Goal: Contribute content: Contribute content

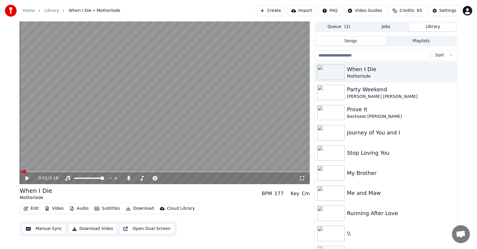
click at [261, 11] on button "Create" at bounding box center [270, 10] width 29 height 11
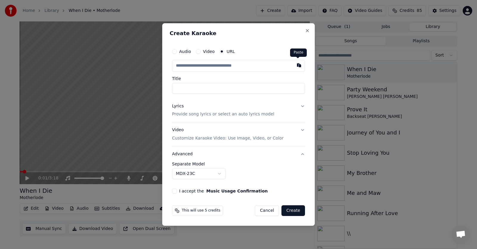
click at [298, 67] on button "button" at bounding box center [299, 65] width 12 height 11
type input "**********"
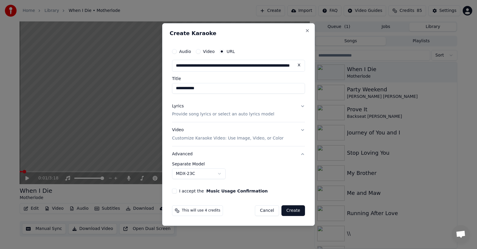
type input "**********"
click at [217, 174] on button "MDX-23C" at bounding box center [199, 174] width 54 height 11
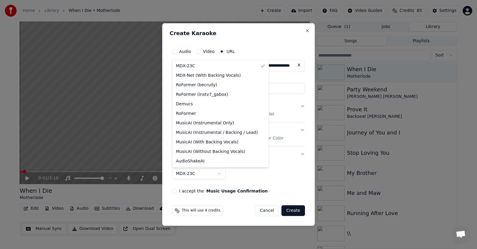
select select "**********"
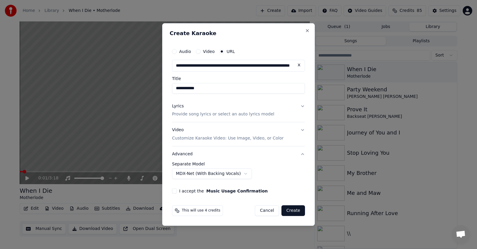
click at [175, 190] on button "I accept the Music Usage Confirmation" at bounding box center [174, 191] width 5 height 5
click at [236, 217] on div "This will use 4 credits Cancel Create" at bounding box center [238, 210] width 138 height 15
click at [301, 105] on button "Lyrics Provide song lyrics or select an auto lyrics model" at bounding box center [238, 111] width 133 height 24
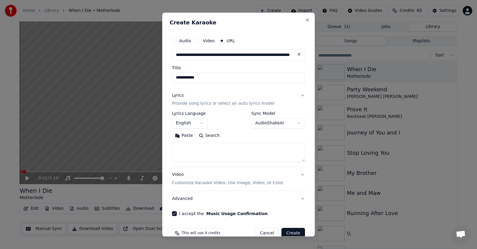
click at [186, 136] on button "Paste" at bounding box center [184, 136] width 24 height 10
click at [287, 233] on button "Create" at bounding box center [293, 233] width 24 height 11
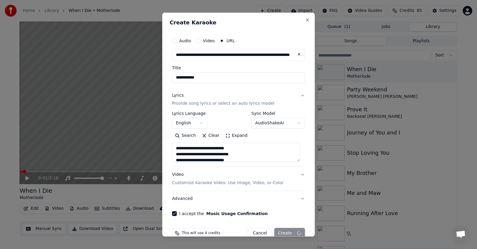
type textarea "**********"
select select
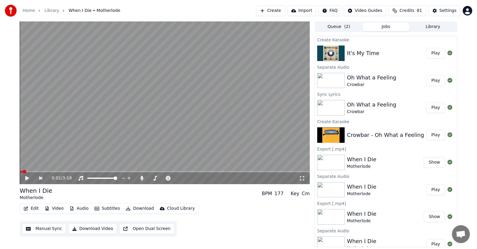
click at [261, 11] on button "Create" at bounding box center [270, 10] width 29 height 11
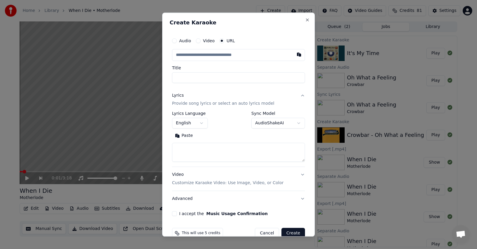
drag, startPoint x: 209, startPoint y: 2, endPoint x: 227, endPoint y: 10, distance: 20.3
select select
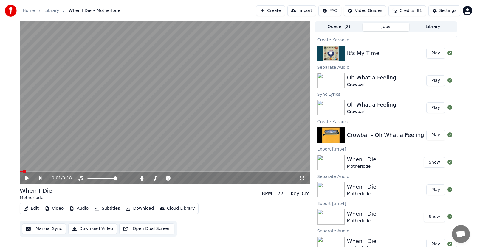
click at [259, 12] on button "Create" at bounding box center [270, 10] width 29 height 11
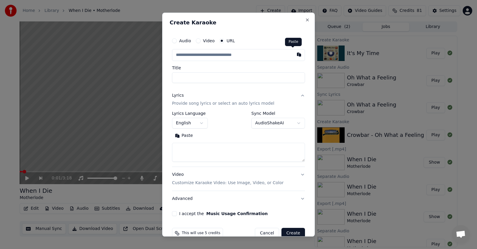
click at [293, 53] on button "button" at bounding box center [299, 54] width 12 height 11
type input "**********"
click at [175, 214] on button "I accept the Music Usage Confirmation" at bounding box center [174, 214] width 5 height 5
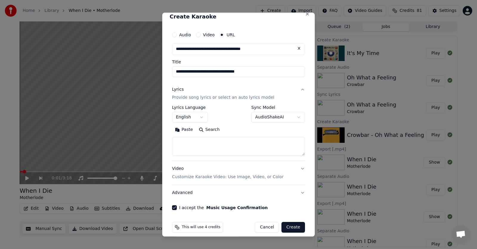
scroll to position [12, 0]
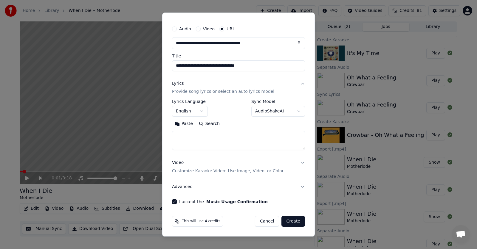
click at [185, 187] on button "Advanced" at bounding box center [238, 187] width 133 height 15
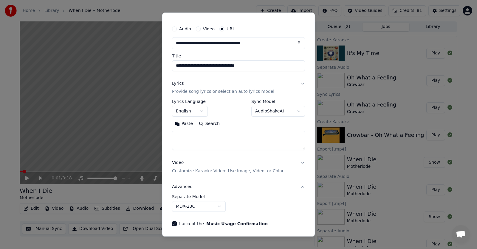
scroll to position [0, 0]
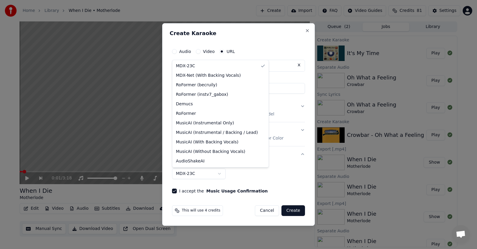
click at [219, 173] on body "**********" at bounding box center [238, 124] width 477 height 249
select select "**********"
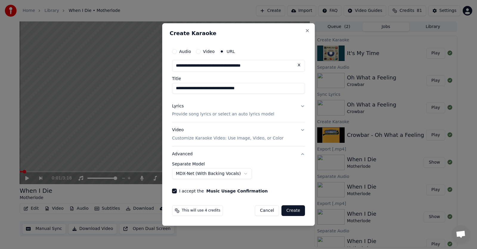
click at [256, 90] on input "**********" at bounding box center [238, 88] width 133 height 11
drag, startPoint x: 259, startPoint y: 88, endPoint x: 174, endPoint y: 89, distance: 84.6
click at [174, 89] on input "**********" at bounding box center [238, 88] width 133 height 11
type input "**********"
click at [301, 106] on button "Lyrics Provide song lyrics or select an auto lyrics model" at bounding box center [238, 111] width 133 height 24
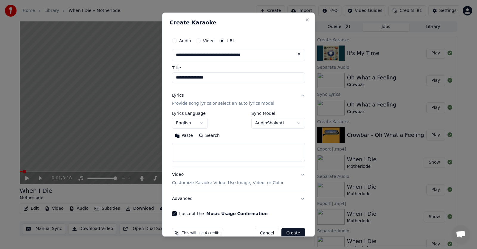
click at [273, 213] on div "I accept the Music Usage Confirmation" at bounding box center [238, 214] width 133 height 5
click at [219, 222] on form "**********" at bounding box center [238, 136] width 138 height 209
click at [183, 137] on button "Paste" at bounding box center [184, 136] width 24 height 10
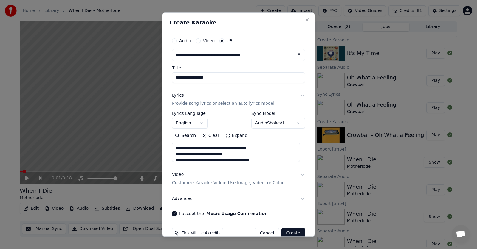
click at [179, 197] on button "Advanced" at bounding box center [238, 199] width 133 height 15
type textarea "**********"
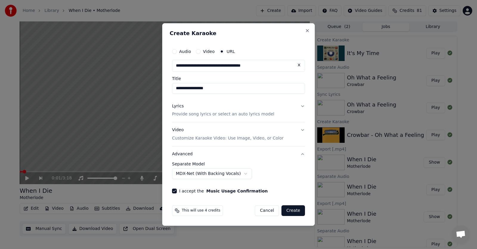
click at [295, 210] on button "Create" at bounding box center [293, 211] width 24 height 11
select select "******"
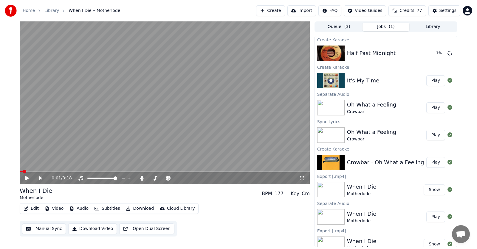
click at [433, 82] on button "Play" at bounding box center [435, 80] width 19 height 11
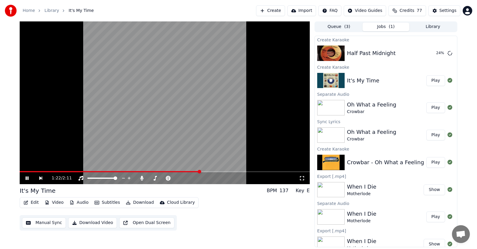
click at [200, 170] on span at bounding box center [199, 172] width 4 height 4
click at [206, 172] on span at bounding box center [204, 172] width 4 height 4
click at [216, 173] on span at bounding box center [215, 172] width 4 height 4
click at [210, 171] on span at bounding box center [211, 172] width 4 height 4
click at [28, 178] on icon at bounding box center [27, 179] width 3 height 4
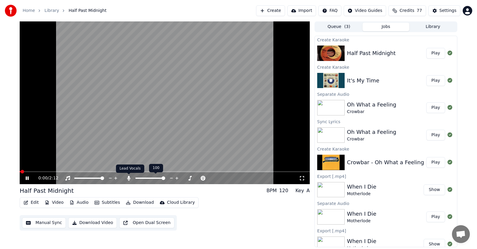
click at [129, 178] on icon at bounding box center [128, 178] width 3 height 5
click at [26, 179] on icon at bounding box center [27, 179] width 3 height 4
click at [430, 82] on button "Play" at bounding box center [435, 80] width 19 height 11
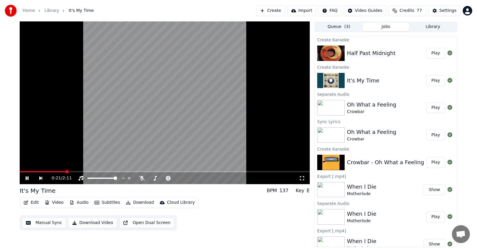
click at [68, 170] on span at bounding box center [67, 172] width 4 height 4
click at [93, 170] on span at bounding box center [91, 172] width 4 height 4
click at [28, 179] on icon at bounding box center [27, 179] width 3 height 4
click at [21, 170] on span at bounding box center [22, 172] width 4 height 4
click at [32, 202] on button "Edit" at bounding box center [31, 203] width 20 height 8
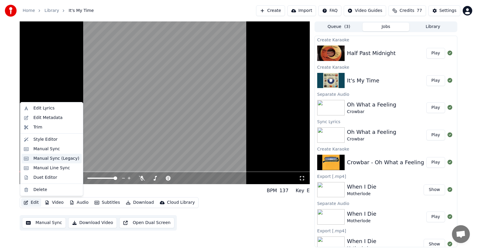
click at [41, 159] on div "Manual Sync (Legacy)" at bounding box center [56, 159] width 46 height 6
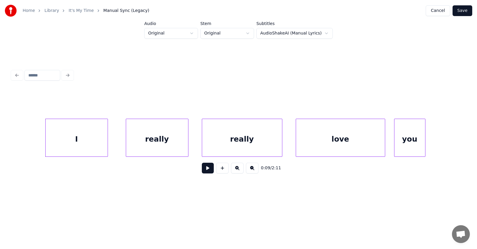
scroll to position [0, 2103]
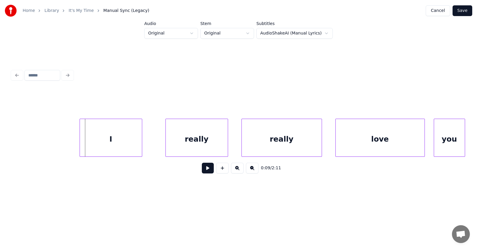
click at [108, 146] on div "I" at bounding box center [111, 139] width 62 height 41
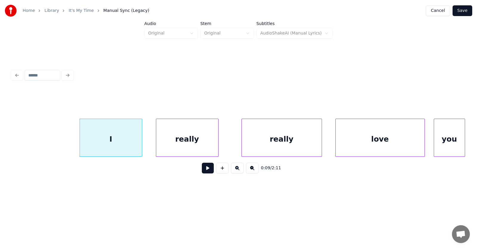
click at [178, 144] on div "really" at bounding box center [187, 139] width 62 height 41
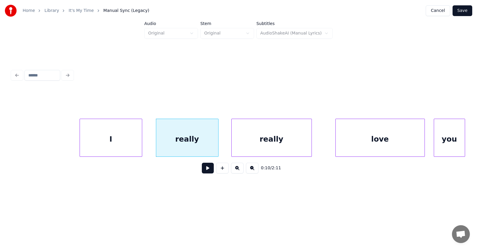
click at [249, 143] on div "really" at bounding box center [271, 139] width 80 height 41
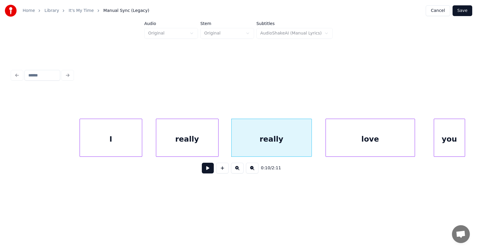
click at [337, 139] on div "love" at bounding box center [370, 139] width 89 height 41
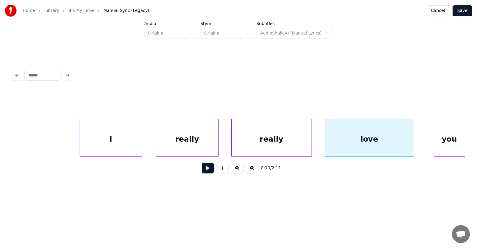
click at [122, 136] on div "I" at bounding box center [111, 139] width 62 height 41
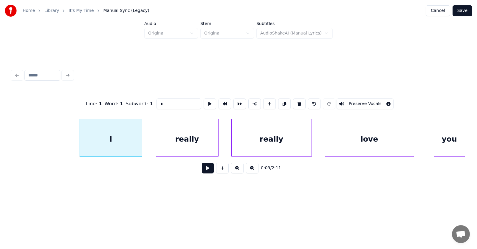
click at [203, 171] on button at bounding box center [208, 168] width 12 height 11
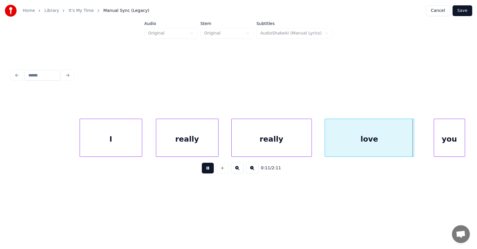
click at [203, 171] on button at bounding box center [208, 168] width 12 height 11
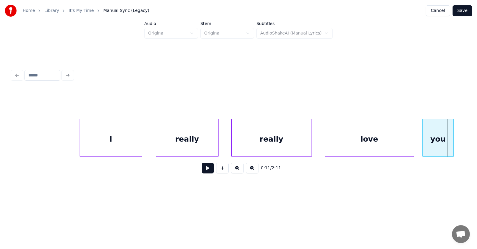
click at [430, 142] on div "you" at bounding box center [437, 139] width 31 height 41
click at [456, 140] on div at bounding box center [457, 138] width 2 height 38
click at [350, 148] on div "love" at bounding box center [367, 139] width 89 height 41
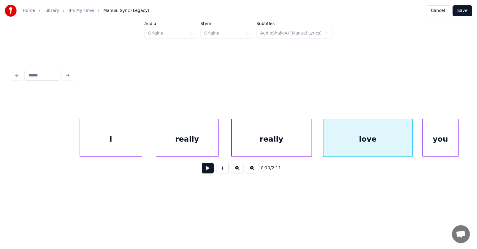
click at [206, 172] on button at bounding box center [208, 168] width 12 height 11
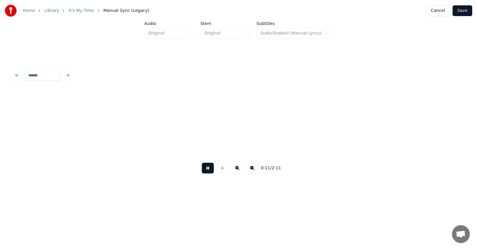
scroll to position [0, 2559]
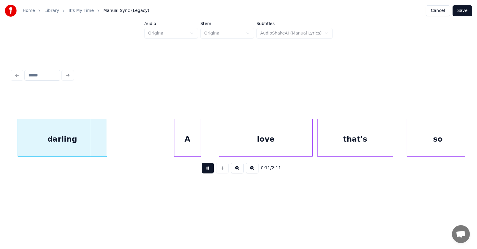
click at [206, 172] on button at bounding box center [208, 168] width 12 height 11
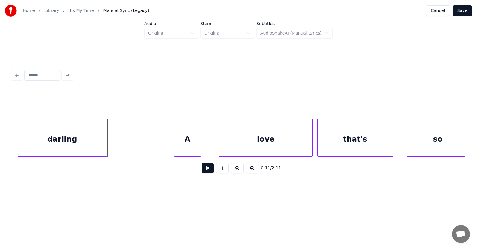
scroll to position [0, 2520]
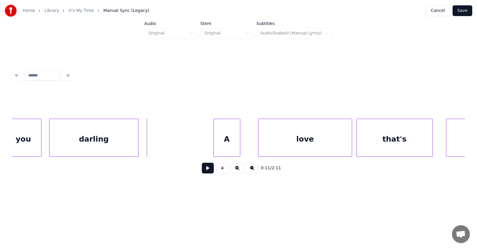
click at [86, 144] on div "darling" at bounding box center [93, 139] width 89 height 41
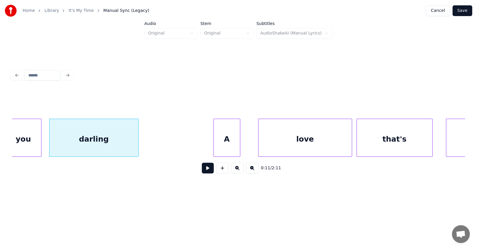
click at [204, 170] on button at bounding box center [208, 168] width 12 height 11
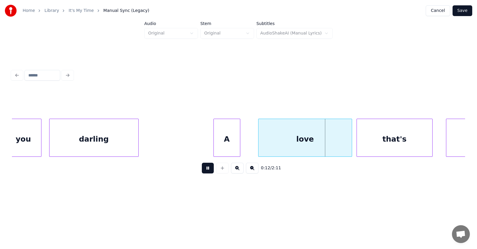
click at [204, 170] on button at bounding box center [208, 168] width 12 height 11
click at [154, 147] on div at bounding box center [155, 138] width 2 height 38
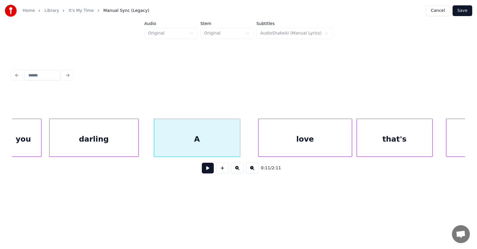
click at [196, 141] on div "A" at bounding box center [197, 139] width 86 height 41
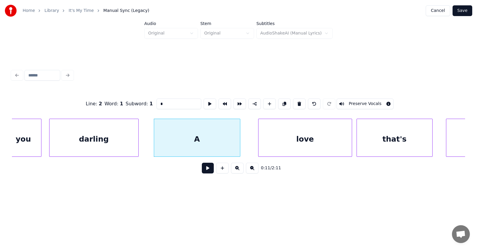
drag, startPoint x: 152, startPoint y: 104, endPoint x: 145, endPoint y: 104, distance: 6.9
click at [156, 104] on input "*" at bounding box center [178, 104] width 45 height 11
click at [270, 139] on div "love" at bounding box center [297, 139] width 93 height 41
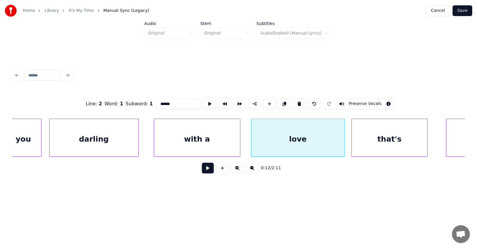
click at [378, 139] on div "that's" at bounding box center [388, 139] width 75 height 41
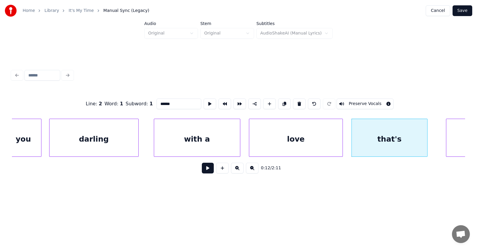
click at [271, 142] on div "love" at bounding box center [295, 139] width 93 height 41
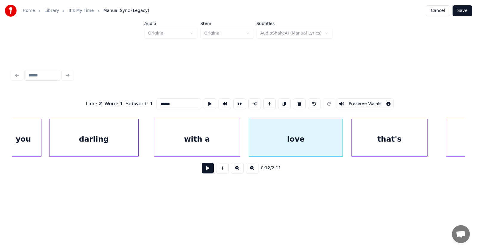
click at [185, 141] on div "with a" at bounding box center [197, 139] width 86 height 41
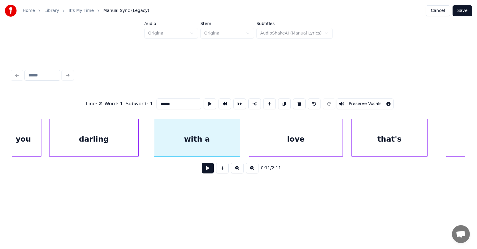
type input "******"
click at [202, 170] on button at bounding box center [208, 168] width 12 height 11
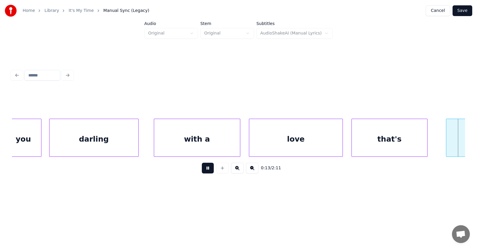
scroll to position [0, 2973]
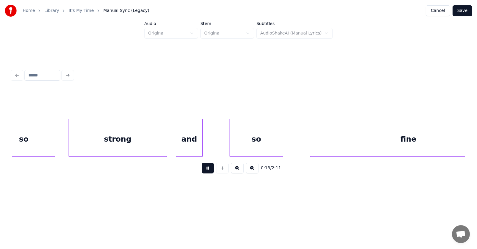
click at [202, 170] on button at bounding box center [208, 168] width 12 height 11
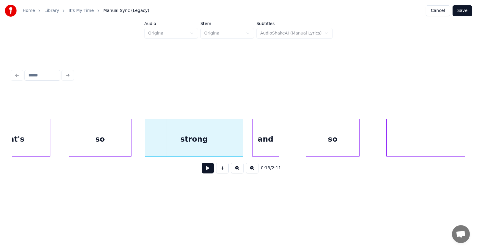
scroll to position [0, 2857]
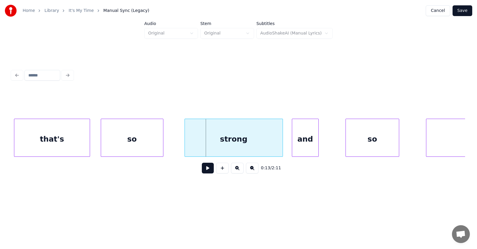
click at [136, 141] on div "so" at bounding box center [132, 139] width 62 height 41
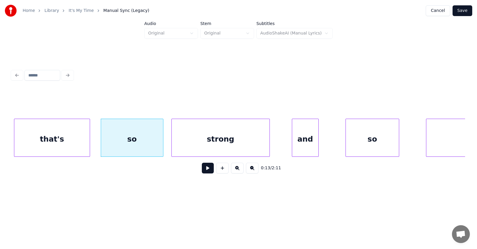
click at [219, 146] on div "strong" at bounding box center [221, 139] width 98 height 41
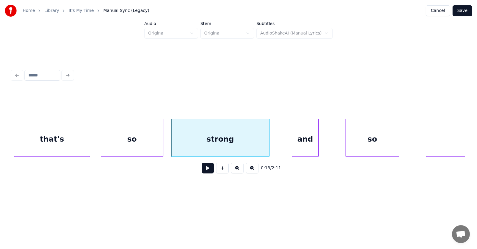
click at [68, 137] on div "that's" at bounding box center [51, 139] width 75 height 41
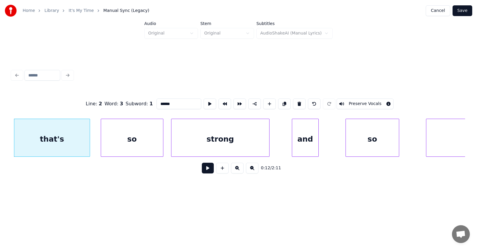
click at [202, 168] on button at bounding box center [208, 168] width 12 height 11
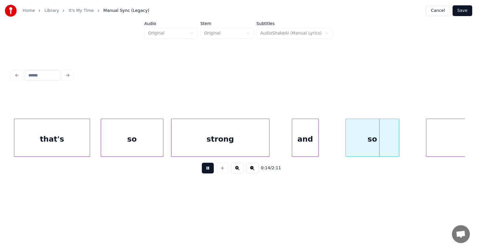
click at [202, 168] on button at bounding box center [208, 168] width 12 height 11
click at [287, 146] on div "and" at bounding box center [292, 139] width 26 height 41
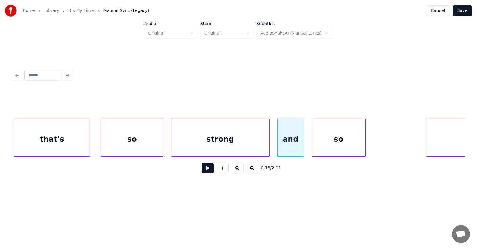
click at [331, 149] on div "so" at bounding box center [338, 139] width 53 height 41
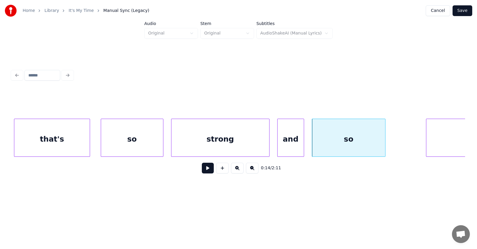
click at [383, 141] on div at bounding box center [384, 138] width 2 height 38
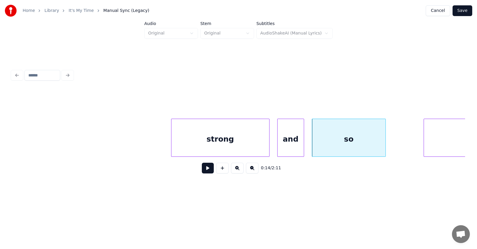
scroll to position [0, 3012]
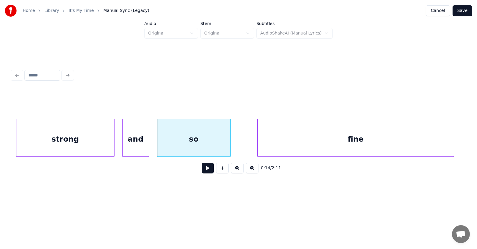
click at [432, 141] on div "fine" at bounding box center [355, 139] width 196 height 41
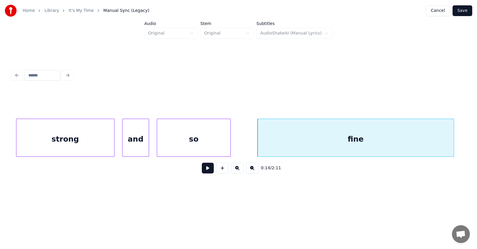
click at [209, 139] on div "so" at bounding box center [193, 139] width 73 height 41
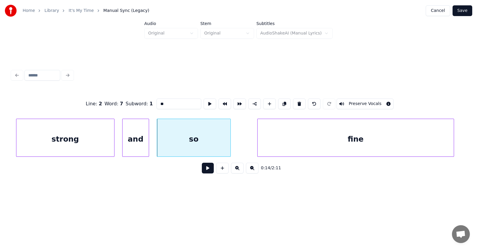
click at [206, 169] on button at bounding box center [208, 168] width 12 height 11
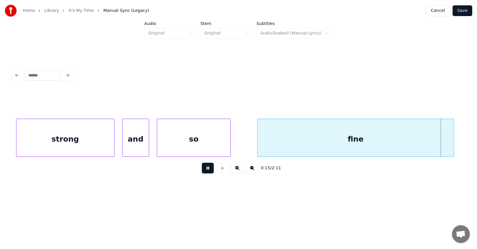
scroll to position [0, 3466]
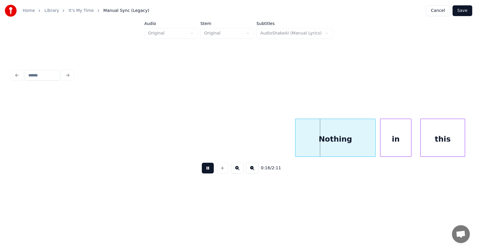
click at [206, 169] on button at bounding box center [208, 168] width 12 height 11
click at [311, 144] on div "Nothing" at bounding box center [331, 139] width 80 height 41
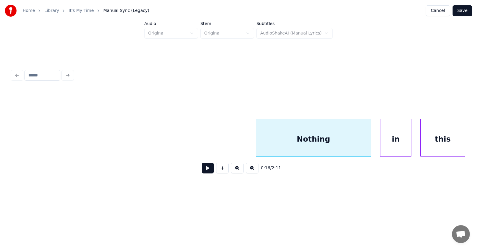
click at [256, 147] on div at bounding box center [257, 138] width 2 height 38
click at [395, 145] on div "in" at bounding box center [392, 139] width 31 height 41
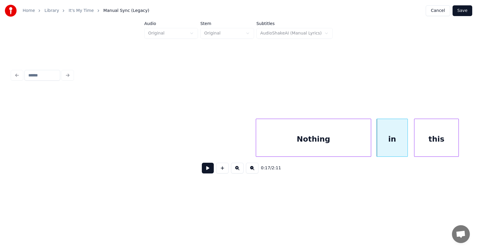
click at [428, 144] on div "this" at bounding box center [436, 139] width 44 height 41
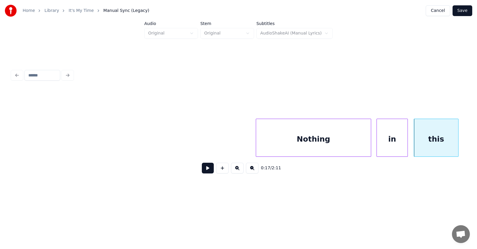
click at [206, 170] on button at bounding box center [208, 168] width 12 height 11
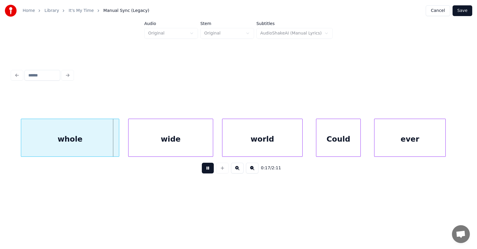
click at [206, 170] on button at bounding box center [208, 168] width 12 height 11
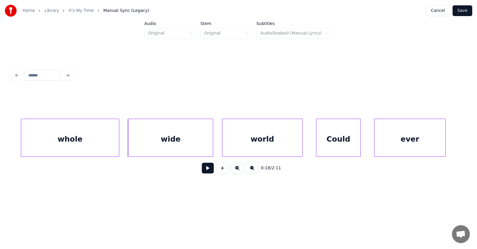
scroll to position [0, 3889]
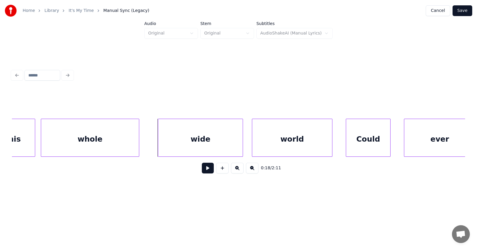
click at [87, 144] on div "whole" at bounding box center [90, 139] width 98 height 41
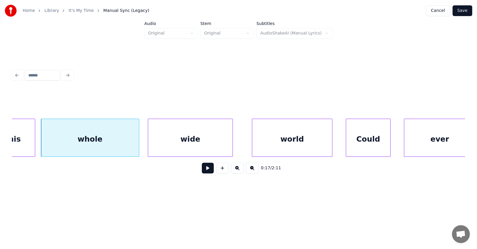
click at [174, 143] on div "wide" at bounding box center [190, 139] width 84 height 41
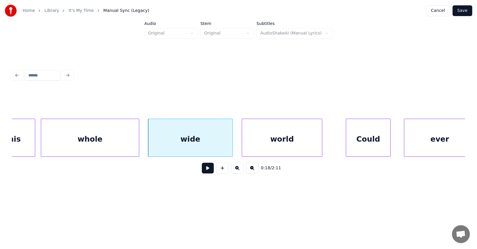
click at [277, 146] on div "world" at bounding box center [282, 139] width 80 height 41
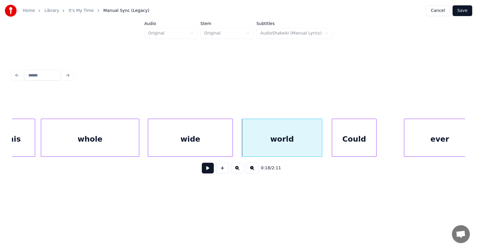
click at [357, 142] on div "Could" at bounding box center [354, 139] width 44 height 41
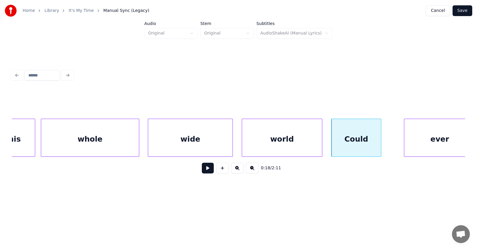
click at [380, 140] on div at bounding box center [380, 138] width 2 height 38
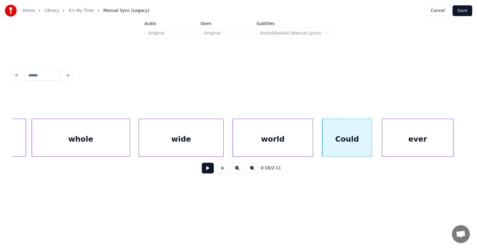
click at [401, 142] on div "ever" at bounding box center [417, 139] width 71 height 41
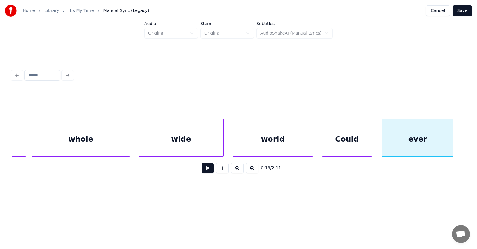
click at [205, 173] on button at bounding box center [208, 168] width 12 height 11
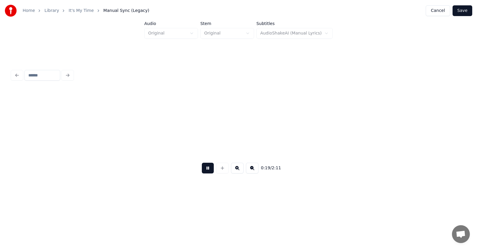
scroll to position [0, 4353]
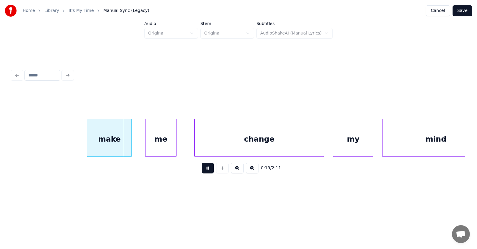
click at [205, 173] on button at bounding box center [208, 168] width 12 height 11
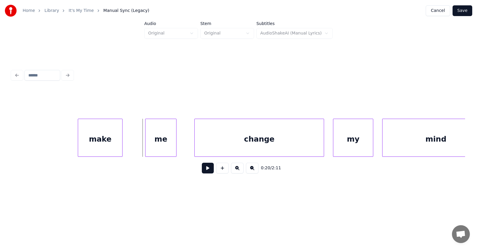
click at [98, 143] on div "make" at bounding box center [100, 139] width 44 height 41
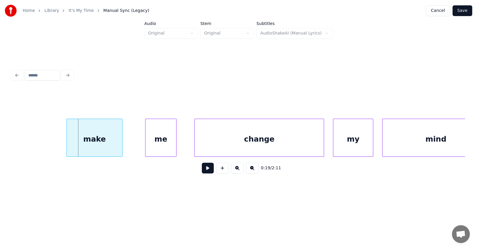
click at [67, 141] on div at bounding box center [68, 138] width 2 height 38
click at [148, 145] on div "me" at bounding box center [144, 139] width 31 height 41
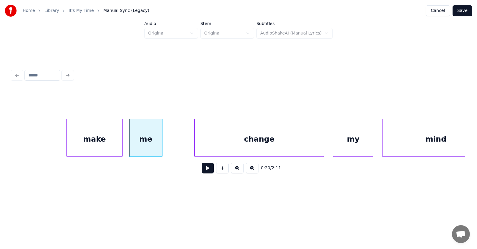
click at [161, 144] on div at bounding box center [161, 138] width 2 height 38
click at [207, 147] on div "change" at bounding box center [238, 139] width 129 height 41
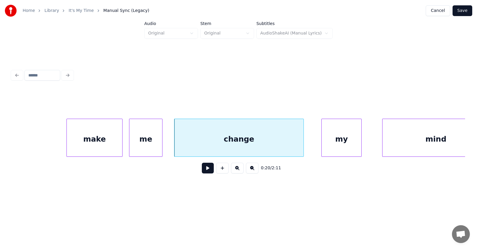
click at [332, 144] on div "my" at bounding box center [341, 139] width 40 height 41
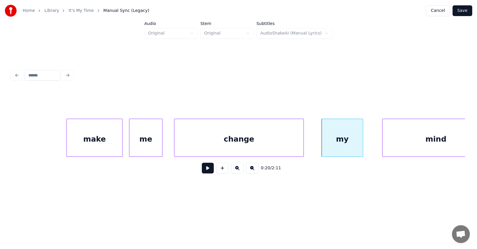
click at [363, 141] on div at bounding box center [362, 138] width 2 height 38
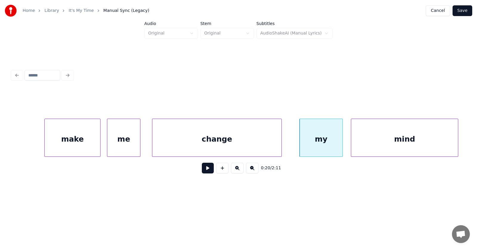
click at [387, 142] on div "mind" at bounding box center [404, 139] width 107 height 41
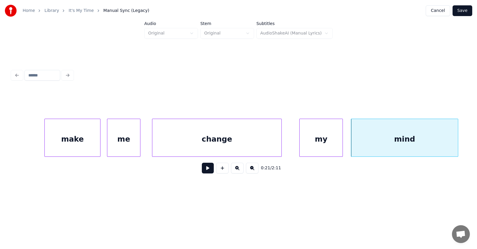
click at [237, 142] on div "change" at bounding box center [216, 139] width 129 height 41
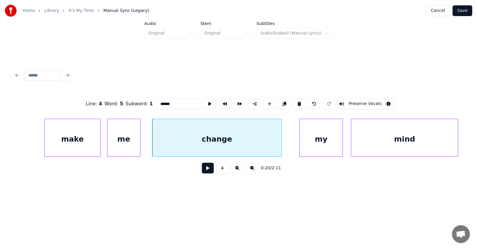
click at [204, 169] on button at bounding box center [208, 168] width 12 height 11
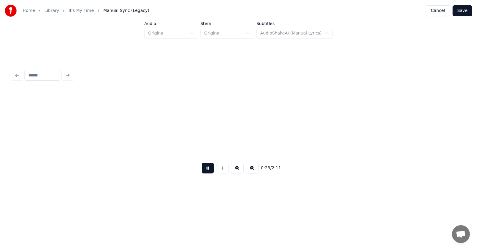
scroll to position [0, 5281]
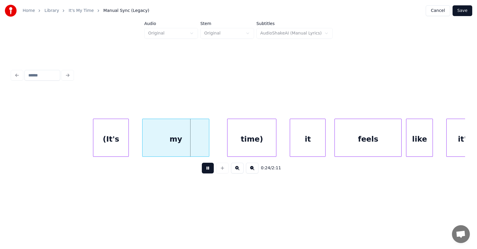
click at [204, 169] on button at bounding box center [208, 168] width 12 height 11
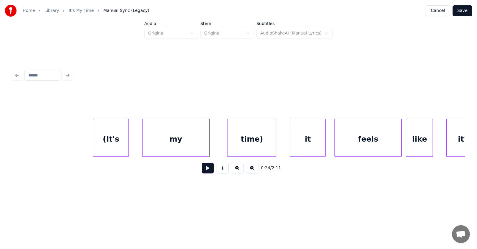
click at [106, 135] on div "(It's" at bounding box center [110, 139] width 35 height 41
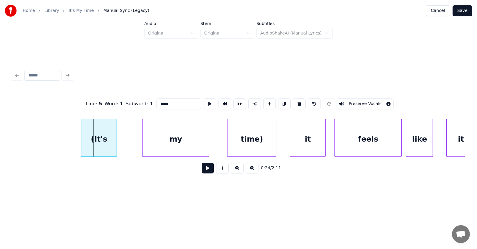
click at [102, 143] on div "(It's" at bounding box center [98, 139] width 35 height 41
click at [300, 103] on button at bounding box center [299, 104] width 13 height 11
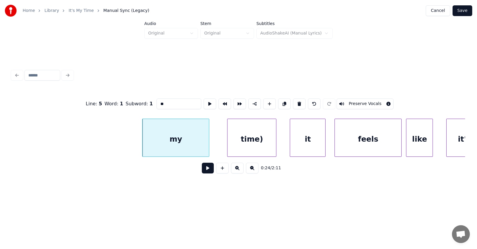
click at [185, 140] on div "my" at bounding box center [175, 139] width 66 height 41
click at [302, 100] on button at bounding box center [299, 104] width 13 height 11
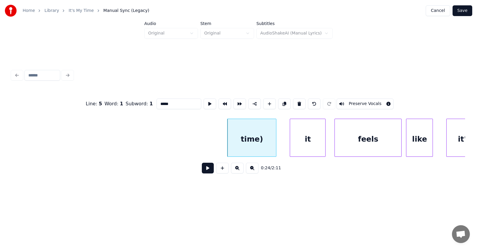
click at [253, 138] on div "time)" at bounding box center [251, 139] width 49 height 41
click at [301, 101] on button at bounding box center [299, 104] width 13 height 11
type input "**"
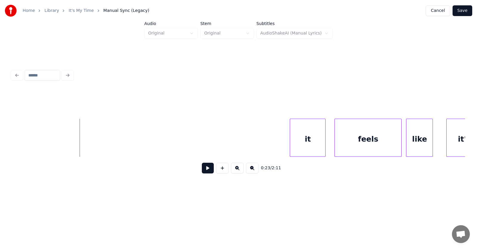
click at [202, 170] on button at bounding box center [208, 168] width 12 height 11
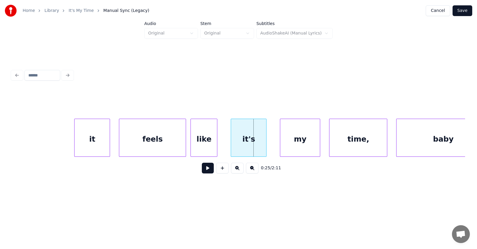
scroll to position [0, 5457]
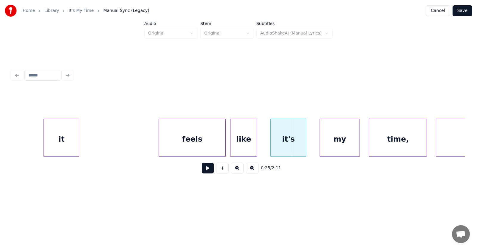
click at [58, 148] on div "it" at bounding box center [61, 139] width 35 height 41
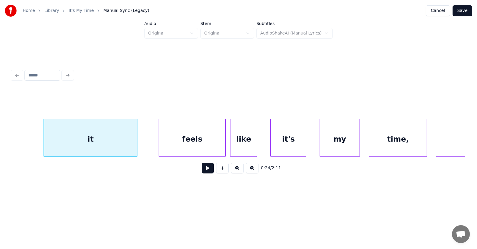
click at [136, 145] on div at bounding box center [136, 138] width 2 height 38
click at [118, 142] on div "it" at bounding box center [90, 139] width 93 height 41
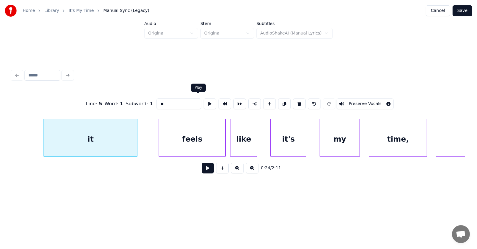
click at [203, 99] on button at bounding box center [209, 104] width 13 height 11
drag, startPoint x: 154, startPoint y: 104, endPoint x: 145, endPoint y: 103, distance: 9.2
click at [156, 103] on input "**" at bounding box center [178, 104] width 45 height 11
click at [203, 102] on button at bounding box center [209, 104] width 13 height 11
click at [194, 141] on div "feels" at bounding box center [180, 139] width 66 height 41
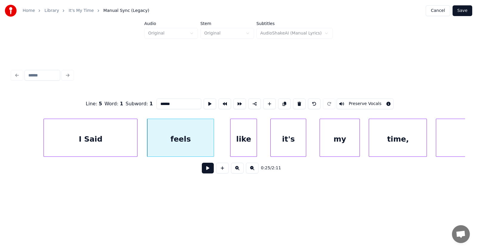
click at [192, 136] on div "feels" at bounding box center [180, 139] width 66 height 41
click at [203, 100] on button at bounding box center [209, 104] width 13 height 11
drag, startPoint x: 158, startPoint y: 102, endPoint x: 145, endPoint y: 103, distance: 12.2
click at [156, 103] on input "*****" at bounding box center [178, 104] width 45 height 11
click at [251, 138] on div "like" at bounding box center [243, 139] width 26 height 41
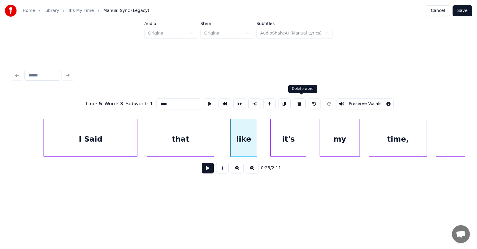
click at [301, 102] on button at bounding box center [299, 104] width 13 height 11
type input "****"
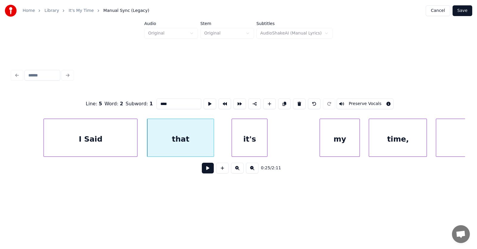
click at [254, 147] on div "it's" at bounding box center [249, 139] width 35 height 41
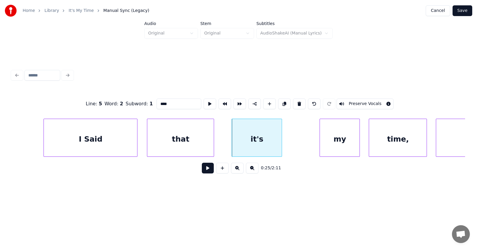
click at [281, 140] on div at bounding box center [281, 138] width 2 height 38
click at [264, 138] on div "it's" at bounding box center [253, 139] width 51 height 41
click at [326, 146] on div "my" at bounding box center [325, 139] width 40 height 41
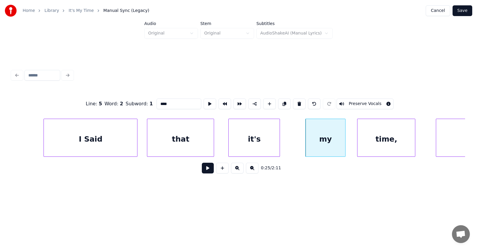
click at [390, 148] on div "time," at bounding box center [385, 139] width 57 height 41
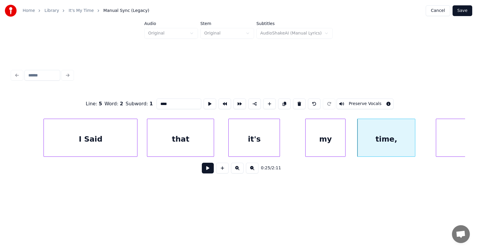
click at [189, 135] on div "that" at bounding box center [180, 139] width 66 height 41
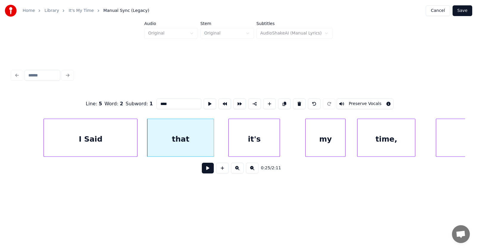
click at [204, 171] on button at bounding box center [208, 168] width 12 height 11
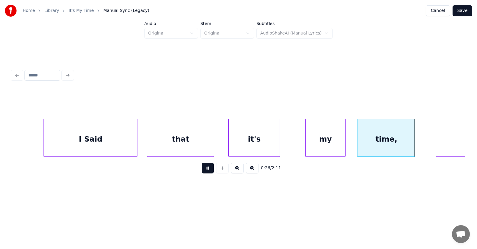
click at [204, 171] on button at bounding box center [208, 168] width 12 height 11
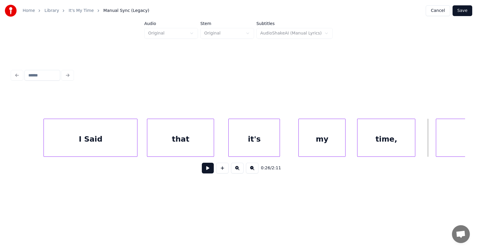
click at [298, 139] on div at bounding box center [299, 138] width 2 height 38
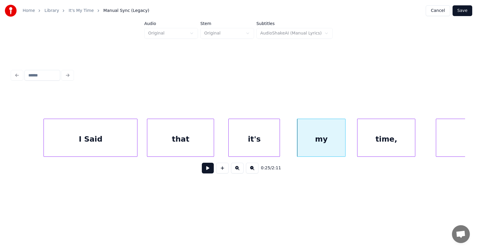
click at [407, 140] on div "time," at bounding box center [385, 139] width 57 height 41
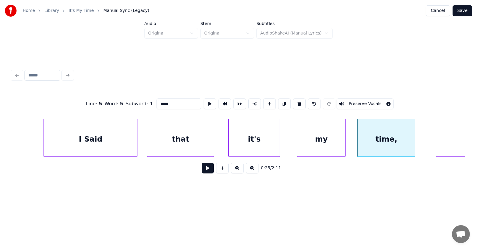
click at [451, 141] on div "baby" at bounding box center [482, 139] width 93 height 41
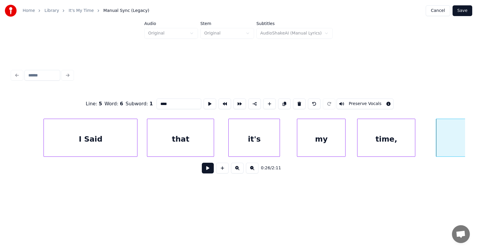
scroll to position [0, 5520]
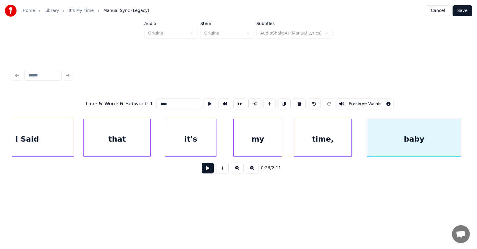
click at [445, 142] on div "baby" at bounding box center [413, 139] width 93 height 41
click at [189, 145] on div "it's" at bounding box center [190, 139] width 51 height 41
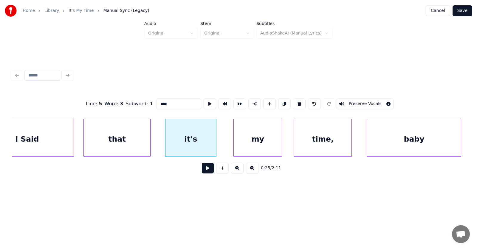
click at [130, 133] on div "that" at bounding box center [117, 139] width 66 height 41
type input "****"
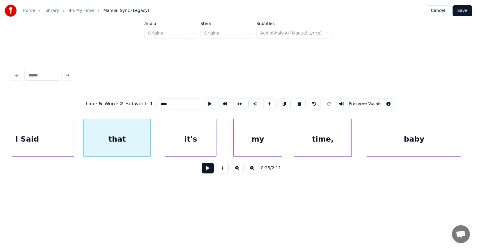
click at [202, 171] on button at bounding box center [208, 168] width 12 height 11
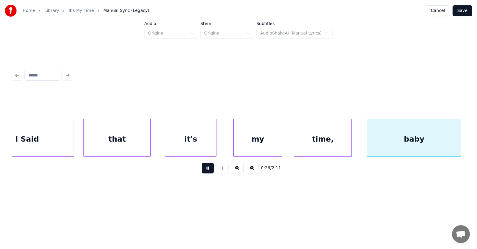
scroll to position [0, 5973]
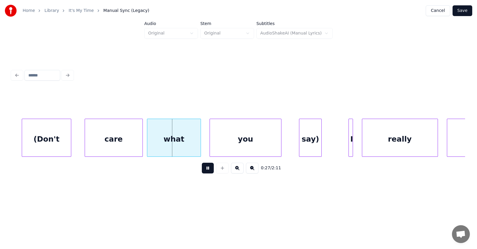
click at [202, 171] on button at bounding box center [208, 168] width 12 height 11
click at [49, 138] on div "(Don't" at bounding box center [46, 139] width 49 height 41
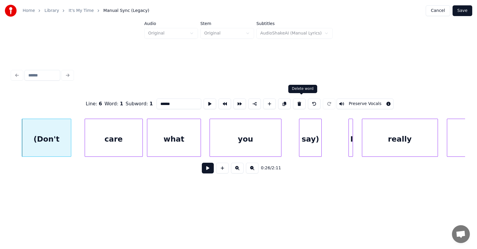
click at [298, 101] on button at bounding box center [299, 104] width 13 height 11
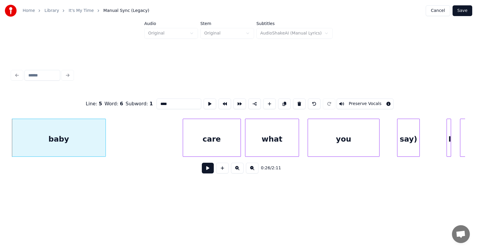
click at [227, 139] on div "care" at bounding box center [211, 139] width 57 height 41
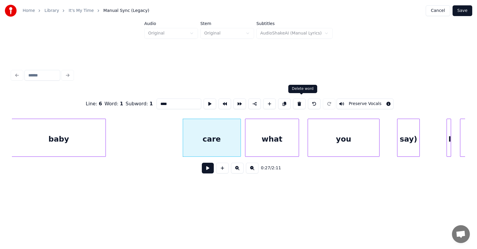
click at [302, 101] on button at bounding box center [299, 104] width 13 height 11
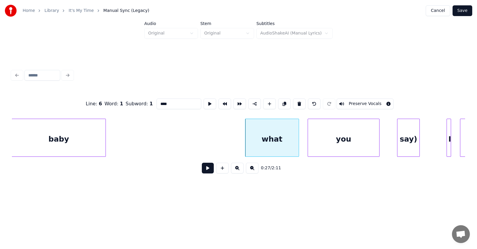
click at [276, 137] on div "what" at bounding box center [271, 139] width 53 height 41
click at [300, 101] on button at bounding box center [299, 104] width 13 height 11
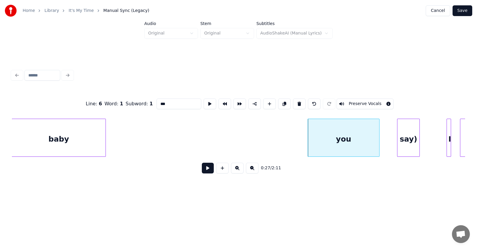
click at [326, 144] on div "you" at bounding box center [343, 139] width 71 height 41
click at [301, 102] on button at bounding box center [299, 104] width 13 height 11
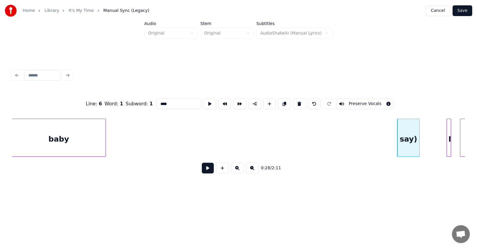
click at [406, 140] on div "say)" at bounding box center [408, 139] width 22 height 41
click at [302, 100] on button at bounding box center [299, 104] width 13 height 11
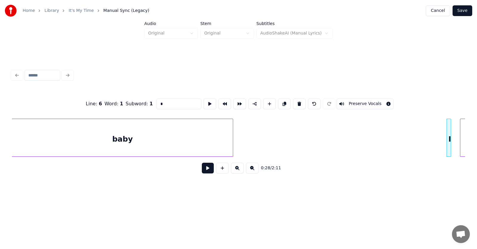
click at [233, 141] on div at bounding box center [232, 138] width 2 height 38
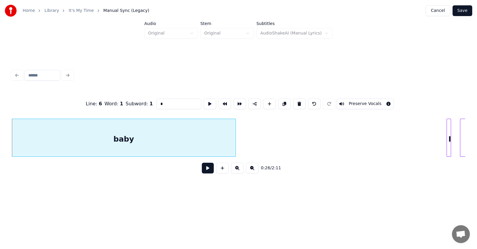
click at [210, 136] on div "baby" at bounding box center [123, 139] width 223 height 41
type input "****"
click at [203, 102] on button at bounding box center [209, 104] width 13 height 11
click at [207, 173] on button at bounding box center [208, 168] width 12 height 11
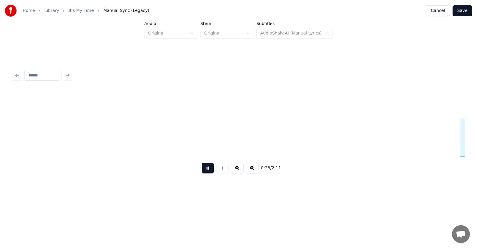
scroll to position [0, 6331]
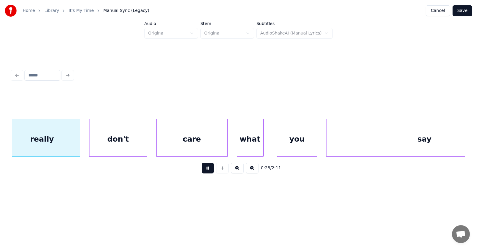
click at [207, 173] on button at bounding box center [208, 168] width 12 height 11
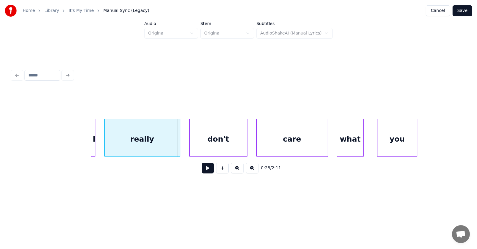
scroll to position [0, 6191]
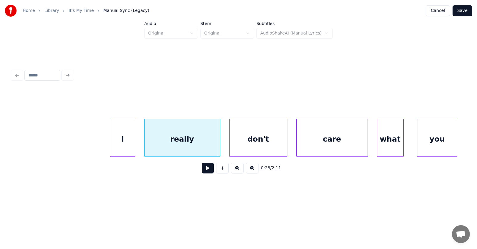
click at [110, 139] on div at bounding box center [111, 138] width 2 height 38
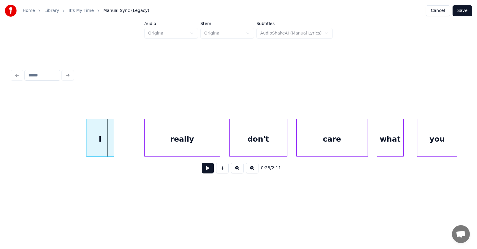
click at [98, 139] on div "I" at bounding box center [99, 139] width 27 height 41
click at [157, 146] on div "really" at bounding box center [168, 139] width 75 height 41
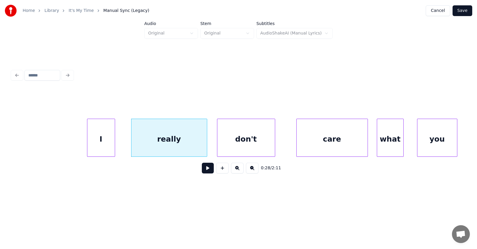
click at [249, 146] on div "don't" at bounding box center [245, 139] width 57 height 41
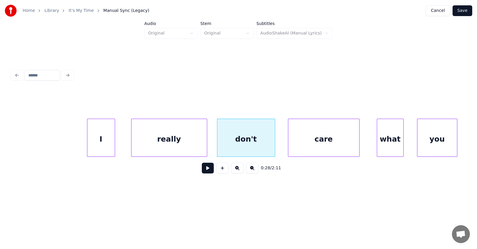
click at [321, 147] on div "care" at bounding box center [323, 139] width 71 height 41
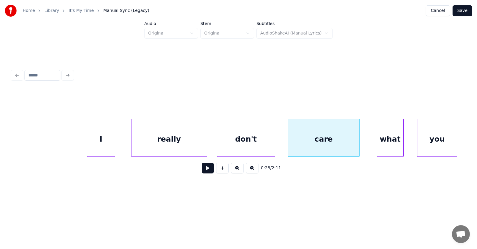
click at [107, 139] on div "I" at bounding box center [100, 139] width 27 height 41
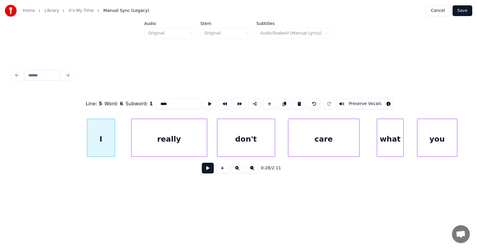
type input "*"
click at [204, 172] on button at bounding box center [208, 168] width 12 height 11
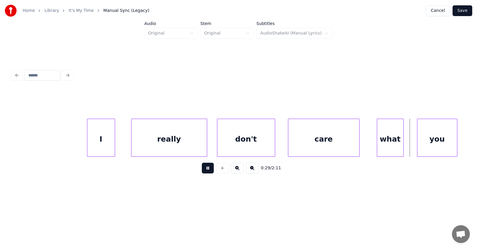
click at [204, 172] on button at bounding box center [208, 168] width 12 height 11
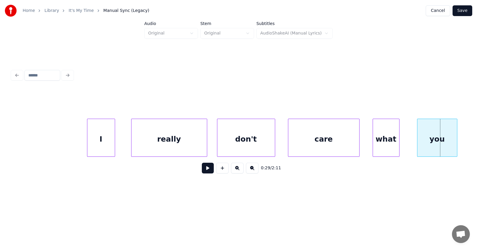
click at [389, 144] on div "what" at bounding box center [386, 139] width 26 height 41
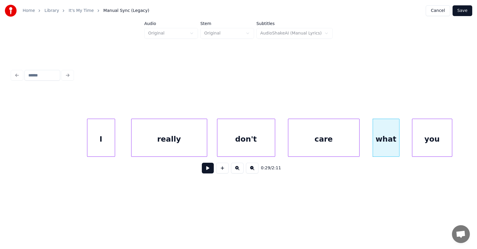
click at [425, 144] on div "you" at bounding box center [432, 139] width 40 height 41
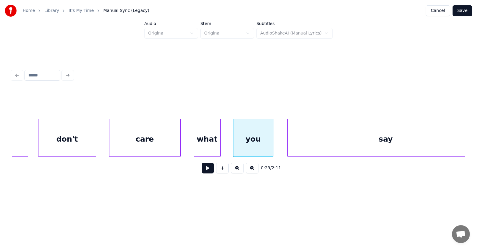
scroll to position [0, 6387]
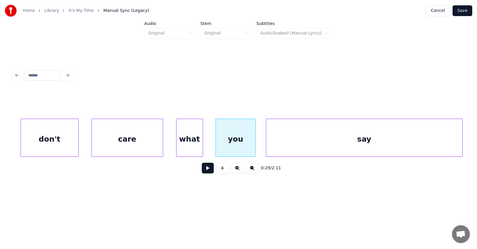
click at [333, 142] on div "say" at bounding box center [364, 139] width 196 height 41
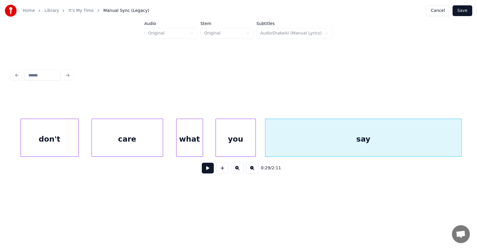
click at [203, 171] on button at bounding box center [208, 168] width 12 height 11
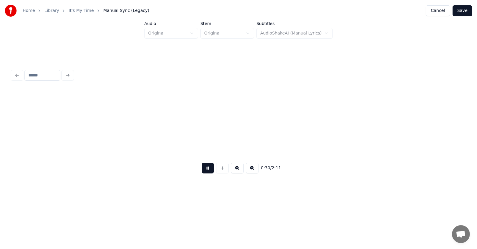
scroll to position [0, 6841]
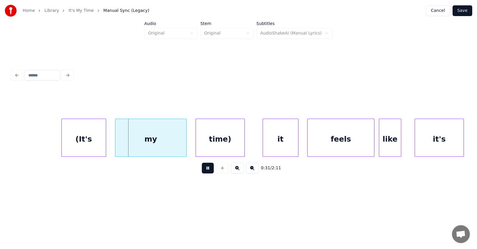
click at [203, 171] on button at bounding box center [208, 168] width 12 height 11
click at [89, 143] on div "(It's" at bounding box center [84, 139] width 44 height 41
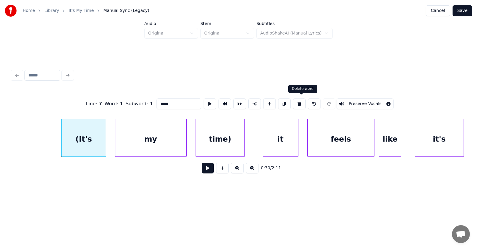
click at [298, 100] on button at bounding box center [299, 104] width 13 height 11
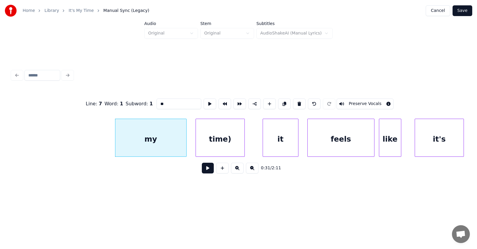
click at [162, 133] on div "my" at bounding box center [150, 139] width 71 height 41
click at [303, 100] on button at bounding box center [299, 104] width 13 height 11
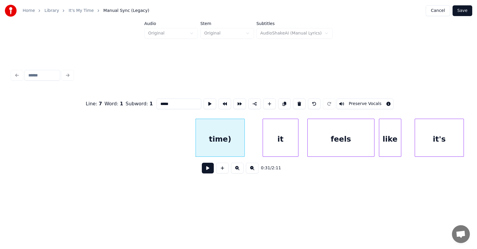
click at [215, 146] on div "time)" at bounding box center [220, 139] width 49 height 41
click at [301, 100] on button at bounding box center [299, 104] width 13 height 11
type input "**"
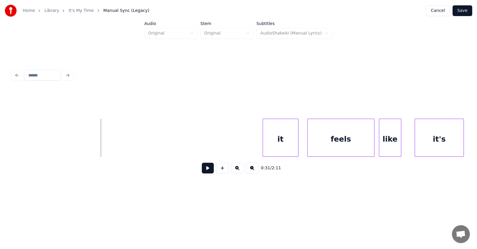
click at [204, 171] on button at bounding box center [208, 168] width 12 height 11
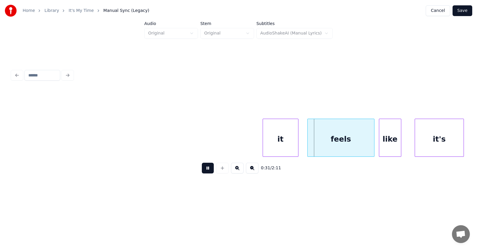
click at [204, 171] on button at bounding box center [208, 168] width 12 height 11
click at [208, 144] on div "it" at bounding box center [211, 139] width 35 height 41
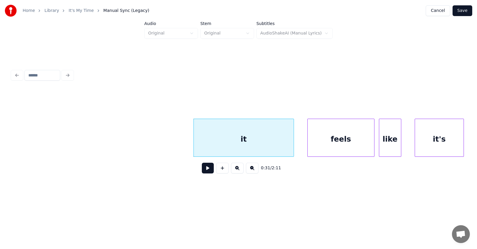
click at [293, 139] on div at bounding box center [293, 138] width 2 height 38
click at [267, 133] on div "it" at bounding box center [244, 139] width 100 height 41
click at [248, 132] on div "it" at bounding box center [245, 139] width 100 height 41
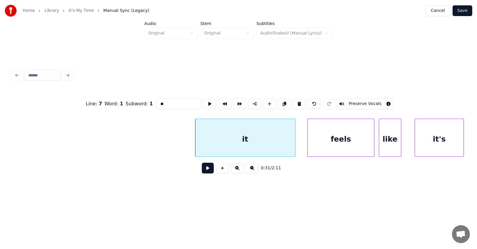
drag, startPoint x: 155, startPoint y: 101, endPoint x: 142, endPoint y: 104, distance: 13.4
click at [142, 104] on div "Line : 7 Word : 1 Subword : 1 ** Preserve Vocals" at bounding box center [238, 104] width 453 height 30
click at [321, 147] on div "feels" at bounding box center [335, 139] width 66 height 41
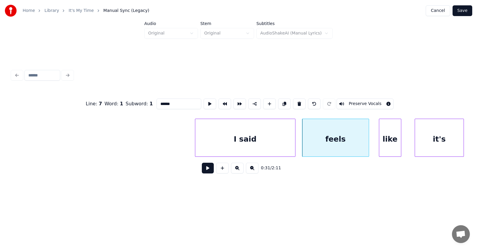
click at [320, 142] on div "feels" at bounding box center [335, 139] width 66 height 41
click at [203, 99] on button at bounding box center [209, 104] width 13 height 11
drag, startPoint x: 164, startPoint y: 102, endPoint x: 143, endPoint y: 104, distance: 21.8
click at [156, 104] on input "*****" at bounding box center [178, 104] width 45 height 11
click at [389, 150] on div "like" at bounding box center [390, 139] width 22 height 41
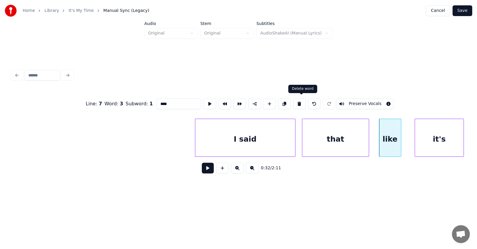
click at [302, 101] on button at bounding box center [299, 104] width 13 height 11
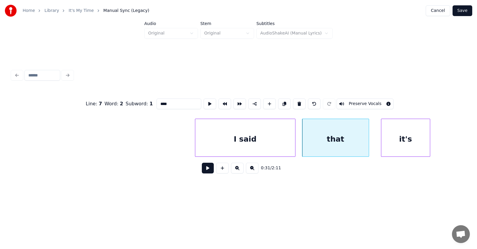
click at [413, 146] on div "it's" at bounding box center [405, 139] width 49 height 41
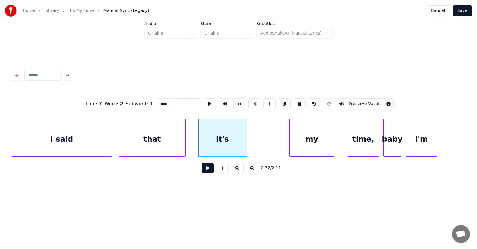
scroll to position [0, 7084]
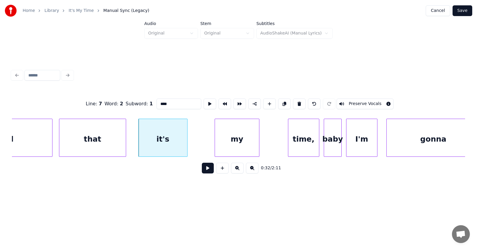
click at [233, 143] on div "my" at bounding box center [237, 139] width 44 height 41
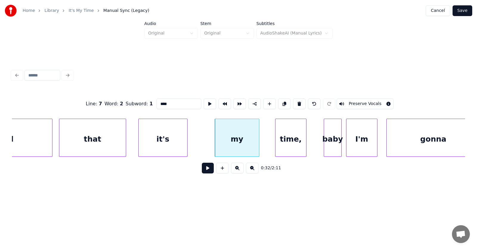
click at [291, 150] on div "time," at bounding box center [290, 139] width 31 height 41
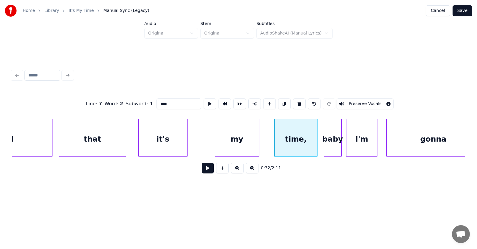
click at [317, 142] on div at bounding box center [316, 138] width 2 height 38
click at [164, 135] on div "it's" at bounding box center [163, 139] width 49 height 41
type input "****"
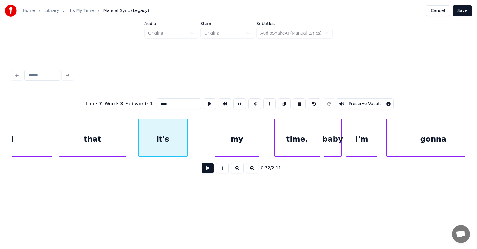
click at [204, 172] on button at bounding box center [208, 168] width 12 height 11
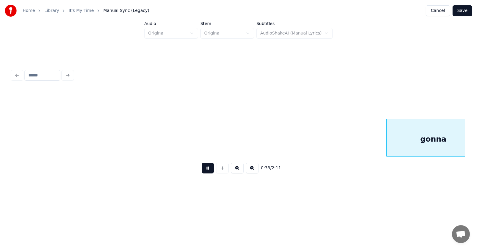
scroll to position [0, 7537]
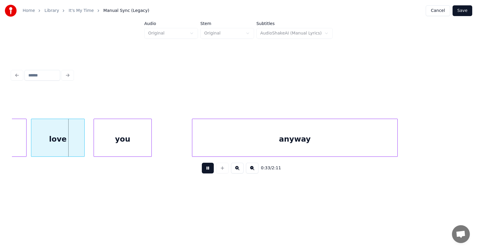
click at [204, 172] on button at bounding box center [208, 168] width 12 height 11
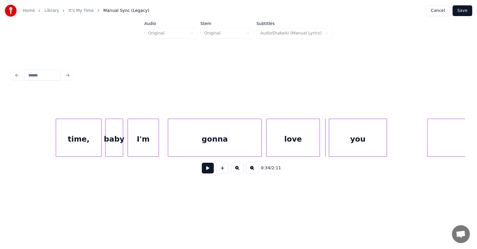
scroll to position [0, 7203]
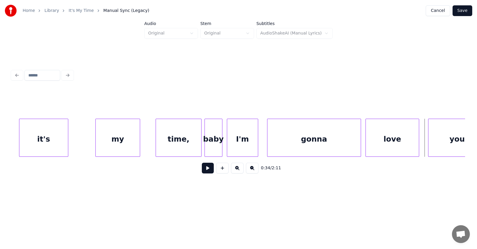
click at [177, 141] on div "time," at bounding box center [178, 139] width 45 height 41
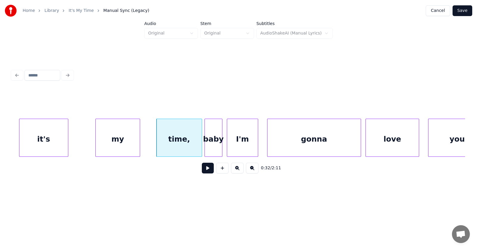
click at [211, 144] on div "baby" at bounding box center [213, 139] width 17 height 41
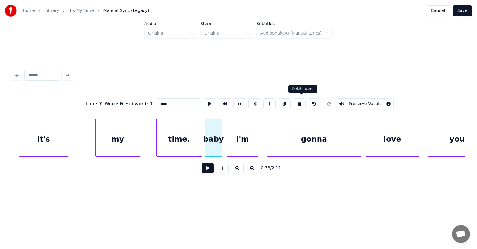
click at [299, 102] on button at bounding box center [299, 104] width 13 height 11
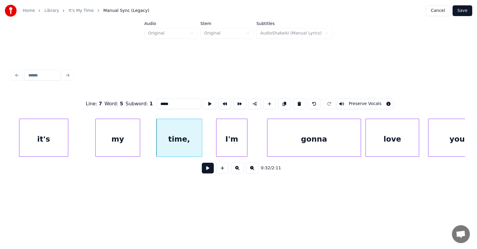
click at [239, 145] on div "I'm" at bounding box center [231, 139] width 31 height 41
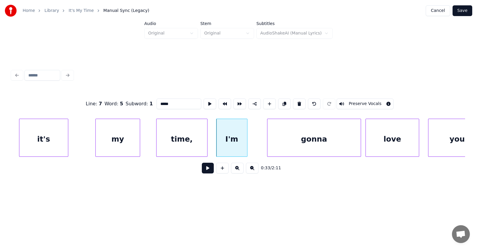
click at [207, 142] on div at bounding box center [206, 138] width 2 height 38
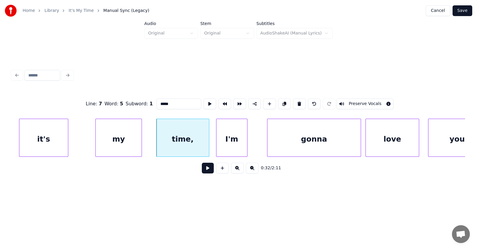
click at [141, 140] on div at bounding box center [141, 138] width 2 height 38
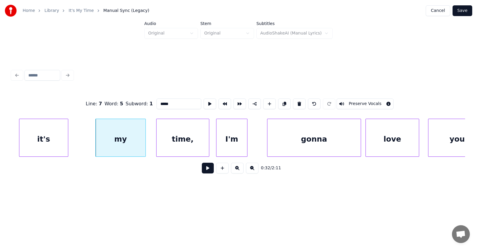
click at [97, 141] on div "my" at bounding box center [121, 139] width 50 height 41
click at [76, 141] on div at bounding box center [75, 138] width 2 height 38
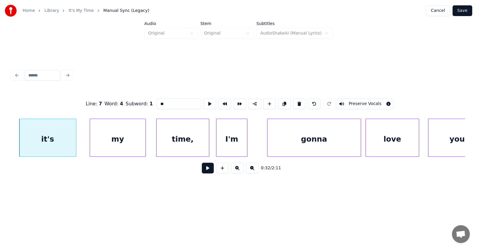
click at [90, 144] on div at bounding box center [91, 138] width 2 height 38
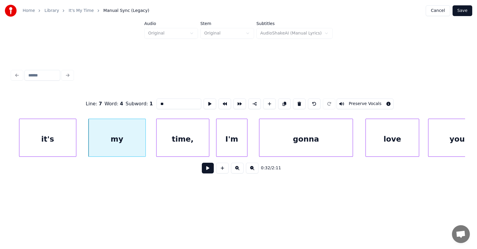
click at [290, 147] on div "gonna" at bounding box center [305, 139] width 93 height 41
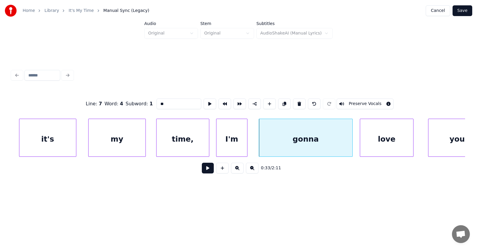
click at [391, 145] on div "love" at bounding box center [386, 139] width 53 height 41
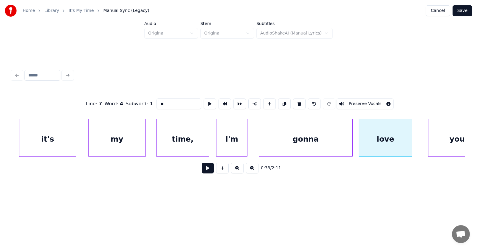
scroll to position [0, 7222]
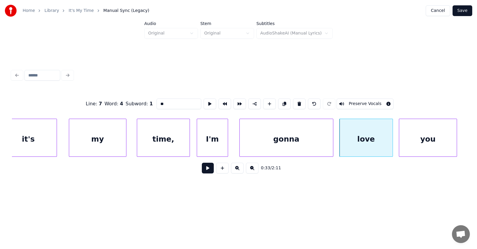
click at [433, 143] on div "you" at bounding box center [427, 139] width 57 height 41
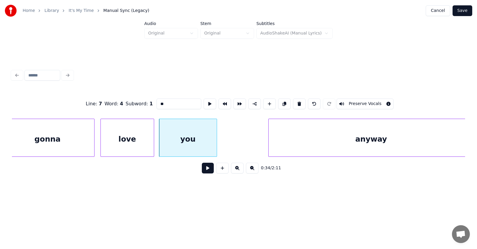
scroll to position [0, 7468]
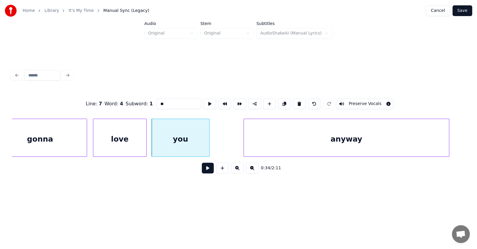
click at [288, 146] on div "anyway" at bounding box center [346, 139] width 205 height 41
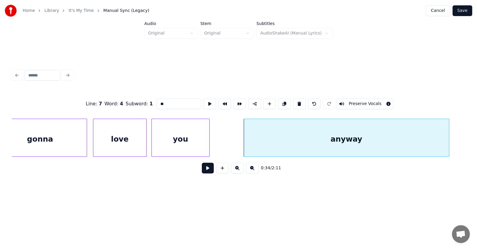
click at [43, 141] on div "gonna" at bounding box center [39, 139] width 93 height 41
type input "*****"
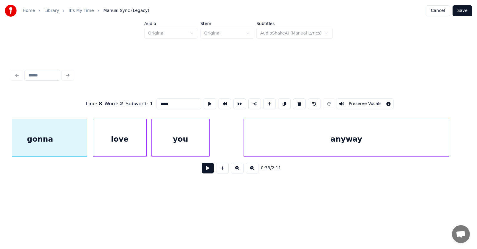
scroll to position [0, 7450]
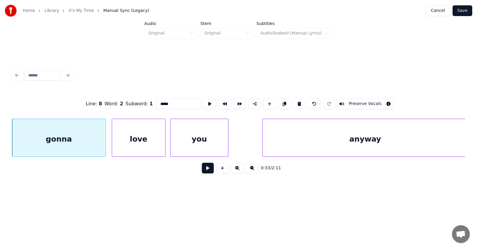
click at [205, 172] on button at bounding box center [208, 168] width 12 height 11
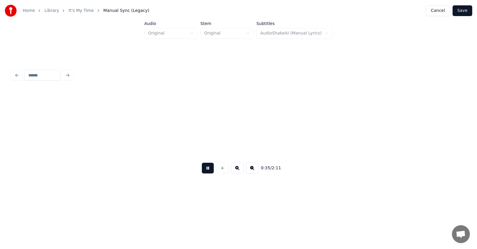
scroll to position [0, 7906]
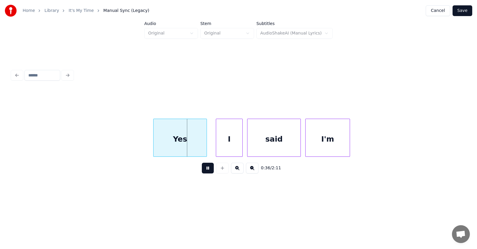
click at [205, 172] on button at bounding box center [208, 168] width 12 height 11
click at [176, 150] on div "Yes" at bounding box center [171, 139] width 53 height 41
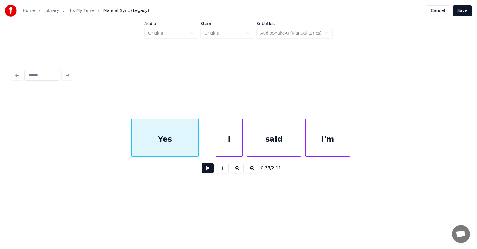
click at [132, 143] on div at bounding box center [133, 138] width 2 height 38
click at [217, 146] on div "I" at bounding box center [218, 139] width 26 height 41
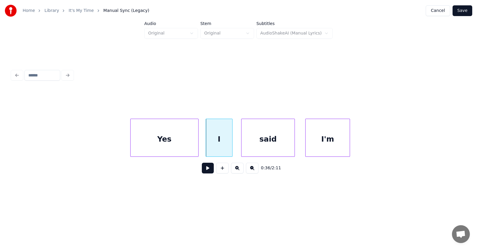
click at [261, 148] on div "said" at bounding box center [267, 139] width 53 height 41
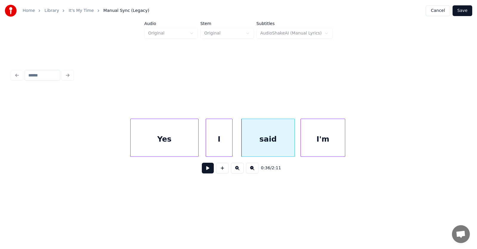
click at [324, 150] on div "I'm" at bounding box center [323, 139] width 44 height 41
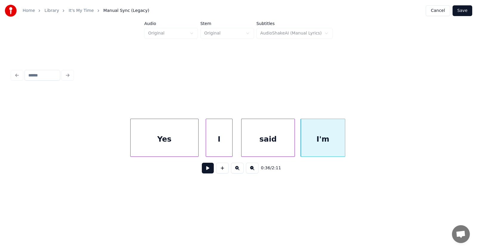
click at [184, 144] on div "Yes" at bounding box center [164, 139] width 68 height 41
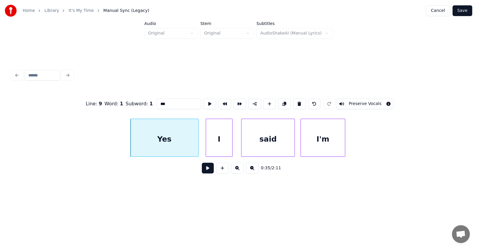
click at [202, 169] on button at bounding box center [208, 168] width 12 height 11
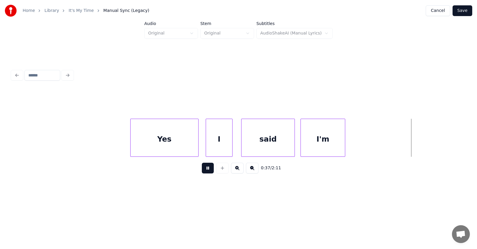
click at [202, 169] on button at bounding box center [208, 168] width 12 height 11
click at [164, 138] on div "Yes" at bounding box center [164, 139] width 68 height 41
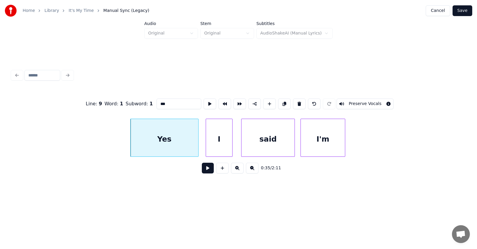
click at [202, 170] on button at bounding box center [208, 168] width 12 height 11
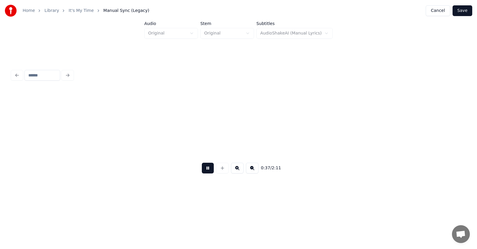
scroll to position [0, 8362]
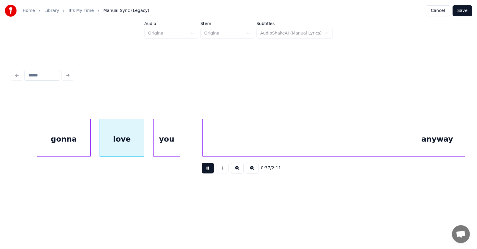
click at [202, 170] on button at bounding box center [208, 168] width 12 height 11
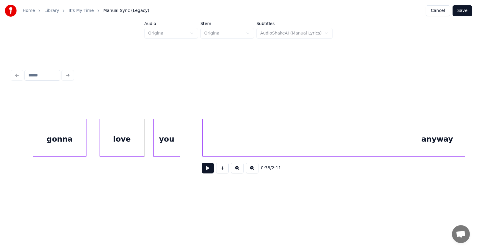
click at [75, 136] on div "gonna" at bounding box center [59, 139] width 53 height 41
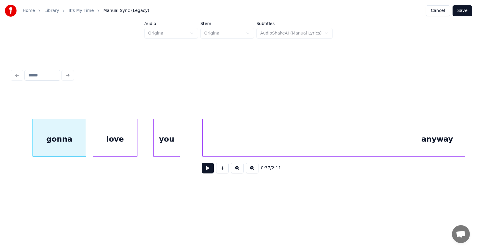
click at [110, 141] on div "love" at bounding box center [115, 139] width 44 height 41
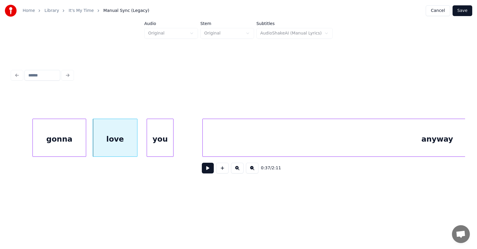
click at [159, 147] on div "you" at bounding box center [160, 139] width 26 height 41
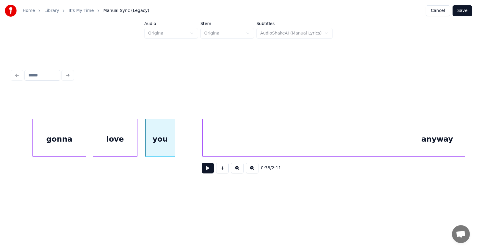
click at [174, 147] on div at bounding box center [174, 138] width 2 height 38
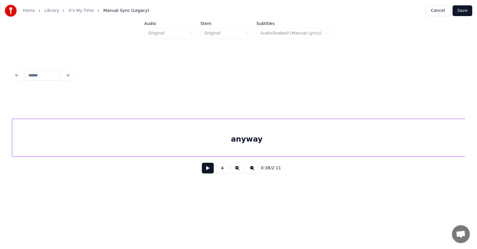
scroll to position [0, 8542]
click at [227, 147] on div "anyway" at bounding box center [247, 139] width 469 height 41
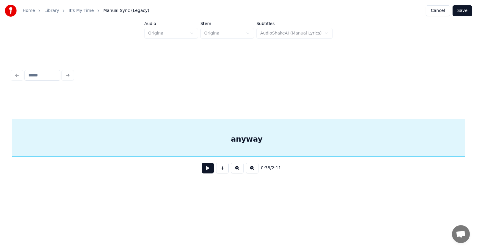
scroll to position [0, 8533]
click at [144, 143] on div "anyway" at bounding box center [247, 139] width 469 height 41
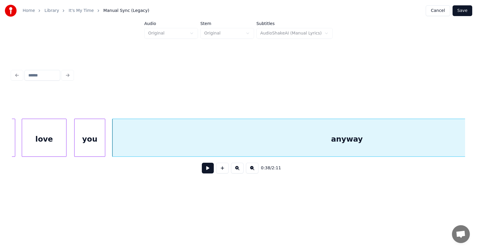
click at [105, 145] on div at bounding box center [104, 138] width 2 height 38
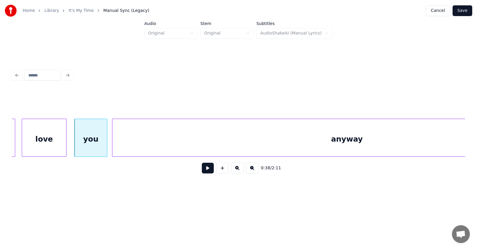
click at [45, 138] on div "love" at bounding box center [44, 139] width 44 height 41
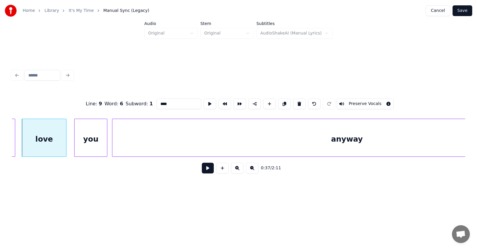
click at [202, 173] on button at bounding box center [208, 168] width 12 height 11
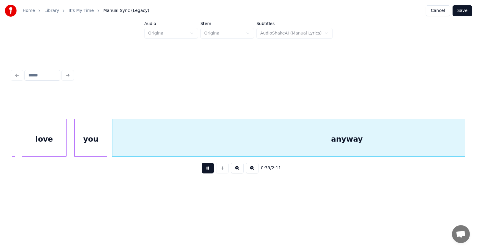
scroll to position [0, 8886]
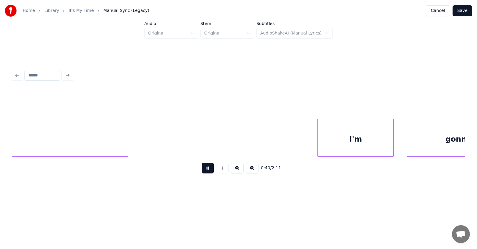
click at [202, 173] on button at bounding box center [208, 168] width 12 height 11
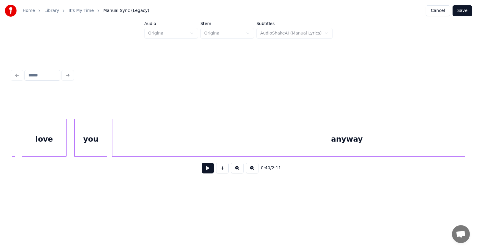
scroll to position [0, 8393]
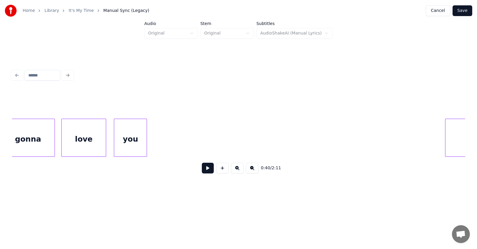
click at [447, 144] on div at bounding box center [446, 138] width 2 height 38
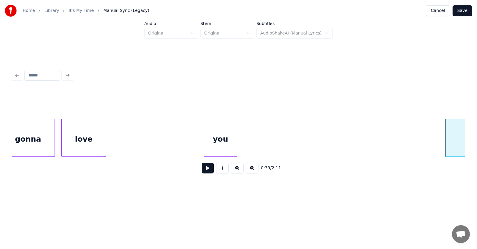
click at [225, 141] on div "you" at bounding box center [220, 139] width 32 height 41
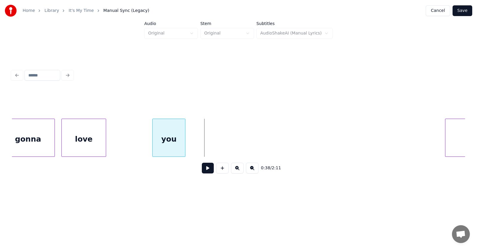
click at [161, 142] on div "you" at bounding box center [169, 139] width 32 height 41
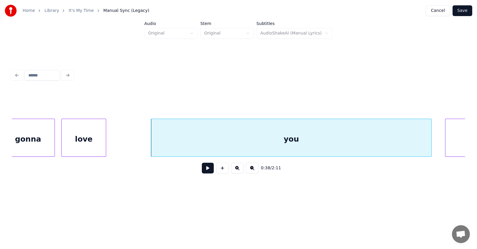
click at [429, 138] on div at bounding box center [430, 138] width 2 height 38
click at [319, 137] on div "you" at bounding box center [291, 139] width 280 height 41
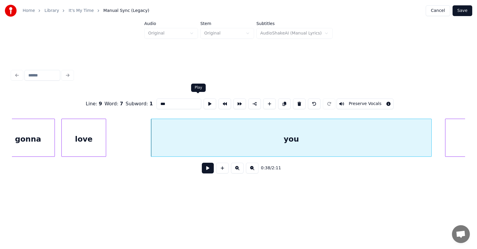
click at [203, 102] on button at bounding box center [209, 104] width 13 height 11
click at [141, 141] on div at bounding box center [142, 138] width 2 height 38
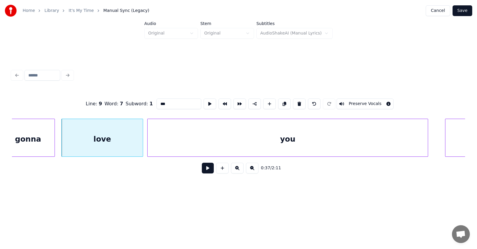
click at [164, 142] on div "you" at bounding box center [287, 139] width 280 height 41
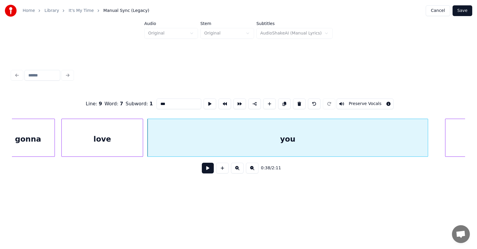
click at [125, 141] on div "love" at bounding box center [102, 139] width 81 height 41
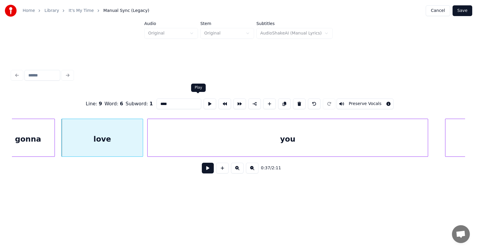
click at [203, 101] on button at bounding box center [209, 104] width 13 height 11
click at [162, 102] on input "****" at bounding box center [178, 104] width 45 height 11
click at [297, 141] on div "you" at bounding box center [287, 139] width 280 height 41
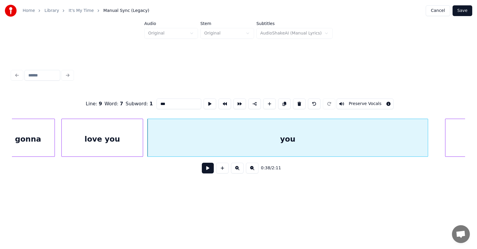
drag, startPoint x: 158, startPoint y: 104, endPoint x: 143, endPoint y: 105, distance: 14.3
click at [156, 105] on input "***" at bounding box center [178, 104] width 45 height 11
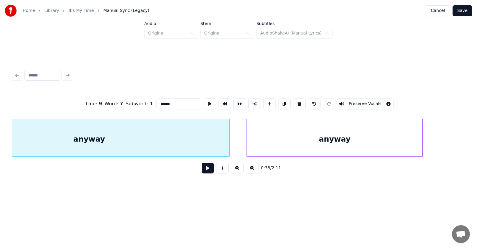
scroll to position [0, 8612]
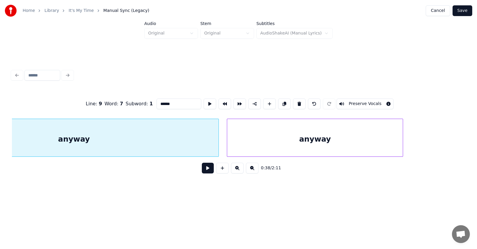
click at [218, 142] on div at bounding box center [218, 138] width 2 height 38
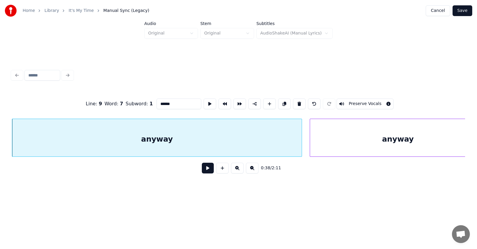
click at [200, 139] on div "anyway" at bounding box center [156, 139] width 289 height 41
click at [203, 100] on button at bounding box center [209, 104] width 13 height 11
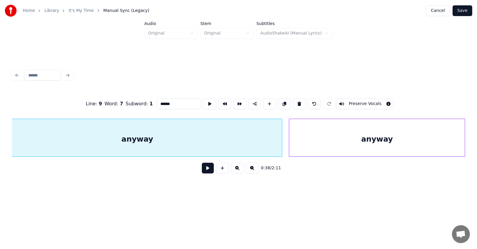
click at [317, 139] on div "anyway" at bounding box center [376, 139] width 175 height 41
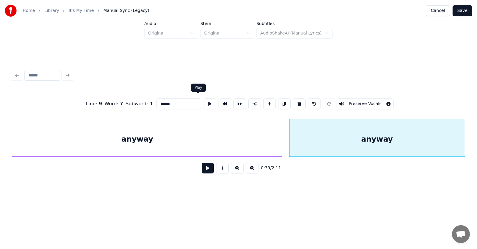
click at [203, 100] on button at bounding box center [209, 104] width 13 height 11
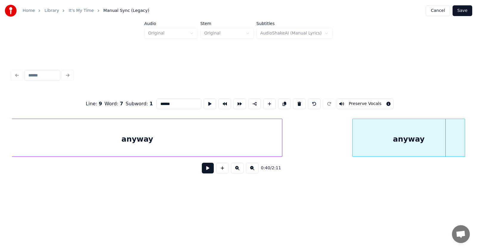
click at [354, 142] on div at bounding box center [353, 138] width 2 height 38
click at [203, 99] on button at bounding box center [209, 104] width 13 height 11
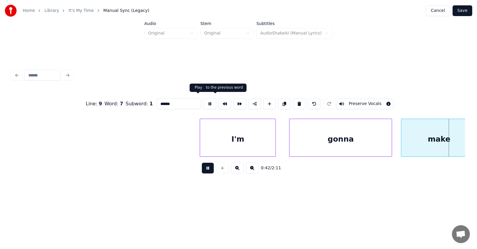
scroll to position [0, 9459]
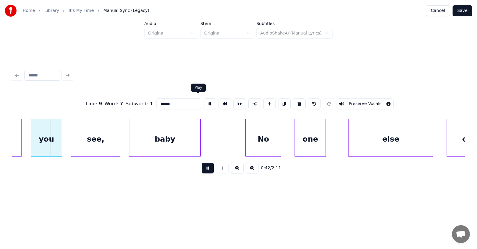
click at [203, 102] on button at bounding box center [209, 104] width 13 height 11
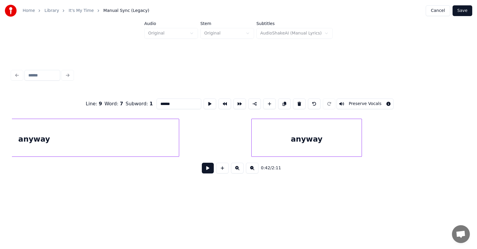
scroll to position [0, 8552]
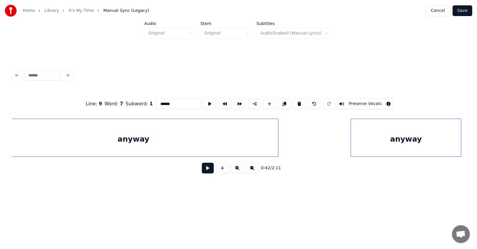
click at [147, 140] on div "anyway" at bounding box center [133, 139] width 289 height 41
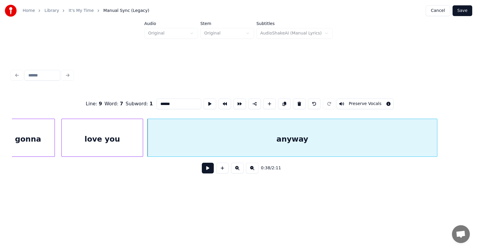
scroll to position [0, 8433]
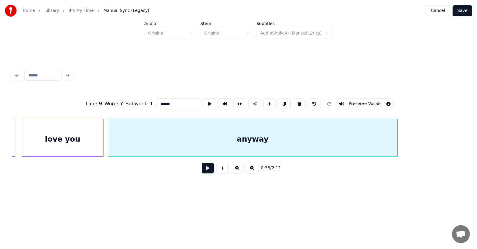
click at [201, 139] on div "anyway" at bounding box center [252, 139] width 289 height 41
click at [164, 104] on input "******" at bounding box center [178, 104] width 45 height 11
click at [203, 102] on button at bounding box center [209, 104] width 13 height 11
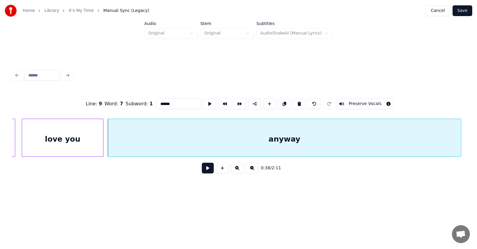
click at [461, 141] on div at bounding box center [460, 138] width 2 height 38
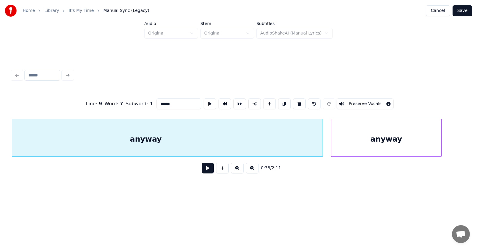
scroll to position [0, 8631]
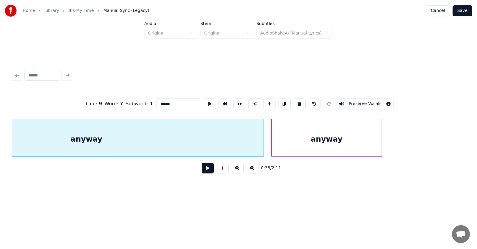
click at [262, 140] on div at bounding box center [263, 138] width 2 height 38
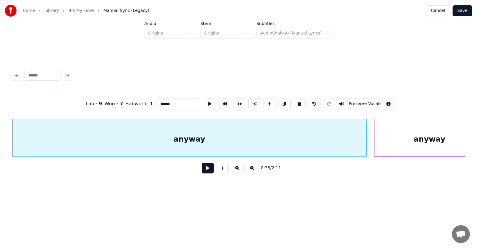
click at [405, 144] on div "anyway" at bounding box center [429, 139] width 110 height 41
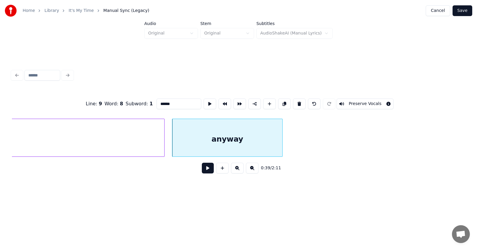
scroll to position [0, 8830]
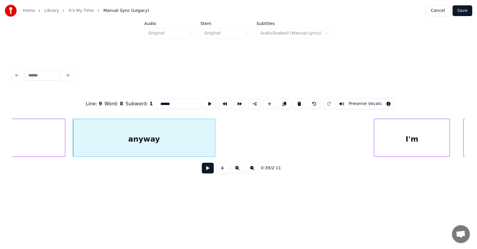
click at [214, 140] on div at bounding box center [214, 138] width 2 height 38
click at [177, 141] on div "anyway" at bounding box center [144, 139] width 142 height 41
drag, startPoint x: 164, startPoint y: 102, endPoint x: 143, endPoint y: 99, distance: 21.7
click at [156, 102] on input "******" at bounding box center [178, 104] width 45 height 11
click at [159, 103] on input "***" at bounding box center [178, 104] width 45 height 11
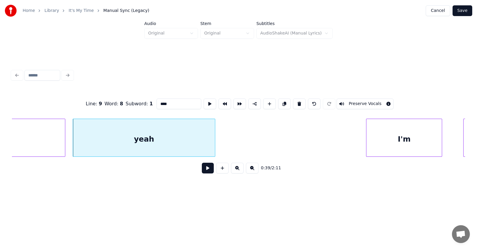
click at [398, 148] on div "I'm" at bounding box center [403, 139] width 75 height 41
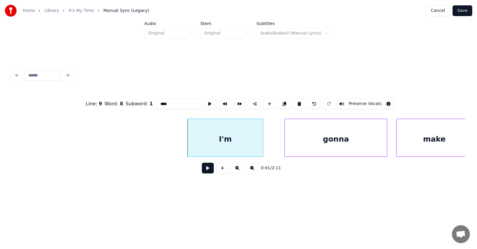
scroll to position [0, 9088]
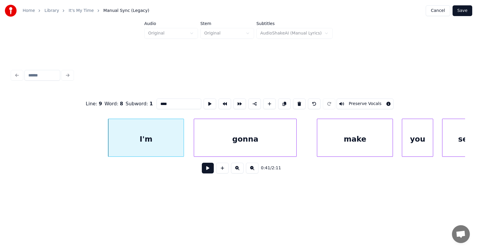
click at [245, 149] on div "gonna" at bounding box center [245, 139] width 102 height 41
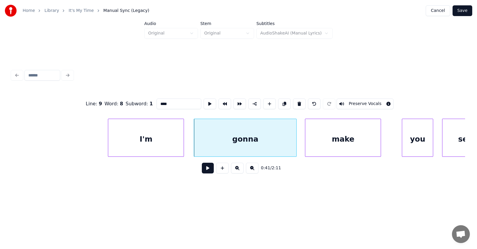
click at [342, 147] on div "make" at bounding box center [342, 139] width 75 height 41
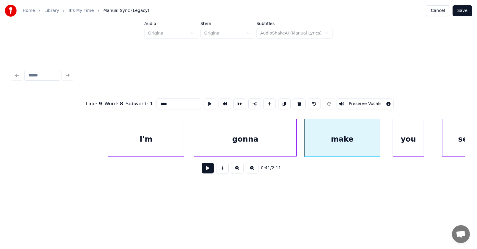
click at [402, 145] on div "you" at bounding box center [408, 139] width 31 height 41
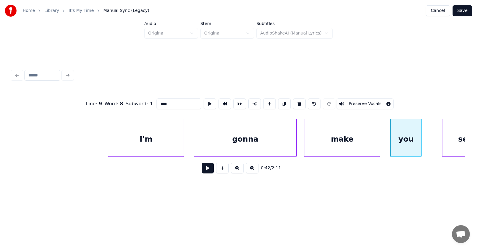
click at [120, 140] on div "I'm" at bounding box center [145, 139] width 75 height 41
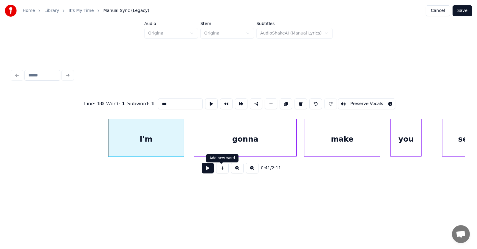
type input "***"
click at [204, 172] on button at bounding box center [208, 168] width 12 height 11
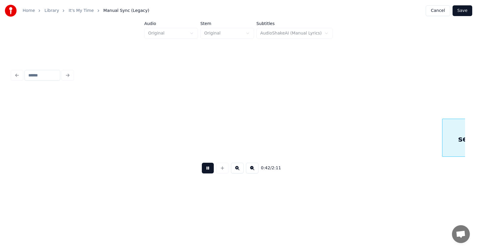
scroll to position [0, 9541]
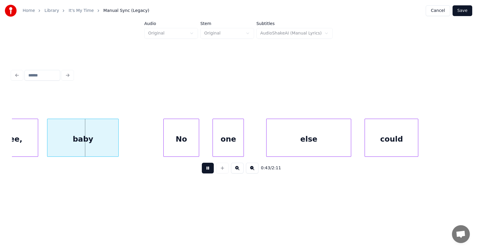
click at [204, 172] on button at bounding box center [208, 168] width 12 height 11
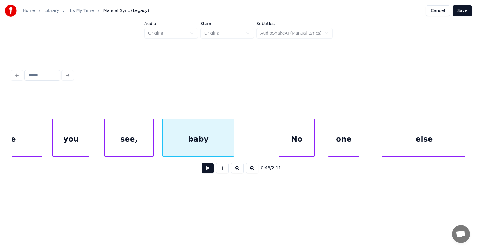
click at [88, 143] on div at bounding box center [88, 138] width 2 height 38
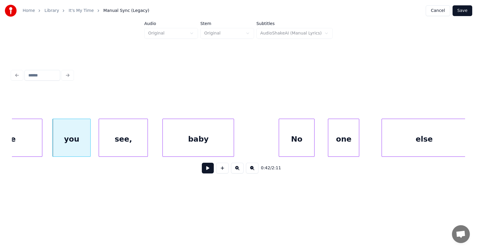
click at [127, 148] on div "see," at bounding box center [123, 139] width 49 height 41
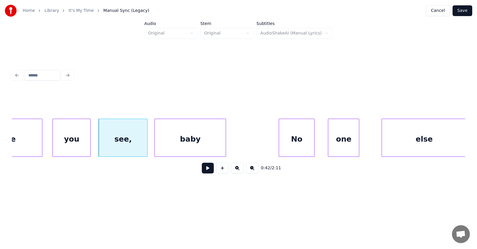
click at [185, 150] on div "baby" at bounding box center [190, 139] width 71 height 41
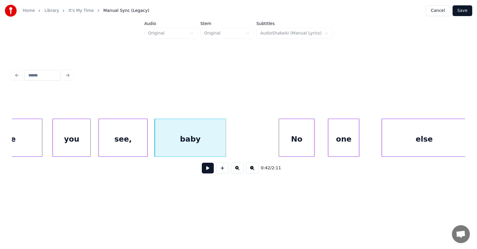
click at [125, 139] on div "see," at bounding box center [123, 139] width 49 height 41
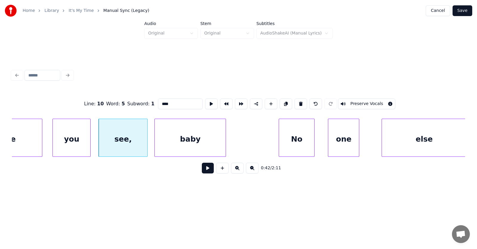
click at [158, 104] on input "****" at bounding box center [180, 104] width 45 height 11
click at [287, 141] on div "No" at bounding box center [287, 139] width 35 height 41
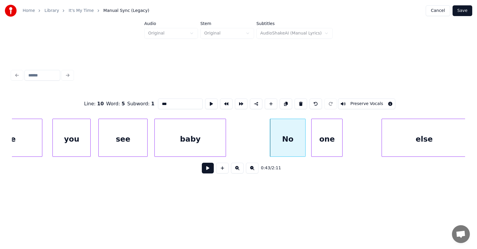
click at [319, 148] on div "one" at bounding box center [326, 139] width 31 height 41
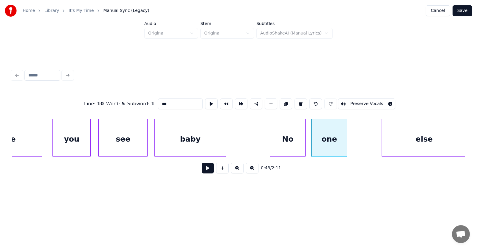
click at [346, 140] on div at bounding box center [346, 138] width 2 height 38
click at [388, 144] on div "else" at bounding box center [410, 139] width 84 height 41
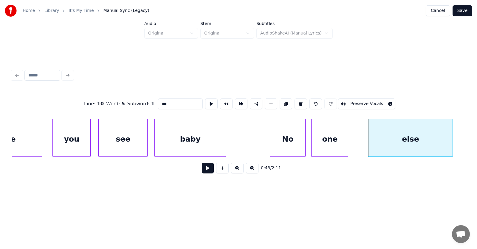
type input "***"
click at [204, 169] on button at bounding box center [208, 168] width 12 height 11
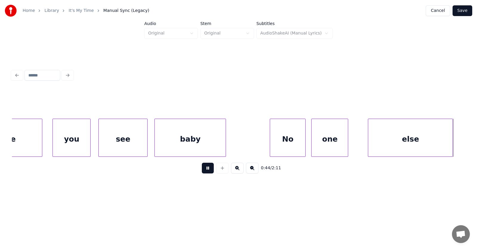
scroll to position [0, 9880]
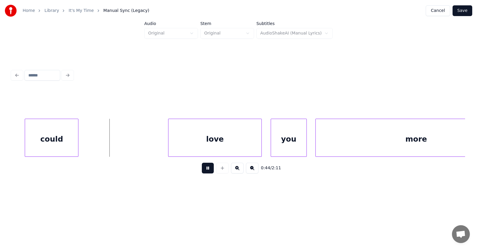
click at [204, 169] on button at bounding box center [208, 168] width 12 height 11
click at [44, 141] on div "could" at bounding box center [42, 139] width 53 height 41
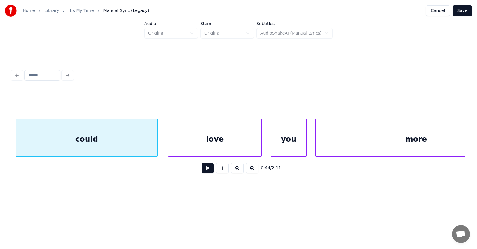
click at [156, 148] on div at bounding box center [156, 138] width 2 height 38
click at [146, 142] on div "could" at bounding box center [86, 139] width 141 height 41
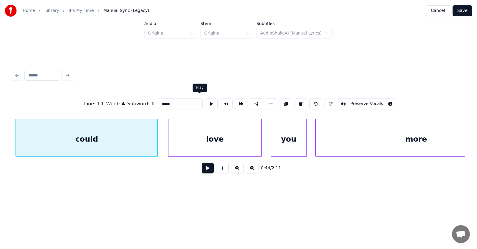
click at [205, 104] on button at bounding box center [211, 104] width 13 height 11
click at [173, 101] on input "*****" at bounding box center [180, 104] width 45 height 11
click at [228, 139] on div "love" at bounding box center [208, 139] width 93 height 41
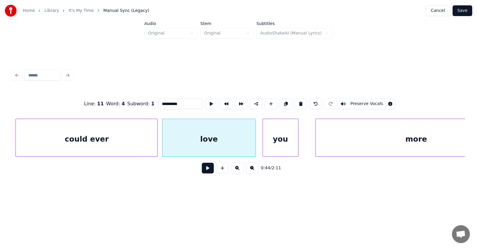
click at [281, 144] on div "you" at bounding box center [280, 139] width 35 height 41
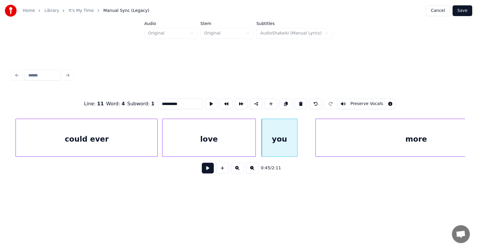
scroll to position [0, 9930]
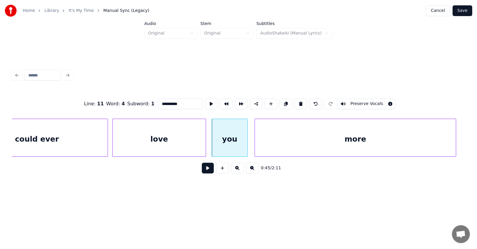
click at [330, 145] on div "more" at bounding box center [355, 139] width 200 height 41
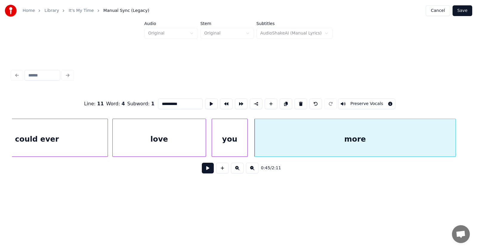
click at [145, 144] on div "love" at bounding box center [159, 139] width 93 height 41
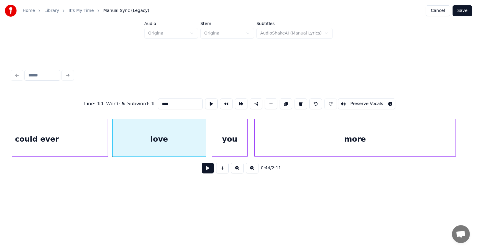
type input "****"
click at [203, 170] on button at bounding box center [208, 168] width 12 height 11
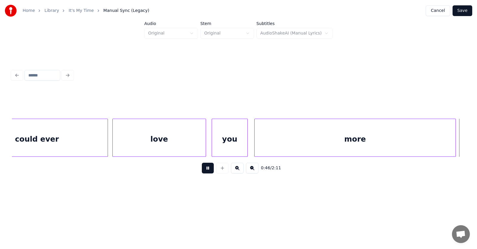
scroll to position [0, 10383]
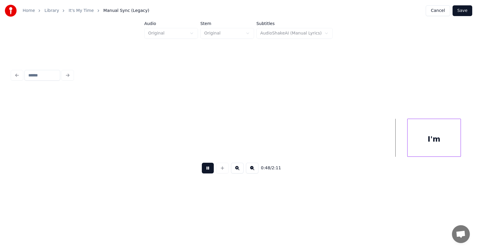
click at [203, 170] on button at bounding box center [208, 168] width 12 height 11
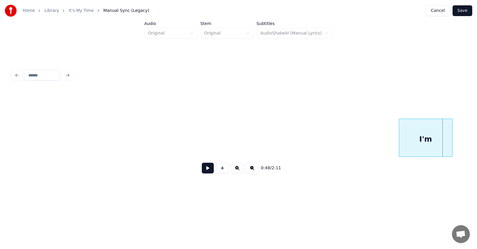
click at [424, 142] on div "I'm" at bounding box center [425, 139] width 53 height 41
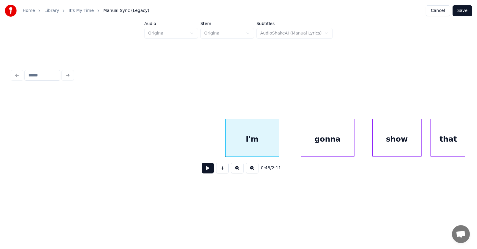
scroll to position [0, 10656]
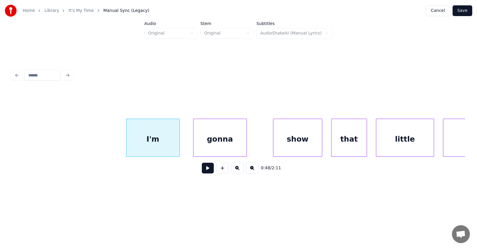
click at [224, 143] on div "gonna" at bounding box center [219, 139] width 53 height 41
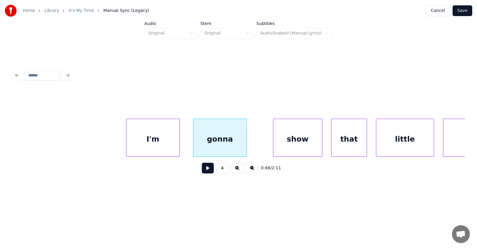
click at [167, 144] on div "I'm" at bounding box center [152, 139] width 53 height 41
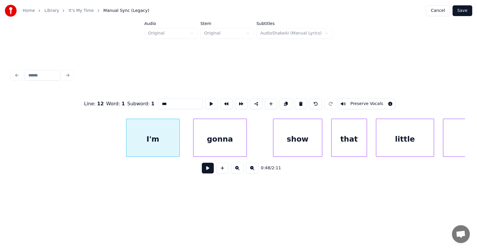
click at [202, 172] on button at bounding box center [208, 168] width 12 height 11
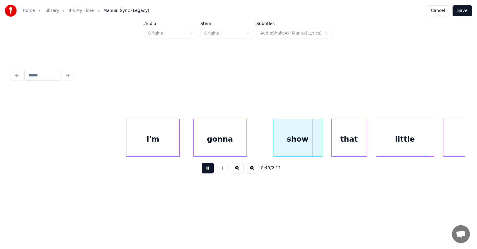
click at [202, 172] on button at bounding box center [208, 168] width 12 height 11
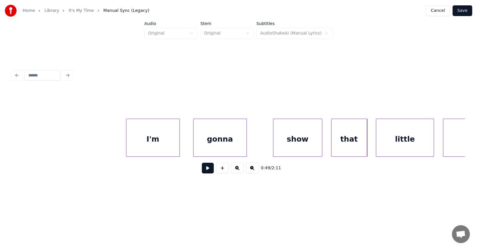
click at [203, 171] on button at bounding box center [208, 168] width 12 height 11
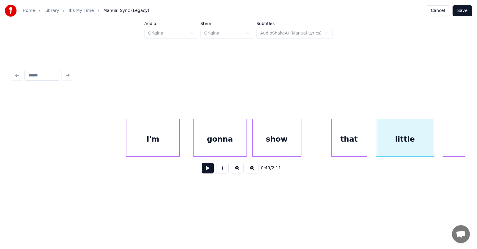
click at [271, 144] on div "show" at bounding box center [276, 139] width 49 height 41
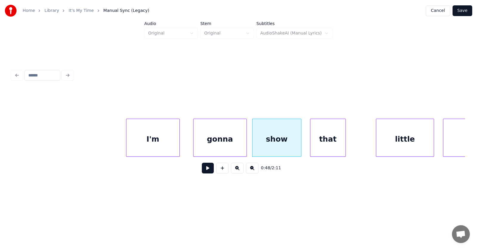
click at [322, 148] on div "that" at bounding box center [327, 139] width 35 height 41
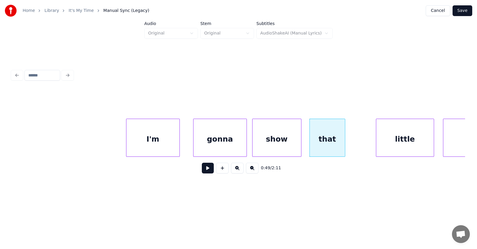
click at [326, 137] on div "that" at bounding box center [326, 139] width 35 height 41
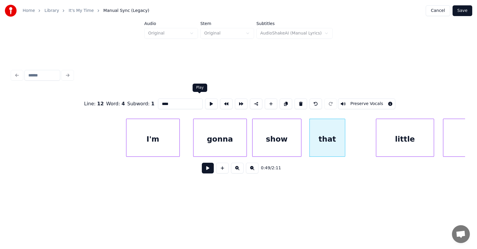
click at [205, 105] on button at bounding box center [211, 104] width 13 height 11
click at [381, 144] on div "little" at bounding box center [391, 139] width 57 height 41
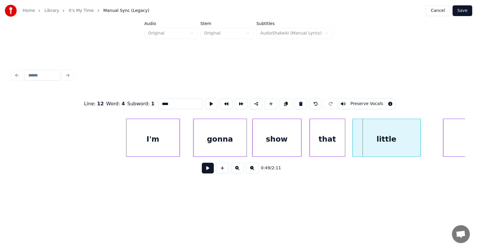
click at [352, 144] on div at bounding box center [353, 138] width 2 height 38
click at [270, 138] on div "show" at bounding box center [276, 139] width 49 height 41
type input "****"
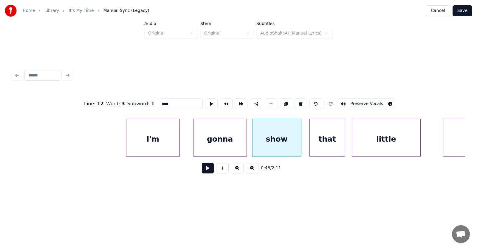
click at [203, 171] on button at bounding box center [208, 168] width 12 height 11
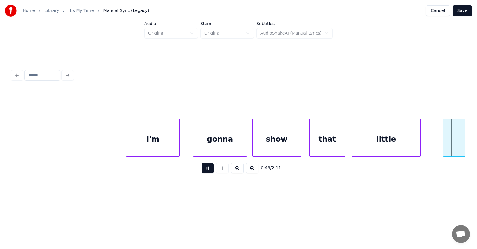
scroll to position [0, 11112]
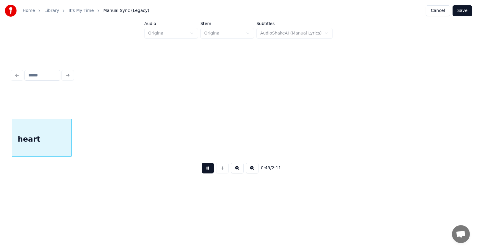
click at [203, 171] on button at bounding box center [208, 168] width 12 height 11
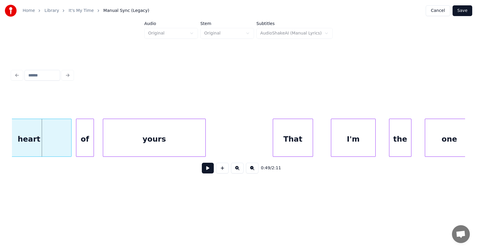
scroll to position [0, 10993]
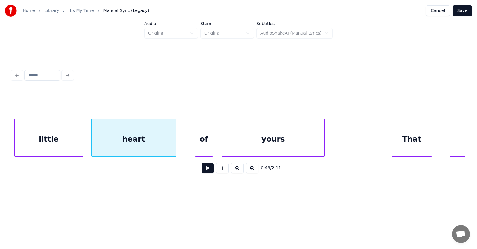
click at [144, 143] on div "heart" at bounding box center [133, 139] width 84 height 41
click at [191, 142] on div "of" at bounding box center [191, 139] width 17 height 41
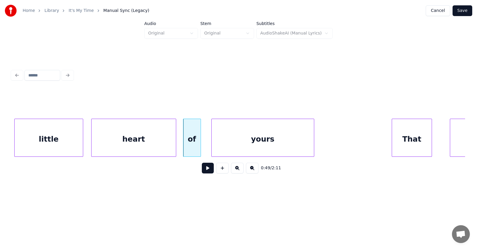
click at [238, 146] on div "yours" at bounding box center [262, 139] width 102 height 41
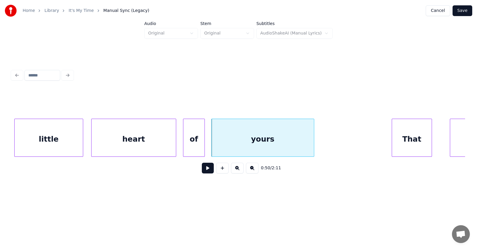
click at [203, 143] on div at bounding box center [204, 138] width 2 height 38
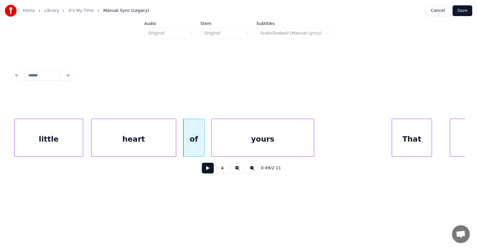
click at [239, 143] on div "yours" at bounding box center [262, 139] width 102 height 41
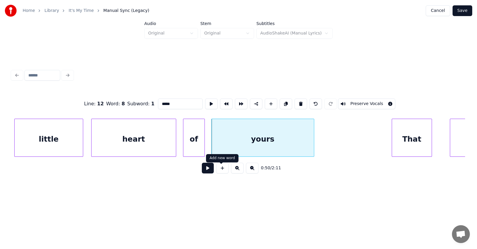
click at [204, 171] on button at bounding box center [208, 168] width 12 height 11
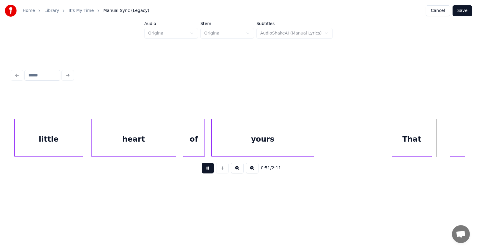
click at [204, 171] on button at bounding box center [208, 168] width 12 height 11
click at [392, 137] on div "That" at bounding box center [408, 139] width 40 height 41
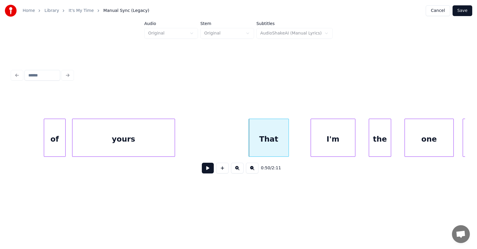
scroll to position [0, 11171]
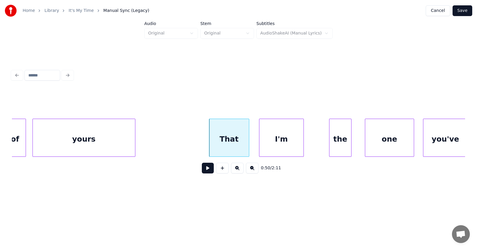
click at [287, 143] on div "I'm" at bounding box center [281, 139] width 44 height 41
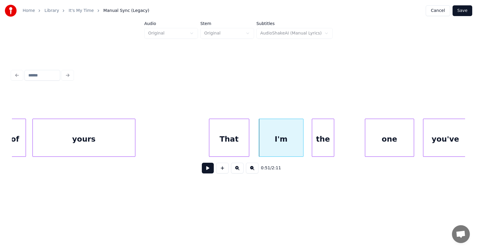
click at [324, 150] on div "the" at bounding box center [323, 139] width 22 height 41
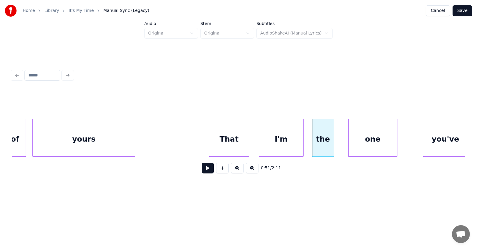
click at [366, 145] on div "one" at bounding box center [372, 139] width 49 height 41
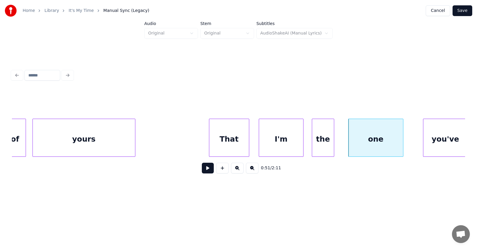
click at [403, 141] on div at bounding box center [402, 138] width 2 height 38
click at [430, 144] on div "you've" at bounding box center [434, 139] width 44 height 41
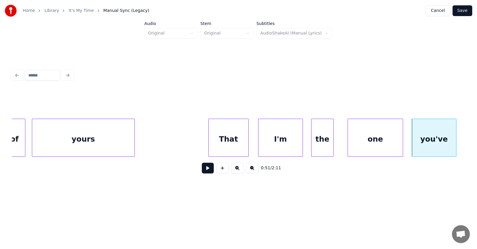
click at [220, 141] on div "That" at bounding box center [229, 139] width 40 height 41
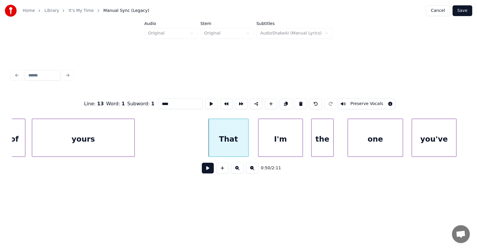
click at [206, 170] on button at bounding box center [208, 168] width 12 height 11
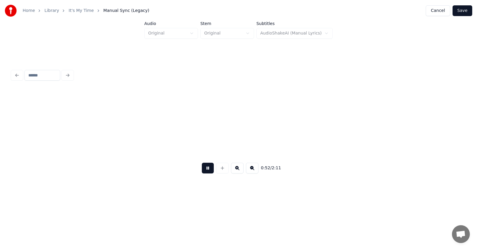
scroll to position [0, 11627]
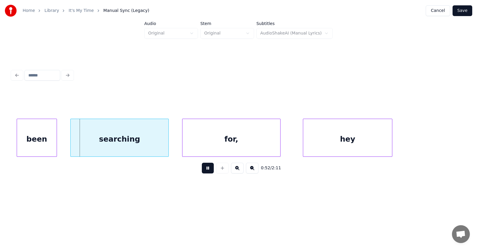
click at [206, 170] on button at bounding box center [208, 168] width 12 height 11
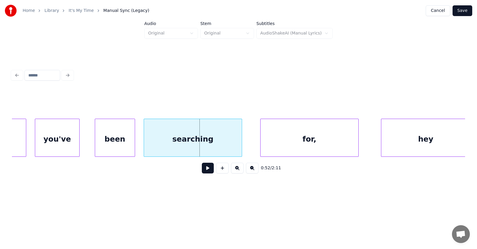
click at [195, 145] on div "searching" at bounding box center [193, 139] width 98 height 41
click at [282, 145] on div "for," at bounding box center [302, 139] width 98 height 41
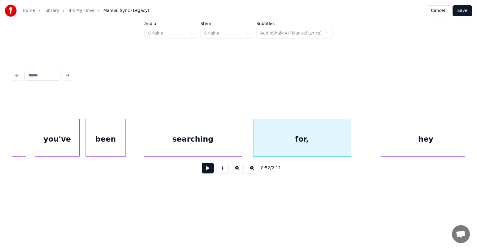
click at [111, 143] on div "been" at bounding box center [106, 139] width 40 height 41
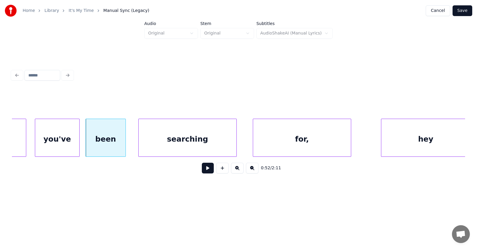
click at [165, 148] on div "searching" at bounding box center [188, 139] width 98 height 41
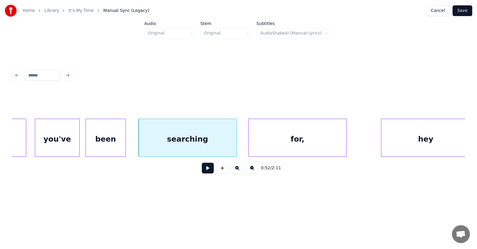
click at [302, 144] on div "for," at bounding box center [297, 139] width 98 height 41
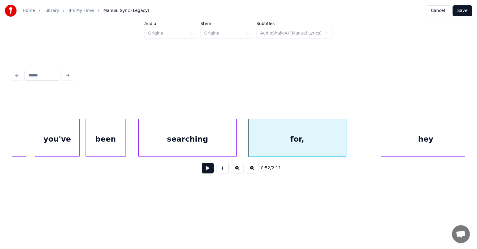
scroll to position [0, 11552]
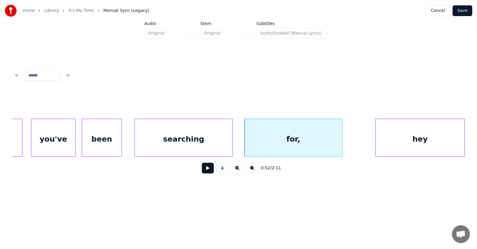
click at [405, 140] on div "hey" at bounding box center [419, 139] width 89 height 41
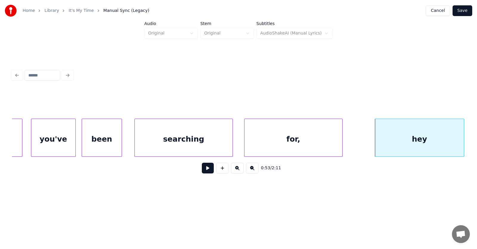
click at [296, 140] on div "for," at bounding box center [293, 139] width 98 height 41
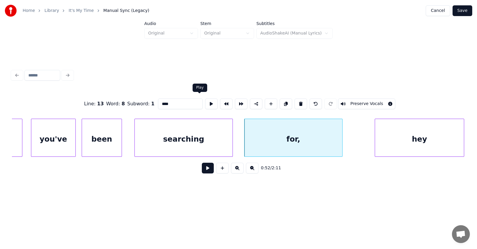
click at [205, 102] on button at bounding box center [211, 104] width 13 height 11
click at [182, 140] on div "searching" at bounding box center [184, 139] width 98 height 41
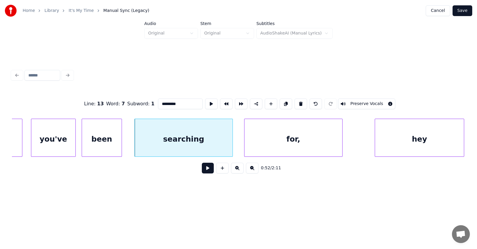
click at [281, 142] on div "for," at bounding box center [293, 139] width 98 height 41
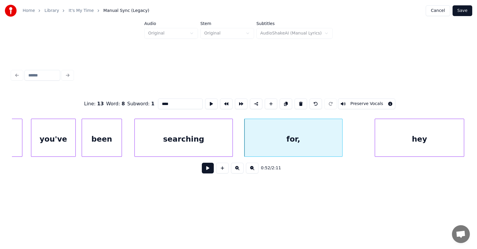
click at [168, 102] on input "****" at bounding box center [180, 104] width 45 height 11
type input "***"
click at [205, 100] on button at bounding box center [211, 104] width 13 height 11
click at [202, 174] on button at bounding box center [208, 168] width 12 height 11
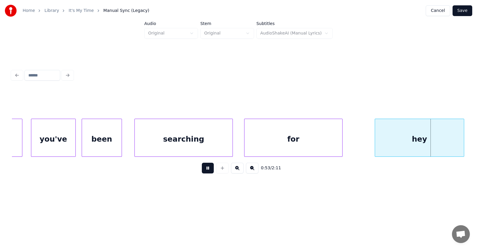
click at [202, 174] on button at bounding box center [208, 168] width 12 height 11
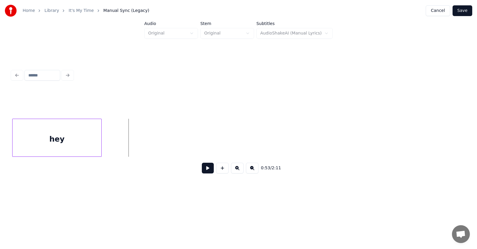
scroll to position [0, 11903]
click at [94, 138] on div "hey" at bounding box center [57, 139] width 89 height 41
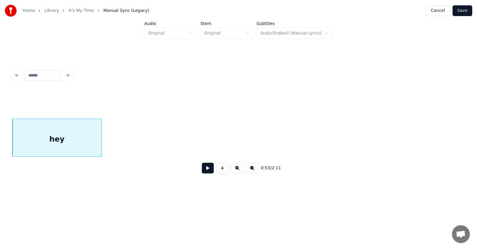
click at [202, 167] on button at bounding box center [208, 168] width 12 height 11
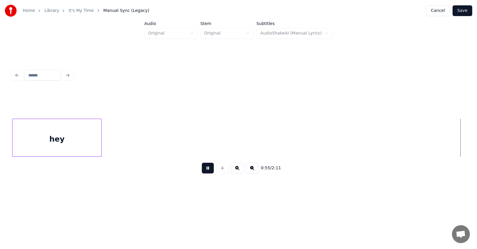
scroll to position [0, 12360]
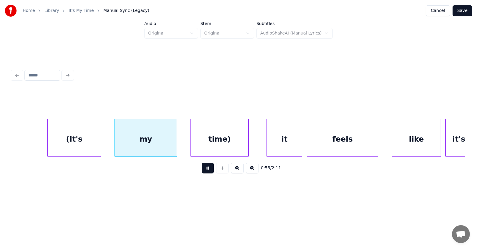
click at [202, 171] on button at bounding box center [208, 168] width 12 height 11
click at [85, 134] on div "(It's" at bounding box center [74, 139] width 53 height 41
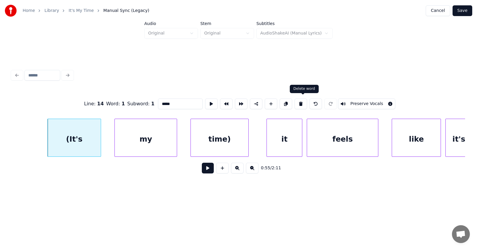
click at [300, 99] on button at bounding box center [300, 104] width 13 height 11
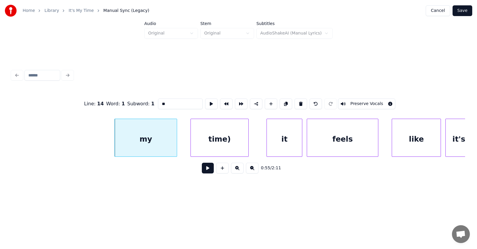
click at [168, 135] on div "my" at bounding box center [146, 139] width 62 height 41
click at [304, 100] on button at bounding box center [300, 104] width 13 height 11
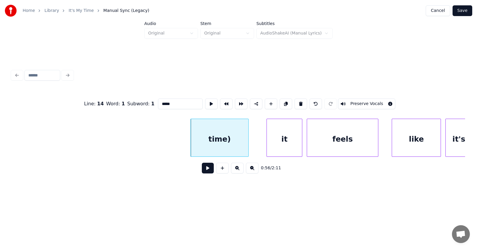
click at [231, 130] on div "time)" at bounding box center [219, 139] width 57 height 41
click at [303, 102] on button at bounding box center [300, 104] width 13 height 11
type input "**"
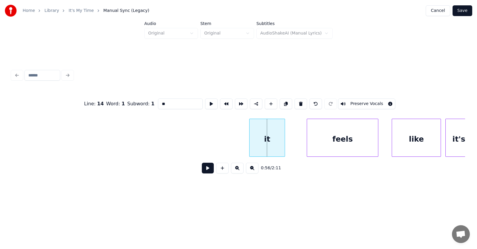
click at [255, 144] on div "it" at bounding box center [266, 139] width 35 height 41
click at [319, 142] on div "feels" at bounding box center [332, 139] width 71 height 41
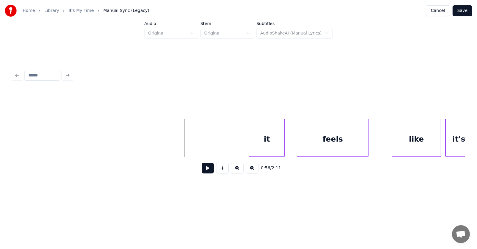
click at [203, 172] on button at bounding box center [208, 168] width 12 height 11
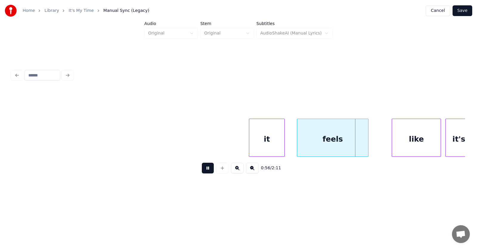
click at [203, 172] on button at bounding box center [208, 168] width 12 height 11
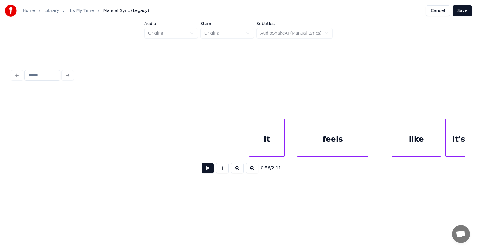
click at [203, 172] on button at bounding box center [208, 168] width 12 height 11
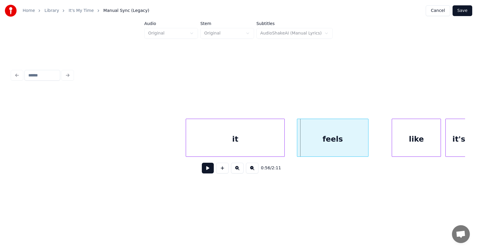
click at [186, 148] on div at bounding box center [187, 138] width 2 height 38
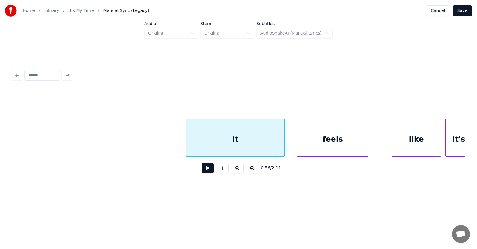
click at [239, 143] on div "it" at bounding box center [235, 139] width 98 height 41
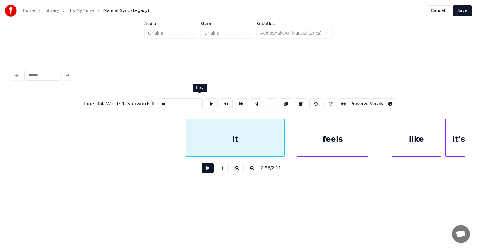
click at [205, 101] on button at bounding box center [211, 104] width 13 height 11
drag, startPoint x: 167, startPoint y: 102, endPoint x: 148, endPoint y: 103, distance: 19.4
click at [158, 103] on input "**" at bounding box center [180, 104] width 45 height 11
click at [287, 139] on div at bounding box center [287, 138] width 2 height 38
click at [321, 141] on div "feels" at bounding box center [332, 139] width 71 height 41
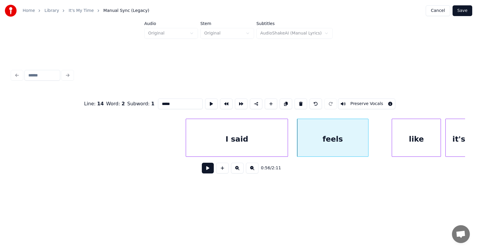
drag, startPoint x: 158, startPoint y: 101, endPoint x: 148, endPoint y: 102, distance: 9.6
click at [158, 101] on input "*****" at bounding box center [180, 104] width 45 height 11
click at [205, 103] on button at bounding box center [211, 104] width 13 height 11
click at [409, 143] on div "like" at bounding box center [406, 139] width 49 height 41
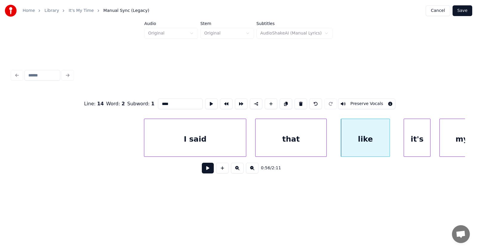
scroll to position [0, 12501]
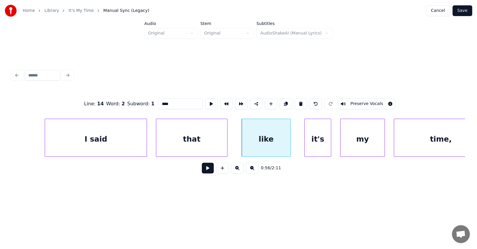
click at [277, 137] on div "like" at bounding box center [266, 139] width 49 height 41
click at [304, 99] on button at bounding box center [300, 104] width 13 height 11
type input "****"
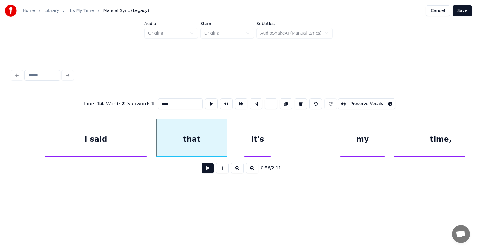
click at [262, 145] on div "it's" at bounding box center [257, 139] width 26 height 41
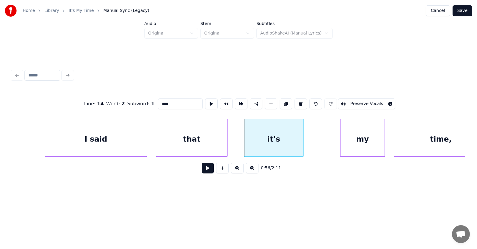
click at [303, 140] on div at bounding box center [302, 138] width 2 height 38
click at [350, 147] on div "my" at bounding box center [342, 139] width 44 height 41
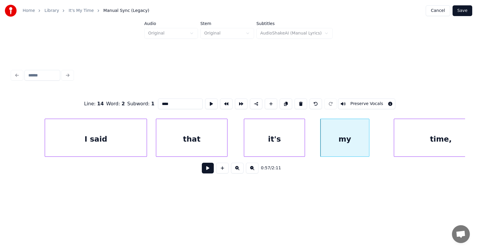
click at [369, 144] on div at bounding box center [368, 138] width 2 height 38
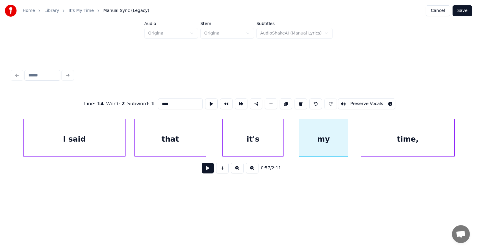
click at [413, 148] on div "time," at bounding box center [407, 139] width 93 height 41
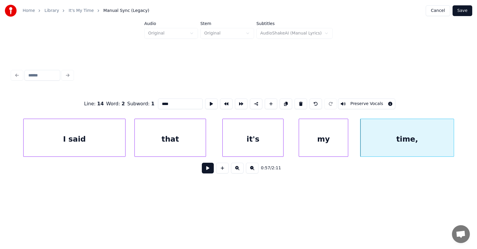
click at [181, 141] on div "that" at bounding box center [170, 139] width 71 height 41
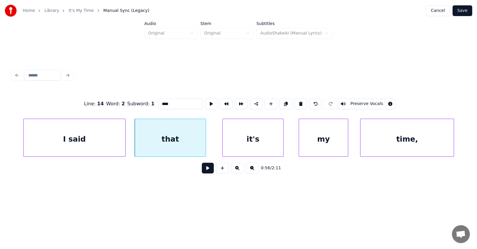
click at [204, 174] on button at bounding box center [208, 168] width 12 height 11
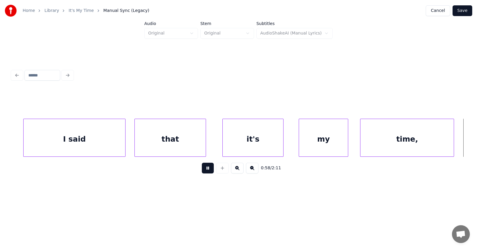
scroll to position [0, 12977]
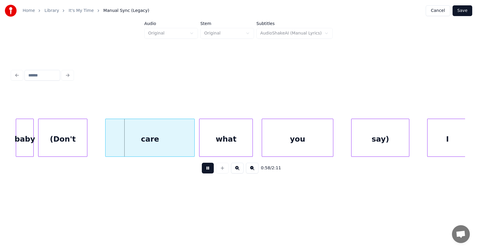
click at [204, 174] on button at bounding box center [208, 168] width 12 height 11
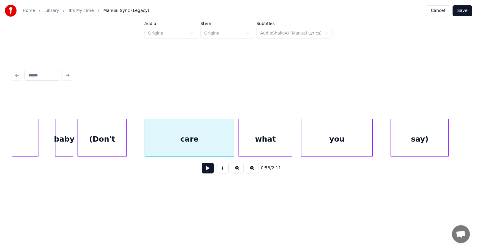
scroll to position [0, 12858]
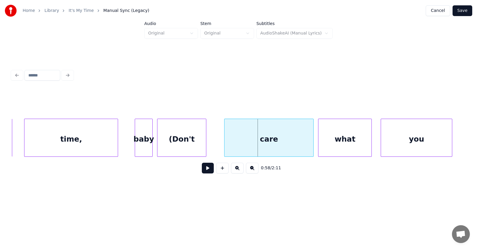
click at [144, 139] on div "baby" at bounding box center [143, 139] width 17 height 41
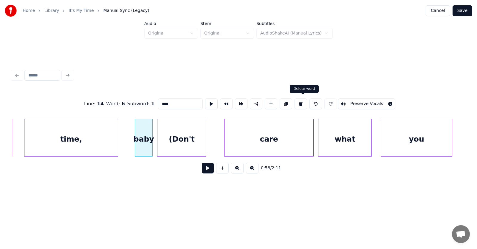
click at [301, 103] on button at bounding box center [300, 104] width 13 height 11
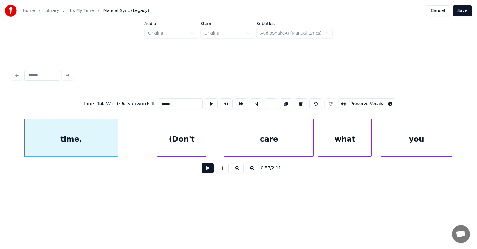
click at [186, 142] on div "(Don't" at bounding box center [181, 139] width 49 height 41
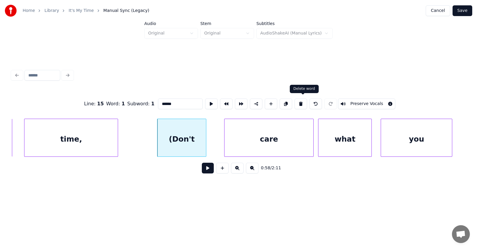
click at [301, 102] on button at bounding box center [300, 104] width 13 height 11
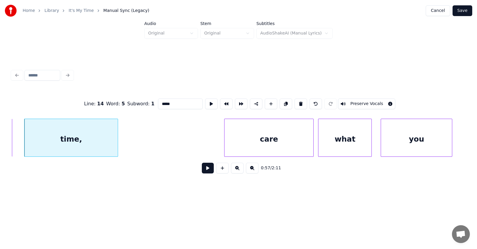
click at [262, 139] on div "care" at bounding box center [268, 139] width 89 height 41
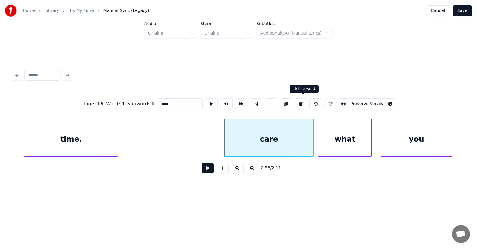
click at [302, 101] on button at bounding box center [300, 104] width 13 height 11
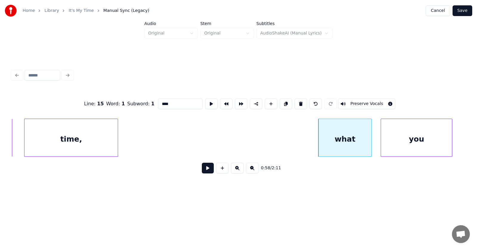
click at [343, 144] on div "what" at bounding box center [344, 139] width 53 height 41
click at [303, 101] on button at bounding box center [300, 104] width 13 height 11
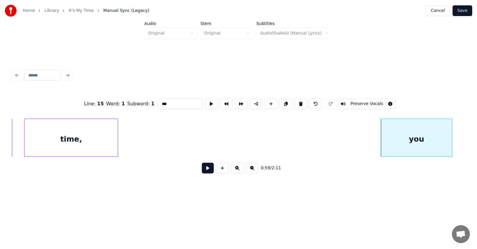
click at [400, 141] on div "you" at bounding box center [416, 139] width 71 height 41
click at [304, 102] on button at bounding box center [300, 104] width 13 height 11
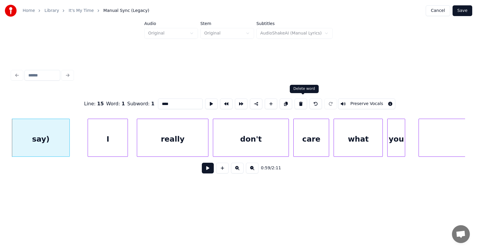
click at [301, 101] on button at bounding box center [300, 104] width 13 height 11
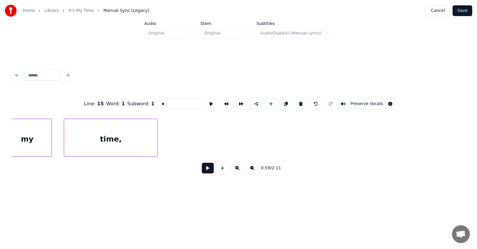
scroll to position [0, 12739]
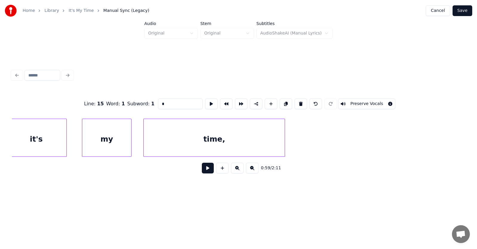
click at [284, 142] on div at bounding box center [284, 138] width 2 height 38
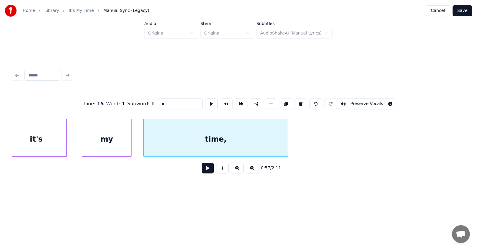
click at [222, 144] on div "time," at bounding box center [216, 139] width 144 height 41
type input "*****"
click at [205, 101] on button at bounding box center [211, 104] width 13 height 11
click at [205, 173] on button at bounding box center [208, 168] width 12 height 11
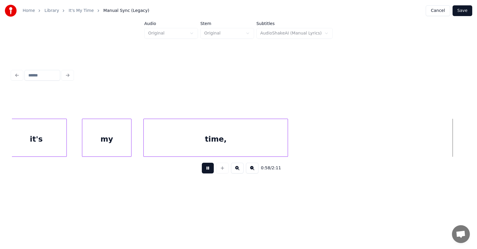
scroll to position [0, 13193]
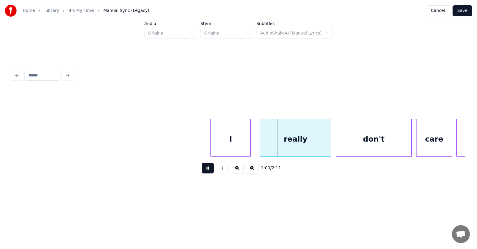
click at [205, 173] on button at bounding box center [208, 168] width 12 height 11
click at [160, 150] on div "I" at bounding box center [161, 139] width 40 height 41
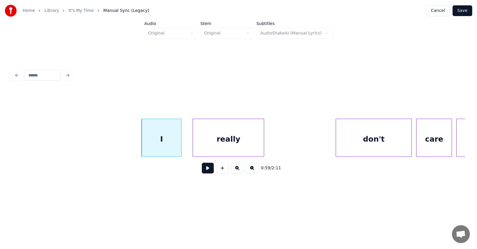
click at [230, 153] on div "really" at bounding box center [228, 139] width 71 height 41
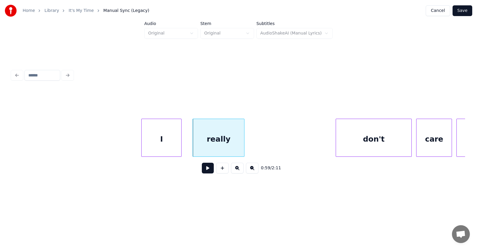
click at [242, 149] on div at bounding box center [243, 138] width 2 height 38
click at [222, 138] on div "really" at bounding box center [218, 139] width 50 height 41
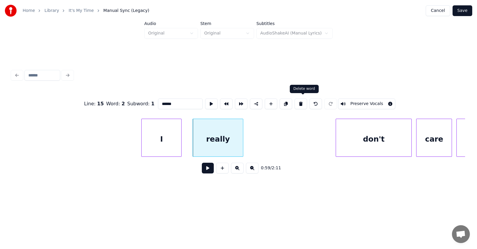
click at [301, 99] on button at bounding box center [300, 104] width 13 height 11
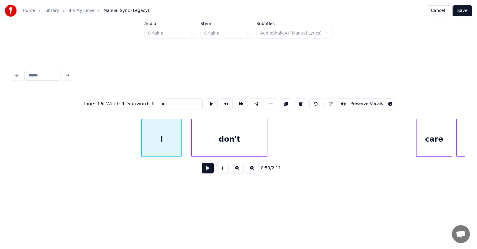
click at [223, 147] on div "don't" at bounding box center [229, 139] width 75 height 41
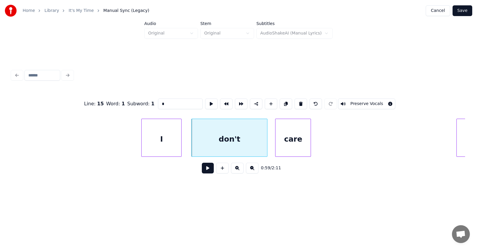
click at [286, 148] on div "care" at bounding box center [292, 139] width 35 height 41
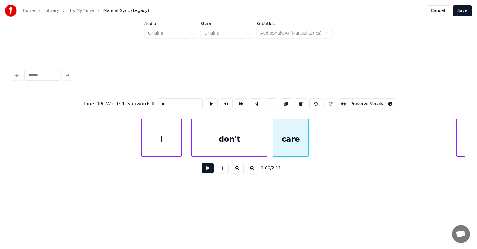
click at [237, 143] on div "don't" at bounding box center [229, 139] width 75 height 41
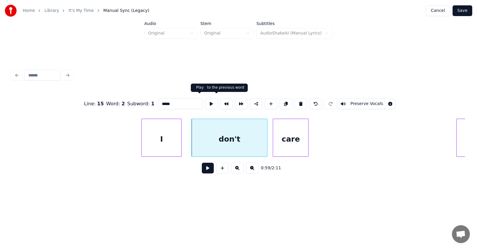
click at [205, 102] on button at bounding box center [211, 104] width 13 height 11
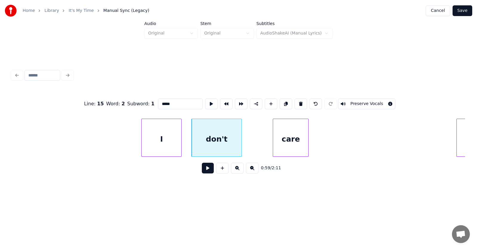
click at [239, 147] on div at bounding box center [240, 138] width 2 height 38
click at [205, 144] on div "don't" at bounding box center [211, 139] width 49 height 41
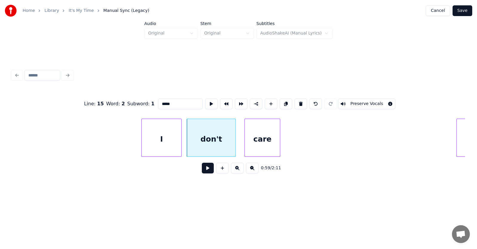
click at [268, 148] on div "care" at bounding box center [262, 139] width 35 height 41
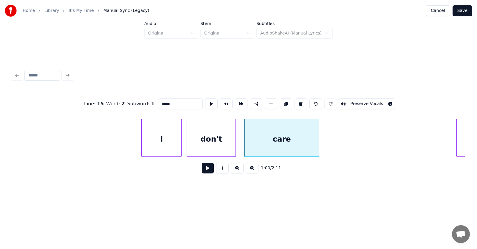
click at [318, 143] on div at bounding box center [318, 138] width 2 height 38
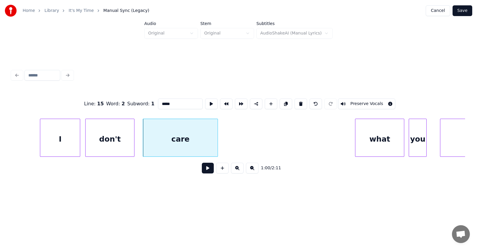
scroll to position [0, 13354]
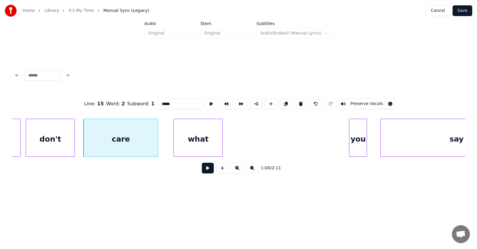
click at [197, 146] on div "what" at bounding box center [198, 139] width 49 height 41
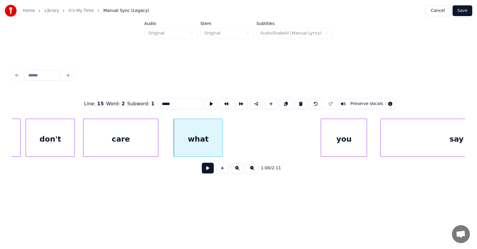
click at [322, 145] on div at bounding box center [322, 138] width 2 height 38
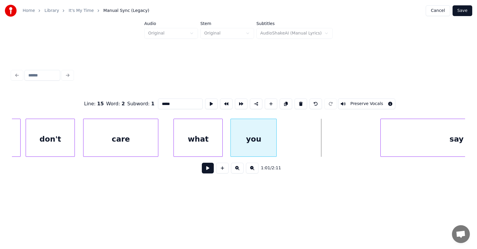
click at [251, 148] on div "you" at bounding box center [254, 139] width 46 height 41
click at [130, 138] on div "care" at bounding box center [120, 139] width 74 height 41
type input "****"
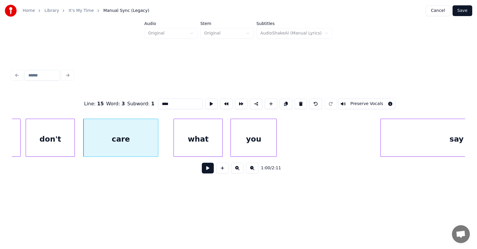
click at [202, 170] on button at bounding box center [208, 168] width 12 height 11
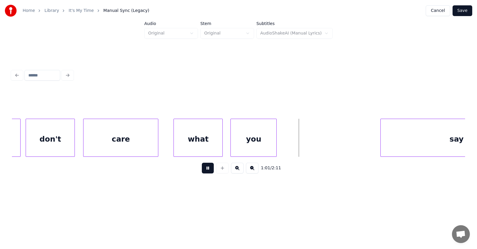
click at [202, 170] on button at bounding box center [208, 168] width 12 height 11
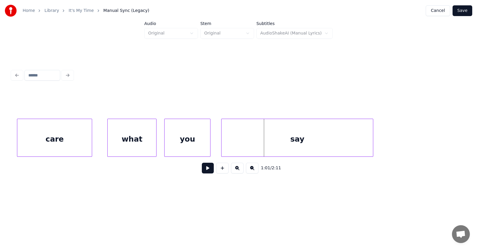
click at [311, 149] on div "say" at bounding box center [296, 139] width 151 height 41
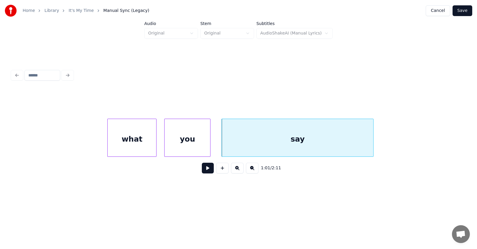
scroll to position [0, 13612]
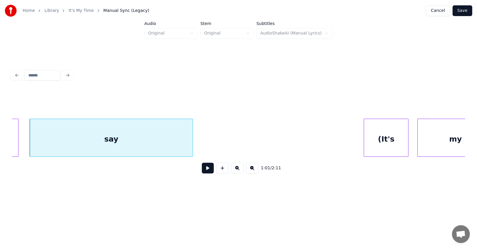
click at [192, 140] on div at bounding box center [192, 138] width 2 height 38
click at [206, 168] on button at bounding box center [208, 168] width 12 height 11
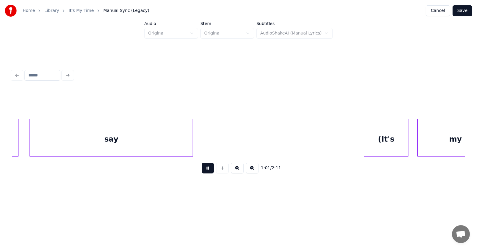
click at [206, 169] on button at bounding box center [208, 168] width 12 height 11
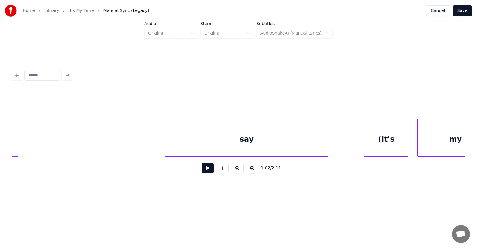
click at [272, 150] on div "say" at bounding box center [246, 139] width 163 height 41
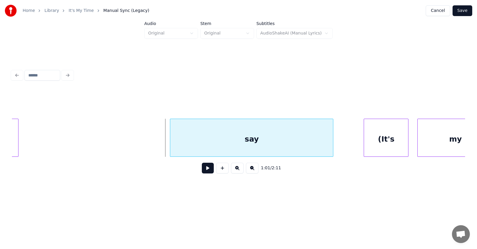
click at [170, 141] on div "say" at bounding box center [251, 138] width 163 height 38
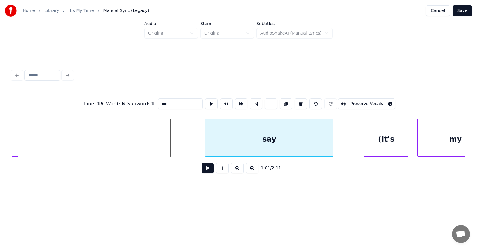
click at [206, 144] on div at bounding box center [206, 138] width 2 height 38
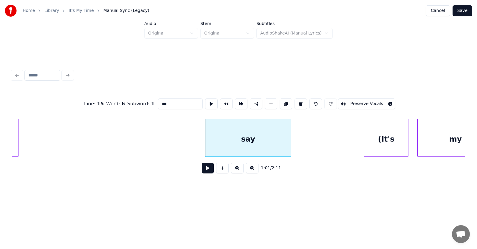
click at [289, 144] on div at bounding box center [290, 138] width 2 height 38
click at [266, 143] on div "say" at bounding box center [240, 139] width 84 height 41
click at [235, 140] on div "say" at bounding box center [240, 139] width 84 height 41
drag, startPoint x: 154, startPoint y: 101, endPoint x: 149, endPoint y: 101, distance: 4.5
click at [158, 101] on input "***" at bounding box center [180, 104] width 45 height 11
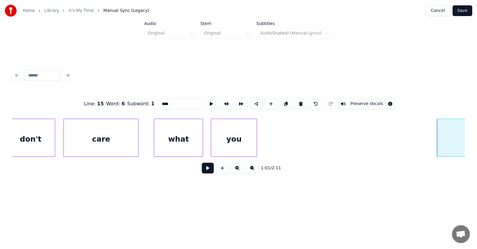
scroll to position [0, 13433]
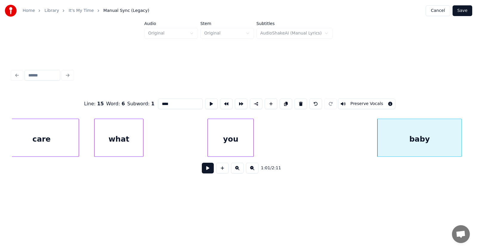
click at [241, 143] on div "you" at bounding box center [231, 139] width 46 height 41
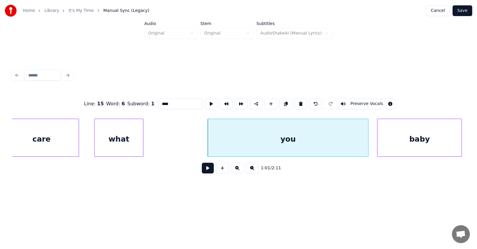
click at [368, 144] on div at bounding box center [367, 138] width 2 height 38
click at [200, 140] on div at bounding box center [200, 138] width 2 height 38
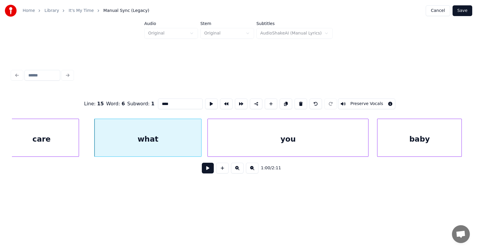
click at [181, 139] on div "what" at bounding box center [147, 139] width 107 height 41
click at [162, 103] on input "****" at bounding box center [180, 104] width 45 height 11
click at [256, 135] on div "you" at bounding box center [288, 139] width 160 height 41
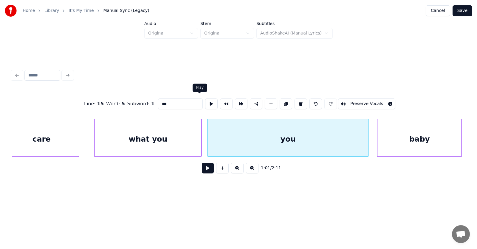
click at [205, 101] on button at bounding box center [211, 104] width 13 height 11
click at [165, 140] on div "what you" at bounding box center [147, 139] width 107 height 41
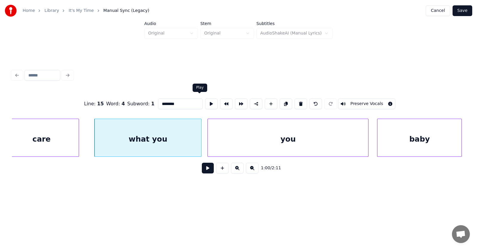
click at [205, 103] on button at bounding box center [211, 104] width 13 height 11
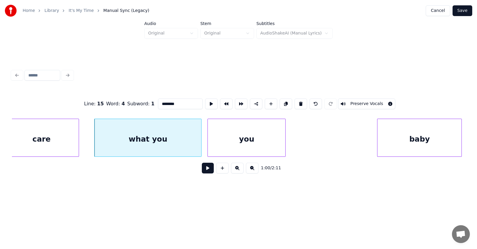
click at [285, 148] on div at bounding box center [284, 138] width 2 height 38
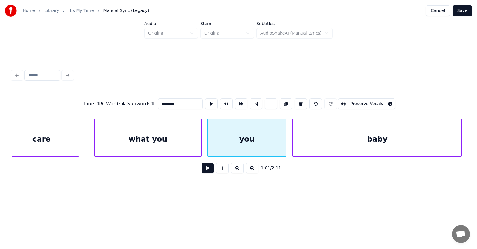
click at [293, 141] on div at bounding box center [294, 138] width 2 height 38
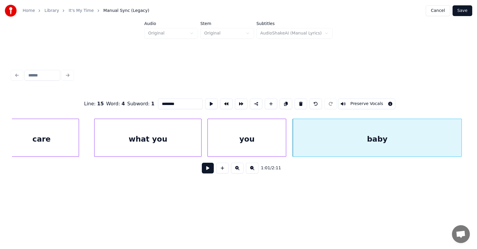
click at [260, 138] on div "you" at bounding box center [247, 139] width 78 height 41
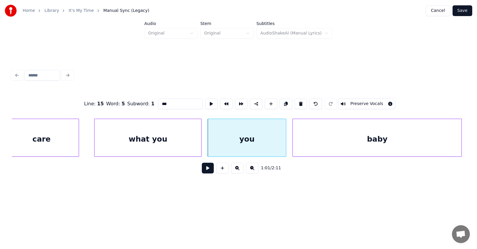
drag, startPoint x: 156, startPoint y: 102, endPoint x: 147, endPoint y: 101, distance: 8.9
click at [158, 101] on input "***" at bounding box center [180, 104] width 45 height 11
type input "***"
click at [203, 171] on button at bounding box center [208, 168] width 12 height 11
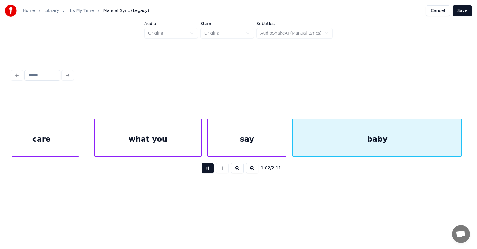
scroll to position [0, 13888]
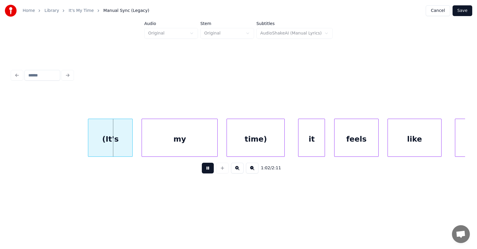
click at [203, 171] on button at bounding box center [208, 168] width 12 height 11
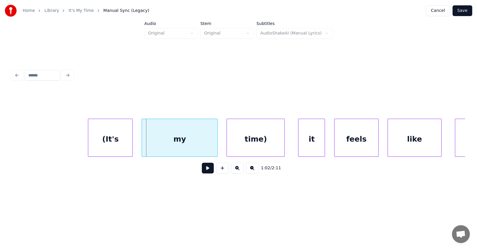
click at [113, 138] on div "(It's" at bounding box center [110, 139] width 44 height 41
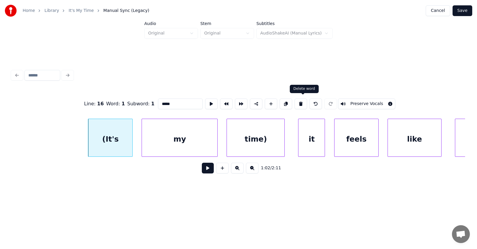
click at [304, 102] on button at bounding box center [300, 104] width 13 height 11
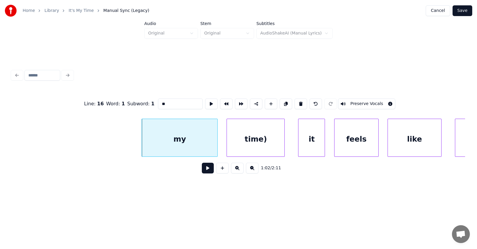
click at [198, 142] on div "my" at bounding box center [179, 139] width 75 height 41
click at [302, 102] on button at bounding box center [300, 104] width 13 height 11
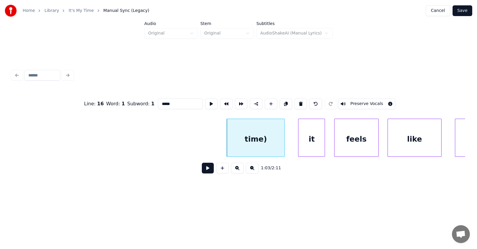
click at [257, 137] on div "time)" at bounding box center [255, 139] width 57 height 41
click at [302, 101] on button at bounding box center [300, 104] width 13 height 11
type input "**"
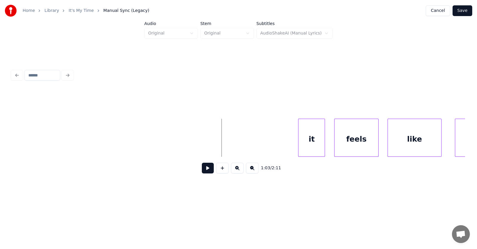
click at [205, 169] on button at bounding box center [208, 168] width 12 height 11
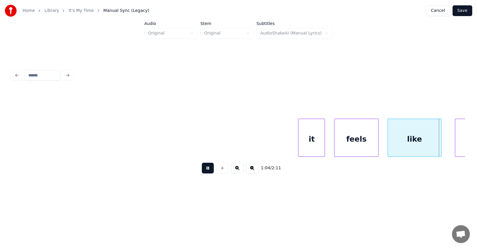
scroll to position [0, 14342]
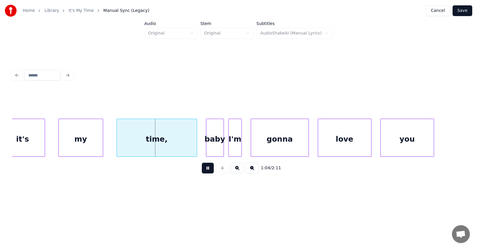
click at [205, 169] on button at bounding box center [208, 168] width 12 height 11
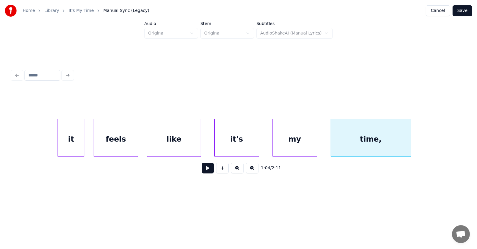
scroll to position [0, 13929]
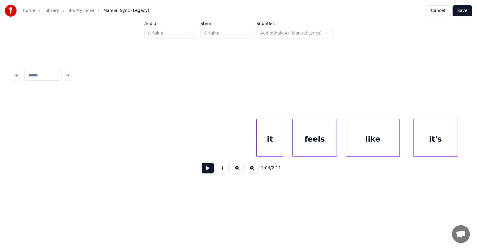
click at [197, 168] on div "1:03 / 2:11" at bounding box center [238, 168] width 443 height 13
click at [202, 171] on button at bounding box center [208, 168] width 12 height 11
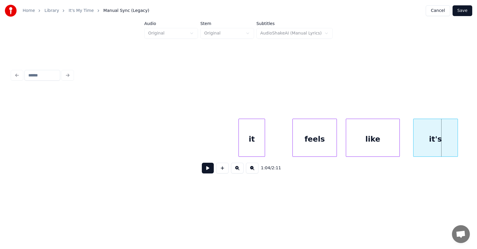
click at [246, 148] on div "it" at bounding box center [252, 139] width 26 height 41
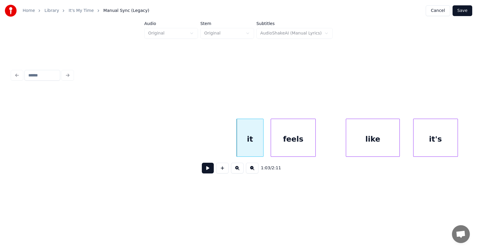
click at [283, 148] on div "feels" at bounding box center [293, 139] width 44 height 41
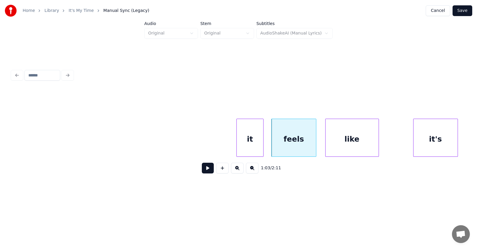
click at [337, 146] on div "like" at bounding box center [351, 139] width 53 height 41
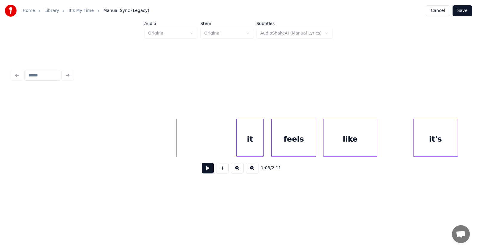
click at [202, 167] on button at bounding box center [208, 168] width 12 height 11
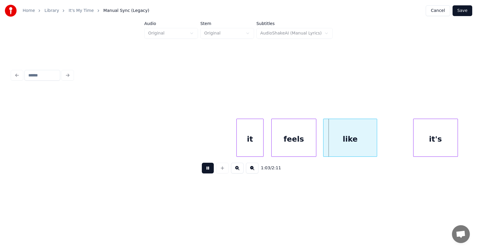
click at [202, 167] on button at bounding box center [208, 168] width 12 height 11
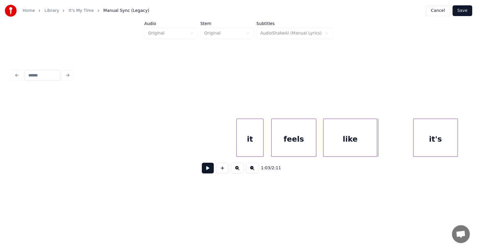
click at [246, 135] on div "it" at bounding box center [250, 139] width 26 height 41
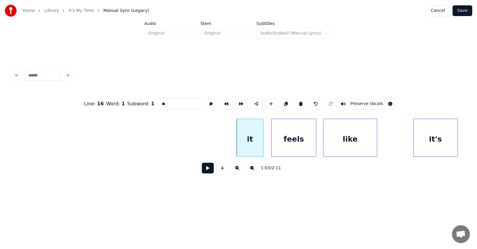
click at [206, 168] on button at bounding box center [208, 168] width 12 height 11
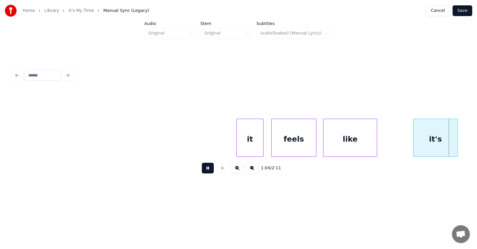
scroll to position [0, 14385]
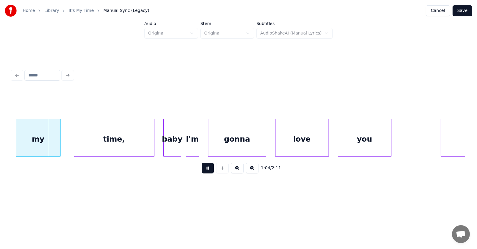
click at [206, 168] on button at bounding box center [208, 168] width 12 height 11
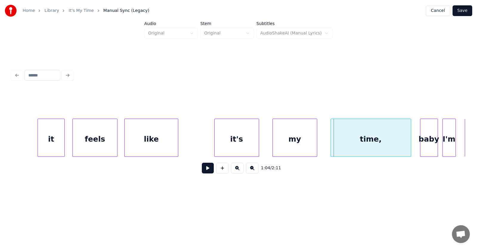
scroll to position [0, 14088]
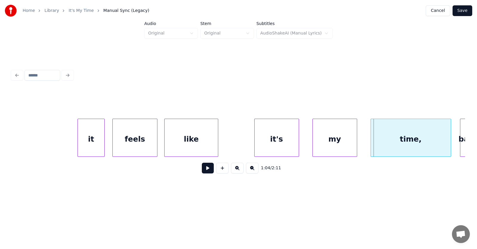
click at [91, 139] on div "it" at bounding box center [91, 139] width 26 height 41
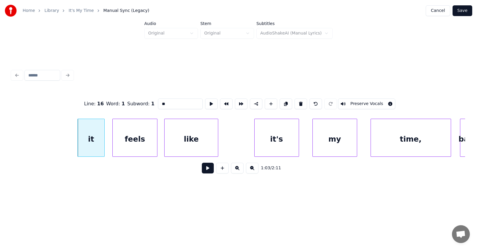
drag, startPoint x: 155, startPoint y: 102, endPoint x: 148, endPoint y: 102, distance: 7.1
click at [158, 102] on input "**" at bounding box center [180, 104] width 45 height 11
click at [248, 144] on div "it's" at bounding box center [250, 139] width 44 height 41
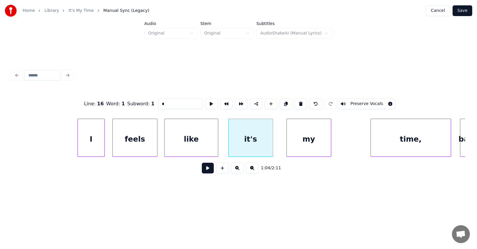
click at [310, 143] on div "my" at bounding box center [309, 139] width 44 height 41
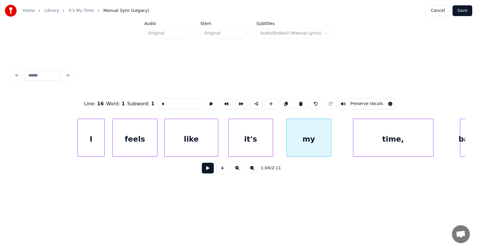
click at [388, 149] on div "time," at bounding box center [393, 139] width 80 height 41
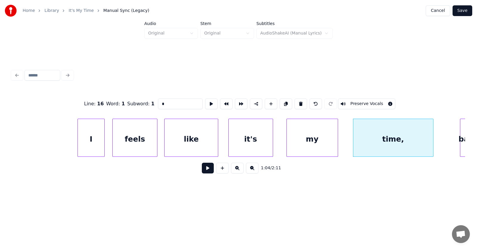
click at [336, 141] on div at bounding box center [337, 138] width 2 height 38
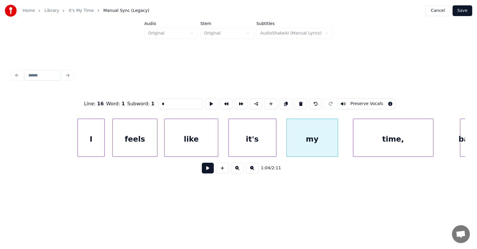
click at [276, 139] on div at bounding box center [275, 138] width 2 height 38
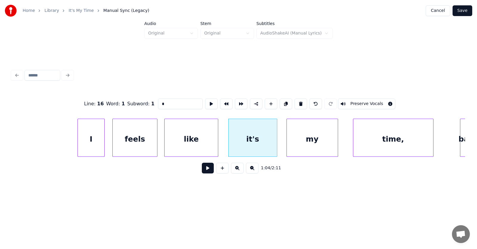
click at [133, 138] on div "feels" at bounding box center [135, 139] width 44 height 41
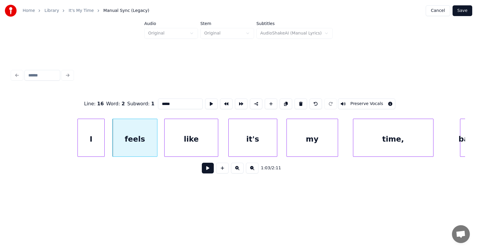
click at [160, 102] on input "*****" at bounding box center [180, 104] width 45 height 11
click at [101, 135] on div "I" at bounding box center [91, 139] width 26 height 41
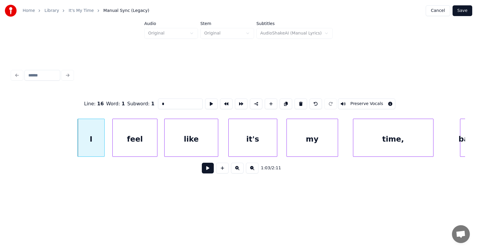
type input "*"
click at [208, 169] on button at bounding box center [208, 168] width 12 height 11
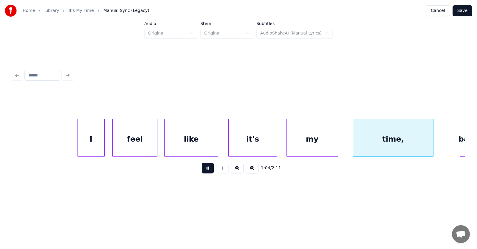
click at [208, 169] on button at bounding box center [208, 168] width 12 height 11
click at [93, 136] on div "I" at bounding box center [91, 139] width 26 height 41
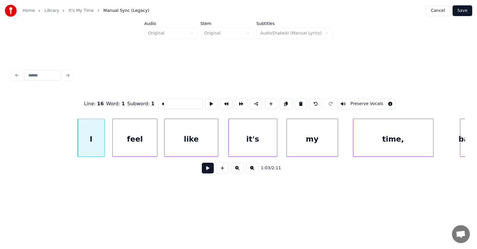
click at [158, 101] on input "*" at bounding box center [180, 104] width 45 height 11
click at [140, 139] on div "feel" at bounding box center [135, 139] width 44 height 41
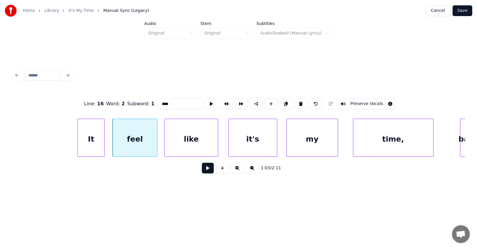
click at [160, 104] on input "****" at bounding box center [180, 104] width 45 height 11
type input "*****"
click at [202, 171] on button at bounding box center [208, 168] width 12 height 11
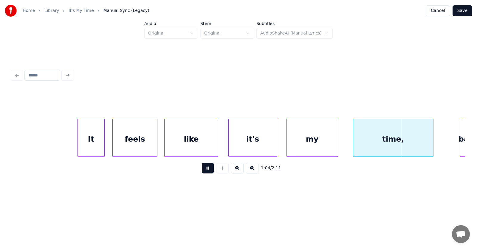
click at [202, 171] on button at bounding box center [208, 168] width 12 height 11
click at [389, 145] on div "time," at bounding box center [393, 139] width 80 height 41
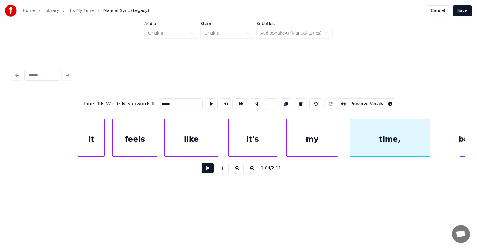
click at [394, 145] on div "time," at bounding box center [390, 139] width 80 height 41
click at [437, 139] on div at bounding box center [436, 138] width 2 height 38
click at [413, 140] on div "time," at bounding box center [394, 139] width 90 height 41
click at [169, 103] on input "*****" at bounding box center [180, 104] width 45 height 11
type input "****"
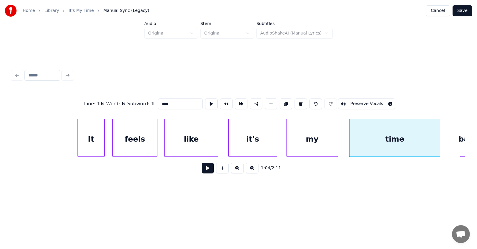
click at [207, 170] on button at bounding box center [208, 168] width 12 height 11
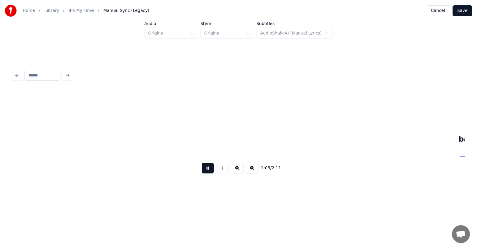
scroll to position [0, 14543]
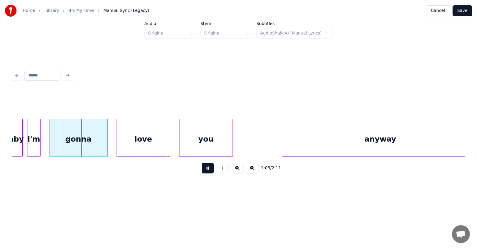
click at [207, 170] on button at bounding box center [208, 168] width 12 height 11
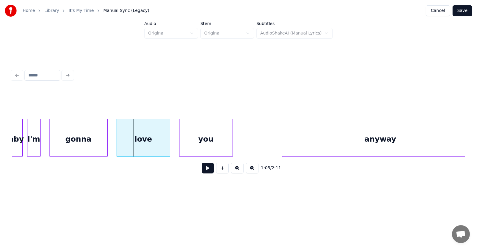
scroll to position [0, 14426]
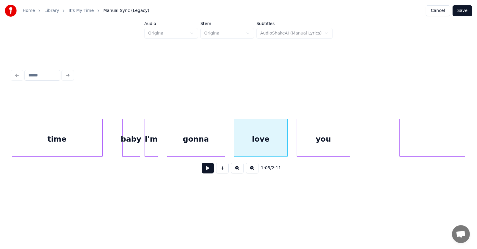
click at [132, 138] on div "baby" at bounding box center [130, 139] width 17 height 41
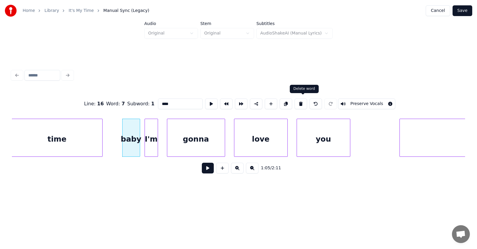
click at [302, 102] on button at bounding box center [300, 104] width 13 height 11
type input "****"
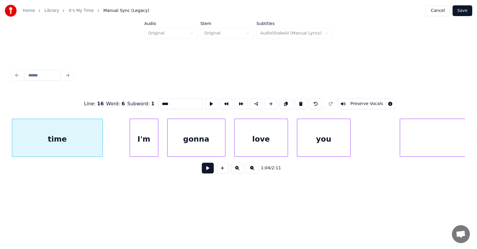
click at [130, 144] on div at bounding box center [131, 138] width 2 height 38
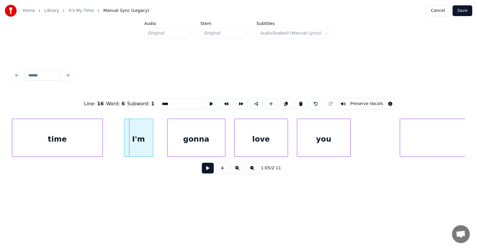
click at [136, 144] on div "I'm" at bounding box center [138, 139] width 29 height 41
click at [187, 149] on div "gonna" at bounding box center [188, 139] width 57 height 41
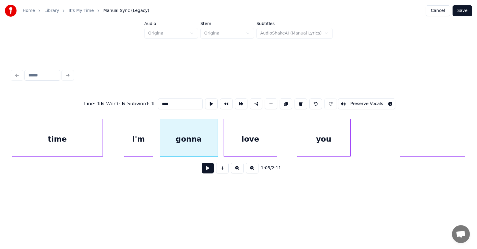
click at [249, 147] on div "love" at bounding box center [250, 139] width 53 height 41
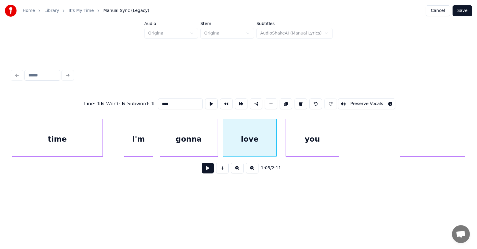
click at [316, 148] on div "you" at bounding box center [312, 139] width 53 height 41
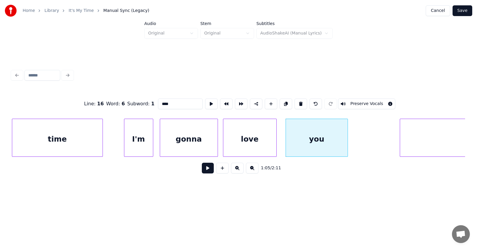
click at [346, 142] on div at bounding box center [347, 138] width 2 height 38
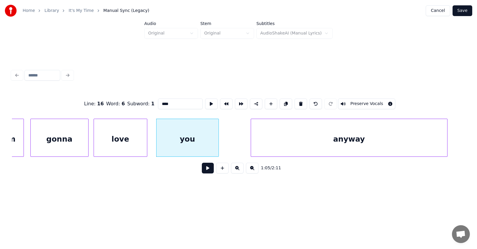
click at [400, 142] on div "anyway" at bounding box center [349, 139] width 196 height 41
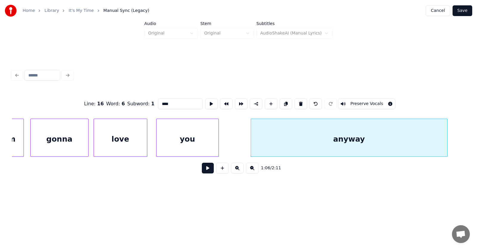
click at [208, 169] on button at bounding box center [208, 168] width 12 height 11
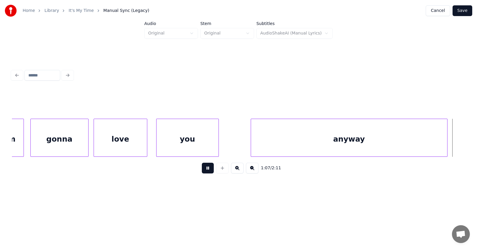
scroll to position [0, 15008]
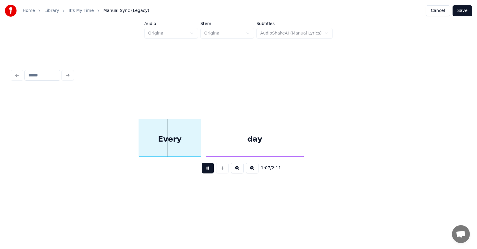
click at [208, 169] on button at bounding box center [208, 168] width 12 height 11
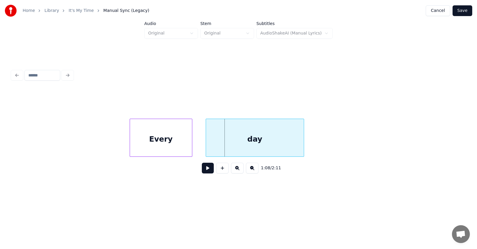
click at [156, 139] on div "Every" at bounding box center [161, 139] width 62 height 41
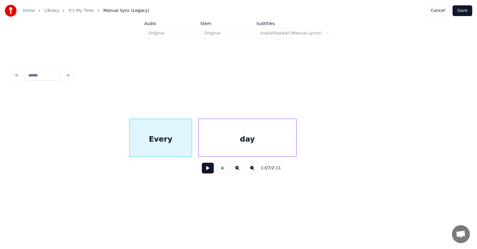
click at [223, 147] on div "day" at bounding box center [247, 139] width 98 height 41
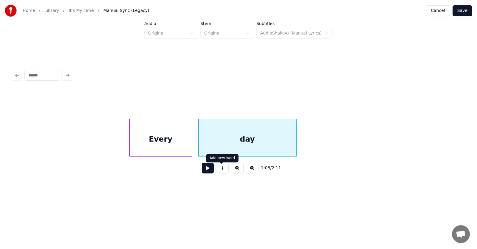
click at [204, 169] on button at bounding box center [208, 168] width 12 height 11
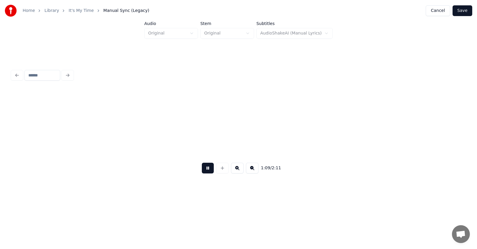
scroll to position [0, 15462]
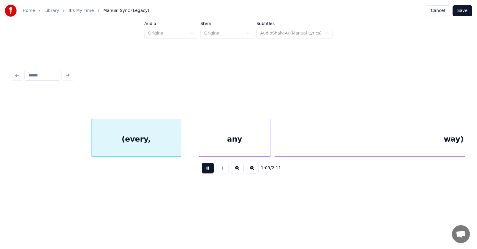
click at [204, 169] on button at bounding box center [208, 168] width 12 height 11
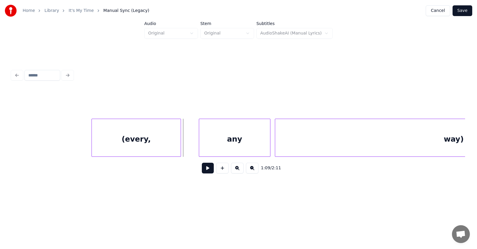
click at [203, 173] on button at bounding box center [208, 168] width 12 height 11
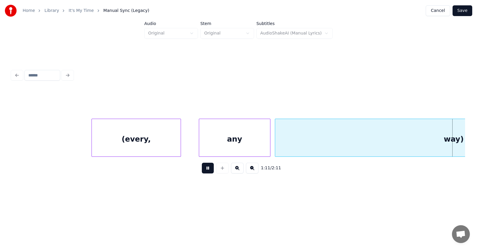
scroll to position [0, 15916]
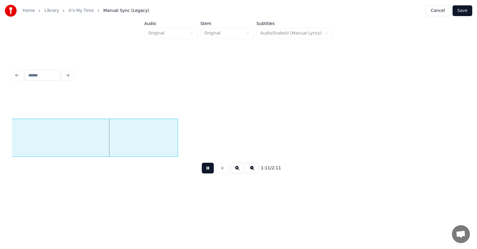
click at [203, 173] on button at bounding box center [208, 168] width 12 height 11
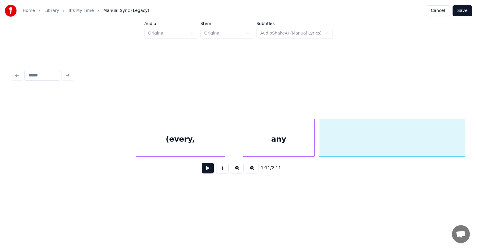
scroll to position [0, 15378]
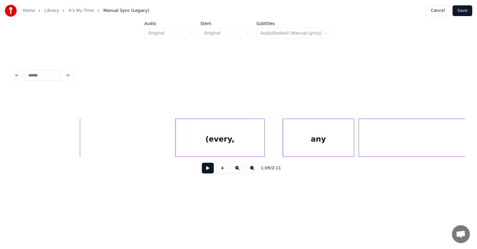
click at [202, 174] on button at bounding box center [208, 168] width 12 height 11
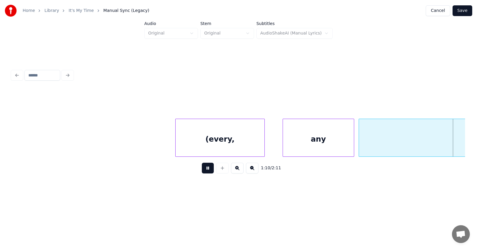
scroll to position [0, 15833]
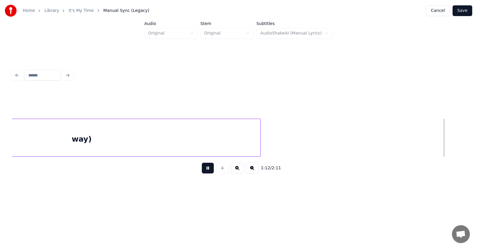
click at [202, 174] on button at bounding box center [208, 168] width 12 height 11
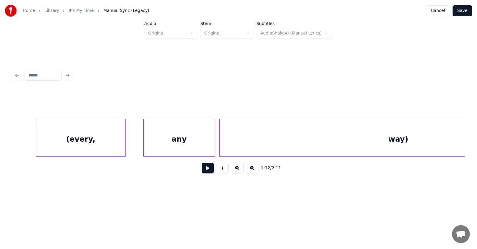
scroll to position [0, 15338]
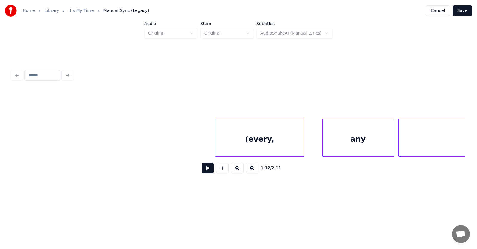
click at [205, 171] on button at bounding box center [208, 168] width 12 height 11
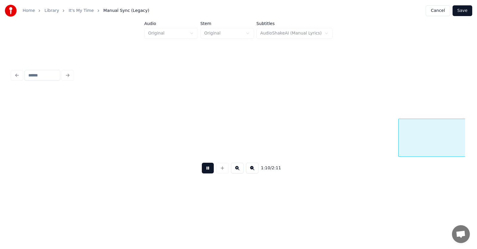
scroll to position [0, 15792]
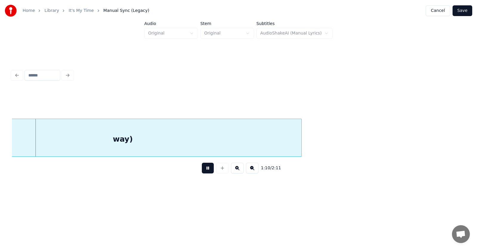
click at [205, 171] on button at bounding box center [208, 168] width 12 height 11
click at [204, 172] on button at bounding box center [208, 168] width 12 height 11
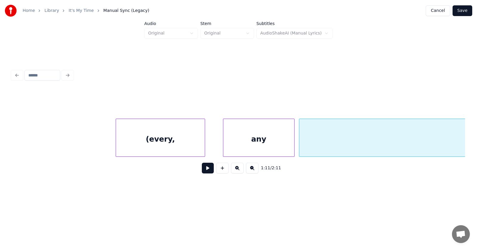
scroll to position [0, 15398]
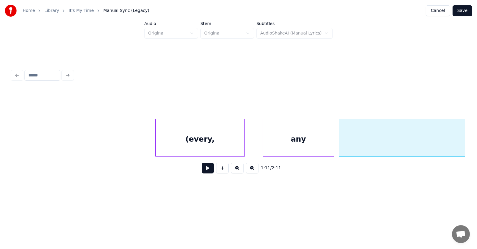
click at [227, 139] on div "(every," at bounding box center [199, 139] width 89 height 41
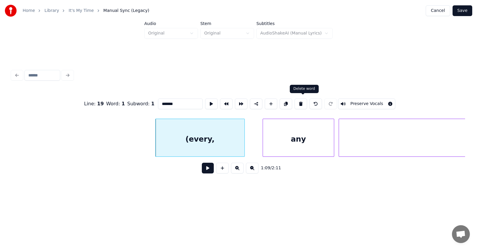
click at [304, 100] on button at bounding box center [300, 104] width 13 height 11
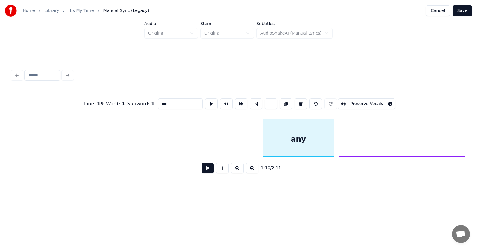
click at [298, 137] on div "any" at bounding box center [298, 139] width 71 height 41
click at [304, 101] on button at bounding box center [300, 104] width 13 height 11
type input "****"
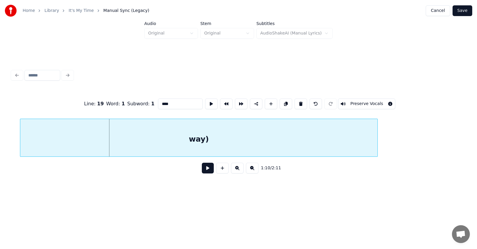
scroll to position [0, 15598]
click at [231, 141] on div "way)" at bounding box center [191, 139] width 357 height 41
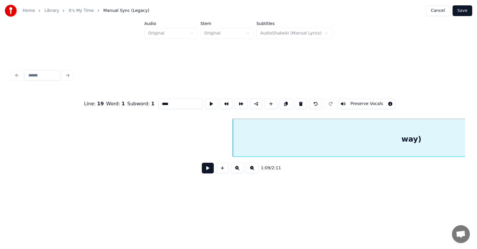
scroll to position [0, 15502]
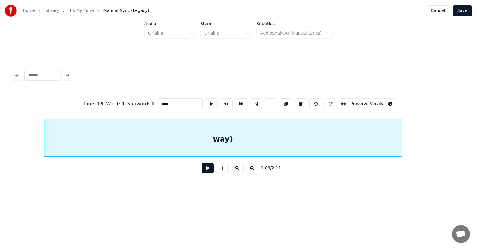
click at [195, 144] on div "way)" at bounding box center [222, 139] width 357 height 41
click at [206, 169] on button at bounding box center [208, 168] width 12 height 11
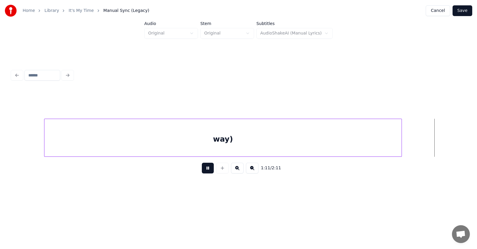
click at [206, 169] on button at bounding box center [208, 168] width 12 height 11
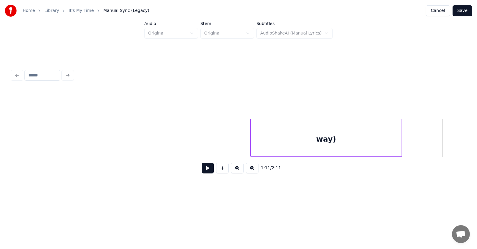
click at [256, 157] on div "way)" at bounding box center [238, 138] width 453 height 38
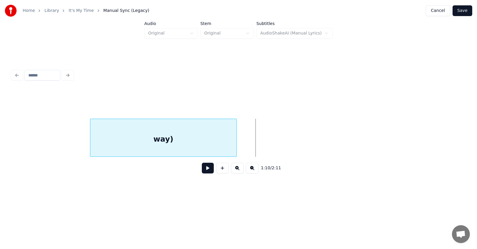
click at [145, 153] on div "way)" at bounding box center [163, 139] width 146 height 41
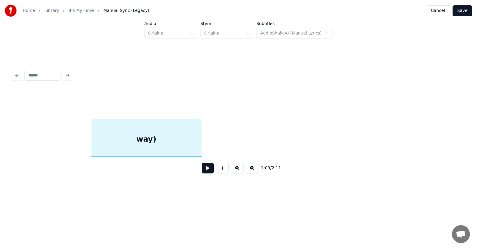
click at [200, 144] on div at bounding box center [201, 138] width 2 height 38
click at [171, 137] on div "way)" at bounding box center [146, 139] width 111 height 41
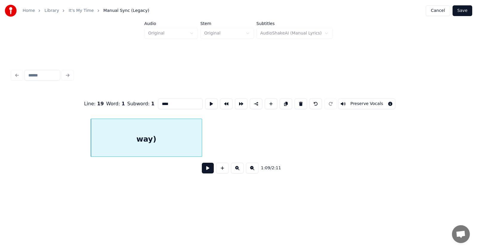
drag, startPoint x: 161, startPoint y: 102, endPoint x: 144, endPoint y: 103, distance: 16.7
click at [144, 103] on div "Line : 19 Word : 1 Subword : 1 **** Preserve Vocals" at bounding box center [238, 104] width 453 height 30
type input "***"
click at [205, 101] on button at bounding box center [211, 104] width 13 height 11
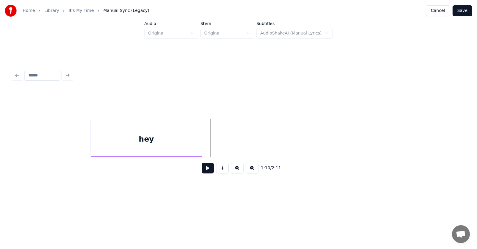
click at [205, 169] on button at bounding box center [208, 168] width 12 height 11
click at [220, 170] on button at bounding box center [222, 168] width 13 height 11
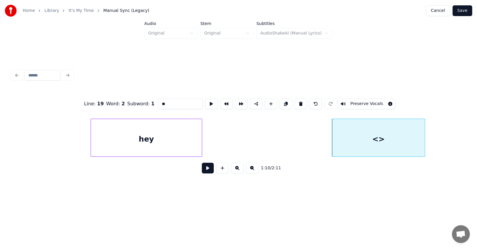
click at [424, 143] on div at bounding box center [424, 138] width 2 height 38
click at [389, 139] on div "<>" at bounding box center [381, 139] width 98 height 41
drag, startPoint x: 153, startPoint y: 102, endPoint x: 145, endPoint y: 102, distance: 8.0
click at [158, 102] on input "**" at bounding box center [180, 104] width 45 height 11
type input "***"
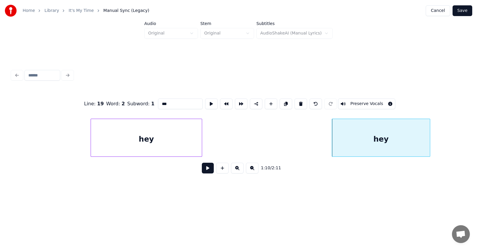
click at [202, 171] on button at bounding box center [208, 168] width 12 height 11
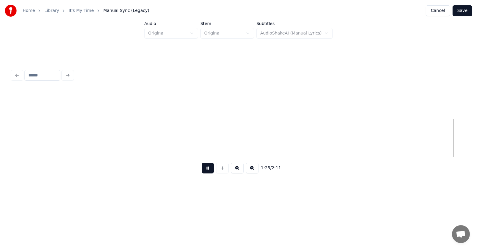
scroll to position [0, 19141]
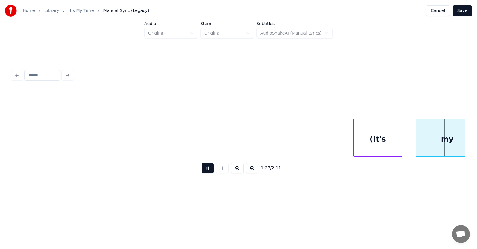
click at [204, 172] on button at bounding box center [208, 168] width 12 height 11
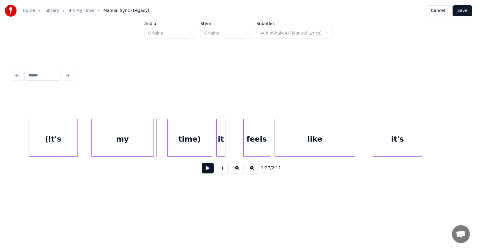
scroll to position [0, 19386]
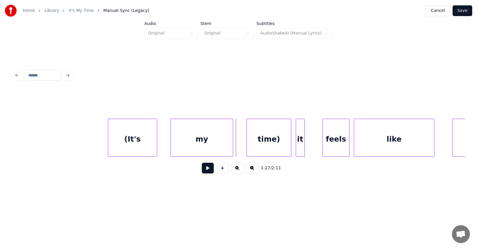
click at [139, 135] on div "(It's" at bounding box center [132, 139] width 49 height 41
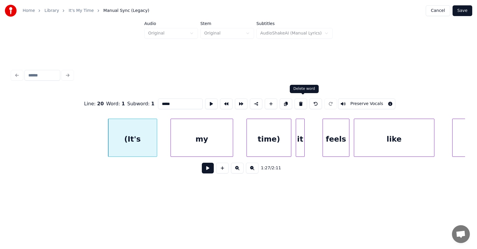
click at [303, 101] on button at bounding box center [300, 104] width 13 height 11
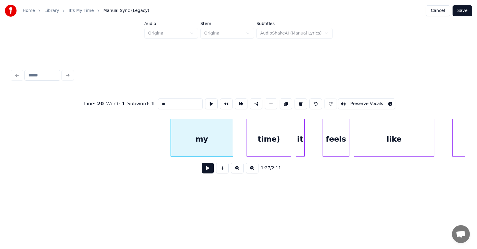
click at [223, 130] on div "my" at bounding box center [202, 139] width 62 height 41
click at [302, 99] on button at bounding box center [300, 104] width 13 height 11
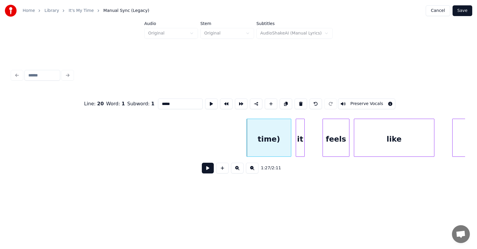
click at [267, 133] on div "time)" at bounding box center [269, 139] width 44 height 41
click at [304, 101] on button at bounding box center [300, 104] width 13 height 11
type input "**"
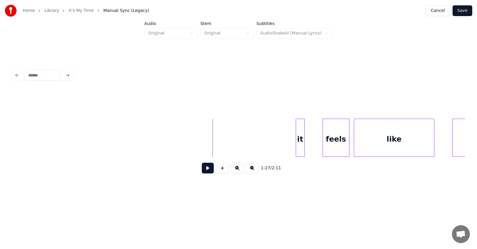
click at [207, 169] on button at bounding box center [208, 168] width 12 height 11
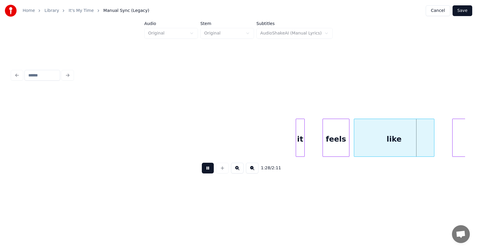
click at [207, 169] on button at bounding box center [208, 168] width 12 height 11
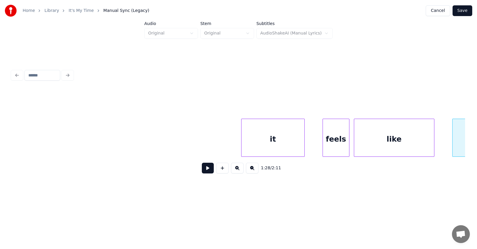
click at [242, 143] on div at bounding box center [242, 138] width 2 height 38
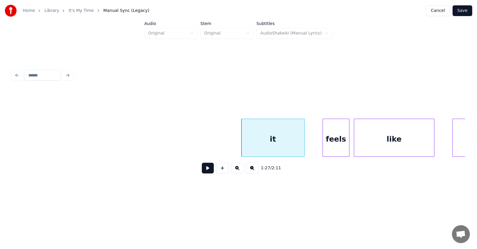
click at [336, 145] on div "feels" at bounding box center [336, 139] width 26 height 41
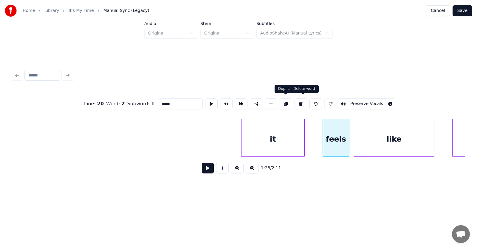
click at [302, 101] on button at bounding box center [300, 104] width 13 height 11
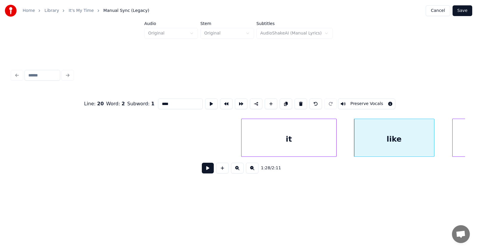
click at [336, 138] on div at bounding box center [335, 138] width 2 height 38
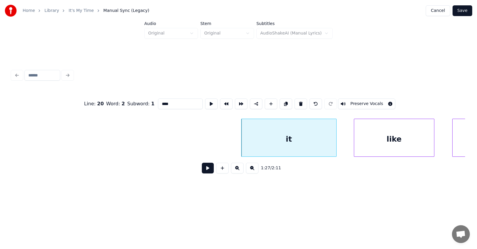
click at [306, 138] on div "it" at bounding box center [288, 139] width 95 height 41
click at [205, 103] on button at bounding box center [211, 104] width 13 height 11
drag, startPoint x: 169, startPoint y: 101, endPoint x: 146, endPoint y: 101, distance: 22.3
click at [158, 101] on input "**" at bounding box center [180, 104] width 45 height 11
click at [288, 140] on div "I said" at bounding box center [285, 139] width 95 height 41
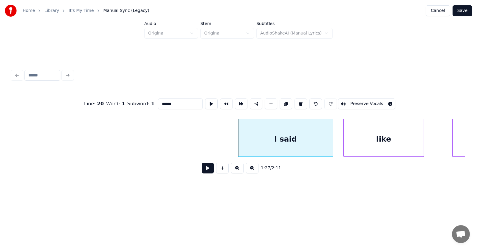
click at [387, 144] on div "like" at bounding box center [383, 139] width 80 height 41
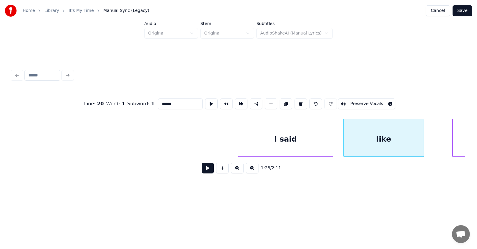
click at [388, 144] on div "like" at bounding box center [383, 139] width 80 height 41
drag, startPoint x: 172, startPoint y: 101, endPoint x: 144, endPoint y: 99, distance: 27.4
click at [144, 101] on div "Line : 20 Word : 2 Subword : 1 **** Preserve Vocals" at bounding box center [238, 104] width 453 height 30
type input "******"
click at [204, 169] on button at bounding box center [208, 168] width 12 height 11
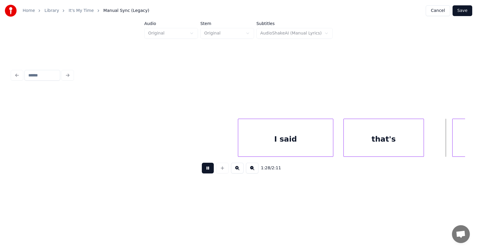
scroll to position [0, 19840]
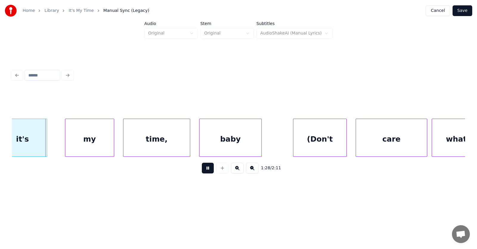
click at [204, 169] on button at bounding box center [208, 168] width 12 height 11
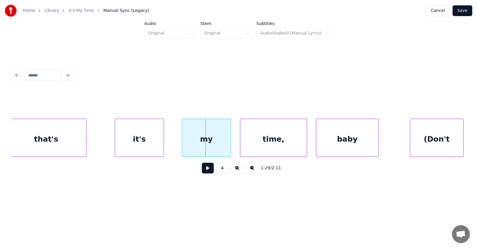
scroll to position [0, 19684]
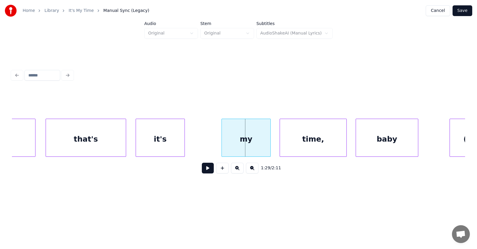
click at [167, 148] on div "it's" at bounding box center [160, 139] width 49 height 41
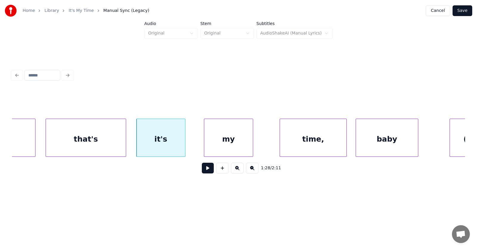
click at [231, 148] on div "my" at bounding box center [228, 139] width 49 height 41
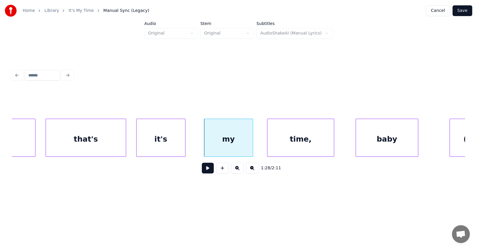
click at [311, 146] on div "time," at bounding box center [300, 139] width 66 height 41
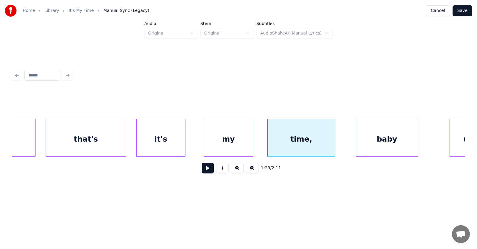
click at [335, 141] on div at bounding box center [334, 138] width 2 height 38
click at [153, 138] on div "it's" at bounding box center [160, 139] width 49 height 41
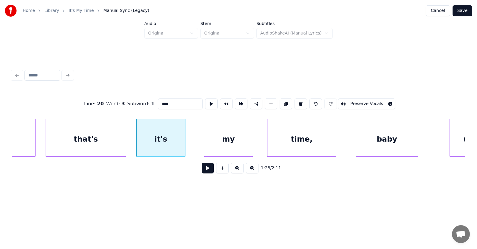
click at [202, 170] on button at bounding box center [208, 168] width 12 height 11
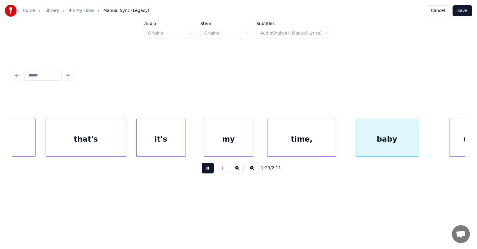
click at [202, 170] on button at bounding box center [208, 168] width 12 height 11
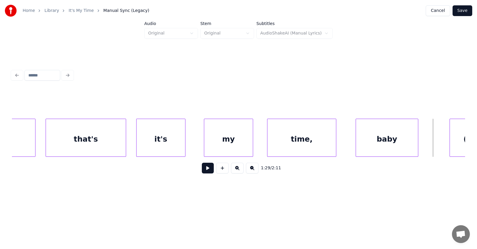
click at [289, 144] on div "time," at bounding box center [301, 139] width 69 height 41
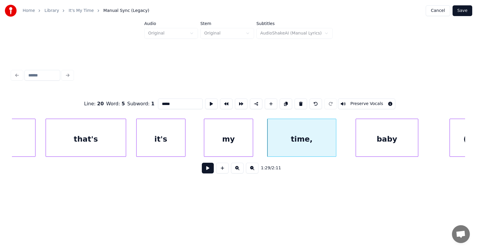
click at [159, 103] on input "*****" at bounding box center [180, 104] width 45 height 11
click at [380, 150] on div "baby" at bounding box center [378, 139] width 62 height 41
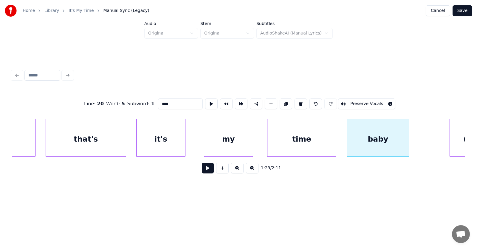
type input "****"
click at [202, 169] on button at bounding box center [208, 168] width 12 height 11
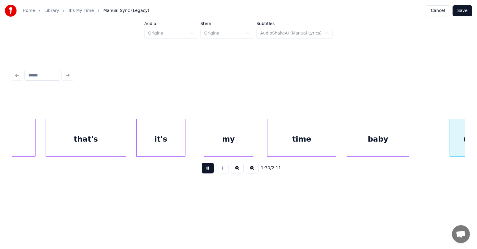
scroll to position [0, 20137]
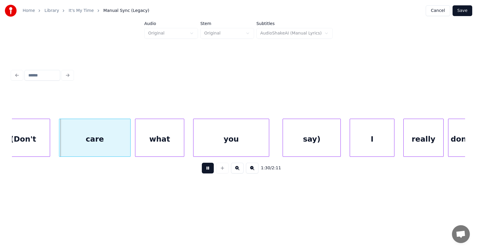
click at [202, 169] on button at bounding box center [208, 168] width 12 height 11
click at [24, 136] on div "(Don't" at bounding box center [23, 139] width 53 height 41
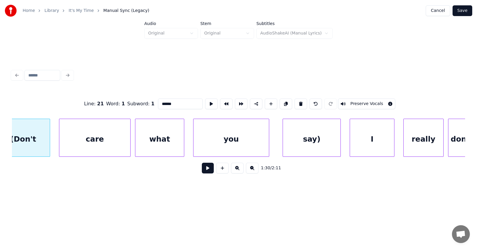
scroll to position [0, 20121]
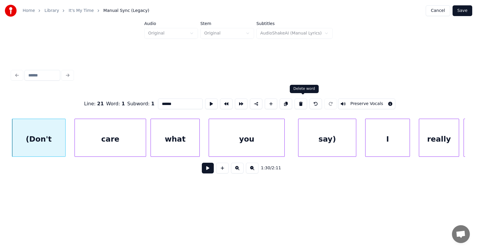
click at [303, 104] on button at bounding box center [300, 104] width 13 height 11
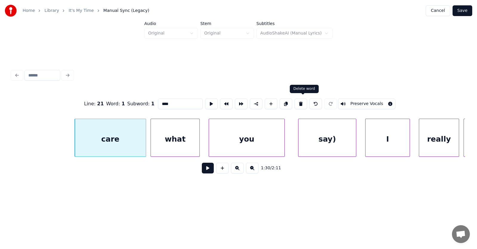
click at [306, 100] on button at bounding box center [300, 104] width 13 height 11
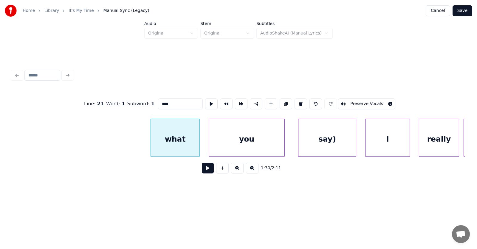
click at [306, 100] on button at bounding box center [300, 104] width 13 height 11
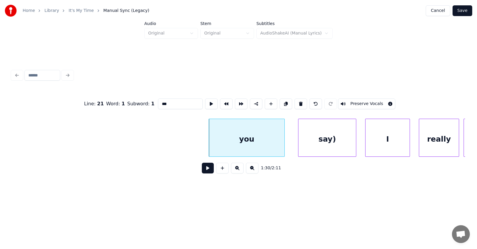
click at [306, 100] on button at bounding box center [300, 104] width 13 height 11
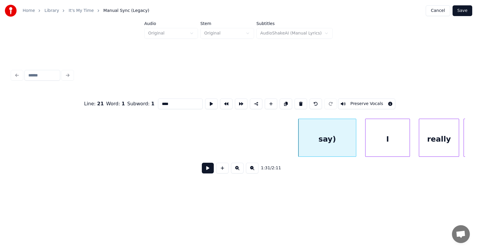
click at [306, 100] on button at bounding box center [300, 104] width 13 height 11
type input "*"
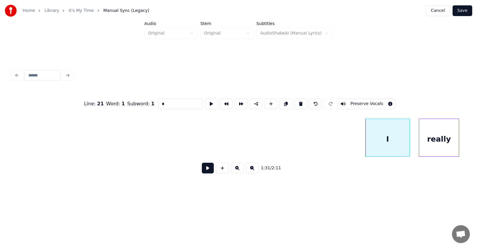
scroll to position [0, 20021]
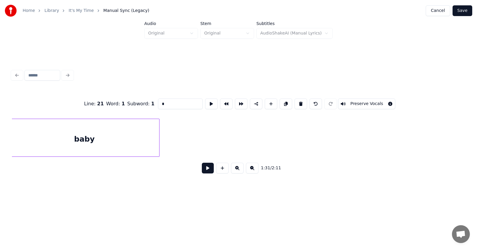
click at [158, 140] on div at bounding box center [158, 138] width 2 height 38
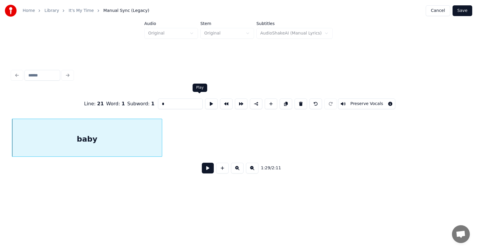
click at [205, 102] on button at bounding box center [211, 104] width 13 height 11
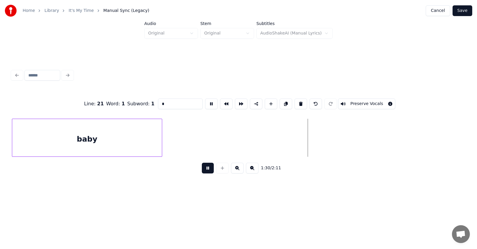
click at [205, 102] on button at bounding box center [211, 104] width 13 height 11
click at [171, 141] on div at bounding box center [170, 138] width 2 height 38
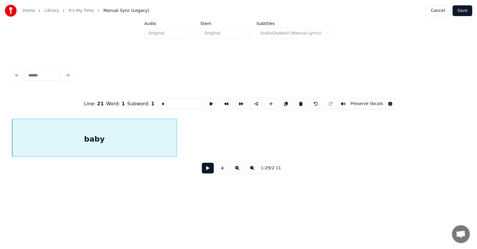
scroll to position [0, 20240]
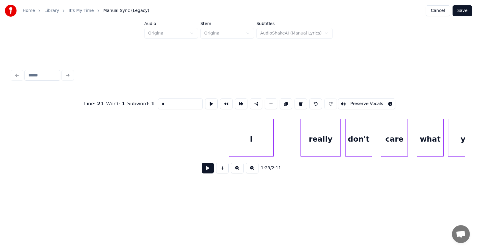
click at [250, 151] on div "I" at bounding box center [251, 139] width 44 height 41
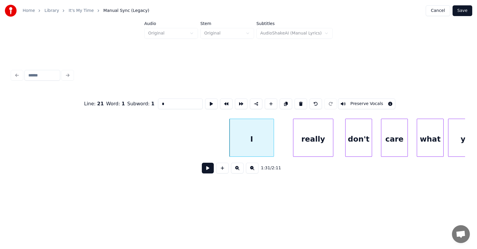
click at [315, 141] on div "really" at bounding box center [313, 139] width 40 height 41
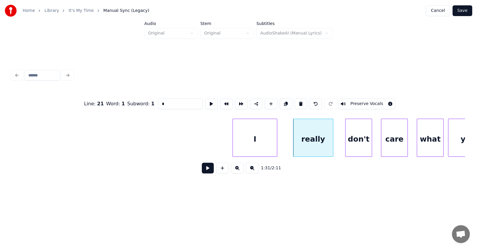
click at [253, 144] on div "I" at bounding box center [255, 139] width 44 height 41
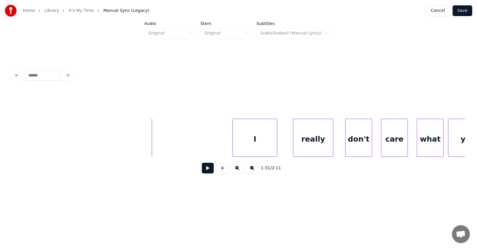
click at [202, 170] on button at bounding box center [208, 168] width 12 height 11
click at [315, 141] on div "really" at bounding box center [313, 139] width 40 height 41
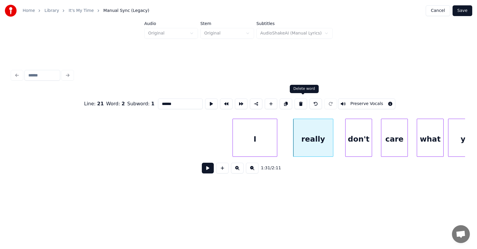
click at [304, 101] on button at bounding box center [300, 104] width 13 height 11
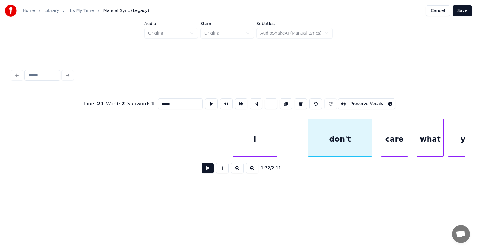
click at [310, 143] on div at bounding box center [309, 138] width 2 height 38
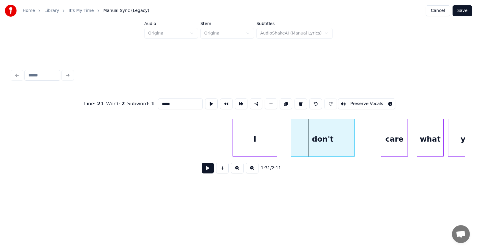
click at [327, 141] on div "don't" at bounding box center [322, 139] width 63 height 41
click at [278, 141] on div at bounding box center [277, 138] width 2 height 38
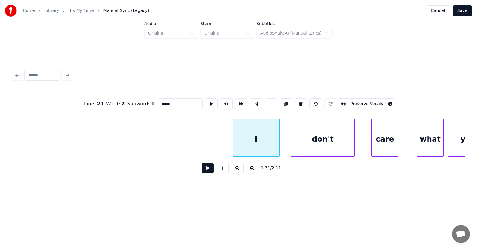
click at [385, 141] on div "care" at bounding box center [384, 139] width 26 height 41
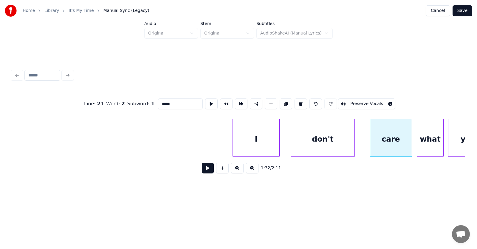
click at [410, 140] on div at bounding box center [411, 138] width 2 height 38
click at [377, 144] on div "care" at bounding box center [386, 139] width 42 height 41
click at [314, 142] on div "don't" at bounding box center [322, 139] width 63 height 41
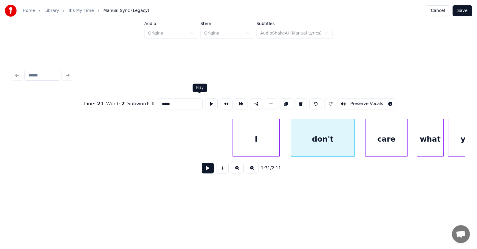
click at [205, 102] on button at bounding box center [211, 104] width 13 height 11
click at [261, 144] on div "I" at bounding box center [256, 139] width 46 height 41
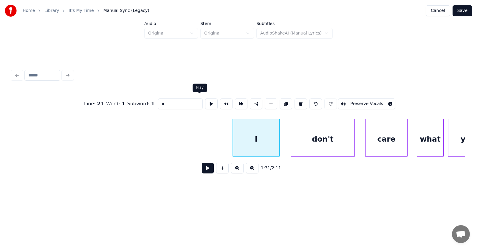
click at [205, 101] on button at bounding box center [211, 104] width 13 height 11
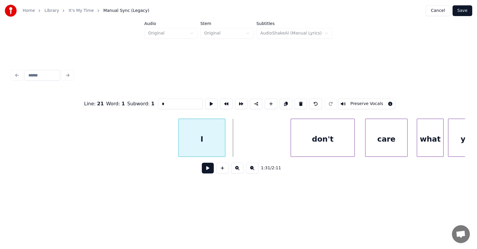
click at [204, 146] on div "I" at bounding box center [201, 139] width 46 height 41
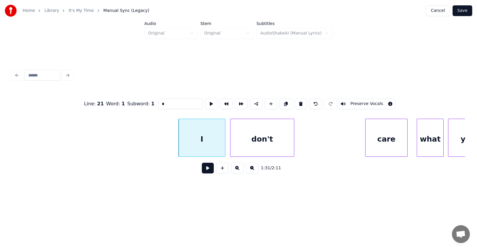
click at [282, 145] on div "don't" at bounding box center [261, 139] width 63 height 41
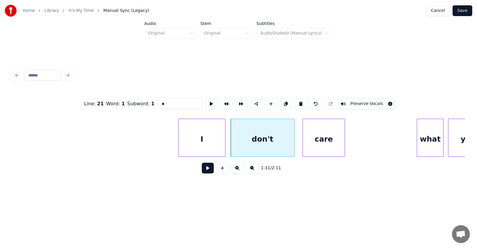
click at [328, 144] on div "care" at bounding box center [324, 139] width 42 height 41
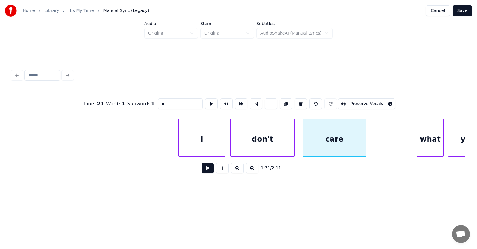
click at [365, 142] on div at bounding box center [365, 138] width 2 height 38
click at [399, 147] on div "what" at bounding box center [391, 139] width 26 height 41
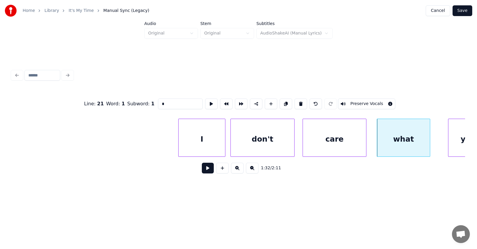
click at [430, 144] on div at bounding box center [429, 138] width 2 height 38
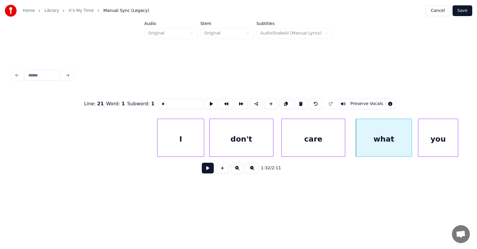
click at [445, 143] on div "you" at bounding box center [438, 139] width 40 height 41
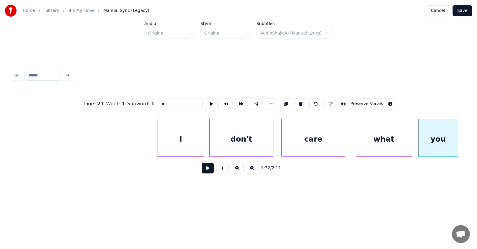
click at [247, 139] on div "don't" at bounding box center [240, 139] width 63 height 41
type input "*****"
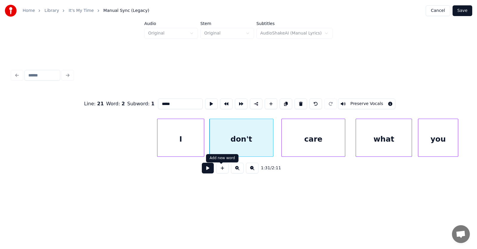
click at [202, 170] on button at bounding box center [208, 168] width 12 height 11
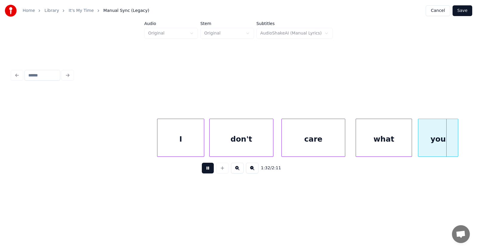
scroll to position [0, 20713]
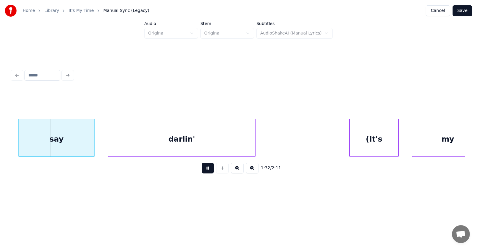
click at [202, 170] on button at bounding box center [208, 168] width 12 height 11
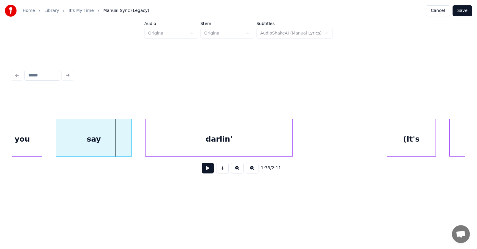
scroll to position [0, 20636]
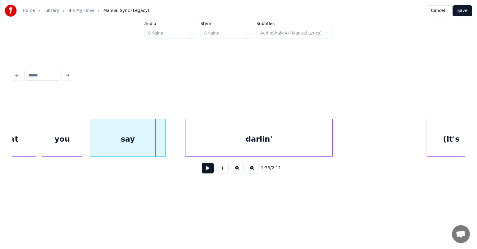
click at [141, 139] on div "say" at bounding box center [127, 139] width 75 height 41
click at [219, 143] on div "darlin'" at bounding box center [248, 139] width 147 height 41
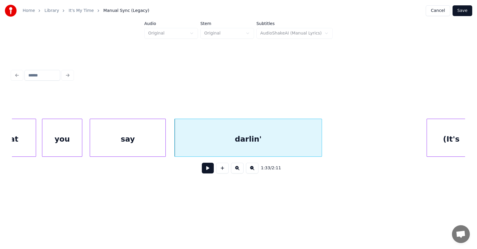
click at [139, 137] on div "say" at bounding box center [127, 139] width 75 height 41
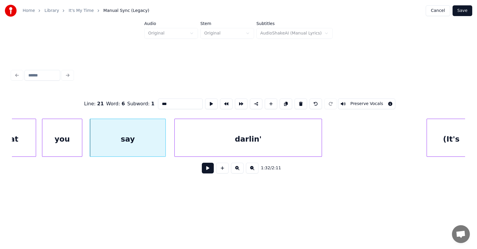
click at [203, 171] on button at bounding box center [208, 168] width 12 height 11
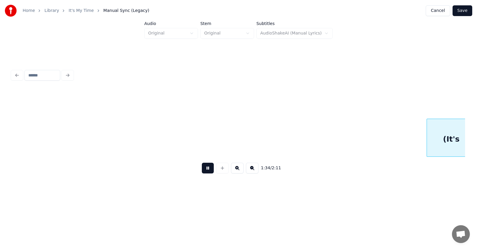
click at [203, 171] on button at bounding box center [208, 168] width 12 height 11
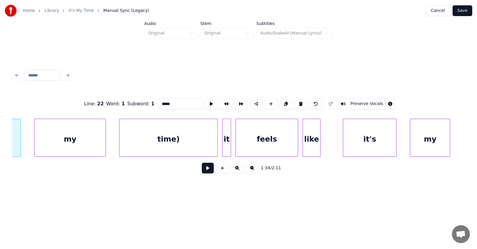
scroll to position [0, 21051]
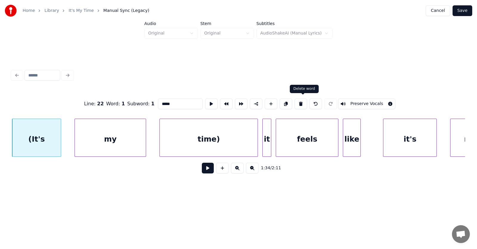
click at [304, 101] on button at bounding box center [300, 104] width 13 height 11
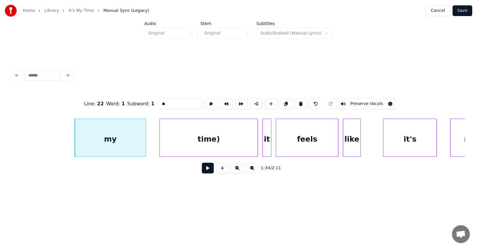
click at [304, 101] on button at bounding box center [300, 104] width 13 height 11
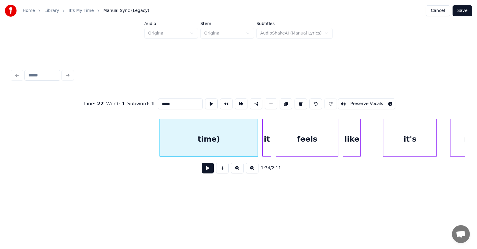
click at [304, 101] on button at bounding box center [300, 104] width 13 height 11
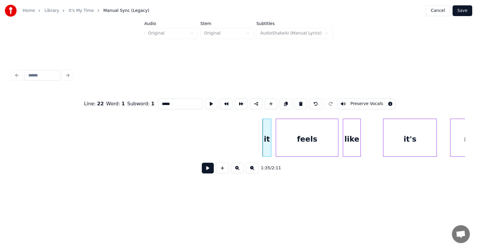
type input "**"
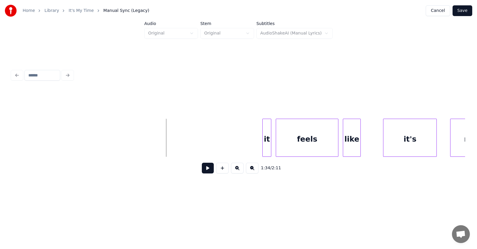
click at [202, 168] on button at bounding box center [208, 168] width 12 height 11
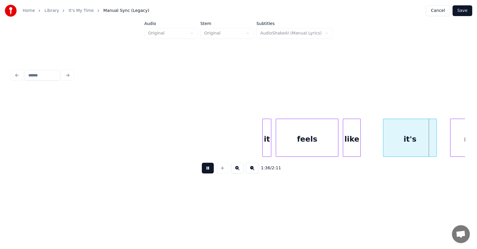
click at [202, 168] on button at bounding box center [208, 168] width 12 height 11
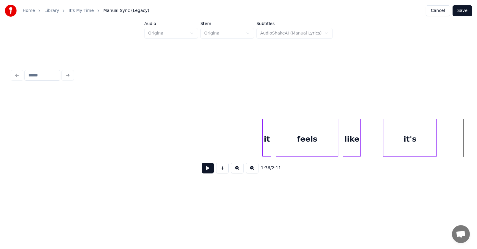
scroll to position [0, 20974]
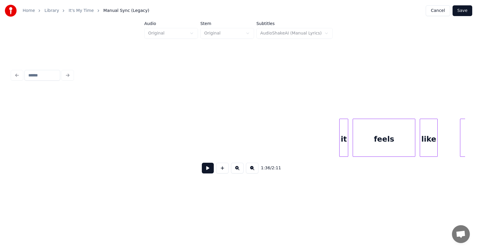
click at [203, 169] on button at bounding box center [208, 168] width 12 height 11
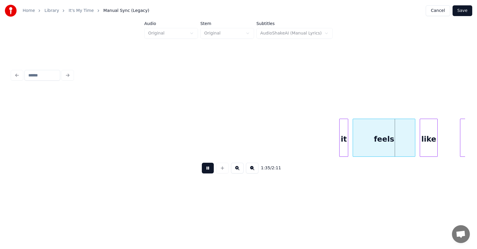
click at [203, 169] on button at bounding box center [208, 168] width 12 height 11
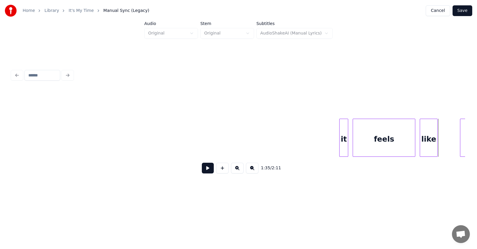
click at [203, 168] on button at bounding box center [208, 168] width 12 height 11
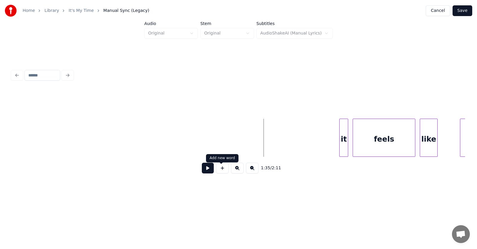
click at [204, 169] on button at bounding box center [208, 168] width 12 height 11
click at [316, 146] on div at bounding box center [316, 138] width 2 height 38
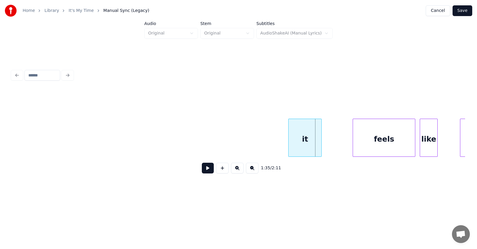
click at [307, 144] on div "it" at bounding box center [304, 139] width 33 height 41
click at [347, 146] on div "feels" at bounding box center [363, 139] width 62 height 41
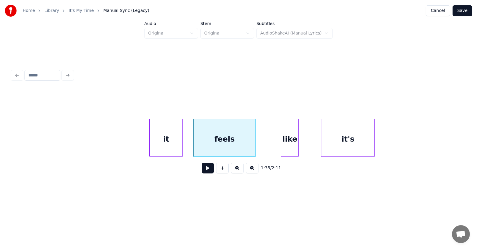
scroll to position [0, 21133]
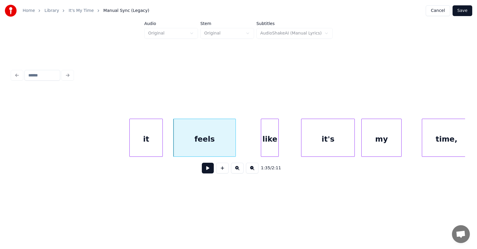
click at [384, 146] on div "my" at bounding box center [381, 139] width 40 height 41
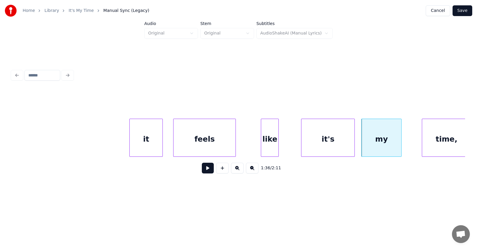
click at [221, 143] on div "feels" at bounding box center [204, 139] width 62 height 41
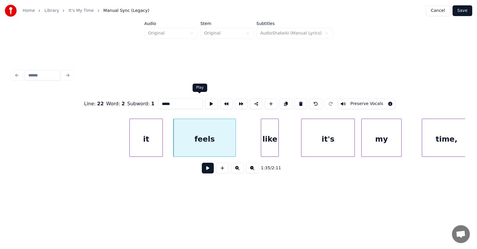
click at [205, 100] on button at bounding box center [211, 104] width 13 height 11
click at [143, 135] on div "it" at bounding box center [146, 139] width 33 height 41
type input "**"
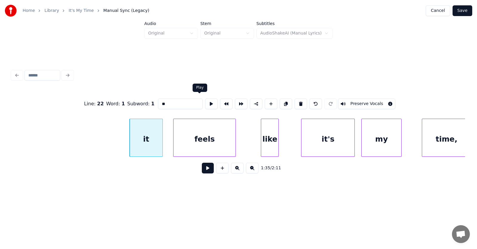
click at [205, 102] on button at bounding box center [211, 104] width 13 height 11
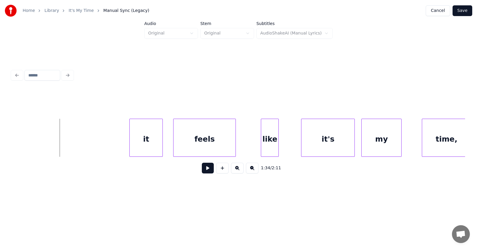
click at [206, 173] on button at bounding box center [208, 168] width 12 height 11
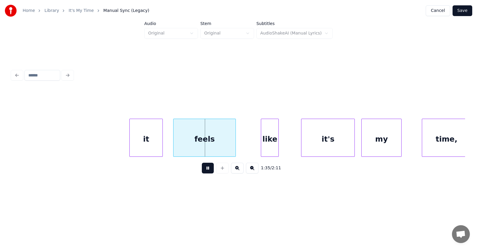
click at [206, 173] on button at bounding box center [208, 168] width 12 height 11
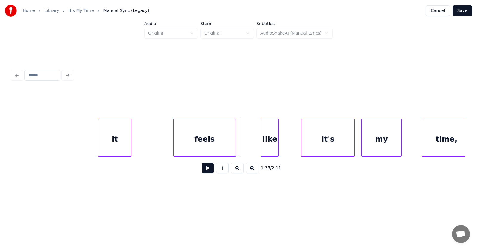
click at [114, 146] on div "it" at bounding box center [114, 139] width 33 height 41
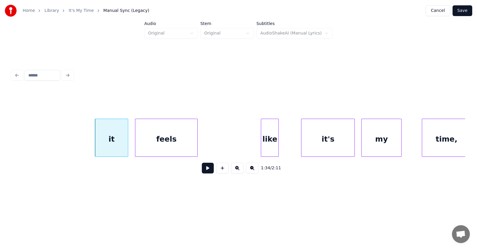
click at [158, 150] on div "feels" at bounding box center [166, 139] width 62 height 41
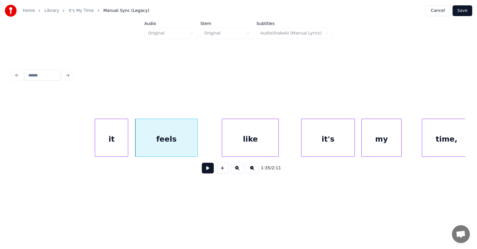
click at [223, 147] on div at bounding box center [223, 138] width 2 height 38
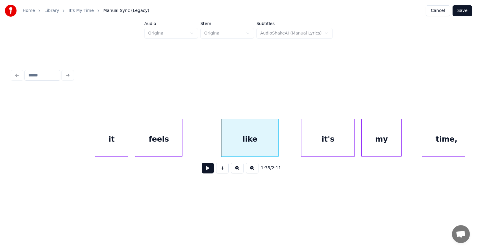
click at [181, 143] on div at bounding box center [181, 138] width 2 height 38
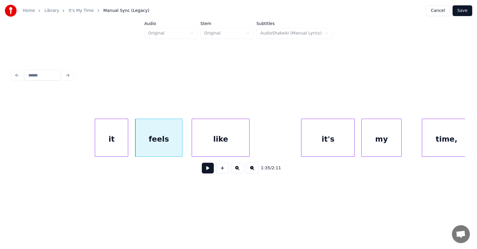
click at [218, 147] on div "like" at bounding box center [220, 139] width 57 height 41
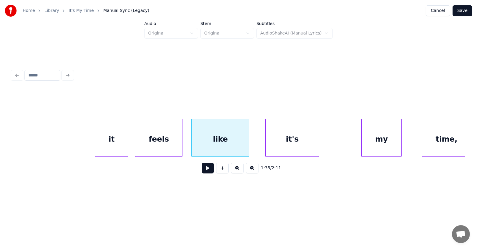
click at [293, 150] on div "it's" at bounding box center [291, 139] width 53 height 41
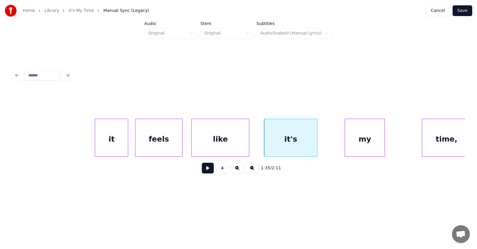
click at [371, 143] on div "my" at bounding box center [365, 139] width 40 height 41
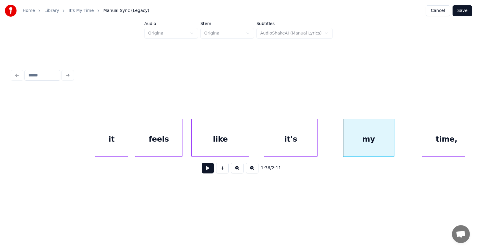
click at [393, 140] on div at bounding box center [393, 138] width 2 height 38
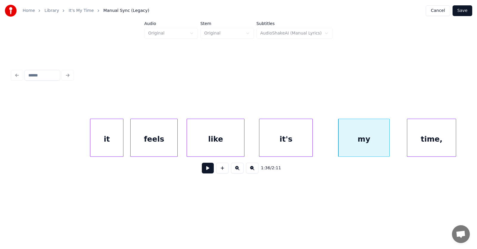
click at [423, 143] on div "time," at bounding box center [431, 139] width 49 height 41
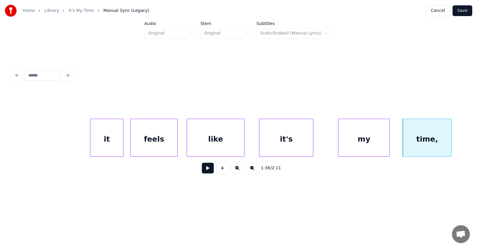
click at [313, 144] on div at bounding box center [312, 138] width 2 height 38
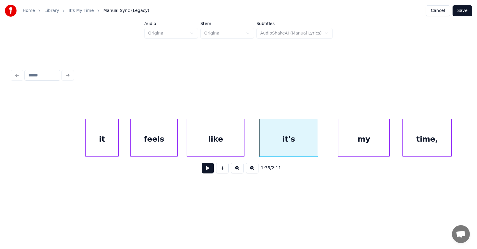
click at [103, 139] on div "it" at bounding box center [101, 139] width 33 height 41
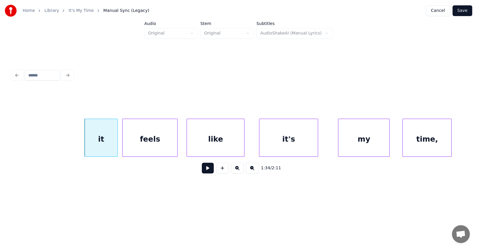
click at [123, 144] on div at bounding box center [123, 138] width 2 height 38
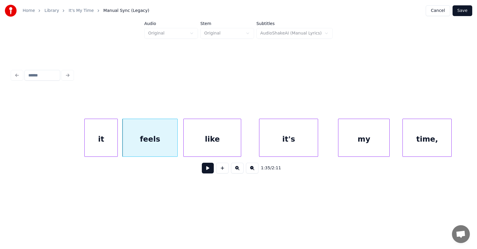
click at [209, 144] on div "like" at bounding box center [211, 139] width 57 height 41
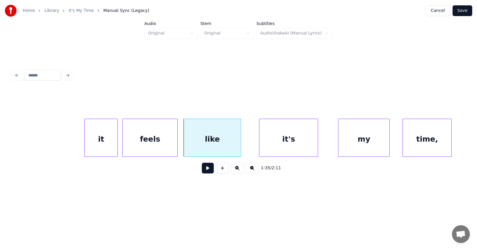
click at [156, 143] on div "feels" at bounding box center [149, 139] width 55 height 41
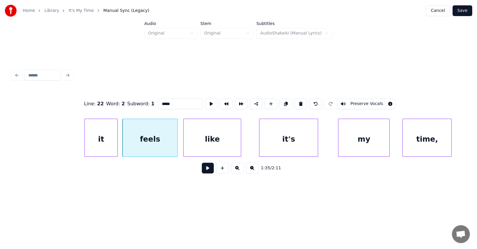
click at [203, 172] on button at bounding box center [208, 168] width 12 height 11
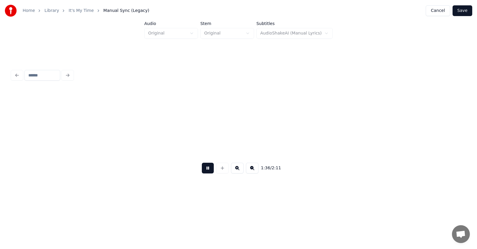
scroll to position [0, 21593]
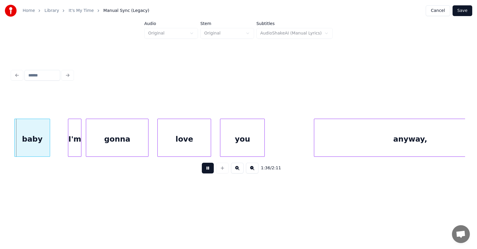
click at [203, 172] on button at bounding box center [208, 168] width 12 height 11
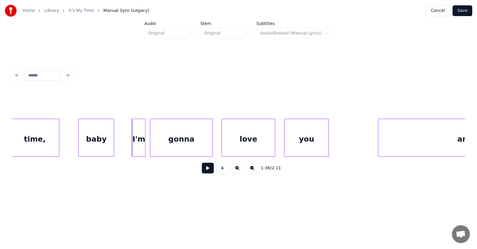
scroll to position [0, 21430]
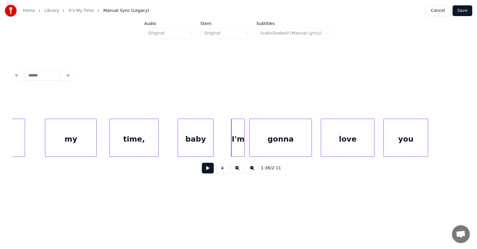
click at [198, 142] on div "baby" at bounding box center [195, 139] width 35 height 41
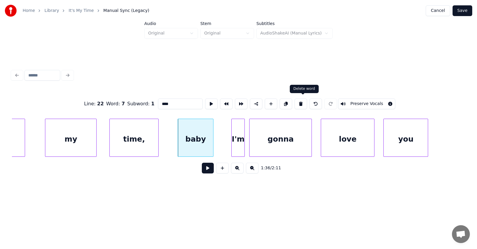
click at [302, 100] on button at bounding box center [300, 104] width 13 height 11
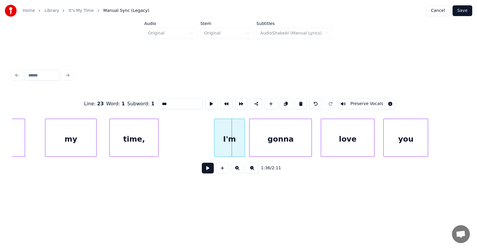
click at [215, 144] on div at bounding box center [215, 138] width 2 height 38
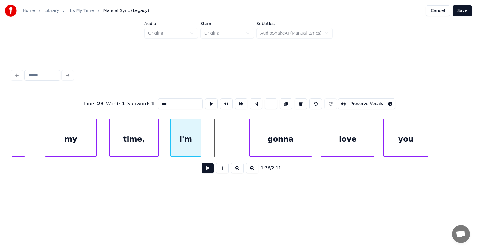
click at [188, 141] on div "I'm" at bounding box center [185, 139] width 30 height 41
click at [228, 144] on div "gonna" at bounding box center [245, 139] width 62 height 41
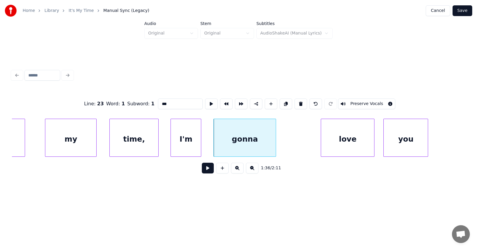
click at [233, 144] on div "gonna" at bounding box center [245, 139] width 62 height 41
click at [205, 101] on button at bounding box center [211, 104] width 13 height 11
click at [199, 141] on div "I'm" at bounding box center [190, 139] width 30 height 41
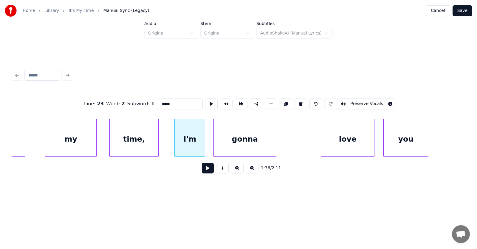
click at [139, 137] on div "time," at bounding box center [134, 139] width 49 height 41
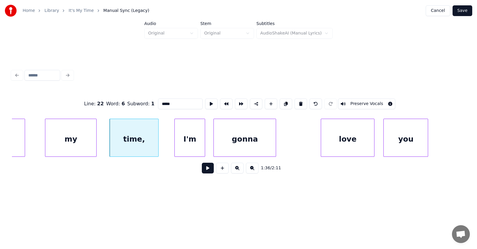
click at [161, 104] on input "*****" at bounding box center [180, 104] width 45 height 11
click at [261, 140] on div "gonna" at bounding box center [245, 139] width 62 height 41
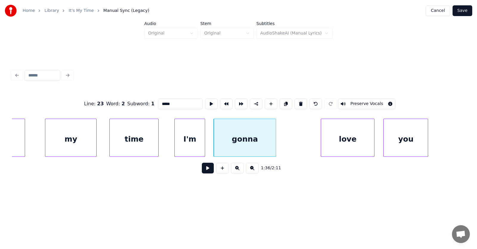
type input "*****"
click at [204, 169] on button at bounding box center [208, 168] width 12 height 11
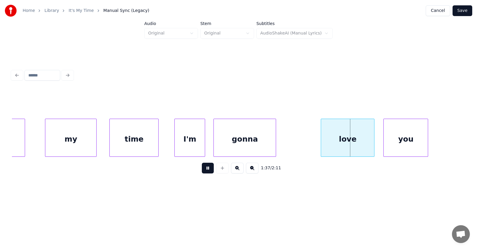
click at [204, 169] on button at bounding box center [208, 168] width 12 height 11
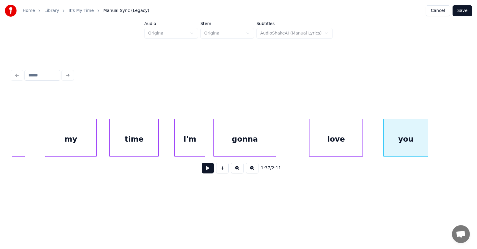
click at [340, 146] on div "love" at bounding box center [335, 139] width 53 height 41
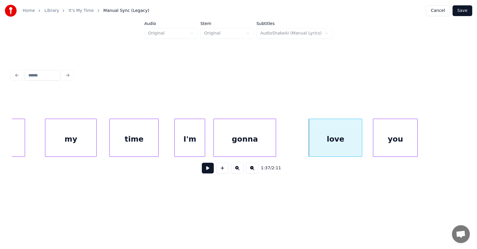
click at [388, 145] on div "you" at bounding box center [395, 139] width 44 height 41
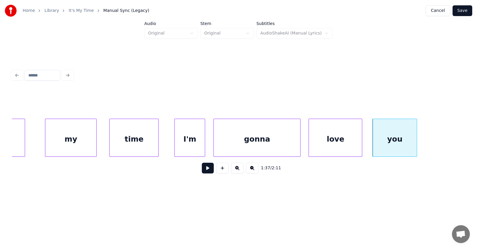
click at [300, 142] on div at bounding box center [299, 138] width 2 height 38
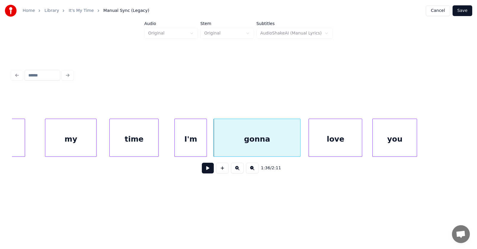
click at [206, 144] on div at bounding box center [206, 138] width 2 height 38
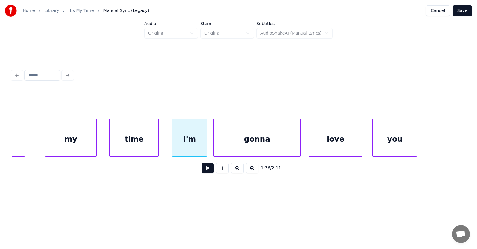
click at [172, 144] on div at bounding box center [173, 138] width 2 height 38
click at [204, 170] on button at bounding box center [208, 168] width 12 height 11
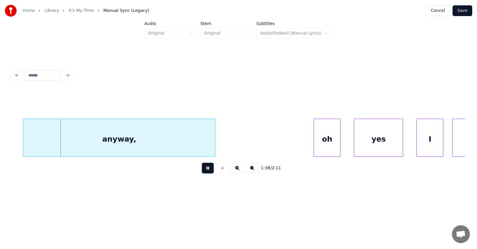
click at [204, 170] on button at bounding box center [208, 168] width 12 height 11
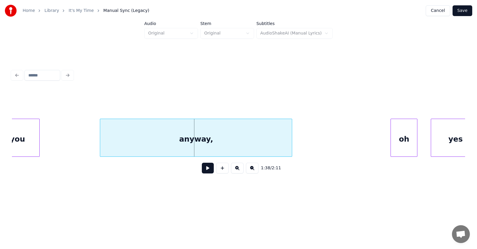
scroll to position [0, 21767]
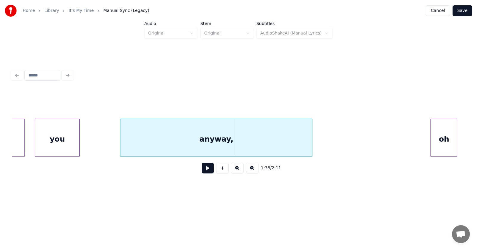
click at [267, 146] on div "anyway," at bounding box center [216, 139] width 192 height 41
click at [202, 172] on button at bounding box center [208, 168] width 12 height 11
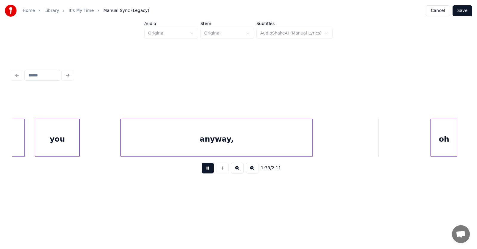
click at [202, 172] on button at bounding box center [208, 168] width 12 height 11
click at [359, 140] on div at bounding box center [358, 138] width 2 height 38
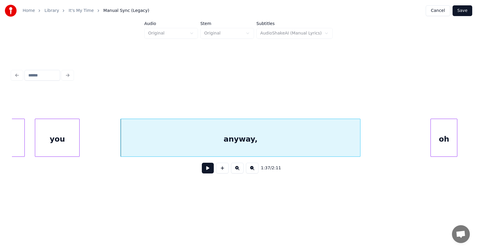
click at [207, 169] on button at bounding box center [208, 168] width 12 height 11
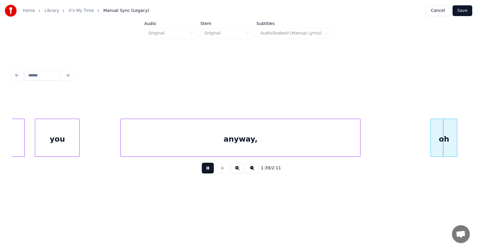
scroll to position [0, 22221]
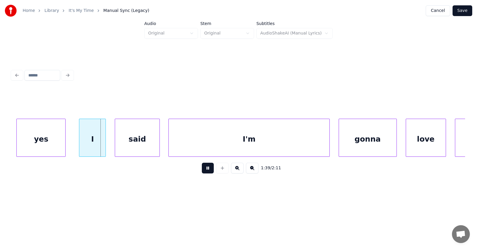
click at [207, 169] on button at bounding box center [208, 168] width 12 height 11
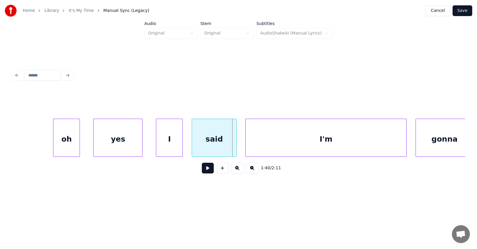
scroll to position [0, 22105]
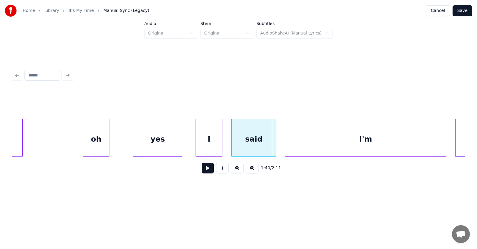
click at [96, 142] on div "oh" at bounding box center [96, 139] width 26 height 41
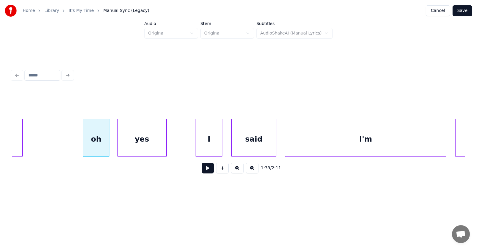
click at [139, 146] on div "yes" at bounding box center [142, 139] width 49 height 41
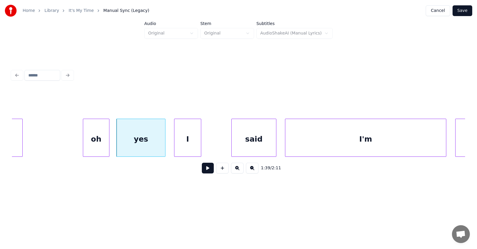
click at [189, 150] on div "I" at bounding box center [187, 139] width 26 height 41
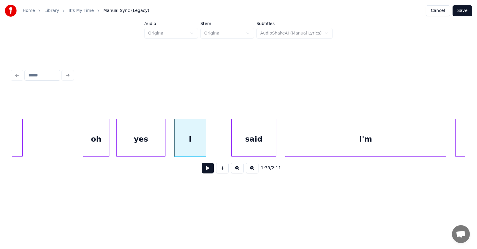
click at [206, 147] on div at bounding box center [205, 138] width 2 height 38
click at [242, 147] on div "said" at bounding box center [244, 139] width 44 height 41
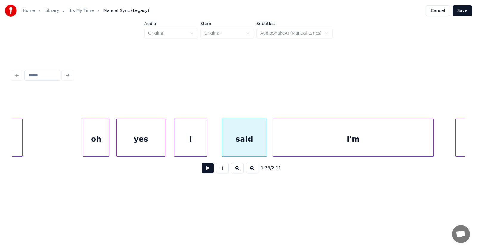
click at [304, 147] on div "I'm" at bounding box center [353, 139] width 160 height 41
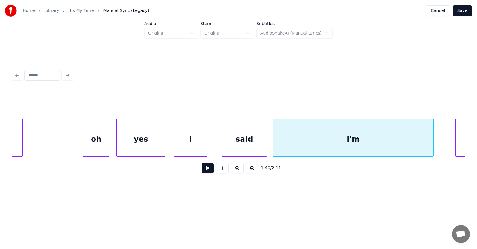
click at [244, 142] on div "said" at bounding box center [244, 139] width 44 height 41
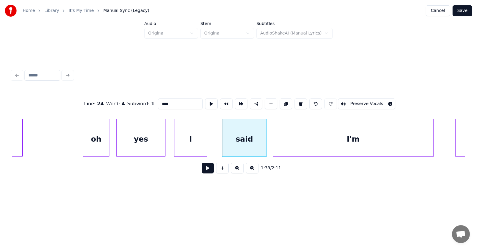
click at [207, 169] on button at bounding box center [208, 168] width 12 height 11
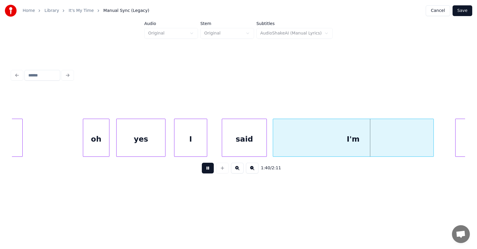
click at [207, 169] on button at bounding box center [208, 168] width 12 height 11
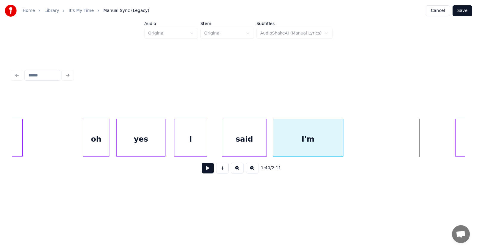
click at [342, 147] on div at bounding box center [342, 138] width 2 height 38
click at [219, 144] on div "said" at bounding box center [241, 138] width 45 height 38
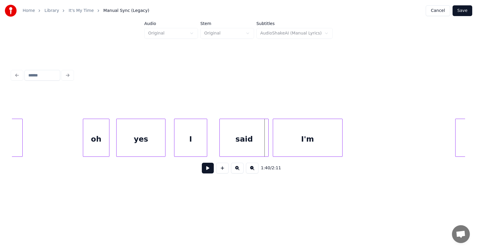
click at [268, 144] on div at bounding box center [267, 138] width 2 height 38
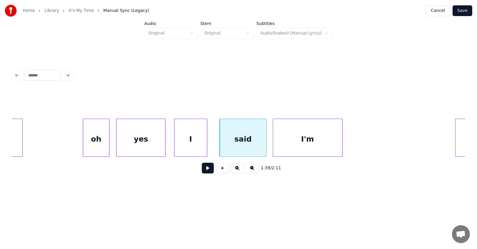
click at [265, 144] on div at bounding box center [265, 138] width 2 height 38
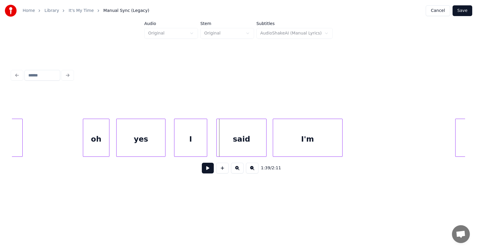
click at [217, 143] on div at bounding box center [218, 138] width 2 height 38
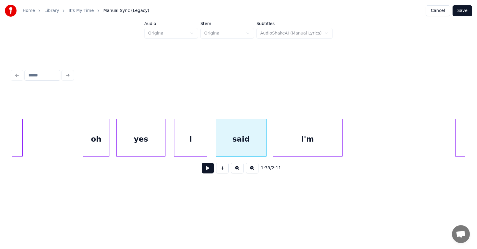
click at [205, 171] on button at bounding box center [208, 168] width 12 height 11
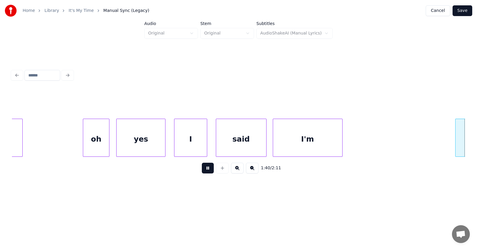
scroll to position [0, 22561]
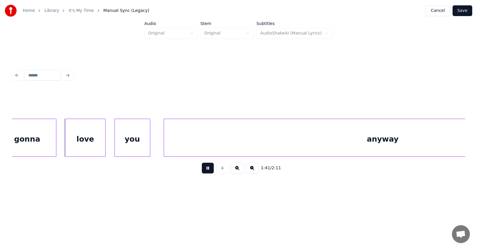
click at [205, 171] on button at bounding box center [208, 168] width 12 height 11
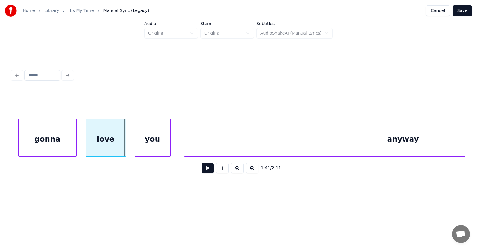
scroll to position [0, 22462]
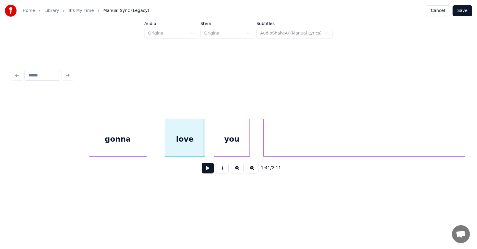
click at [136, 143] on div "gonna" at bounding box center [117, 139] width 57 height 41
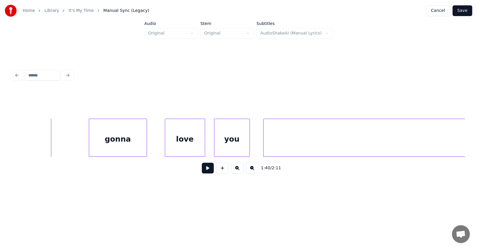
click at [205, 173] on button at bounding box center [208, 168] width 12 height 11
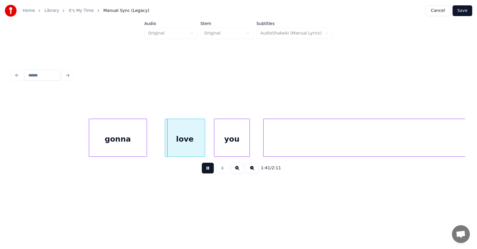
click at [205, 173] on button at bounding box center [208, 168] width 12 height 11
click at [169, 145] on div "love" at bounding box center [174, 139] width 40 height 41
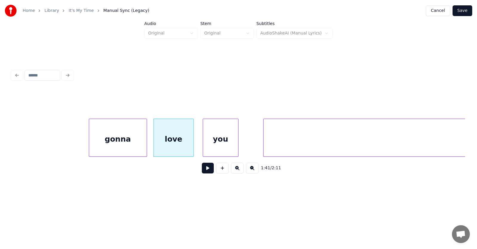
click at [217, 148] on div "you" at bounding box center [220, 139] width 35 height 41
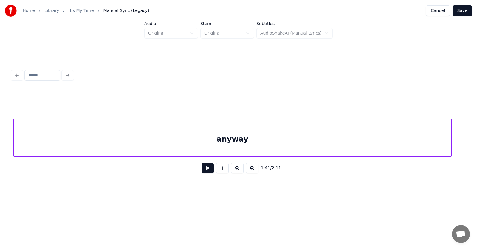
scroll to position [0, 22696]
click at [284, 148] on div "anyway" at bounding box center [231, 139] width 437 height 41
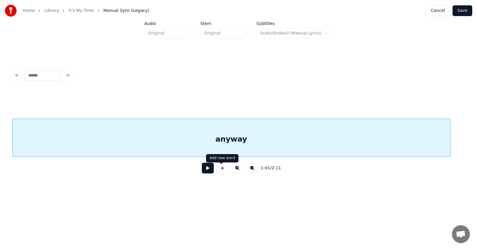
click at [202, 169] on button at bounding box center [208, 168] width 12 height 11
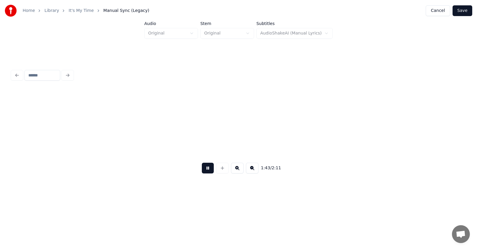
scroll to position [0, 23151]
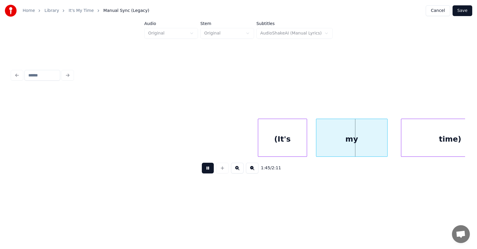
click at [205, 170] on button at bounding box center [208, 168] width 12 height 11
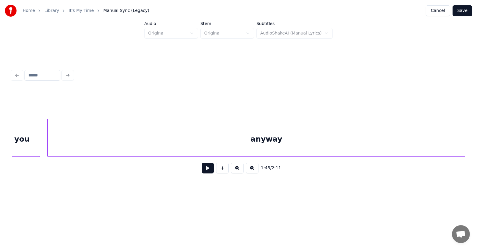
scroll to position [0, 22581]
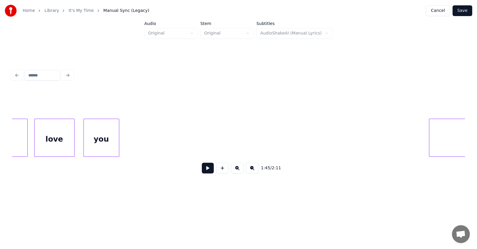
click at [430, 134] on div at bounding box center [430, 138] width 2 height 38
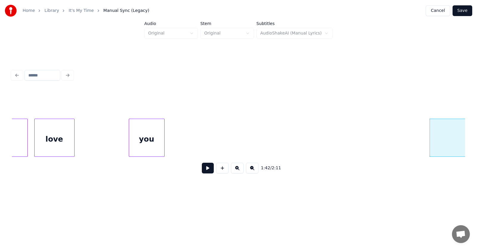
click at [147, 142] on div "you" at bounding box center [146, 139] width 35 height 41
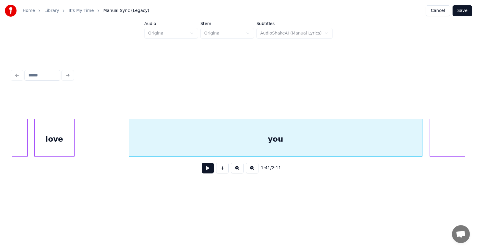
click at [421, 136] on div at bounding box center [421, 138] width 2 height 38
click at [301, 137] on div "you" at bounding box center [275, 139] width 293 height 41
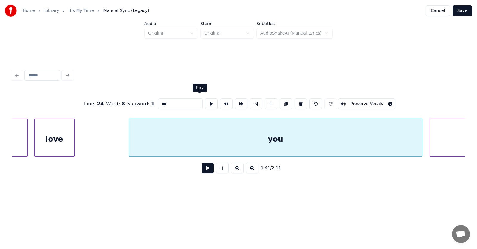
click at [205, 101] on button at bounding box center [211, 104] width 13 height 11
drag, startPoint x: 165, startPoint y: 101, endPoint x: 147, endPoint y: 101, distance: 17.9
click at [158, 101] on input "***" at bounding box center [180, 104] width 45 height 11
click at [73, 150] on div "love" at bounding box center [53, 138] width 40 height 38
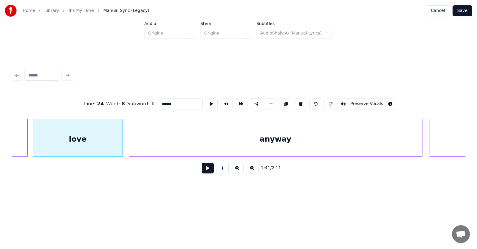
click at [122, 144] on div at bounding box center [122, 138] width 2 height 38
click at [102, 133] on div "love" at bounding box center [77, 139] width 89 height 41
click at [158, 102] on input "****" at bounding box center [180, 104] width 45 height 11
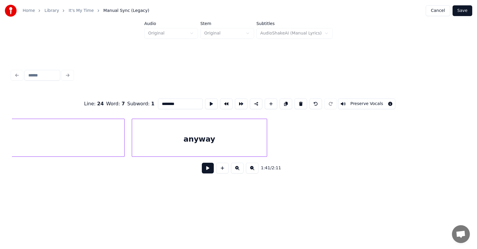
scroll to position [0, 22918]
click at [125, 140] on div at bounding box center [126, 138] width 2 height 38
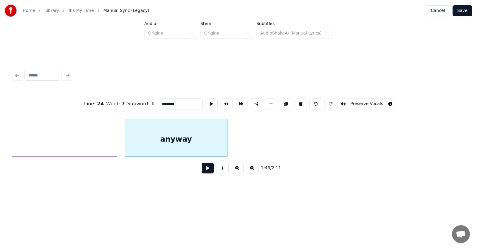
click at [116, 137] on div at bounding box center [116, 138] width 2 height 38
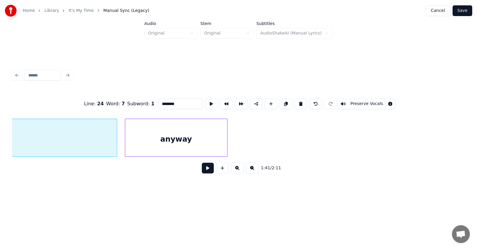
scroll to position [0, 22698]
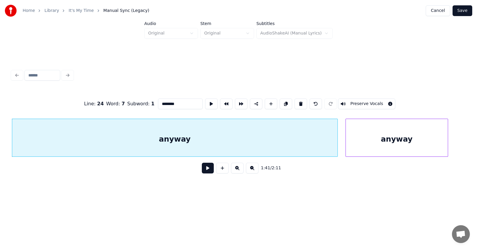
click at [365, 142] on div "anyway" at bounding box center [397, 139] width 102 height 41
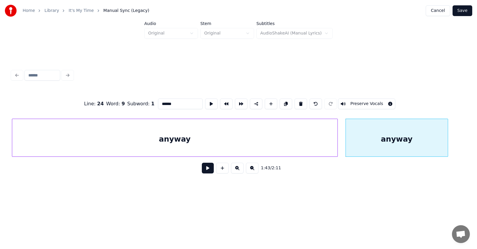
click at [205, 102] on button at bounding box center [211, 104] width 13 height 11
click at [458, 137] on div at bounding box center [457, 138] width 2 height 38
click at [423, 137] on div "anyway" at bounding box center [402, 139] width 113 height 41
drag, startPoint x: 167, startPoint y: 101, endPoint x: 143, endPoint y: 102, distance: 23.5
click at [143, 102] on div "Line : 24 Word : 9 Subword : 1 ****** Preserve Vocals" at bounding box center [238, 104] width 453 height 30
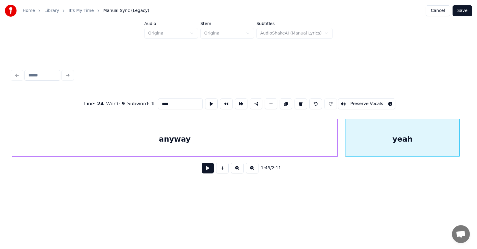
type input "****"
click at [207, 169] on button at bounding box center [208, 168] width 12 height 11
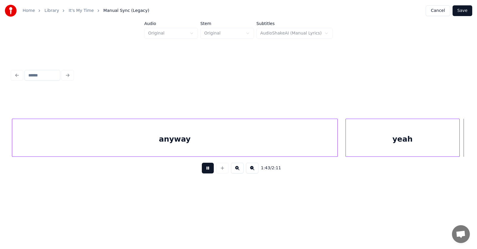
scroll to position [0, 23151]
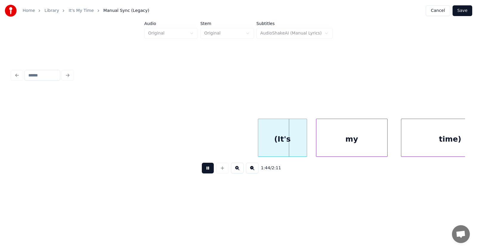
click at [207, 169] on button at bounding box center [208, 168] width 12 height 11
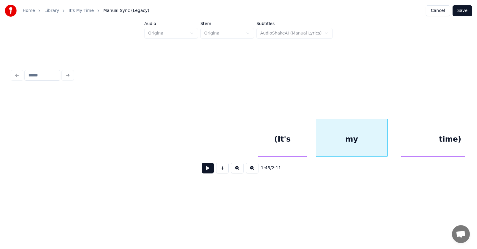
click at [289, 144] on div "(It's" at bounding box center [282, 139] width 49 height 41
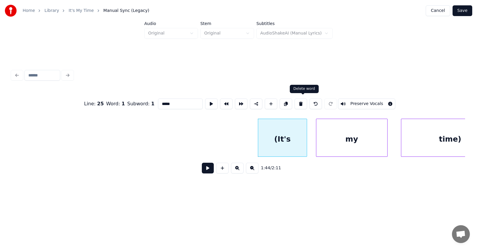
click at [301, 103] on button at bounding box center [300, 104] width 13 height 11
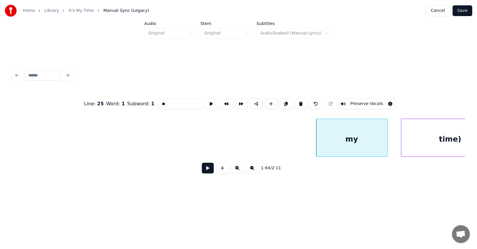
click at [301, 103] on button at bounding box center [300, 104] width 13 height 11
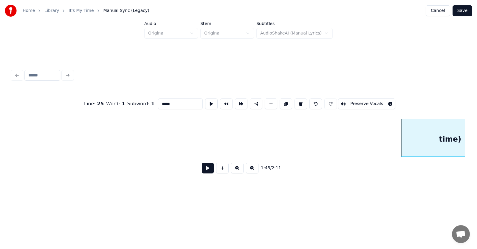
click at [301, 103] on button at bounding box center [300, 104] width 13 height 11
type input "**"
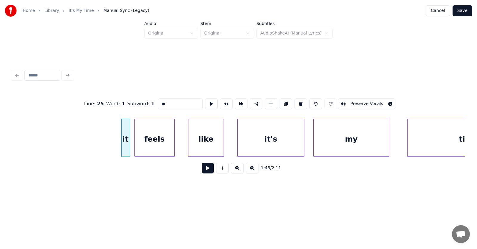
scroll to position [0, 23454]
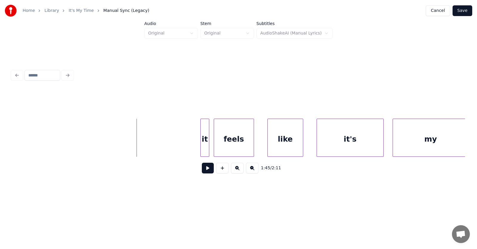
click at [204, 170] on button at bounding box center [208, 168] width 12 height 11
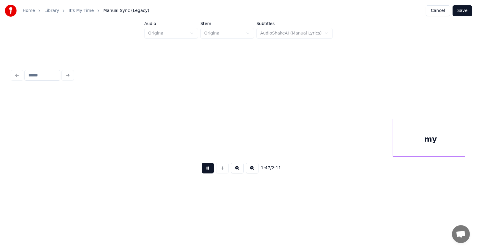
scroll to position [0, 23907]
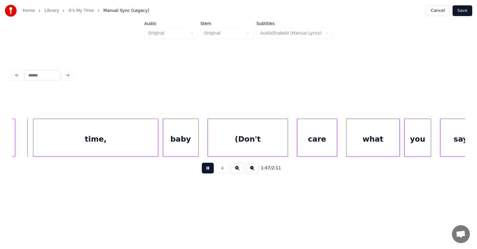
click at [204, 170] on button at bounding box center [208, 168] width 12 height 11
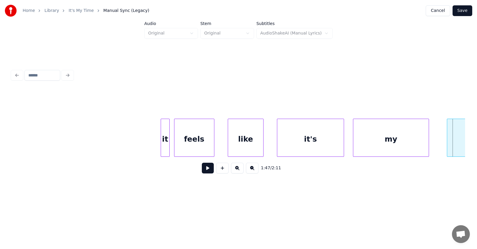
scroll to position [0, 23375]
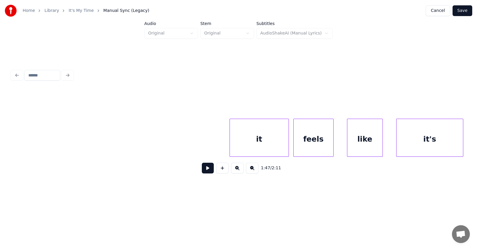
click at [230, 147] on div at bounding box center [231, 138] width 2 height 38
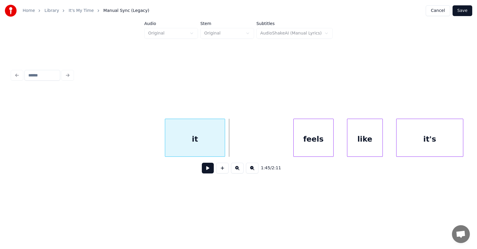
click at [197, 142] on div "it" at bounding box center [195, 139] width 60 height 41
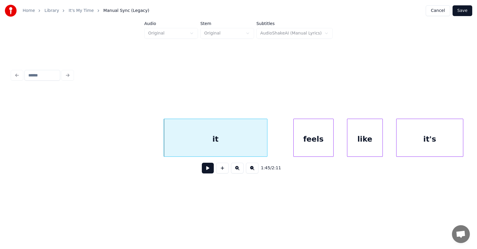
click at [267, 138] on div at bounding box center [266, 138] width 2 height 38
click at [244, 137] on div "it" at bounding box center [216, 139] width 104 height 41
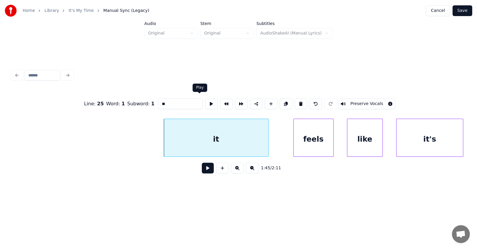
click at [205, 99] on button at bounding box center [211, 104] width 13 height 11
drag, startPoint x: 161, startPoint y: 103, endPoint x: 147, endPoint y: 100, distance: 13.5
click at [158, 103] on input "**" at bounding box center [180, 104] width 45 height 11
click at [305, 146] on div "feels" at bounding box center [299, 139] width 40 height 41
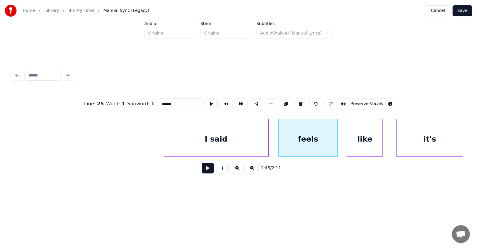
click at [337, 142] on div at bounding box center [336, 138] width 2 height 38
click at [368, 142] on div "like" at bounding box center [364, 139] width 35 height 41
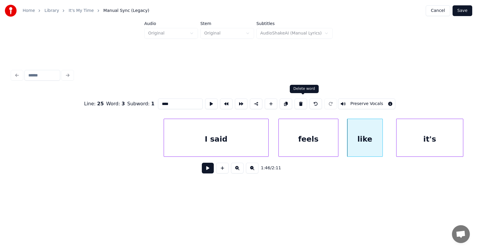
click at [305, 101] on button at bounding box center [300, 104] width 13 height 11
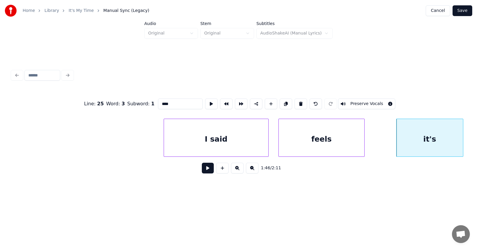
click at [362, 143] on div at bounding box center [363, 138] width 2 height 38
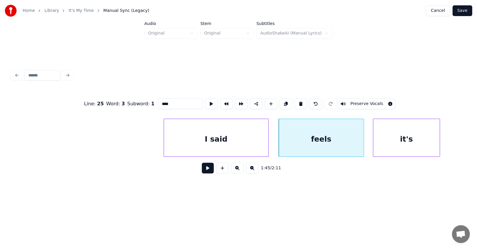
click at [391, 145] on div "it's" at bounding box center [406, 139] width 66 height 41
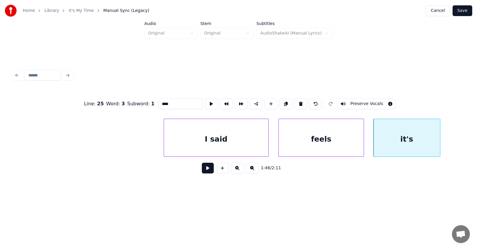
click at [324, 139] on div "feels" at bounding box center [321, 139] width 85 height 41
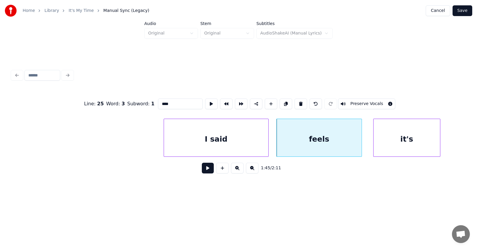
click at [323, 137] on div "feels" at bounding box center [318, 139] width 85 height 41
drag, startPoint x: 162, startPoint y: 102, endPoint x: 149, endPoint y: 102, distance: 13.1
click at [158, 102] on input "*****" at bounding box center [180, 104] width 45 height 11
type input "*"
click at [402, 140] on div "it's" at bounding box center [404, 139] width 66 height 41
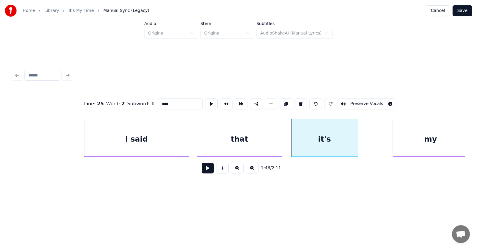
scroll to position [0, 23474]
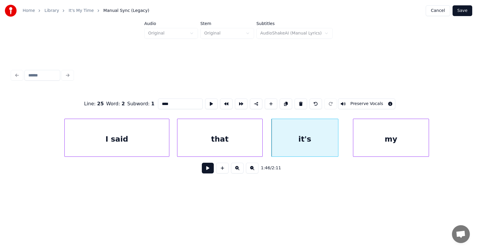
click at [393, 147] on div "my" at bounding box center [390, 139] width 75 height 41
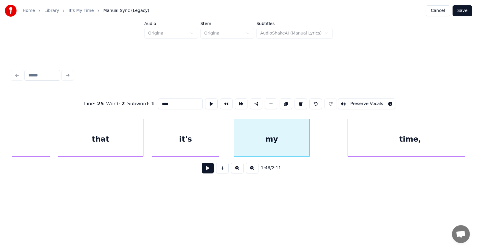
scroll to position [0, 23599]
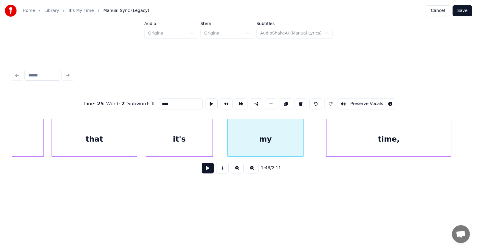
click at [369, 145] on div "time," at bounding box center [388, 139] width 125 height 41
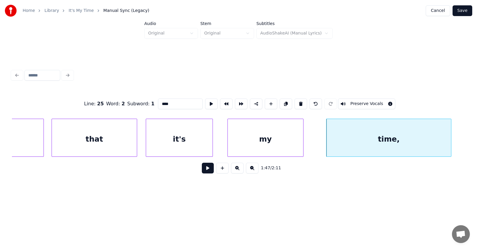
type input "****"
click at [205, 172] on button at bounding box center [208, 168] width 12 height 11
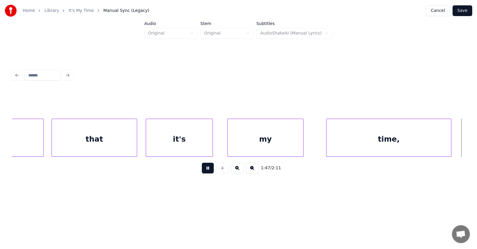
scroll to position [0, 24054]
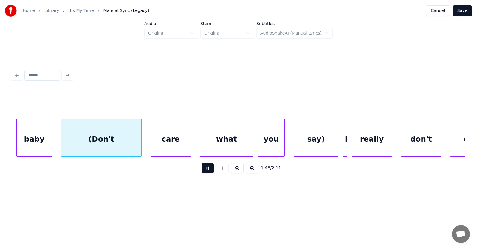
click at [205, 172] on button at bounding box center [208, 168] width 12 height 11
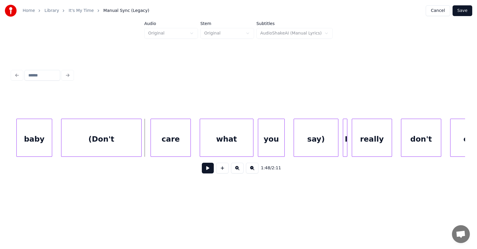
click at [41, 139] on div "baby" at bounding box center [34, 139] width 35 height 41
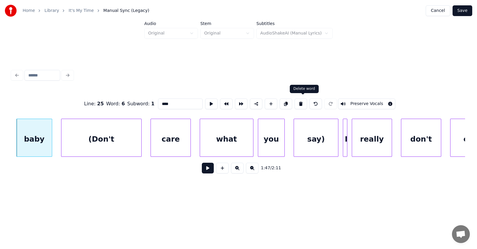
click at [300, 101] on button at bounding box center [300, 104] width 13 height 11
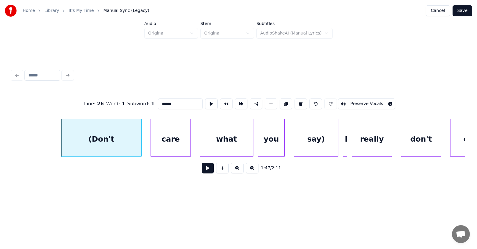
click at [115, 144] on div "(Don't" at bounding box center [101, 139] width 80 height 41
click at [300, 100] on button at bounding box center [300, 104] width 13 height 11
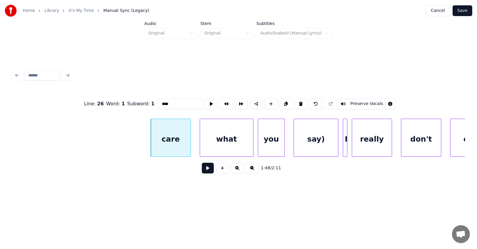
click at [164, 141] on div "care" at bounding box center [171, 139] width 40 height 41
click at [305, 103] on button at bounding box center [300, 104] width 13 height 11
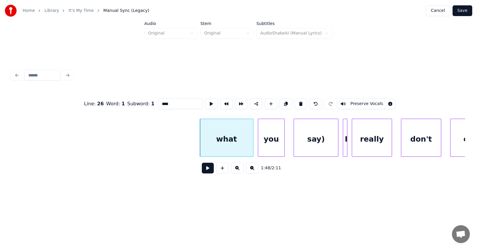
click at [241, 141] on div "what" at bounding box center [226, 139] width 53 height 41
click at [302, 99] on button at bounding box center [300, 104] width 13 height 11
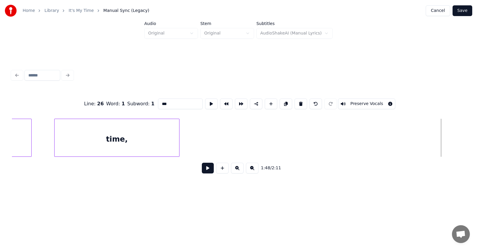
scroll to position [0, 23831]
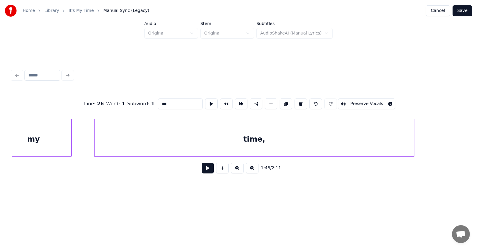
click at [413, 138] on div at bounding box center [413, 138] width 2 height 38
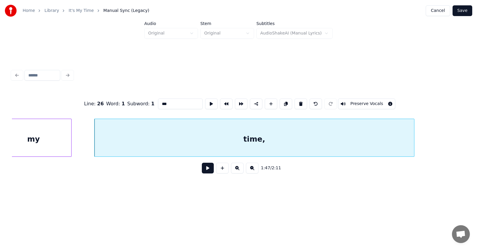
click at [288, 133] on div "time," at bounding box center [253, 139] width 319 height 41
click at [205, 100] on button at bounding box center [211, 104] width 13 height 11
click at [77, 140] on div at bounding box center [77, 138] width 2 height 38
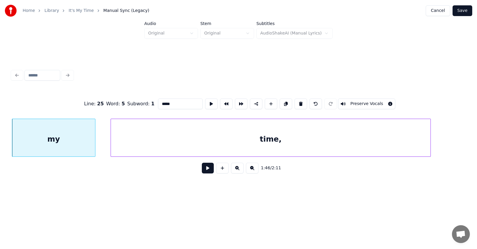
click at [209, 143] on div "time," at bounding box center [270, 139] width 319 height 41
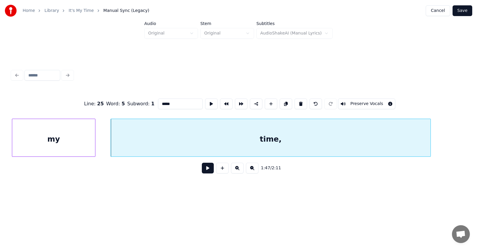
click at [168, 100] on input "*****" at bounding box center [180, 104] width 45 height 11
type input "****"
click
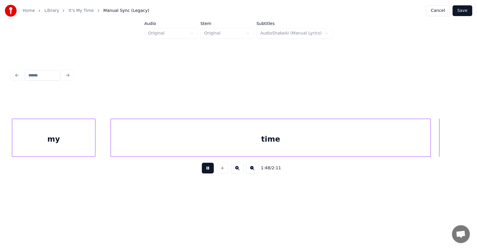
scroll to position [0, 24271]
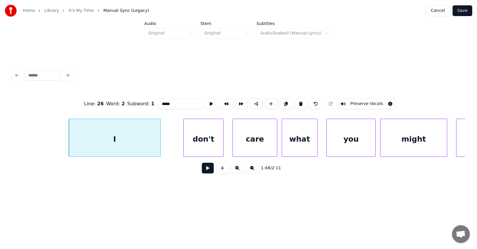
type input "*"
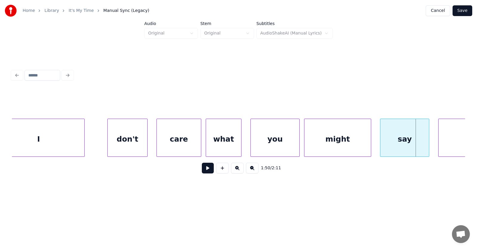
scroll to position [0, 24248]
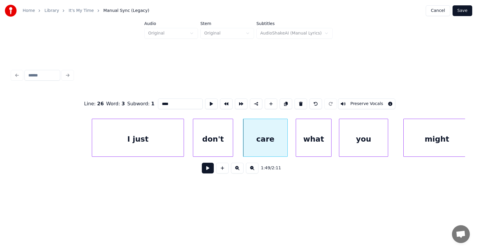
type input "****"
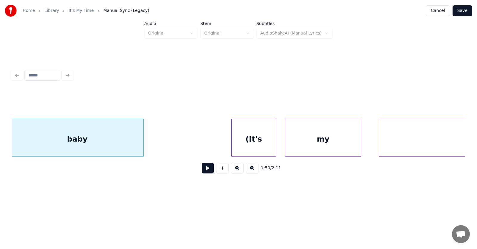
scroll to position [0, 24762]
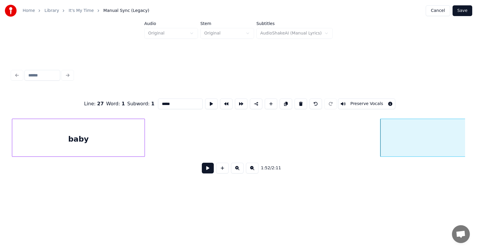
type input "*****"
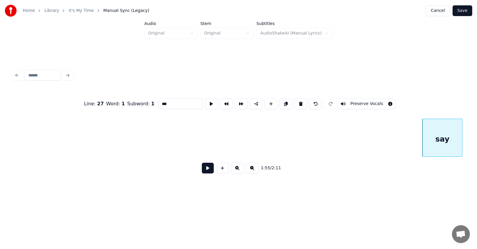
scroll to position [0, 25577]
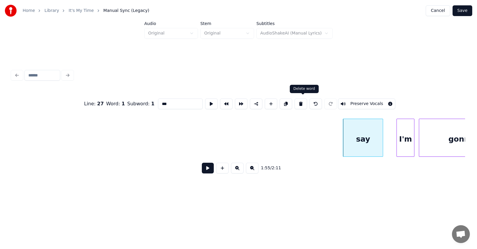
type input "***"
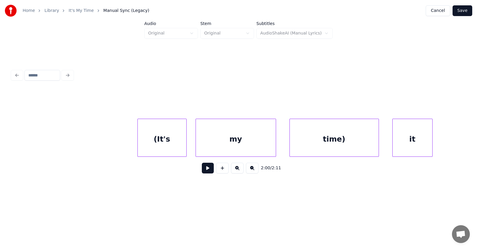
scroll to position [0, 26391]
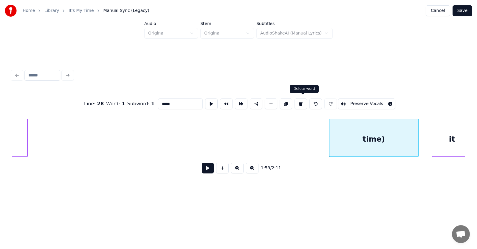
type input "**"
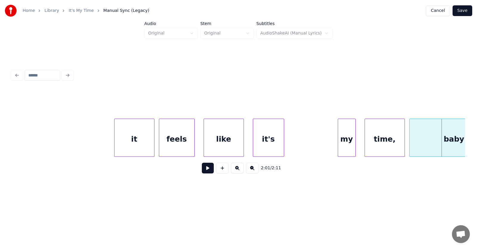
scroll to position [0, 26629]
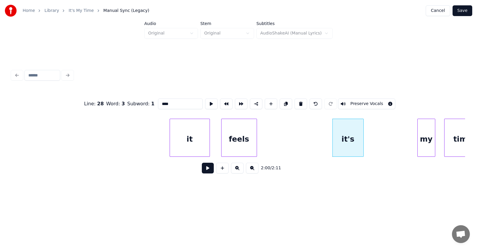
type input "**"
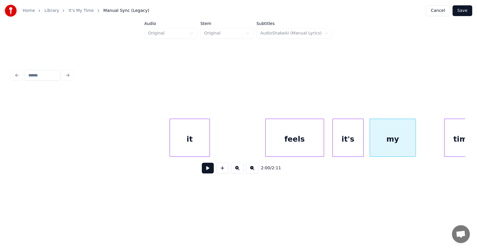
scroll to position [0, 26647]
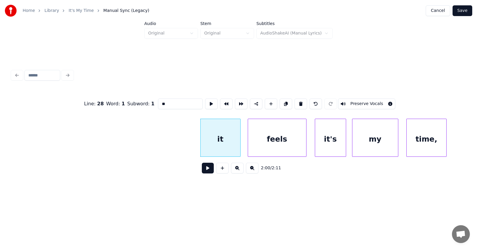
drag, startPoint x: 159, startPoint y: 101, endPoint x: 142, endPoint y: 101, distance: 17.6
type input "*"
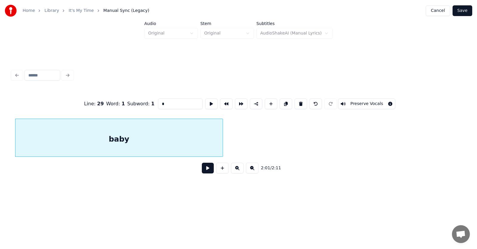
scroll to position [0, 26966]
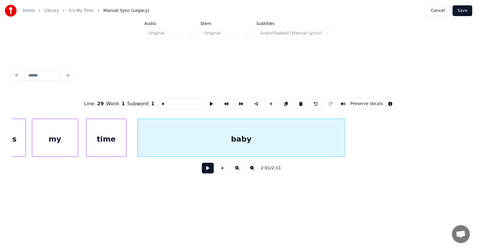
type input "****"
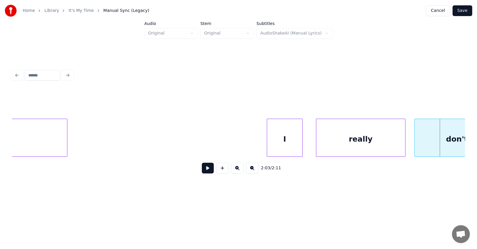
scroll to position [0, 27204]
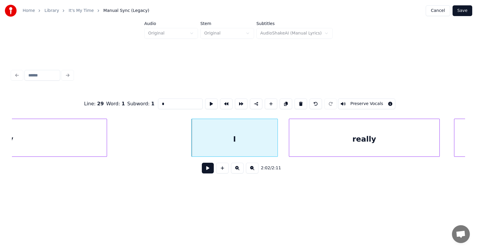
drag, startPoint x: 158, startPoint y: 102, endPoint x: 150, endPoint y: 100, distance: 7.9
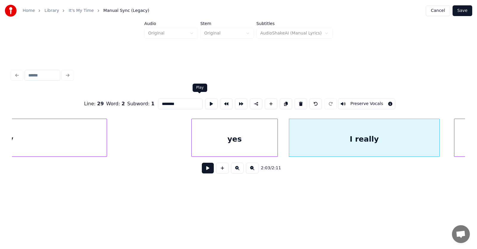
type input "********"
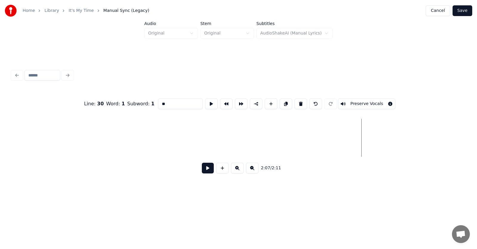
scroll to position [0, 26748]
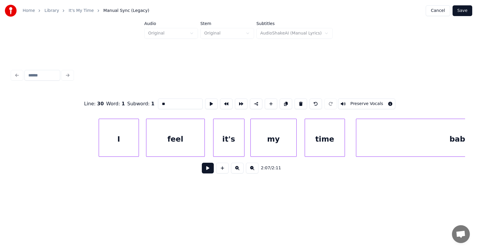
type input "*"
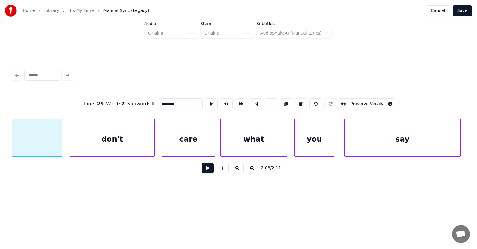
scroll to position [0, 27481]
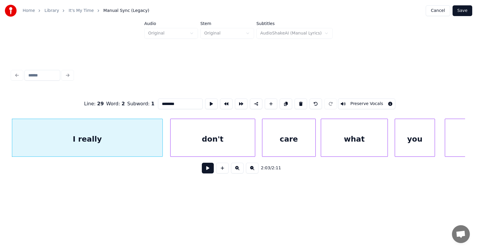
type input "*****"
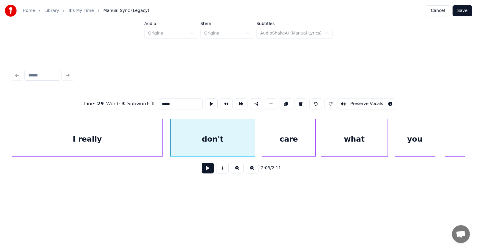
drag, startPoint x: 166, startPoint y: 101, endPoint x: 145, endPoint y: 101, distance: 21.2
type input "********"
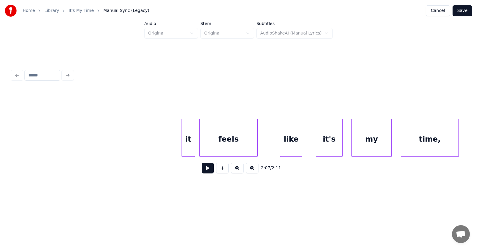
scroll to position [0, 28197]
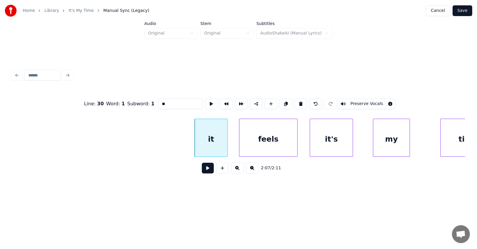
drag, startPoint x: 159, startPoint y: 102, endPoint x: 147, endPoint y: 103, distance: 12.2
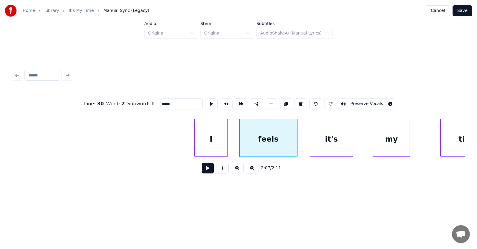
drag, startPoint x: 161, startPoint y: 103, endPoint x: 138, endPoint y: 102, distance: 22.6
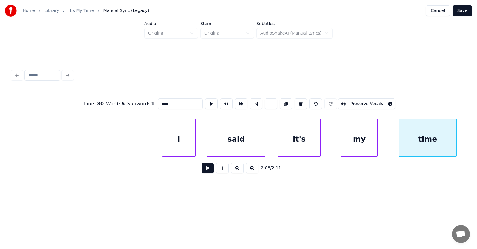
type input "****"
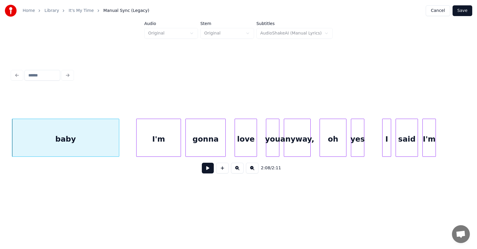
scroll to position [0, 28435]
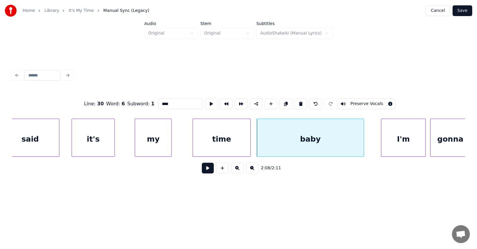
drag, startPoint x: 168, startPoint y: 102, endPoint x: 144, endPoint y: 101, distance: 23.8
type input "******"
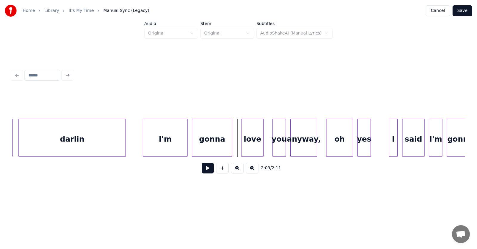
scroll to position [0, 28633]
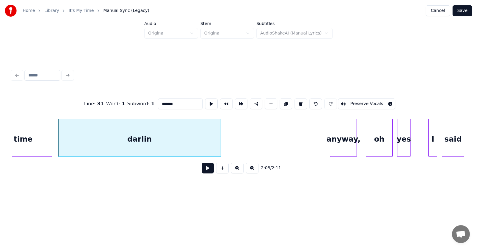
type input "******"
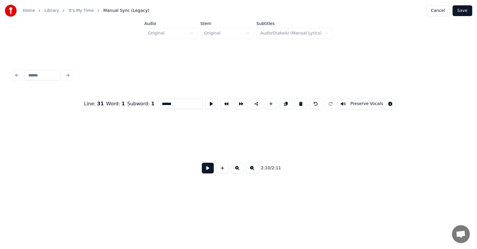
scroll to position [0, 29030]
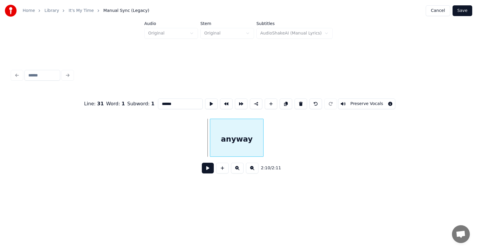
type input "***"
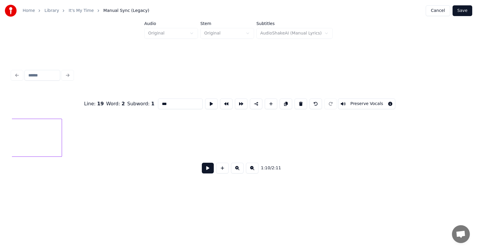
scroll to position [0, 28812]
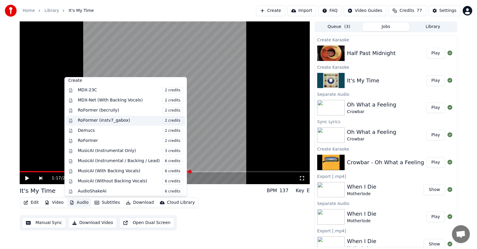
scroll to position [60, 0]
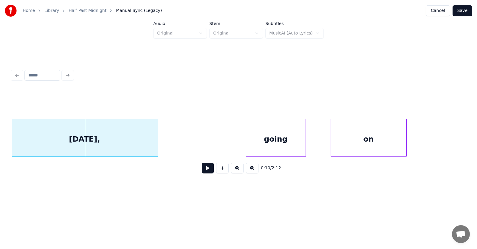
scroll to position [0, 2089]
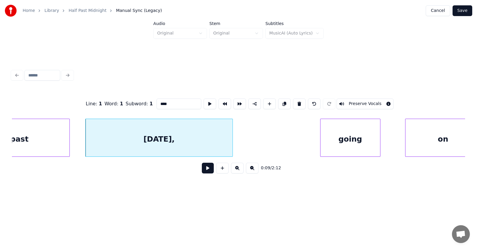
type input "*******"
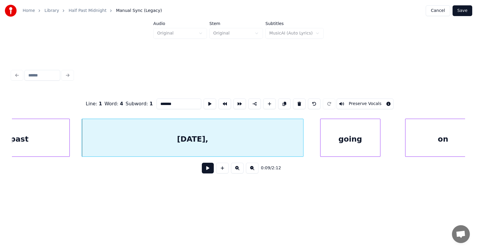
drag, startPoint x: 165, startPoint y: 102, endPoint x: 147, endPoint y: 103, distance: 17.3
type input "********"
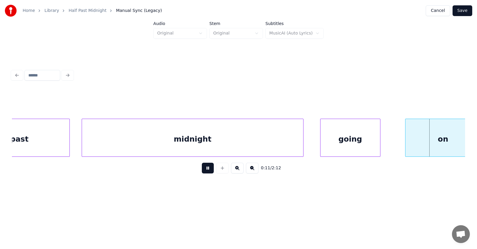
click at [202, 168] on button at bounding box center [208, 168] width 12 height 11
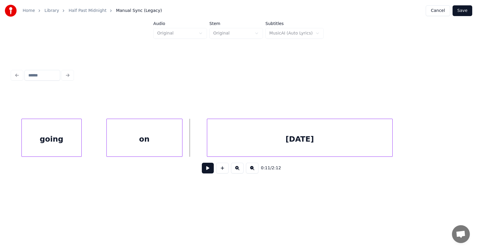
scroll to position [0, 2308]
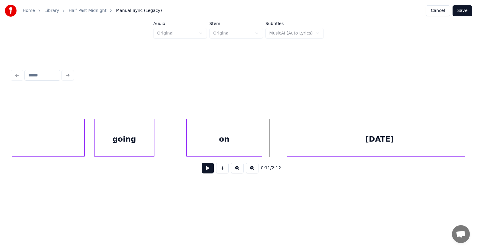
click at [120, 144] on div "going" at bounding box center [124, 139] width 60 height 41
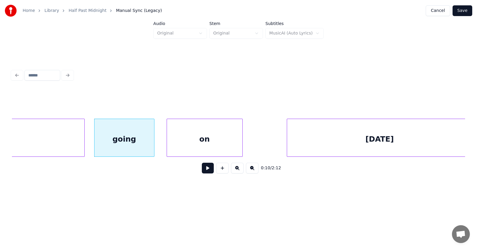
click at [197, 147] on div "on" at bounding box center [204, 139] width 75 height 41
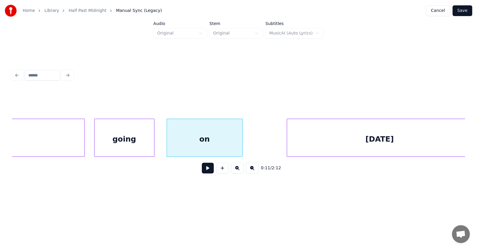
scroll to position [0, 2314]
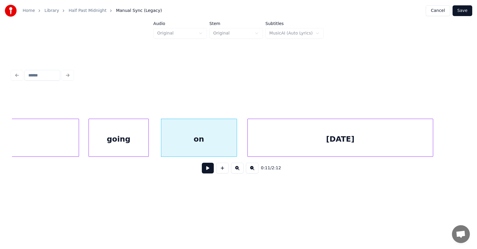
click at [300, 151] on div "[DATE]" at bounding box center [340, 139] width 185 height 41
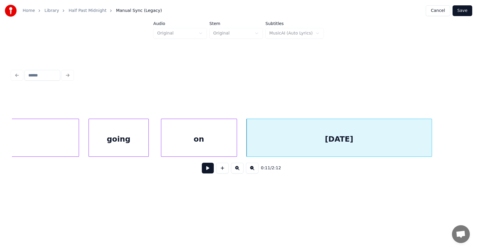
click at [204, 169] on button at bounding box center [208, 168] width 12 height 11
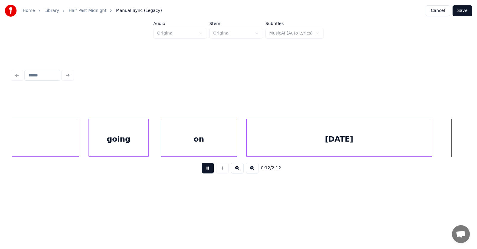
click at [204, 169] on button at bounding box center [208, 168] width 12 height 11
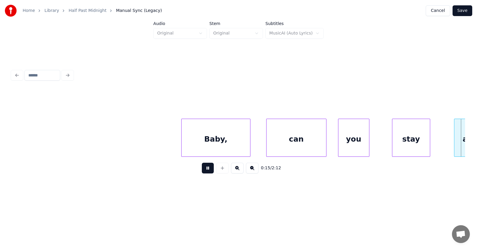
scroll to position [0, 3374]
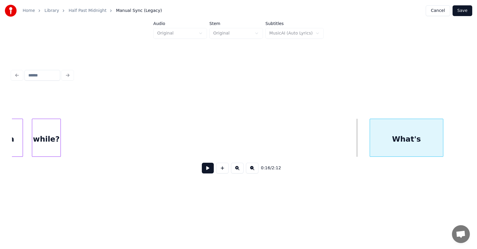
click at [370, 141] on div at bounding box center [371, 138] width 2 height 38
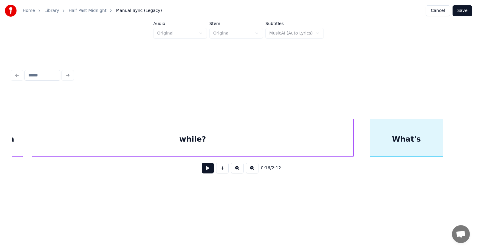
click at [353, 147] on div at bounding box center [352, 138] width 2 height 38
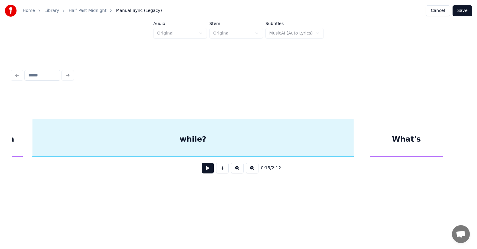
click at [283, 138] on div "while?" at bounding box center [193, 139] width 322 height 41
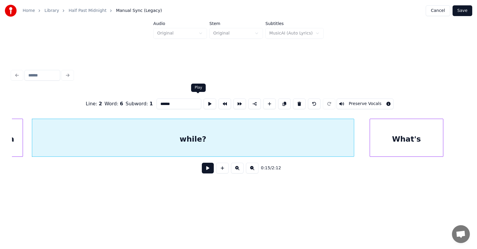
click at [203, 102] on button at bounding box center [209, 104] width 13 height 11
drag, startPoint x: 164, startPoint y: 102, endPoint x: 146, endPoint y: 104, distance: 17.6
click at [156, 104] on input "******" at bounding box center [178, 104] width 45 height 11
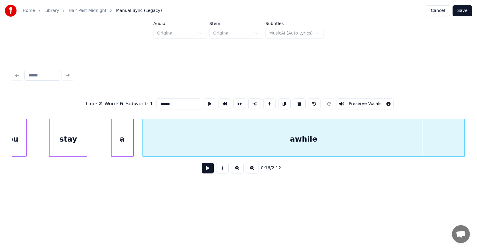
scroll to position [0, 3223]
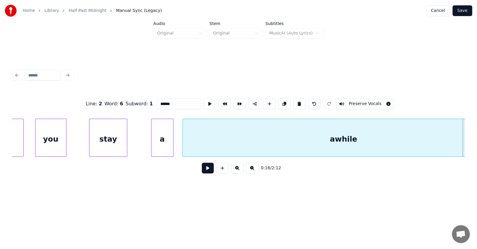
click at [161, 139] on div "a" at bounding box center [162, 139] width 22 height 41
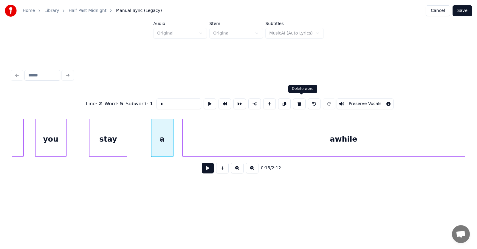
click at [301, 102] on button at bounding box center [299, 104] width 13 height 11
type input "****"
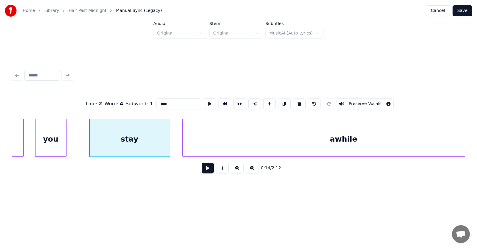
click at [169, 143] on div at bounding box center [169, 138] width 2 height 38
click at [159, 141] on div "stay" at bounding box center [129, 139] width 80 height 41
click at [203, 101] on button at bounding box center [209, 104] width 13 height 11
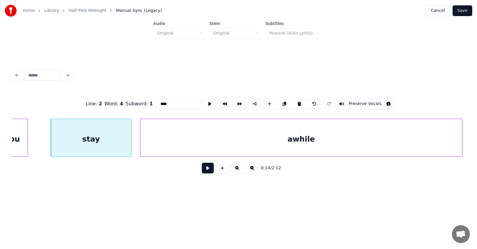
click at [194, 142] on div "awhile" at bounding box center [301, 139] width 322 height 41
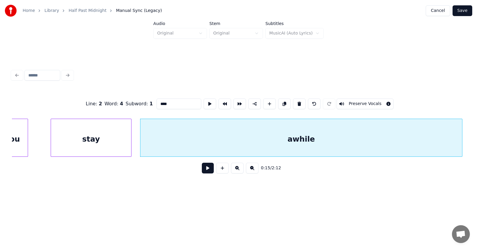
click at [104, 143] on div "stay" at bounding box center [91, 139] width 80 height 41
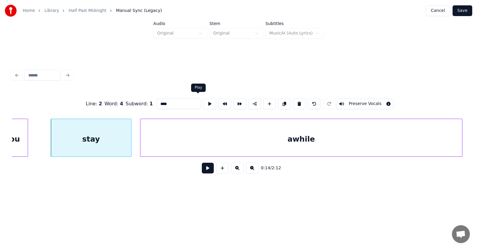
click at [203, 101] on button at bounding box center [209, 104] width 13 height 11
click at [119, 141] on div at bounding box center [119, 138] width 2 height 38
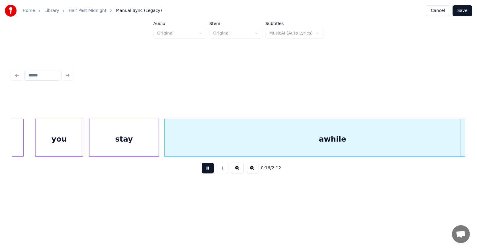
scroll to position [0, 3678]
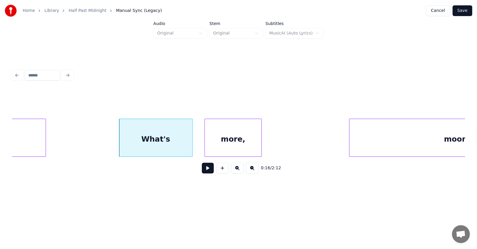
click at [205, 145] on div at bounding box center [206, 138] width 2 height 38
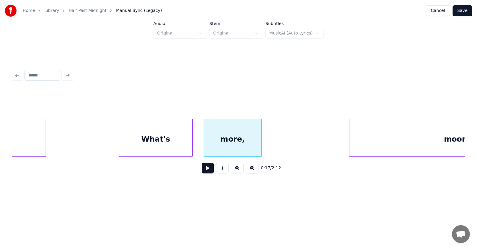
click at [155, 135] on div "What's" at bounding box center [155, 139] width 73 height 41
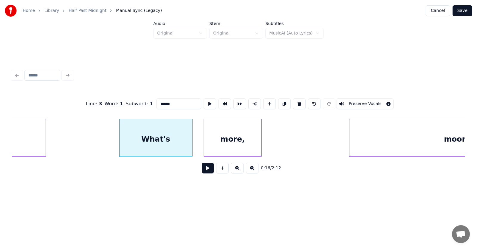
click at [205, 169] on button at bounding box center [208, 168] width 12 height 11
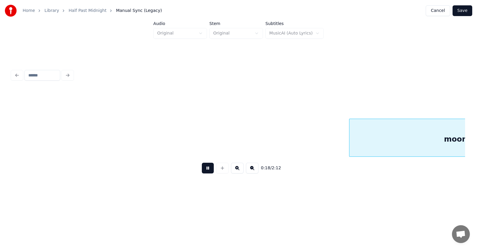
scroll to position [0, 4131]
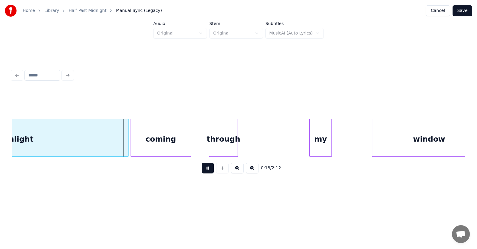
click at [205, 169] on button at bounding box center [208, 168] width 12 height 11
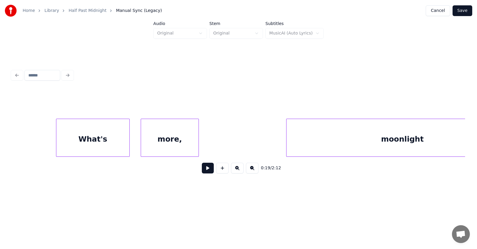
scroll to position [0, 3701]
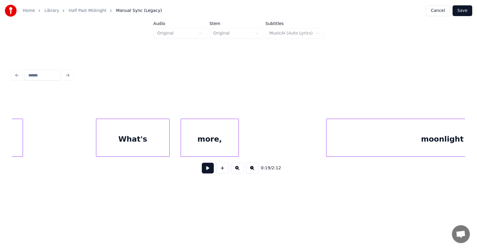
click at [129, 145] on div "What's" at bounding box center [132, 139] width 73 height 41
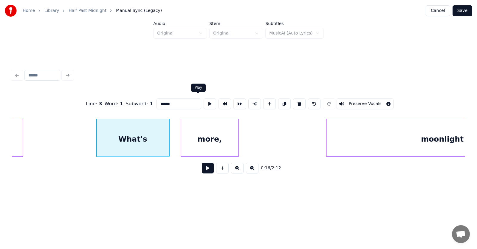
click at [203, 100] on button at bounding box center [209, 104] width 13 height 11
click at [202, 170] on button at bounding box center [208, 168] width 12 height 11
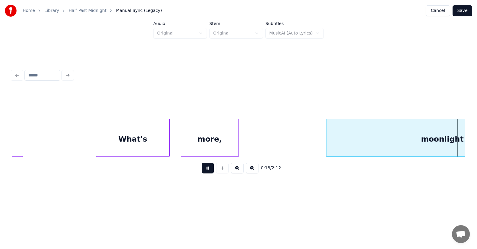
scroll to position [0, 4157]
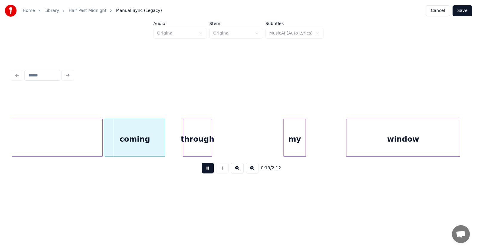
click at [202, 170] on button at bounding box center [208, 168] width 12 height 11
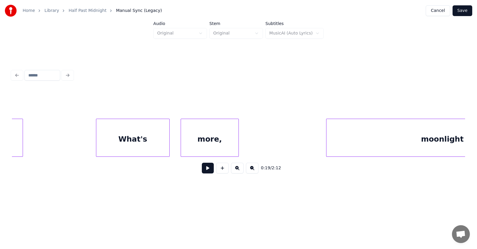
scroll to position [0, 3661]
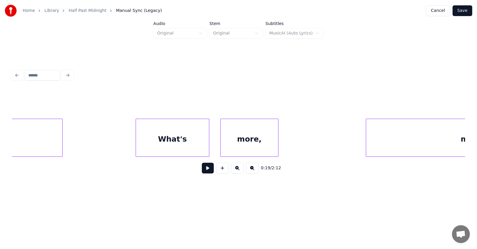
click at [205, 170] on button at bounding box center [208, 168] width 12 height 11
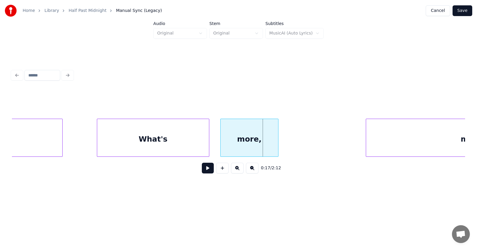
click at [98, 142] on div at bounding box center [98, 138] width 2 height 38
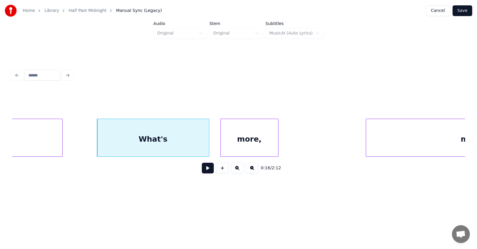
click at [183, 142] on div "What's" at bounding box center [153, 139] width 112 height 41
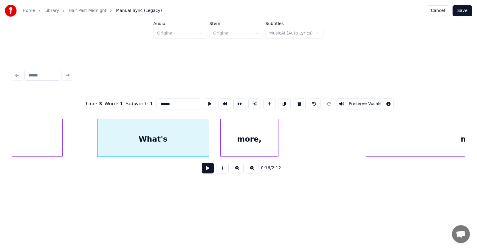
drag, startPoint x: 162, startPoint y: 103, endPoint x: 144, endPoint y: 103, distance: 18.5
click at [156, 103] on input "******" at bounding box center [178, 104] width 45 height 11
click at [351, 148] on div at bounding box center [350, 138] width 2 height 38
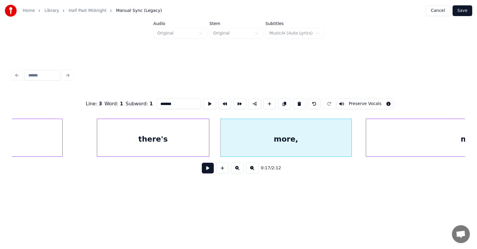
click at [318, 142] on div "more," at bounding box center [285, 139] width 131 height 41
drag, startPoint x: 165, startPoint y: 101, endPoint x: 140, endPoint y: 103, distance: 24.5
click at [140, 103] on div "Line : 3 Word : 2 Subword : 1 ***** Preserve Vocals" at bounding box center [238, 104] width 453 height 30
type input "*********"
click at [203, 99] on button at bounding box center [209, 104] width 13 height 11
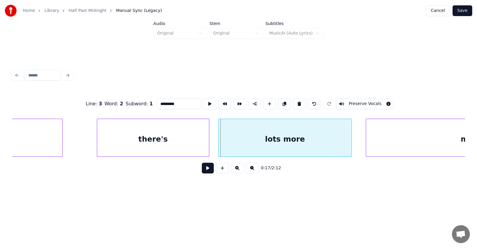
click at [220, 144] on div at bounding box center [219, 138] width 2 height 38
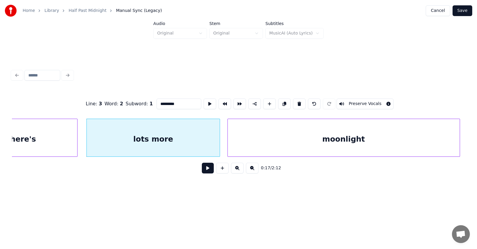
click at [369, 145] on div "moonlight" at bounding box center [344, 139] width 232 height 41
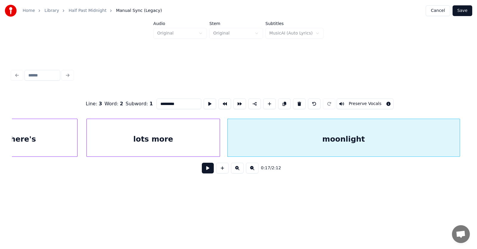
click at [191, 138] on div "lots more" at bounding box center [153, 139] width 133 height 41
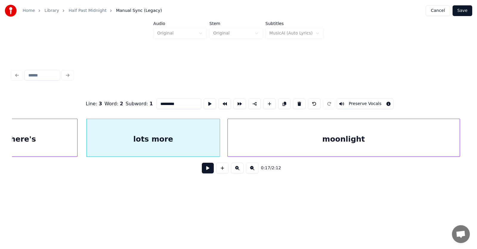
click at [202, 170] on button at bounding box center [208, 168] width 12 height 11
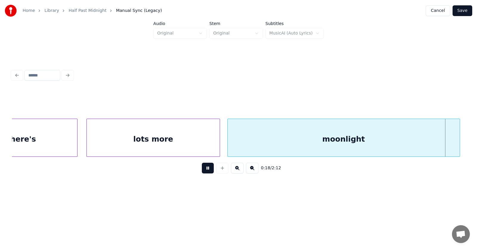
scroll to position [0, 4246]
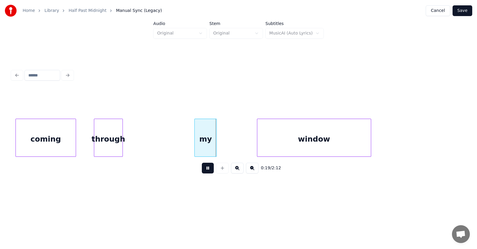
click at [202, 170] on button at bounding box center [208, 168] width 12 height 11
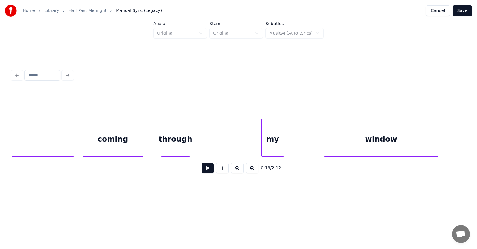
scroll to position [0, 4139]
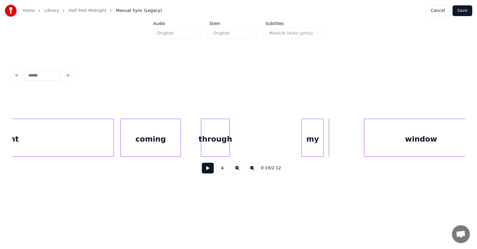
click at [149, 145] on div "coming" at bounding box center [151, 139] width 60 height 41
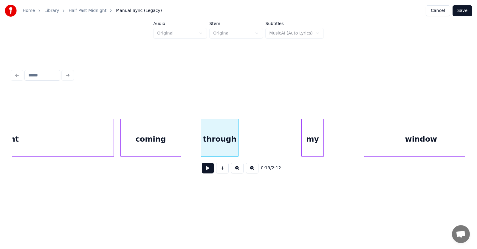
click at [238, 146] on div at bounding box center [237, 138] width 2 height 38
click at [194, 144] on div at bounding box center [195, 138] width 2 height 38
click at [228, 140] on div "through" at bounding box center [217, 139] width 48 height 41
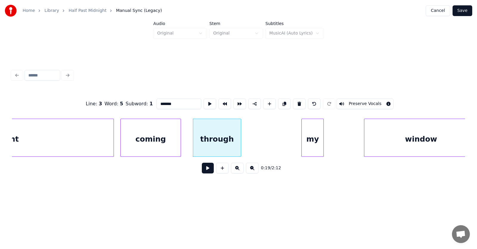
click at [202, 168] on button at bounding box center [208, 168] width 12 height 11
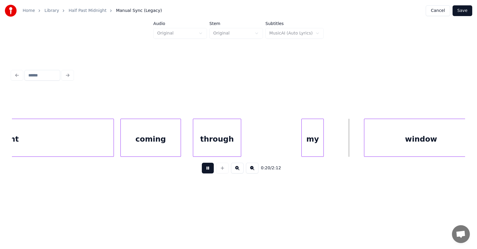
click at [202, 168] on button at bounding box center [208, 168] width 12 height 11
click at [292, 141] on div at bounding box center [291, 138] width 2 height 38
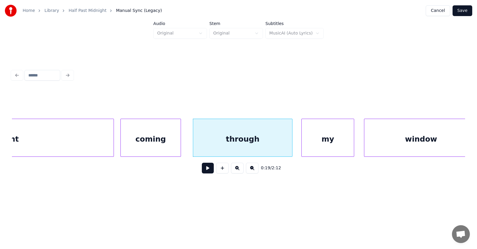
click at [354, 140] on div at bounding box center [353, 138] width 2 height 38
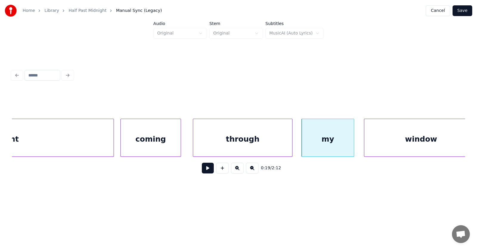
scroll to position [0, 4150]
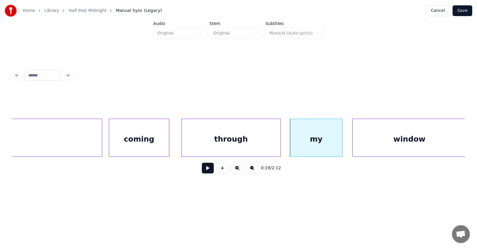
click at [392, 139] on div "window" at bounding box center [408, 139] width 113 height 41
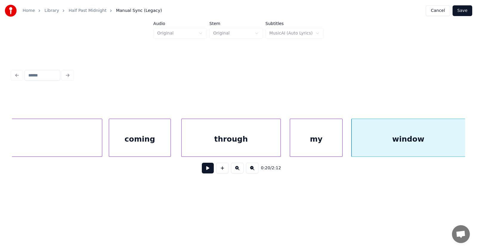
click at [170, 142] on div at bounding box center [170, 138] width 2 height 38
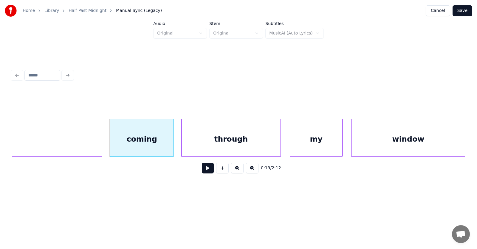
click at [154, 139] on div "coming" at bounding box center [141, 139] width 63 height 41
click at [204, 171] on button at bounding box center [208, 168] width 12 height 11
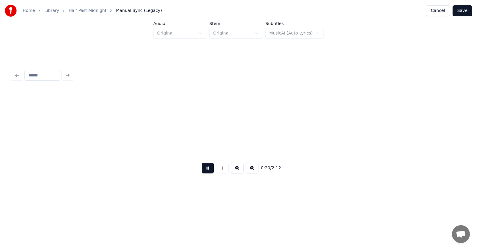
scroll to position [0, 4605]
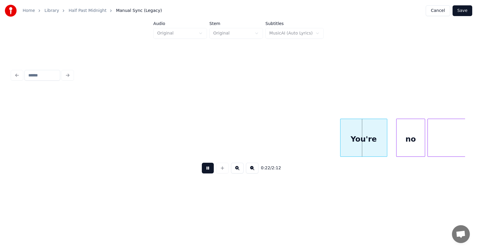
click at [204, 171] on button at bounding box center [208, 168] width 12 height 11
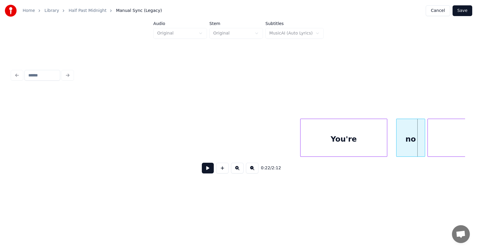
click at [300, 143] on div at bounding box center [301, 138] width 2 height 38
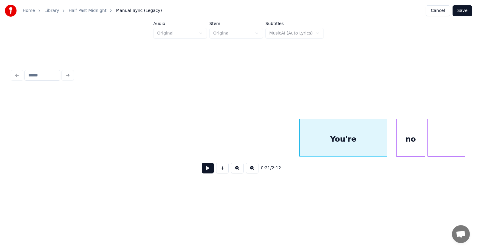
click at [336, 141] on div "You're" at bounding box center [342, 139] width 87 height 41
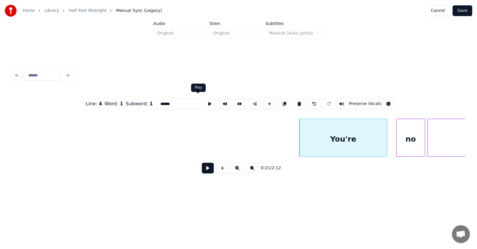
click at [203, 100] on button at bounding box center [209, 104] width 13 height 11
click at [156, 102] on input "******" at bounding box center [178, 104] width 45 height 11
click at [406, 144] on div "no" at bounding box center [406, 139] width 29 height 41
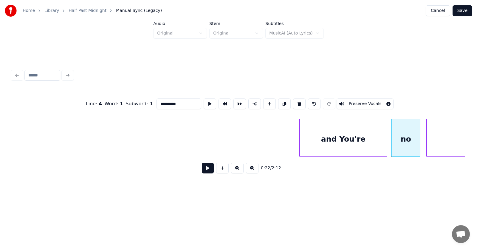
scroll to position [0, 4673]
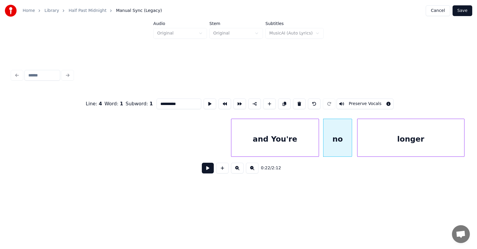
click at [441, 141] on div "longer" at bounding box center [410, 139] width 107 height 41
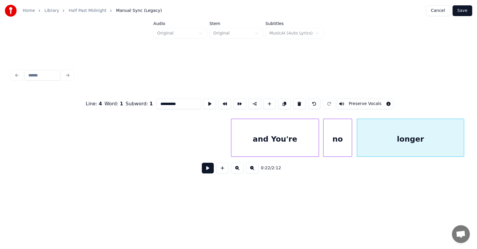
click at [287, 135] on div "and You're" at bounding box center [274, 139] width 87 height 41
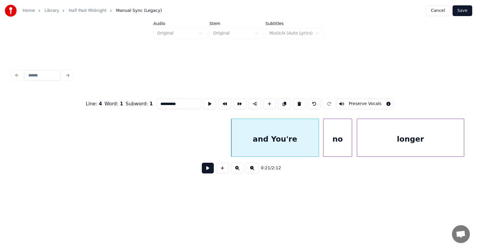
type input "**********"
click at [206, 170] on button at bounding box center [208, 168] width 12 height 11
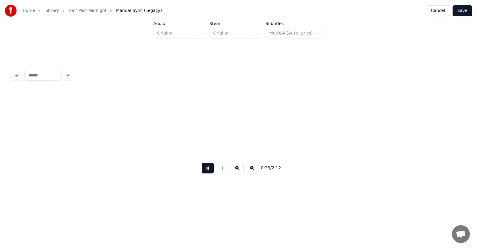
scroll to position [0, 5128]
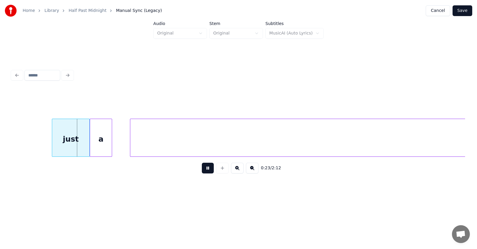
click at [206, 170] on button at bounding box center [208, 168] width 12 height 11
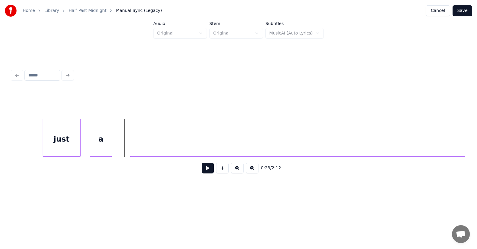
click at [61, 148] on div "just" at bounding box center [61, 139] width 37 height 41
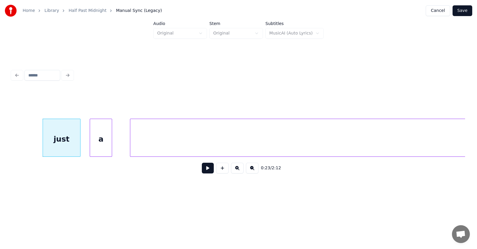
click at [98, 147] on div "a" at bounding box center [101, 139] width 22 height 41
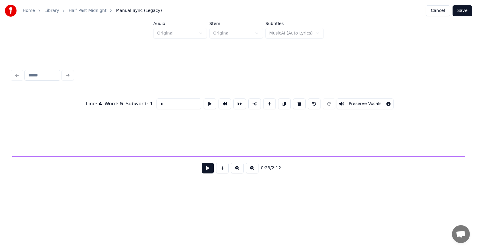
scroll to position [0, 5237]
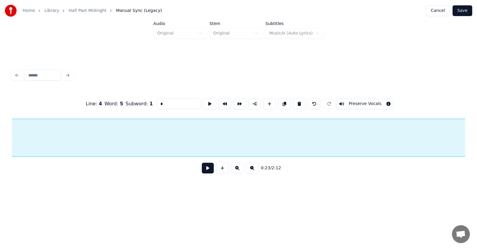
scroll to position [0, 5233]
type input "*****"
click at [202, 168] on button at bounding box center [208, 168] width 12 height 11
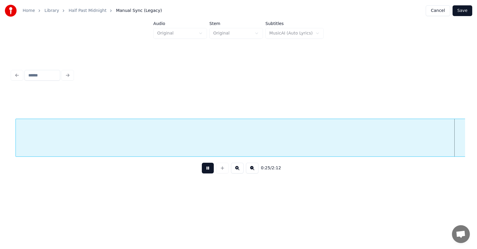
scroll to position [0, 5689]
click at [202, 168] on button at bounding box center [208, 168] width 12 height 11
click at [139, 143] on div "child" at bounding box center [195, 139] width 1195 height 41
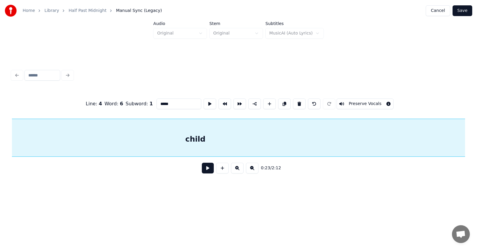
scroll to position [0, 5237]
click at [300, 100] on button at bounding box center [299, 104] width 13 height 11
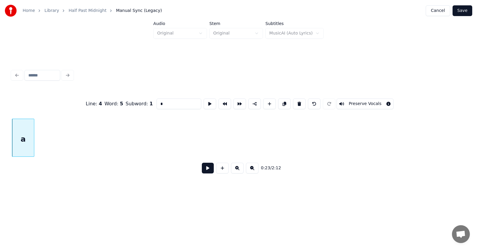
scroll to position [0, 5034]
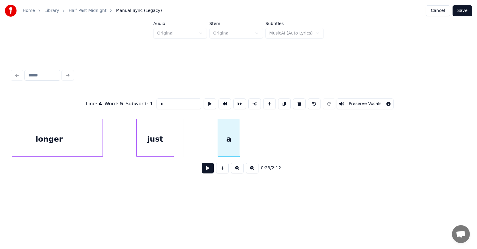
click at [231, 139] on div "a" at bounding box center [229, 139] width 22 height 41
click at [205, 139] on div at bounding box center [205, 138] width 2 height 38
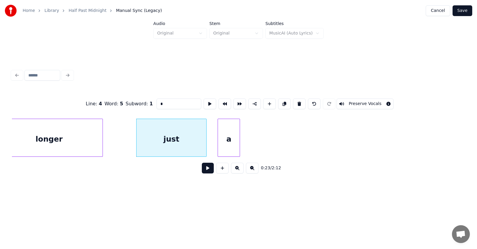
click at [196, 139] on div "just" at bounding box center [171, 139] width 70 height 41
click at [157, 105] on input "****" at bounding box center [178, 104] width 45 height 11
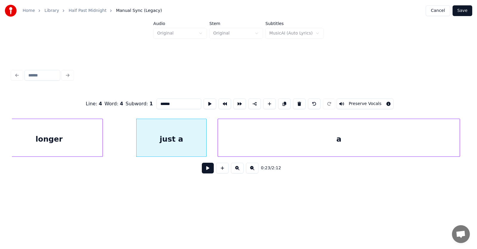
click at [458, 153] on div at bounding box center [459, 138] width 2 height 38
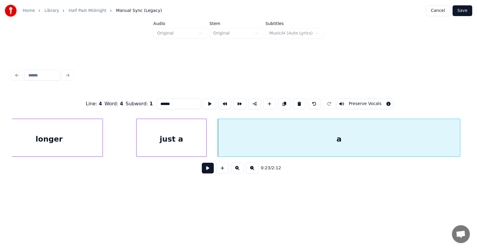
scroll to position [0, 5173]
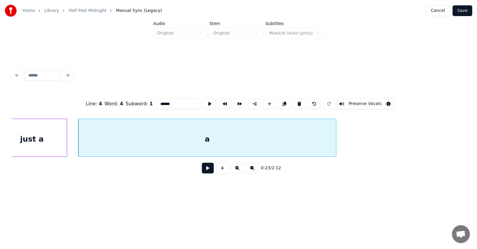
click at [336, 138] on div at bounding box center [335, 138] width 2 height 38
click at [318, 139] on div "a" at bounding box center [207, 139] width 259 height 41
type input "*"
click at [203, 101] on button at bounding box center [209, 104] width 13 height 11
click at [205, 171] on button at bounding box center [208, 168] width 12 height 11
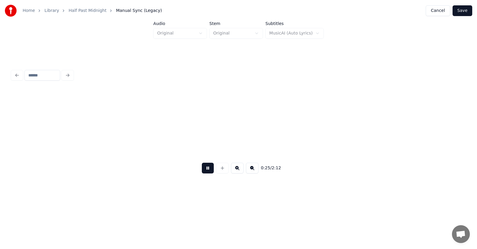
scroll to position [0, 5630]
click at [205, 171] on button at bounding box center [208, 168] width 12 height 11
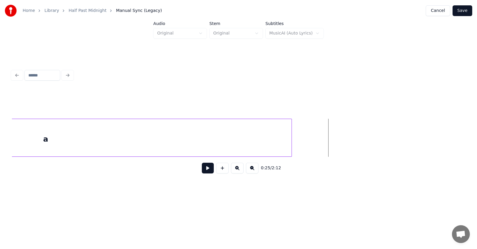
click at [290, 138] on div at bounding box center [291, 138] width 2 height 38
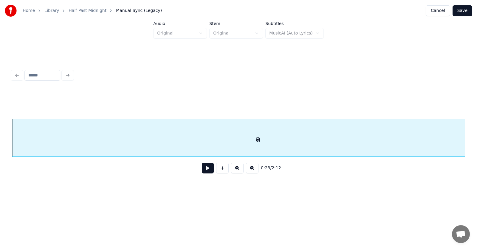
click at [249, 133] on div "a" at bounding box center [257, 139] width 491 height 41
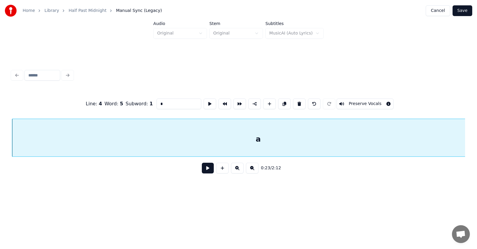
drag, startPoint x: 163, startPoint y: 102, endPoint x: 145, endPoint y: 102, distance: 17.9
click at [156, 102] on input "*" at bounding box center [178, 104] width 45 height 11
type input "*****"
click at [202, 168] on button at bounding box center [208, 168] width 12 height 11
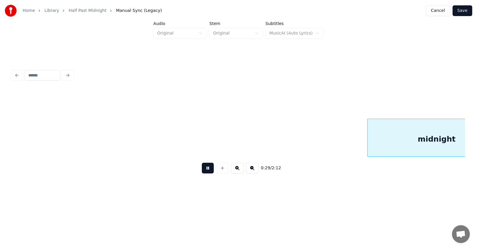
scroll to position [0, 6607]
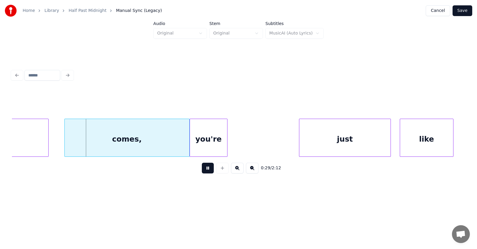
click at [202, 173] on button at bounding box center [208, 168] width 12 height 11
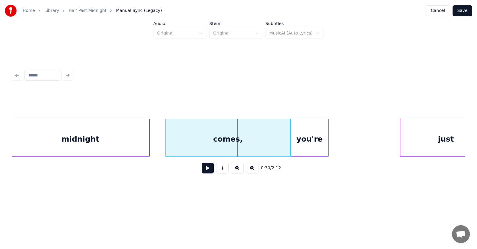
scroll to position [0, 6427]
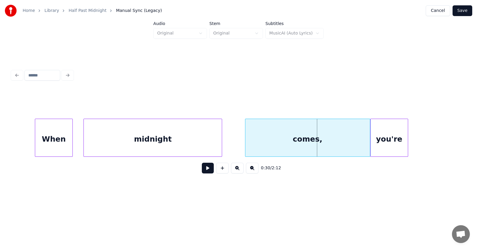
click at [122, 145] on div "midnight" at bounding box center [153, 139] width 138 height 41
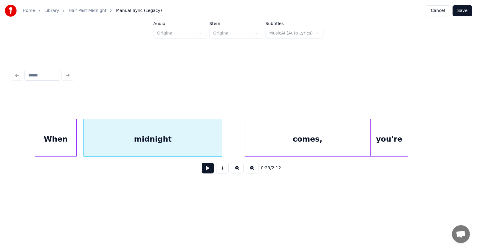
click at [76, 143] on div at bounding box center [75, 138] width 2 height 38
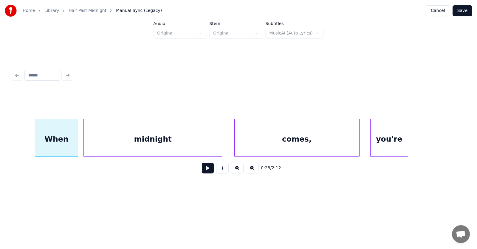
click at [272, 144] on div "comes," at bounding box center [296, 139] width 125 height 41
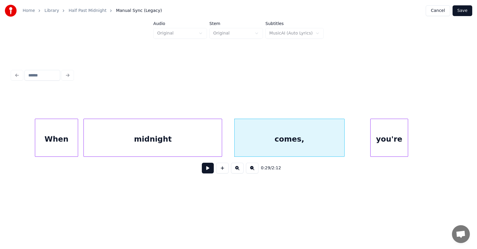
click at [342, 141] on div at bounding box center [343, 138] width 2 height 38
click at [289, 139] on div "comes," at bounding box center [289, 139] width 110 height 41
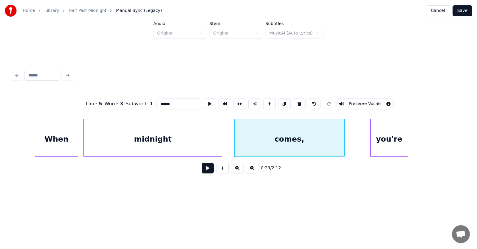
click at [177, 138] on div "midnight" at bounding box center [153, 139] width 138 height 41
type input "********"
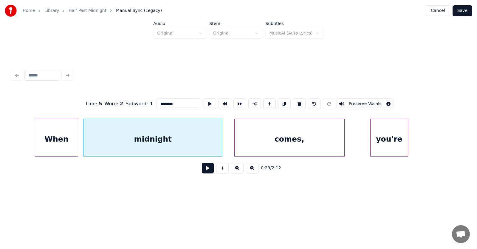
click at [202, 172] on button at bounding box center [208, 168] width 12 height 11
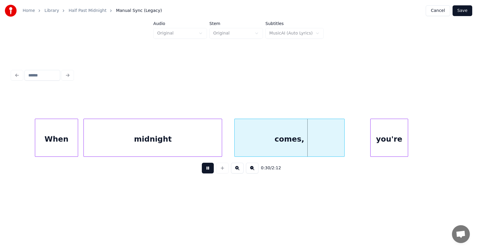
click at [202, 172] on button at bounding box center [208, 168] width 12 height 11
click at [148, 135] on div "midnight" at bounding box center [153, 139] width 138 height 41
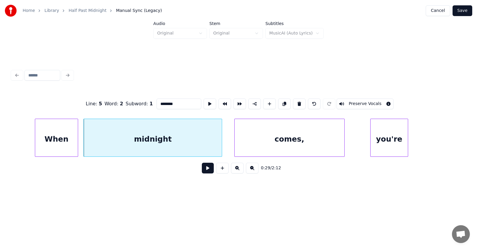
click at [203, 171] on button at bounding box center [208, 168] width 12 height 11
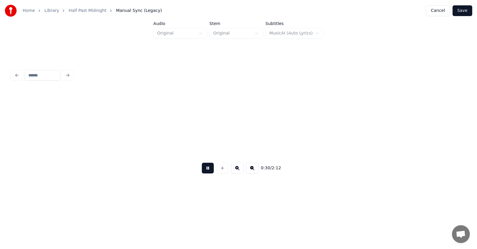
scroll to position [0, 6882]
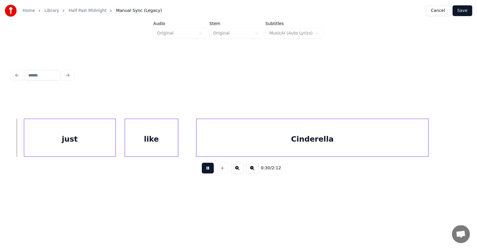
click at [203, 171] on button at bounding box center [208, 168] width 12 height 11
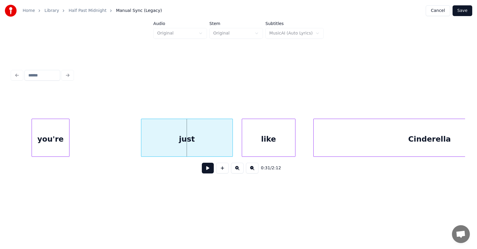
scroll to position [0, 6725]
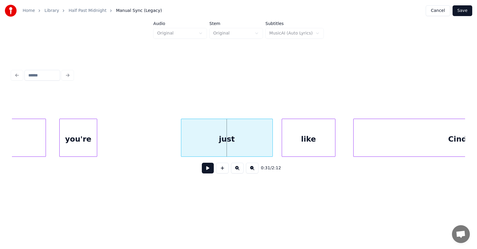
click at [75, 143] on div "you're" at bounding box center [79, 139] width 38 height 41
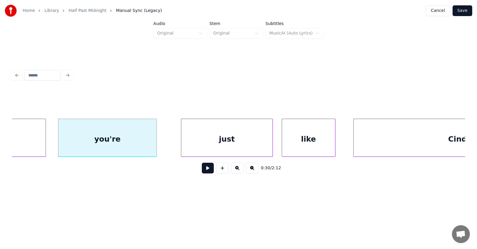
click at [156, 140] on div at bounding box center [156, 138] width 2 height 38
click at [206, 142] on div "just" at bounding box center [221, 139] width 91 height 41
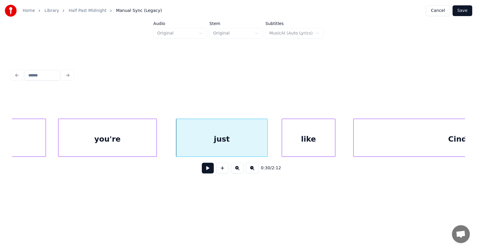
click at [240, 143] on div "just" at bounding box center [221, 139] width 91 height 41
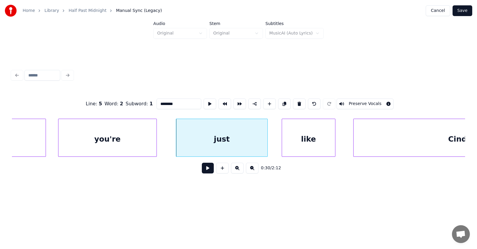
type input "****"
click at [204, 171] on button at bounding box center [208, 168] width 12 height 11
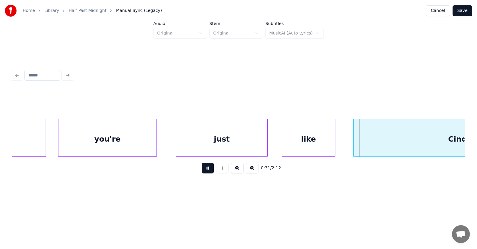
click at [204, 171] on button at bounding box center [208, 168] width 12 height 11
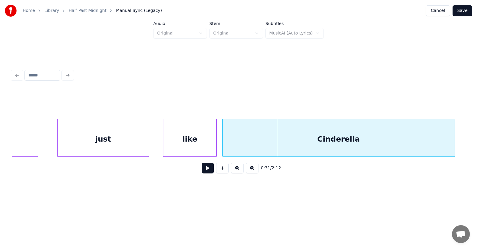
click at [384, 147] on div "Cinderella" at bounding box center [339, 139] width 232 height 41
click at [255, 147] on div "Cinderella" at bounding box center [340, 139] width 232 height 41
click at [203, 171] on button at bounding box center [208, 168] width 12 height 11
click at [156, 144] on div at bounding box center [157, 138] width 2 height 38
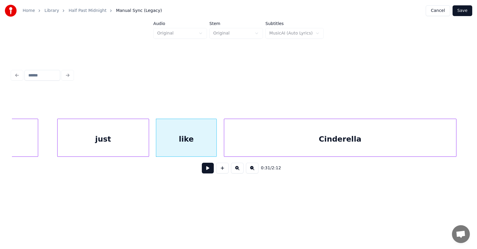
click at [202, 169] on button at bounding box center [208, 168] width 12 height 11
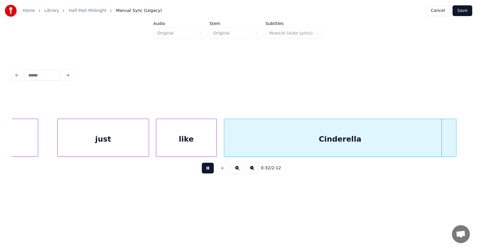
scroll to position [0, 7299]
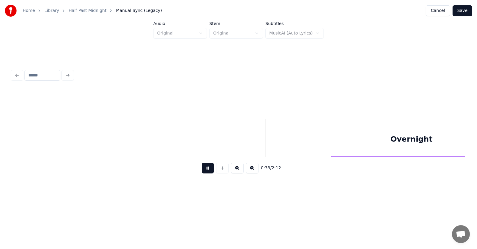
click at [202, 169] on button at bounding box center [208, 168] width 12 height 11
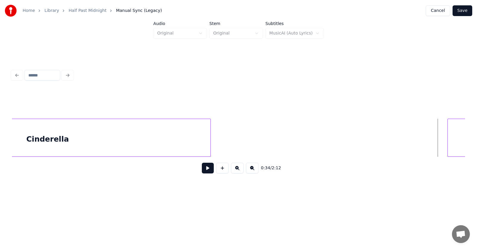
click at [210, 138] on div at bounding box center [210, 138] width 2 height 38
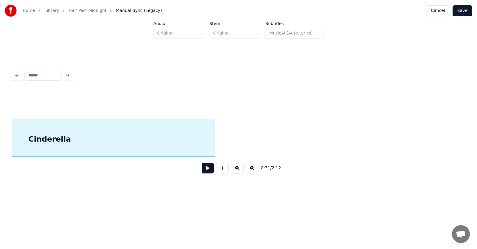
scroll to position [0, 7056]
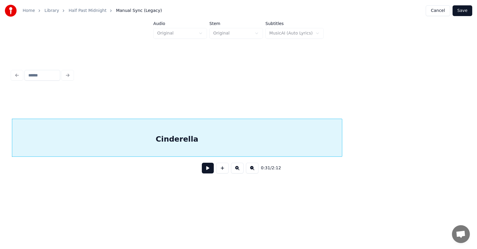
click at [205, 170] on button at bounding box center [208, 168] width 12 height 11
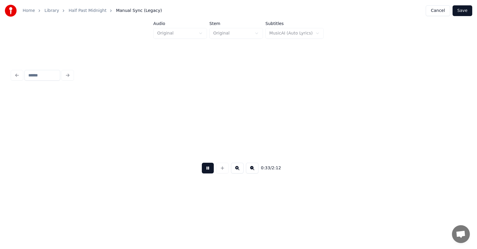
scroll to position [0, 7511]
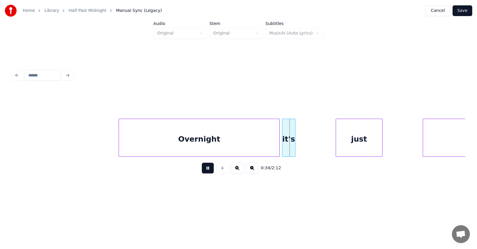
click at [205, 170] on button at bounding box center [208, 168] width 12 height 11
click at [249, 141] on div "Overnight" at bounding box center [198, 139] width 160 height 41
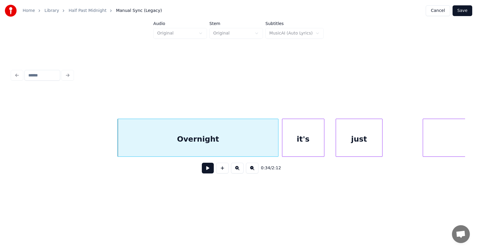
click at [323, 144] on div at bounding box center [323, 138] width 2 height 38
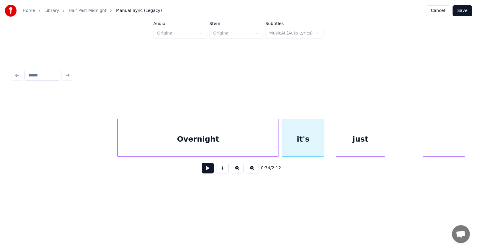
click at [385, 141] on div at bounding box center [384, 138] width 2 height 38
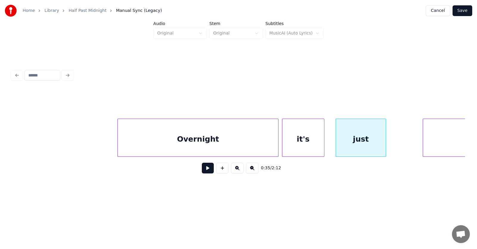
click at [218, 144] on div "Overnight" at bounding box center [198, 139] width 160 height 41
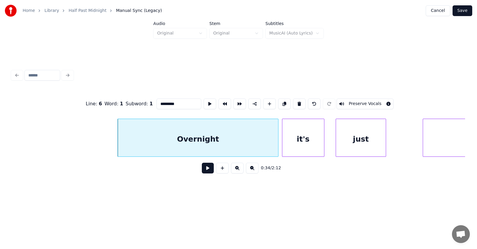
click at [205, 172] on button at bounding box center [208, 168] width 12 height 11
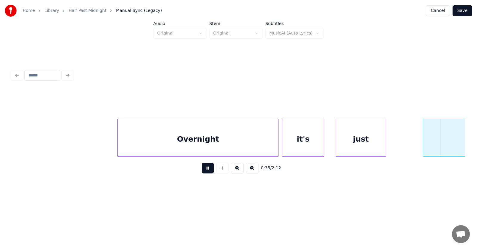
scroll to position [0, 7965]
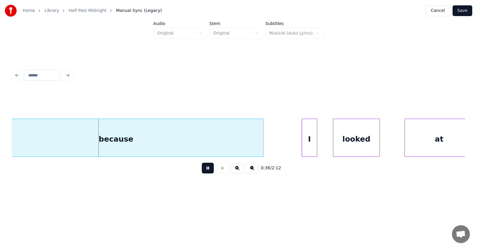
click at [205, 172] on button at bounding box center [208, 168] width 12 height 11
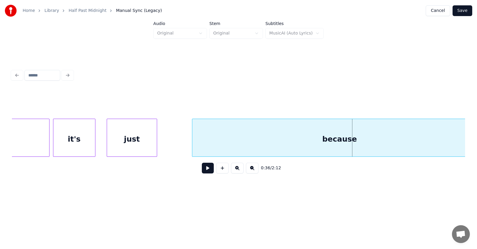
scroll to position [0, 7763]
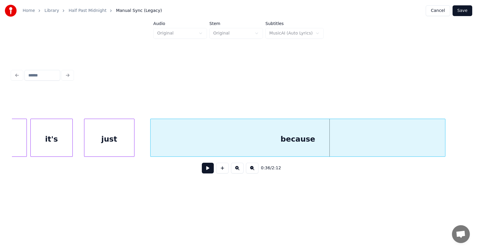
click at [201, 147] on div "because" at bounding box center [297, 139] width 294 height 41
click at [202, 169] on button at bounding box center [208, 168] width 12 height 11
click at [57, 136] on div "it's" at bounding box center [52, 139] width 42 height 41
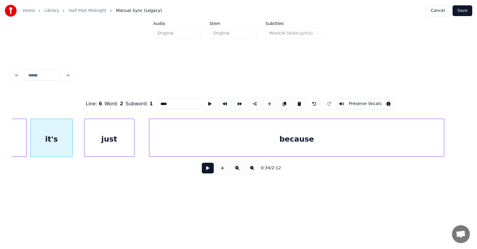
scroll to position [0, 7601]
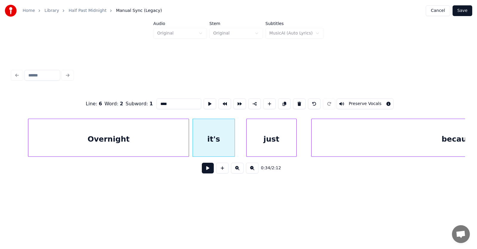
click at [119, 140] on div "Overnight" at bounding box center [108, 139] width 160 height 41
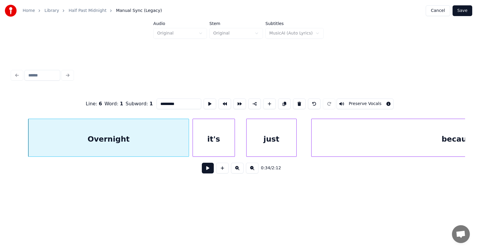
drag, startPoint x: 172, startPoint y: 102, endPoint x: 142, endPoint y: 102, distance: 29.8
click at [142, 102] on div "Line : 6 Word : 1 Subword : 1 ********* Preserve Vocals" at bounding box center [238, 104] width 453 height 30
click at [217, 141] on div "it's" at bounding box center [214, 139] width 42 height 41
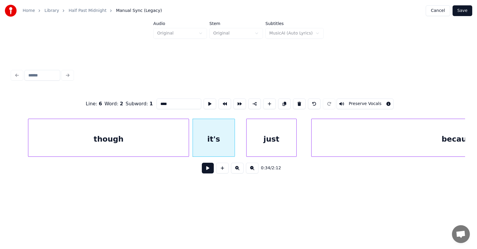
drag, startPoint x: 155, startPoint y: 101, endPoint x: 147, endPoint y: 101, distance: 8.0
click at [156, 101] on input "****" at bounding box center [178, 104] width 45 height 11
click at [266, 143] on div "just" at bounding box center [271, 139] width 50 height 41
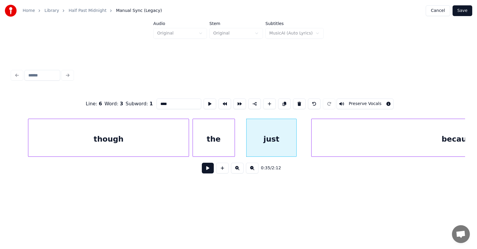
drag, startPoint x: 158, startPoint y: 103, endPoint x: 146, endPoint y: 104, distance: 12.5
click at [156, 104] on input "****" at bounding box center [178, 104] width 45 height 11
type input "*****"
click at [203, 171] on button at bounding box center [208, 168] width 12 height 11
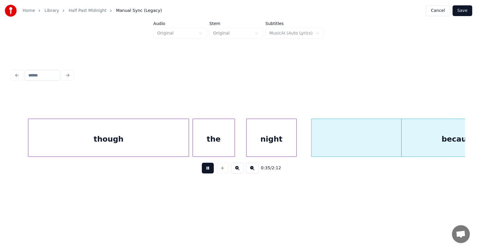
click at [203, 171] on button at bounding box center [208, 168] width 12 height 11
click at [125, 129] on div "though" at bounding box center [108, 139] width 160 height 41
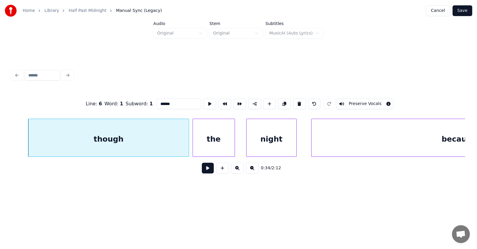
click at [203, 169] on button at bounding box center [208, 168] width 12 height 11
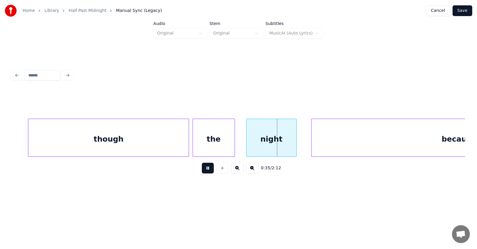
click at [203, 169] on button at bounding box center [208, 168] width 12 height 11
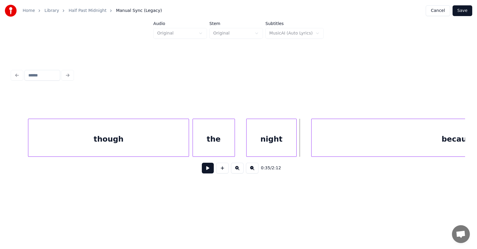
click at [154, 141] on div "though" at bounding box center [108, 139] width 160 height 41
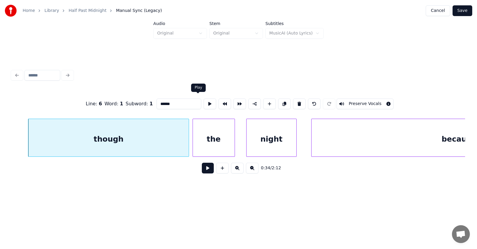
click at [203, 99] on button at bounding box center [209, 104] width 13 height 11
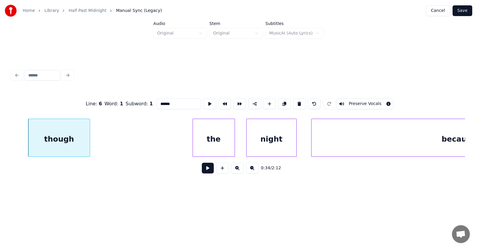
click at [89, 145] on div at bounding box center [89, 138] width 2 height 38
click at [116, 148] on div "the" at bounding box center [114, 139] width 42 height 41
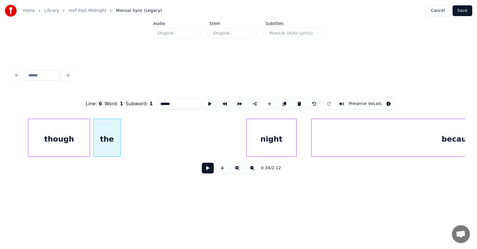
click at [120, 146] on div at bounding box center [120, 138] width 2 height 38
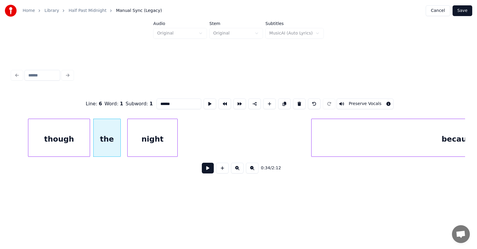
click at [159, 153] on div "night" at bounding box center [152, 139] width 50 height 41
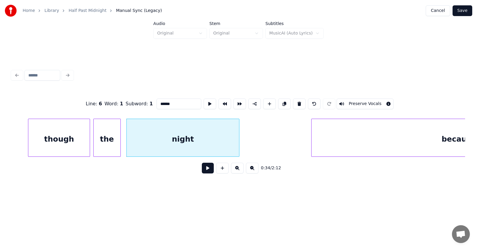
click at [237, 146] on div at bounding box center [238, 138] width 2 height 38
click at [217, 142] on div "night" at bounding box center [183, 139] width 113 height 41
click at [203, 103] on button at bounding box center [209, 104] width 13 height 11
click at [66, 142] on div "though" at bounding box center [58, 139] width 61 height 41
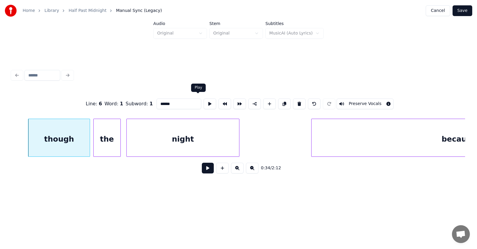
click at [203, 99] on button at bounding box center [209, 104] width 13 height 11
click at [73, 144] on div at bounding box center [73, 138] width 2 height 38
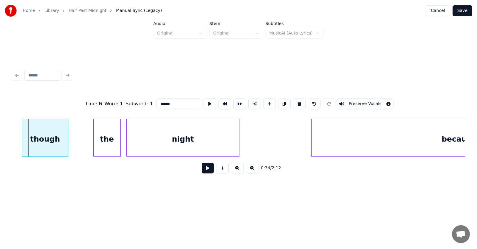
click at [58, 142] on div "though" at bounding box center [45, 139] width 46 height 41
click at [92, 149] on div "the" at bounding box center [89, 139] width 27 height 41
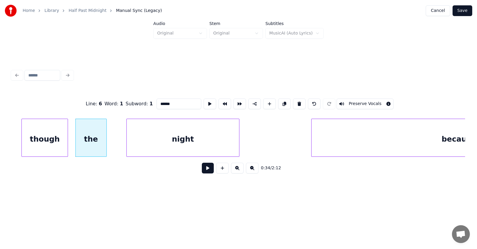
click at [106, 145] on div at bounding box center [106, 138] width 2 height 38
click at [98, 144] on div "the" at bounding box center [90, 139] width 33 height 41
click at [150, 140] on div "night" at bounding box center [178, 139] width 112 height 41
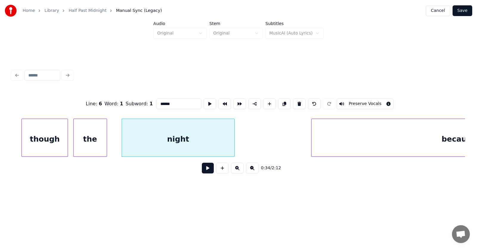
click at [181, 146] on div "night" at bounding box center [178, 139] width 112 height 41
type input "*****"
click at [202, 172] on button at bounding box center [208, 168] width 12 height 11
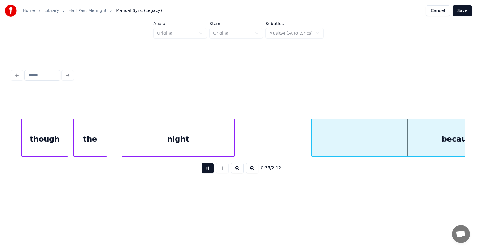
click at [202, 172] on button at bounding box center [208, 168] width 12 height 11
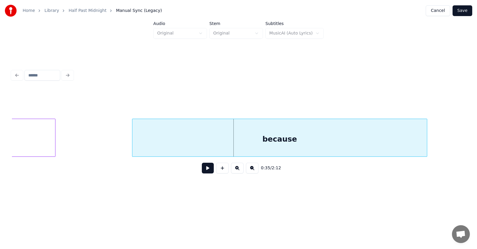
scroll to position [0, 7700]
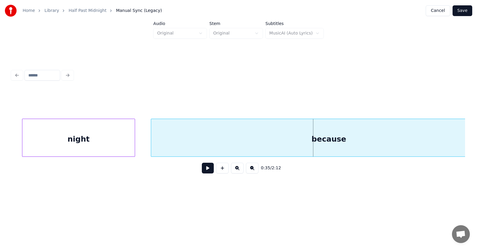
click at [151, 149] on div at bounding box center [152, 138] width 2 height 38
click at [247, 143] on div "because" at bounding box center [328, 139] width 355 height 41
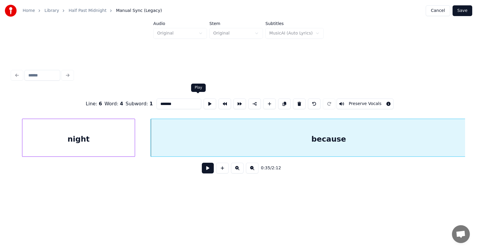
click at [203, 103] on button at bounding box center [209, 104] width 13 height 11
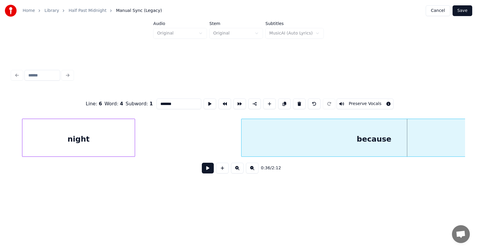
click at [241, 146] on div at bounding box center [242, 138] width 2 height 38
click at [294, 143] on div "because" at bounding box center [373, 139] width 266 height 41
click at [203, 102] on button at bounding box center [209, 104] width 13 height 11
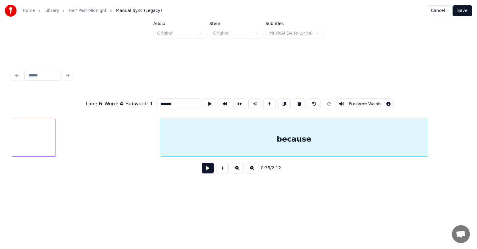
scroll to position [0, 7740]
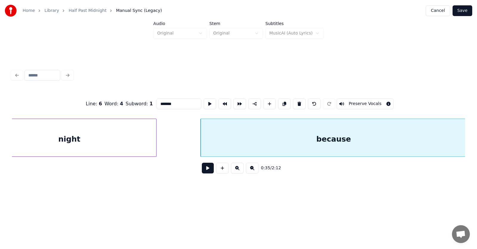
click at [155, 145] on div at bounding box center [155, 138] width 2 height 38
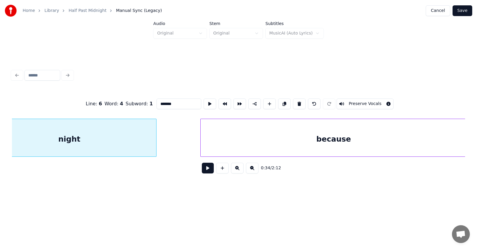
scroll to position [0, 7710]
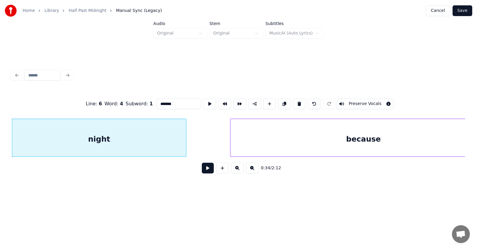
click at [148, 143] on div "night" at bounding box center [99, 139] width 174 height 41
click at [203, 100] on button at bounding box center [209, 104] width 13 height 11
click at [165, 101] on input "*****" at bounding box center [178, 104] width 45 height 11
click at [202, 143] on div at bounding box center [202, 138] width 2 height 38
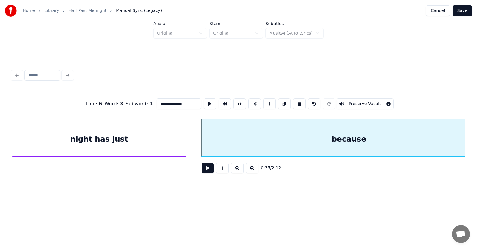
click at [237, 144] on div "because" at bounding box center [348, 139] width 295 height 41
drag, startPoint x: 172, startPoint y: 102, endPoint x: 144, endPoint y: 102, distance: 28.6
click at [156, 102] on input "*******" at bounding box center [178, 104] width 45 height 11
type input "*****"
click at [202, 172] on button at bounding box center [208, 168] width 12 height 11
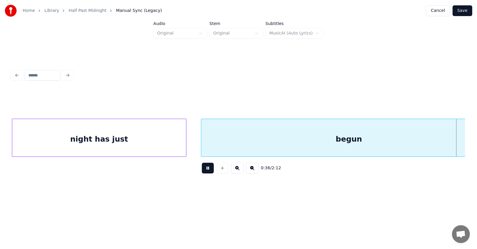
scroll to position [0, 8165]
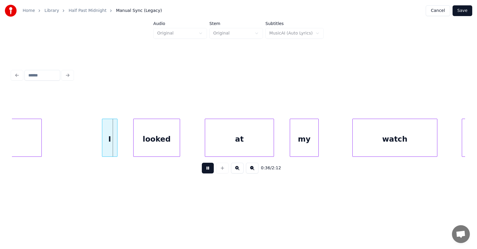
click at [202, 172] on button at bounding box center [208, 168] width 12 height 11
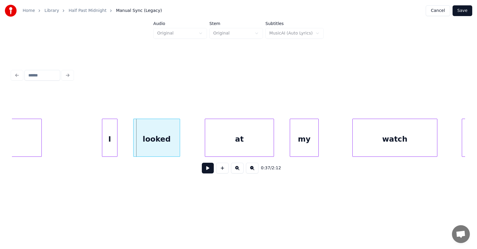
scroll to position [0, 7999]
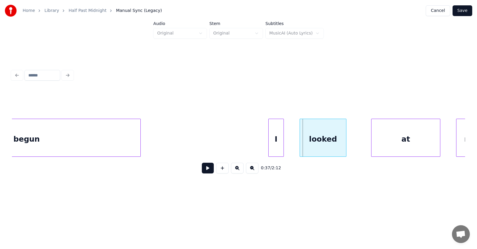
click at [139, 145] on div at bounding box center [140, 138] width 2 height 38
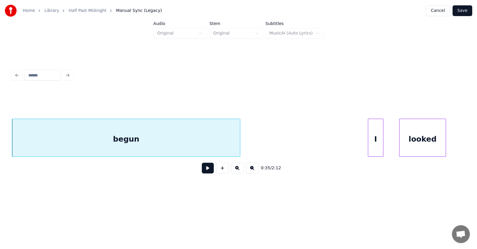
click at [154, 134] on div "begun" at bounding box center [126, 139] width 228 height 41
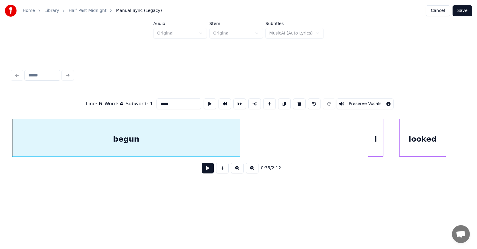
click at [203, 106] on button at bounding box center [209, 104] width 13 height 11
click at [204, 169] on button at bounding box center [208, 168] width 12 height 11
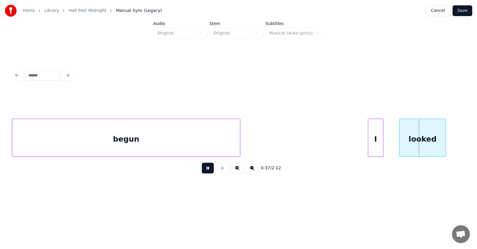
click at [204, 169] on button at bounding box center [208, 168] width 12 height 11
drag, startPoint x: 118, startPoint y: 177, endPoint x: 124, endPoint y: 177, distance: 5.7
click at [118, 175] on div "0:37 / 2:12" at bounding box center [238, 168] width 443 height 13
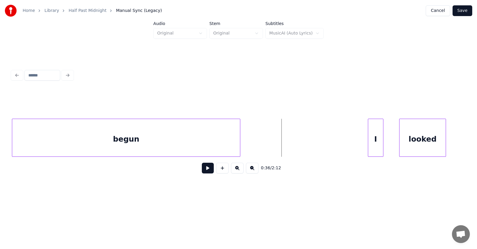
click at [202, 172] on button at bounding box center [208, 168] width 12 height 11
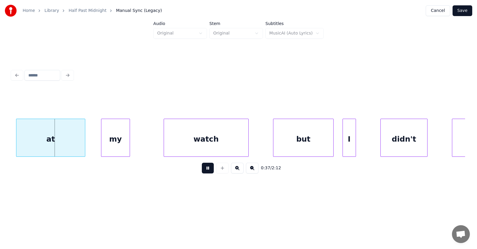
click at [202, 172] on button at bounding box center [208, 168] width 12 height 11
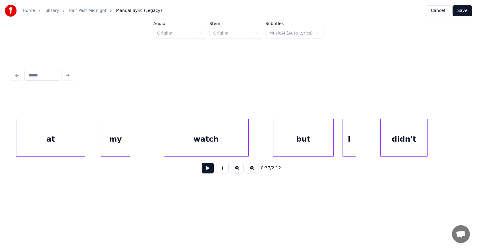
scroll to position [0, 8198]
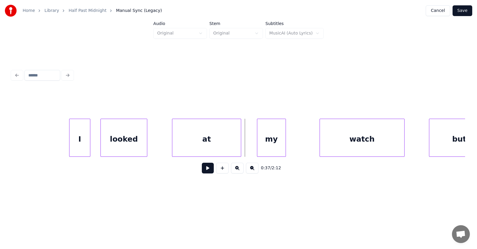
click at [90, 138] on div at bounding box center [89, 138] width 2 height 38
click at [82, 138] on div "I" at bounding box center [77, 139] width 22 height 41
click at [125, 142] on div "looked" at bounding box center [122, 139] width 46 height 41
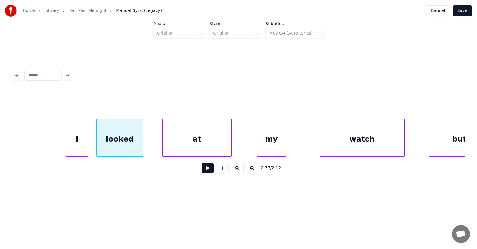
click at [191, 146] on div "at" at bounding box center [197, 139] width 69 height 41
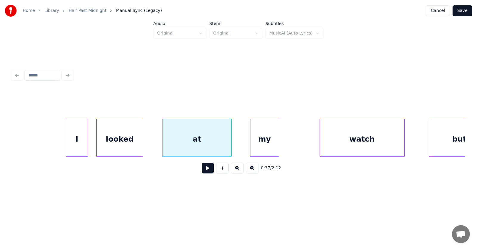
click at [272, 148] on div "my" at bounding box center [264, 139] width 28 height 41
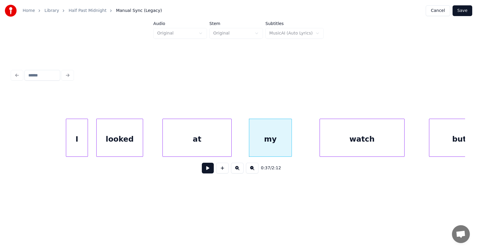
click at [291, 142] on div at bounding box center [291, 138] width 2 height 38
click at [343, 144] on div "watch" at bounding box center [354, 139] width 84 height 41
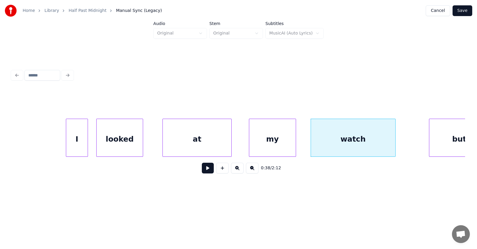
click at [284, 142] on div "my" at bounding box center [272, 139] width 47 height 41
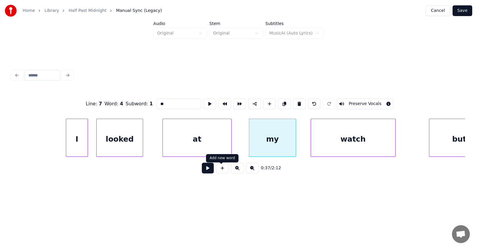
click at [202, 171] on button at bounding box center [208, 168] width 12 height 11
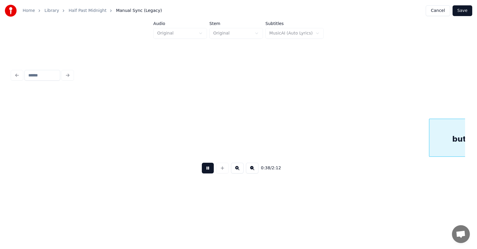
scroll to position [0, 8651]
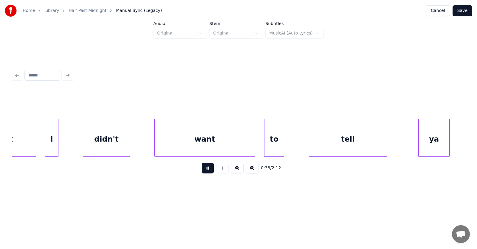
click at [202, 171] on button at bounding box center [208, 168] width 12 height 11
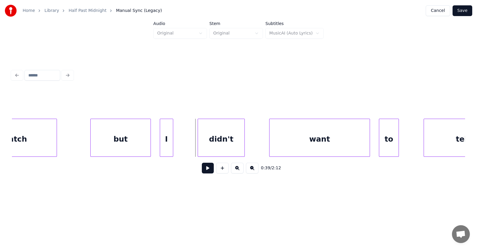
click at [136, 144] on div "but" at bounding box center [121, 139] width 60 height 41
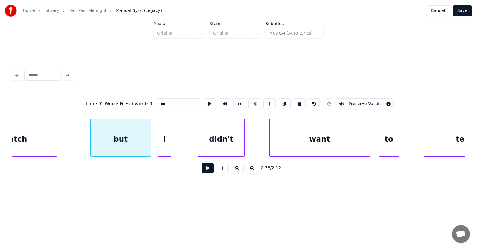
click at [165, 144] on div "I" at bounding box center [164, 139] width 13 height 41
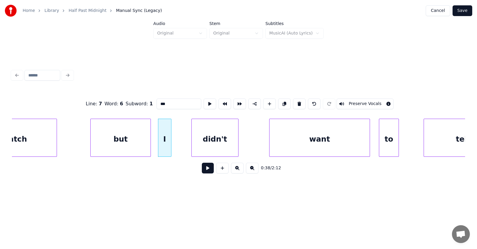
click at [203, 146] on div "didn't" at bounding box center [215, 139] width 46 height 41
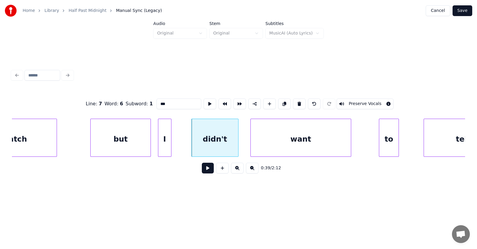
click at [283, 147] on div "want" at bounding box center [301, 139] width 100 height 41
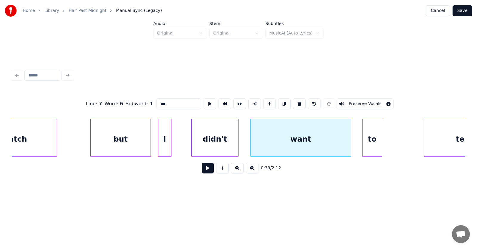
click at [374, 145] on div "to" at bounding box center [372, 139] width 20 height 41
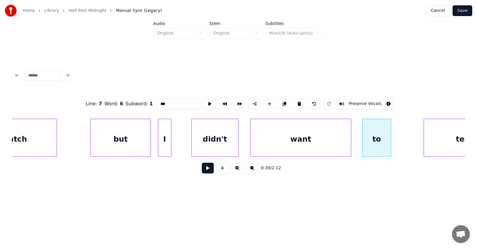
click at [391, 142] on div at bounding box center [390, 138] width 2 height 38
click at [325, 137] on div "want" at bounding box center [301, 139] width 100 height 41
type input "****"
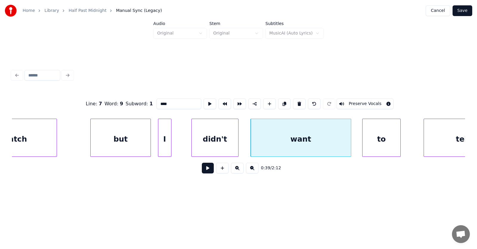
click at [206, 171] on button at bounding box center [208, 168] width 12 height 11
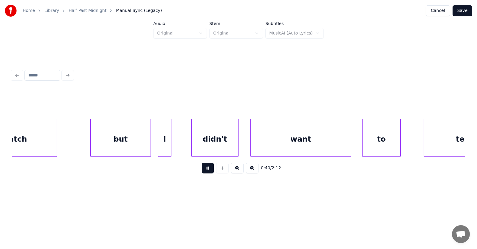
click at [206, 171] on button at bounding box center [208, 168] width 12 height 11
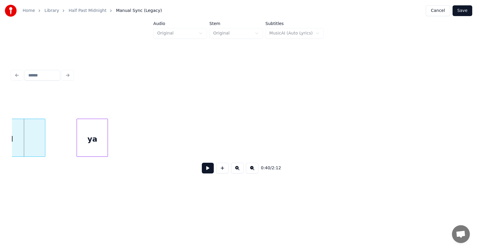
scroll to position [0, 8835]
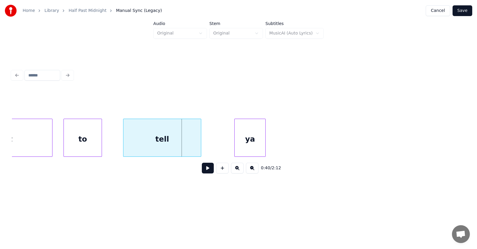
click at [163, 145] on div "tell" at bounding box center [162, 139] width 78 height 41
click at [183, 141] on div "tell" at bounding box center [162, 139] width 78 height 41
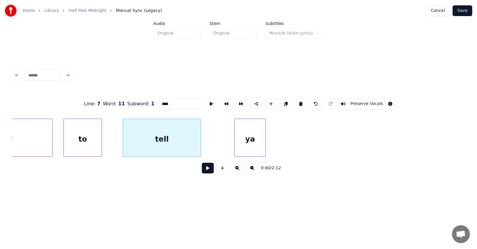
click at [202, 168] on button at bounding box center [208, 168] width 12 height 11
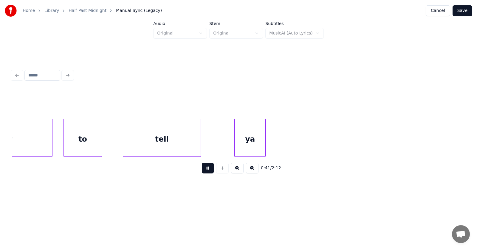
click at [202, 168] on button at bounding box center [208, 168] width 12 height 11
click at [347, 142] on div at bounding box center [347, 138] width 2 height 38
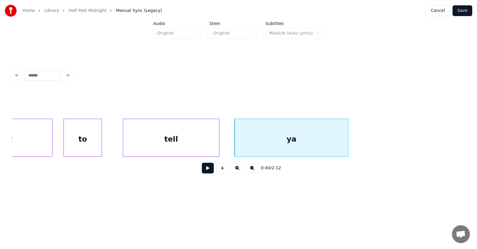
click at [219, 141] on div at bounding box center [218, 138] width 2 height 38
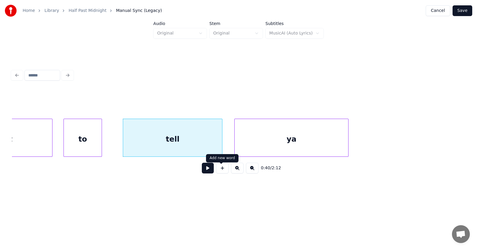
click at [207, 168] on button at bounding box center [208, 168] width 12 height 11
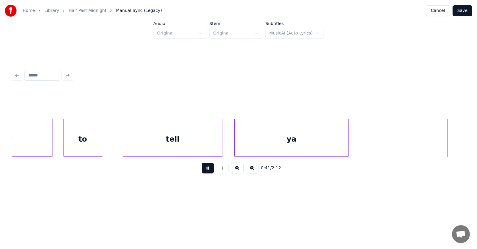
scroll to position [0, 9288]
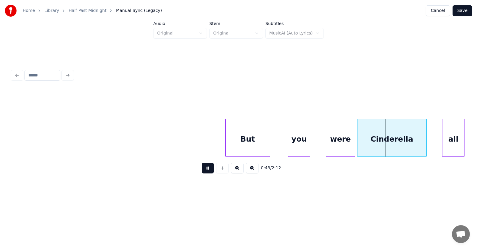
click at [207, 168] on button at bounding box center [208, 168] width 12 height 11
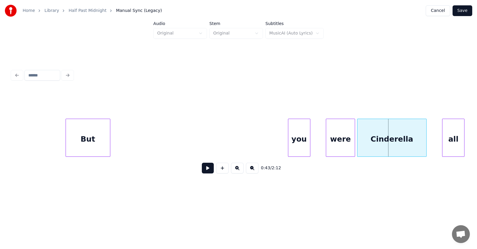
click at [98, 148] on div "But" at bounding box center [88, 139] width 44 height 41
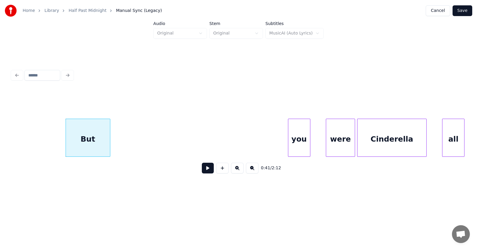
drag, startPoint x: 96, startPoint y: 191, endPoint x: 93, endPoint y: 160, distance: 31.1
click at [96, 191] on div "0:41 / 2:12" at bounding box center [239, 123] width 458 height 150
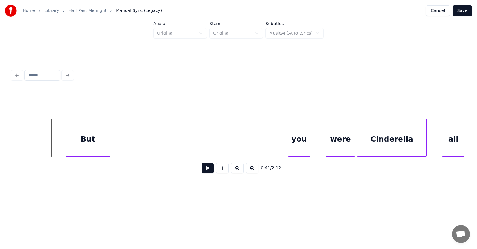
click at [206, 171] on button at bounding box center [208, 168] width 12 height 11
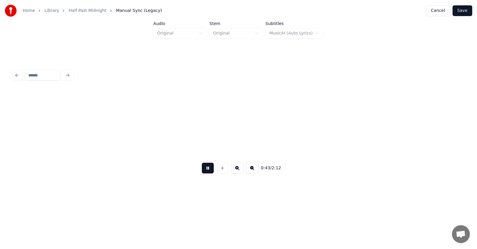
scroll to position [0, 9742]
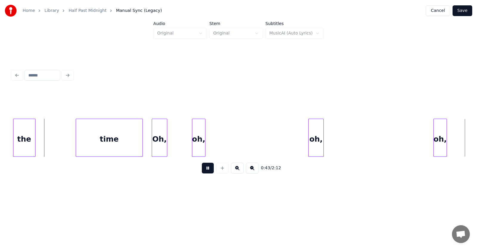
click at [206, 171] on button at bounding box center [208, 168] width 12 height 11
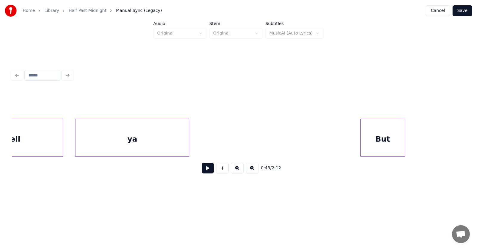
scroll to position [0, 9014]
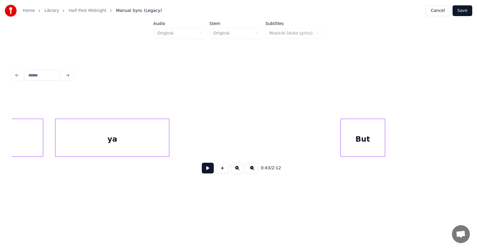
click at [140, 144] on div "ya" at bounding box center [111, 139] width 113 height 41
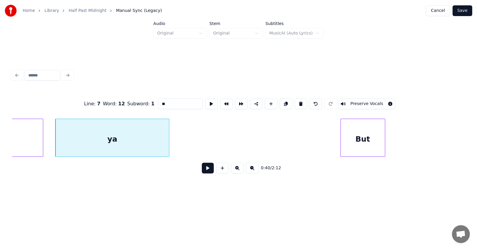
click at [202, 170] on button at bounding box center [208, 168] width 12 height 11
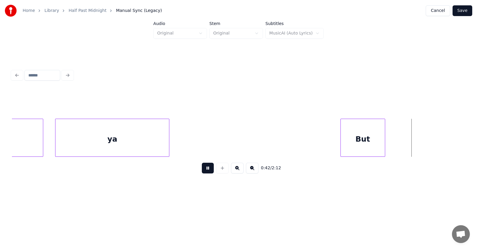
click at [202, 170] on button at bounding box center [208, 168] width 12 height 11
click at [355, 146] on div "But" at bounding box center [356, 139] width 44 height 41
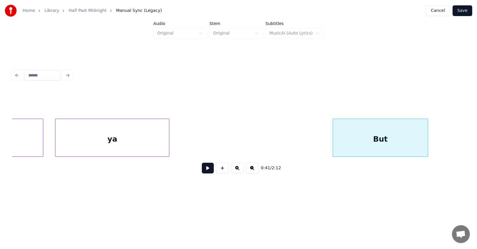
click at [427, 147] on div at bounding box center [427, 138] width 2 height 38
click at [393, 144] on div "But" at bounding box center [382, 139] width 98 height 41
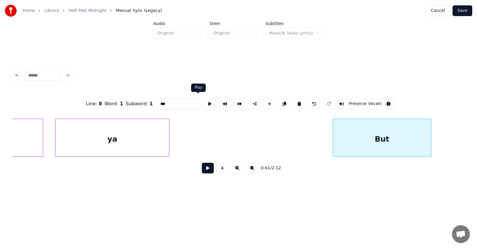
click at [203, 101] on button at bounding box center [209, 104] width 13 height 11
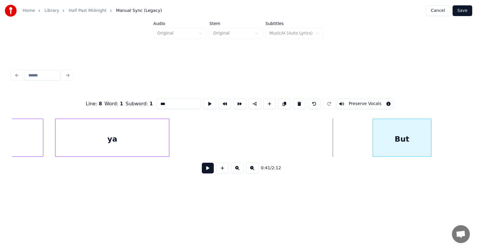
click at [373, 143] on div at bounding box center [374, 138] width 2 height 38
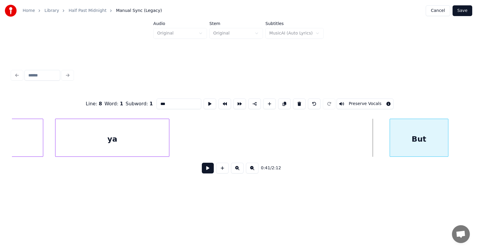
click at [430, 147] on div "But" at bounding box center [419, 139] width 58 height 41
click at [203, 102] on button at bounding box center [209, 104] width 13 height 11
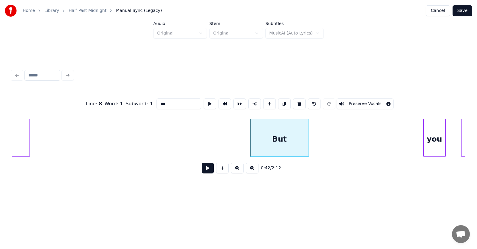
scroll to position [0, 9193]
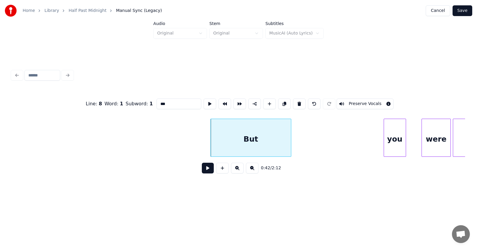
click at [291, 139] on div at bounding box center [290, 138] width 2 height 38
click at [203, 99] on button at bounding box center [209, 104] width 13 height 11
drag, startPoint x: 165, startPoint y: 103, endPoint x: 143, endPoint y: 104, distance: 21.5
click at [156, 104] on input "***" at bounding box center [178, 104] width 45 height 11
type input "******"
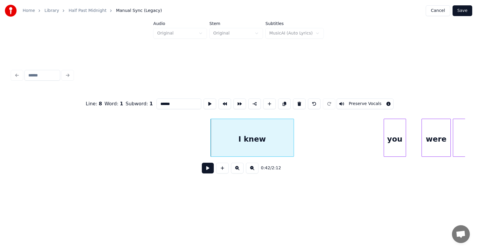
click at [205, 169] on button at bounding box center [208, 168] width 12 height 11
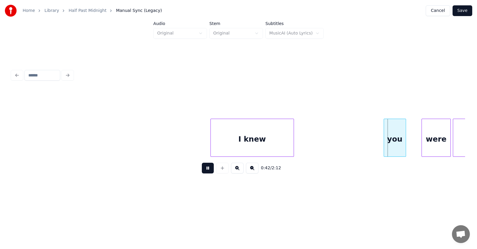
click at [205, 169] on button at bounding box center [208, 168] width 12 height 11
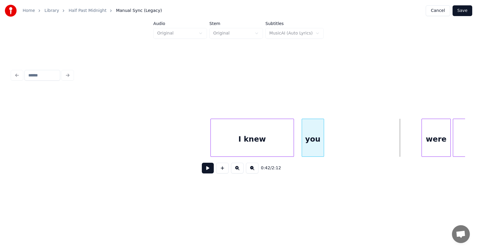
click at [311, 150] on div "you" at bounding box center [313, 139] width 22 height 41
click at [320, 146] on div "you" at bounding box center [309, 138] width 22 height 38
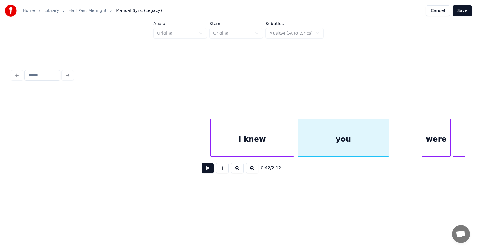
click at [388, 146] on div at bounding box center [388, 138] width 2 height 38
click at [359, 140] on div "you" at bounding box center [343, 139] width 91 height 41
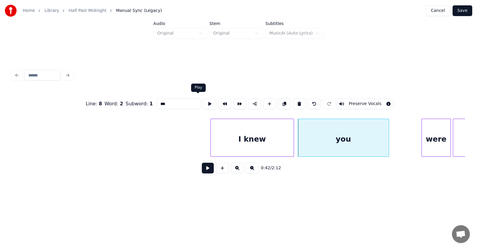
click at [203, 100] on button at bounding box center [209, 104] width 13 height 11
click at [337, 141] on div "you" at bounding box center [343, 139] width 91 height 41
drag, startPoint x: 172, startPoint y: 102, endPoint x: 148, endPoint y: 103, distance: 24.2
click at [156, 103] on input "***" at bounding box center [178, 104] width 45 height 11
type input "**********"
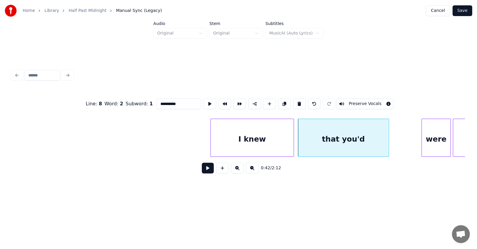
click at [203, 170] on button at bounding box center [208, 168] width 12 height 11
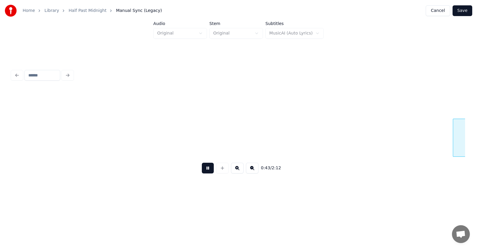
click at [203, 170] on button at bounding box center [208, 168] width 12 height 11
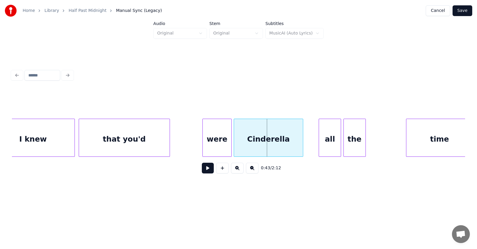
scroll to position [0, 9432]
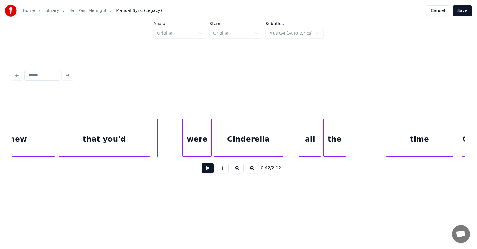
click at [203, 171] on button at bounding box center [208, 168] width 12 height 11
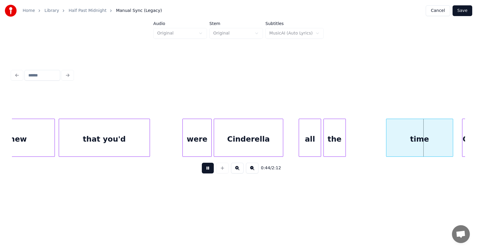
click at [203, 171] on button at bounding box center [208, 168] width 12 height 11
click at [264, 143] on div "Cinderella" at bounding box center [248, 139] width 69 height 41
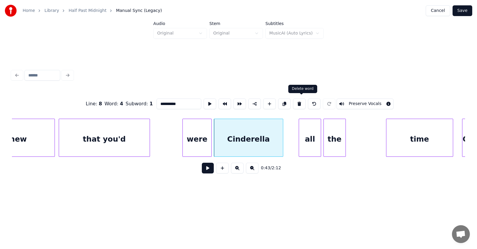
click at [302, 99] on button at bounding box center [299, 104] width 13 height 11
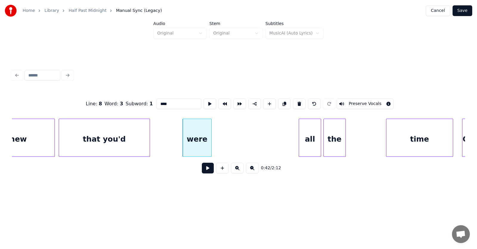
click at [306, 136] on div "all" at bounding box center [310, 139] width 22 height 41
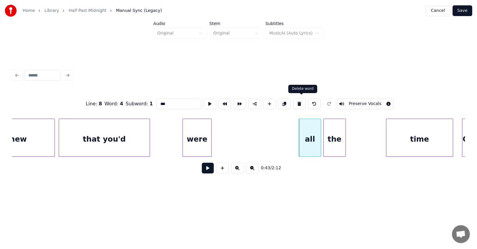
click at [299, 102] on button at bounding box center [299, 104] width 13 height 11
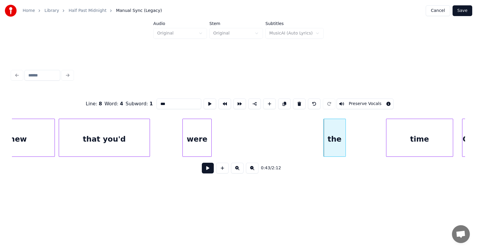
click at [329, 139] on div "the" at bounding box center [334, 139] width 22 height 41
click at [300, 101] on button at bounding box center [299, 104] width 13 height 11
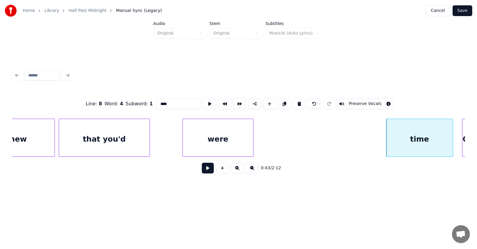
click at [253, 142] on div at bounding box center [252, 138] width 2 height 38
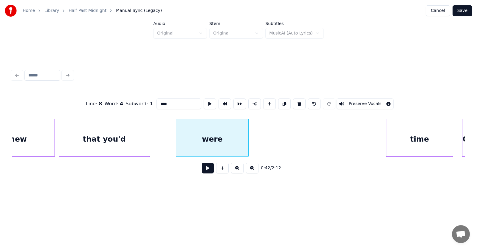
click at [225, 143] on div "were" at bounding box center [212, 139] width 72 height 41
click at [222, 142] on div "were" at bounding box center [212, 139] width 72 height 41
click at [203, 102] on button at bounding box center [209, 104] width 13 height 11
click at [249, 144] on div at bounding box center [248, 138] width 2 height 38
click at [216, 139] on div "were" at bounding box center [213, 139] width 74 height 41
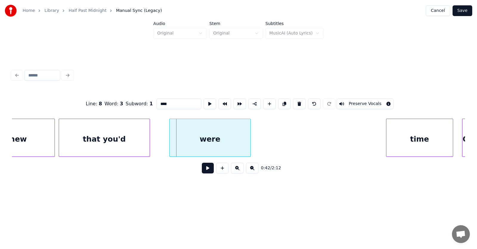
click at [169, 138] on div at bounding box center [170, 138] width 2 height 38
drag, startPoint x: 160, startPoint y: 100, endPoint x: 147, endPoint y: 101, distance: 12.6
click at [156, 101] on input "****" at bounding box center [178, 104] width 45 height 11
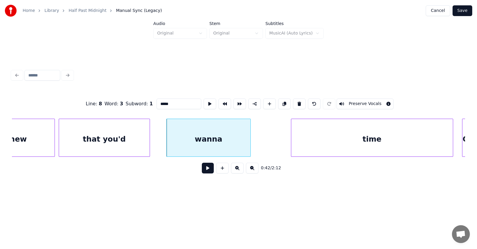
click at [291, 145] on div at bounding box center [292, 138] width 2 height 38
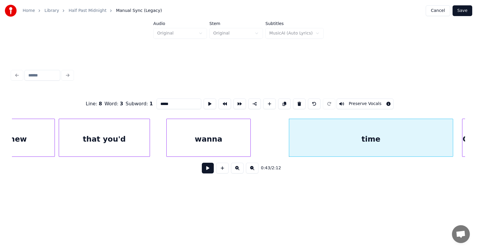
click at [290, 142] on div "time" at bounding box center [371, 138] width 164 height 38
click at [269, 144] on div at bounding box center [270, 138] width 2 height 38
click at [315, 140] on div "time" at bounding box center [360, 139] width 186 height 41
click at [203, 102] on button at bounding box center [209, 104] width 13 height 11
drag, startPoint x: 164, startPoint y: 102, endPoint x: 144, endPoint y: 104, distance: 20.0
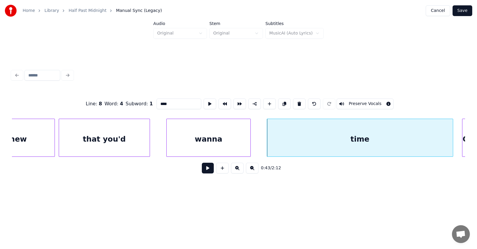
click at [156, 104] on input "****" at bounding box center [178, 104] width 45 height 11
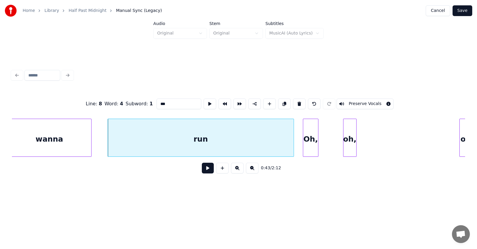
scroll to position [0, 9631]
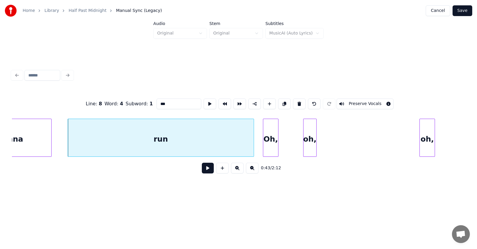
click at [266, 144] on div "Oh," at bounding box center [270, 139] width 15 height 41
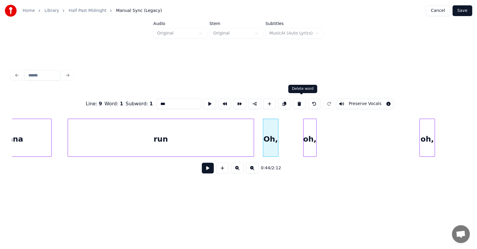
click at [301, 103] on button at bounding box center [299, 104] width 13 height 11
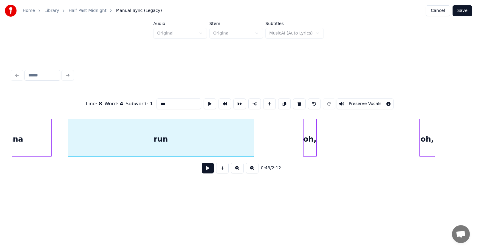
click at [309, 144] on div "oh," at bounding box center [309, 139] width 13 height 41
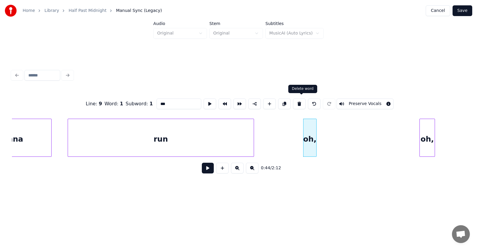
click at [301, 103] on button at bounding box center [299, 104] width 13 height 11
type input "***"
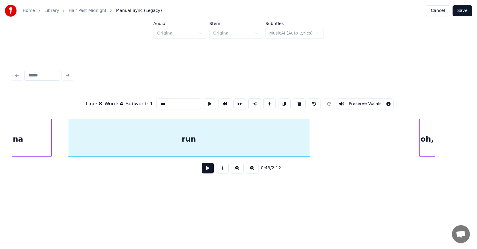
click at [309, 141] on div at bounding box center [309, 138] width 2 height 38
click at [262, 139] on div "run" at bounding box center [190, 139] width 245 height 41
click at [203, 101] on button at bounding box center [209, 104] width 13 height 11
click at [205, 169] on button at bounding box center [208, 168] width 12 height 11
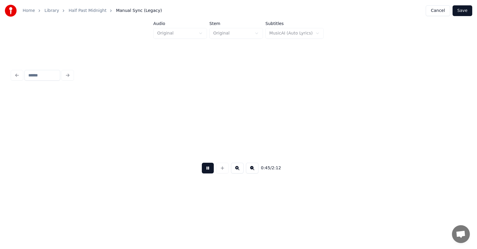
click at [205, 169] on button at bounding box center [208, 168] width 12 height 11
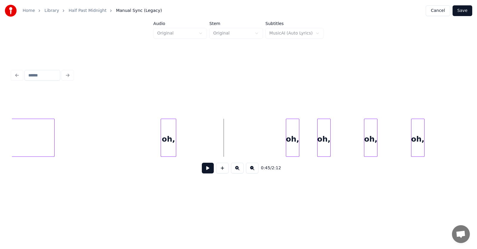
scroll to position [0, 9849]
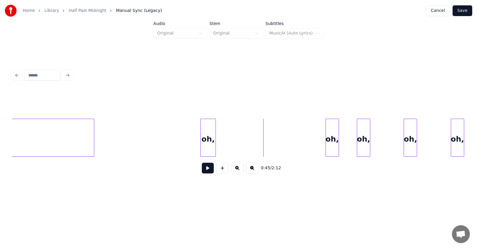
click at [206, 136] on div "oh," at bounding box center [207, 139] width 15 height 41
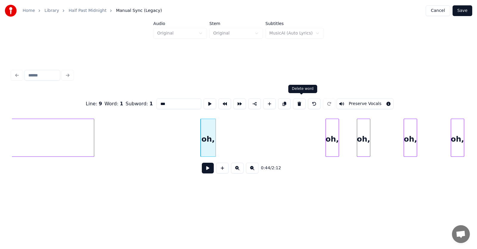
click at [297, 100] on button at bounding box center [299, 104] width 13 height 11
type input "***"
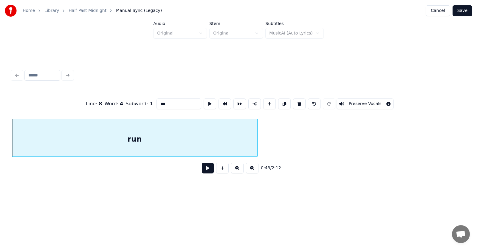
click at [257, 139] on div "run" at bounding box center [134, 138] width 245 height 38
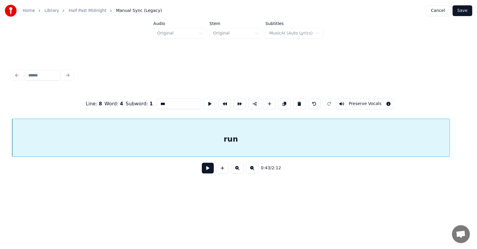
click at [448, 157] on div "run" at bounding box center [238, 138] width 453 height 38
click at [205, 171] on button at bounding box center [208, 168] width 12 height 11
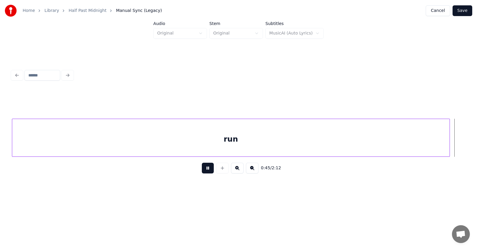
scroll to position [0, 10143]
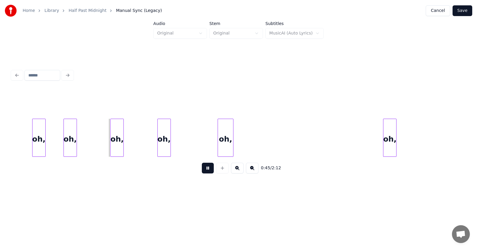
click at [202, 173] on button at bounding box center [208, 168] width 12 height 11
click at [204, 173] on button at bounding box center [208, 168] width 12 height 11
click at [74, 144] on div "oh," at bounding box center [70, 139] width 13 height 41
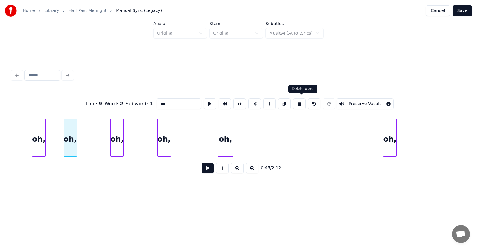
click at [303, 101] on button at bounding box center [299, 104] width 13 height 11
click at [302, 99] on button at bounding box center [299, 104] width 13 height 11
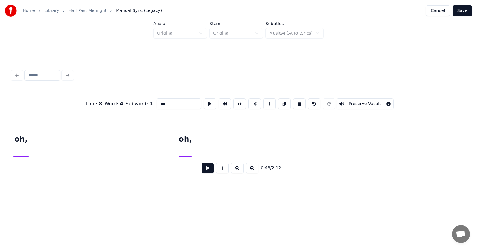
scroll to position [0, 10128]
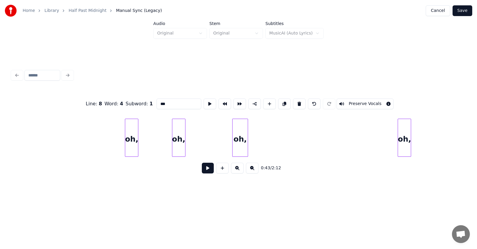
click at [176, 138] on div "oh," at bounding box center [178, 139] width 13 height 41
type input "***"
click at [298, 101] on button at bounding box center [299, 104] width 13 height 11
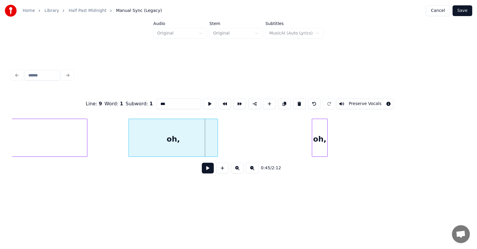
click at [130, 145] on div at bounding box center [130, 138] width 2 height 38
click at [159, 139] on div "oh," at bounding box center [173, 139] width 89 height 41
click at [203, 104] on button at bounding box center [209, 104] width 13 height 11
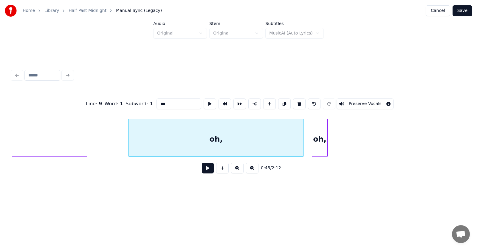
click at [302, 145] on div at bounding box center [302, 138] width 2 height 38
click at [203, 169] on button at bounding box center [208, 168] width 12 height 11
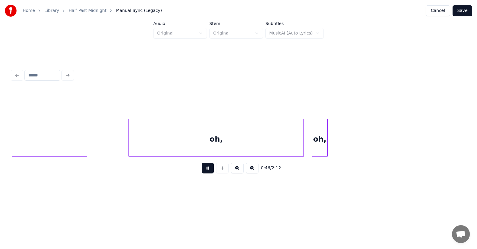
click at [203, 169] on button at bounding box center [208, 168] width 12 height 11
click at [320, 144] on div "oh," at bounding box center [319, 139] width 15 height 41
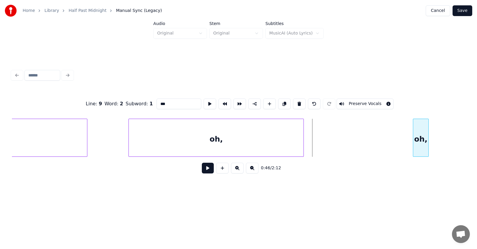
click at [423, 144] on div "oh," at bounding box center [420, 139] width 15 height 41
click at [392, 144] on div at bounding box center [392, 138] width 2 height 38
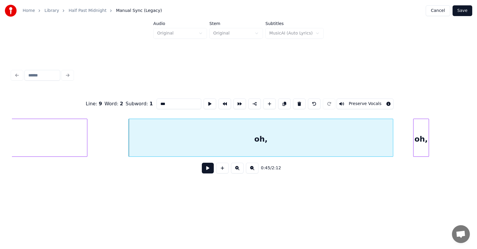
click at [290, 139] on div "oh," at bounding box center [261, 139] width 264 height 41
click at [203, 99] on button at bounding box center [209, 104] width 13 height 11
drag, startPoint x: 158, startPoint y: 102, endPoint x: 146, endPoint y: 102, distance: 12.5
click at [156, 102] on input "***" at bounding box center [178, 104] width 45 height 11
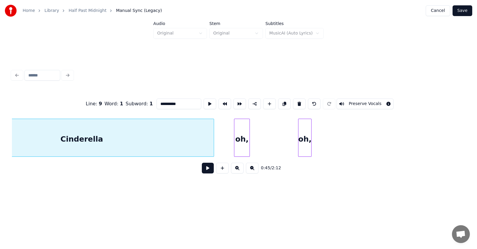
scroll to position [0, 10247]
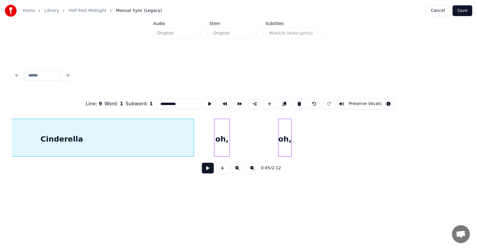
click at [225, 137] on div "oh," at bounding box center [221, 139] width 15 height 41
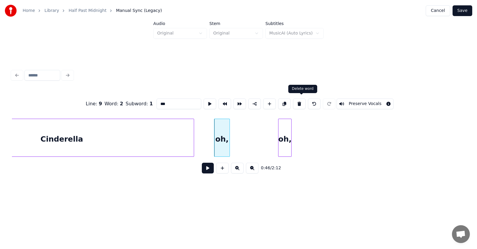
click at [300, 102] on button at bounding box center [299, 104] width 13 height 11
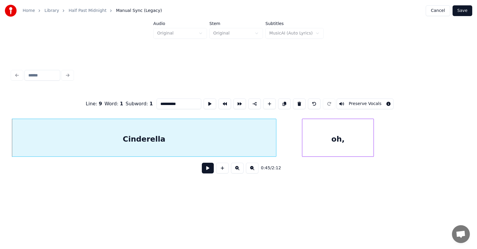
click at [302, 144] on div at bounding box center [303, 138] width 2 height 38
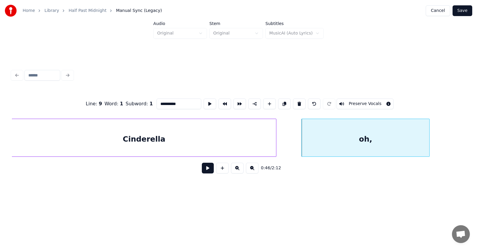
click at [429, 142] on div at bounding box center [428, 138] width 2 height 38
click at [389, 141] on div "oh," at bounding box center [364, 139] width 127 height 41
click at [203, 102] on button at bounding box center [209, 104] width 13 height 11
click at [161, 142] on div "Cinderella" at bounding box center [144, 139] width 264 height 41
type input "**********"
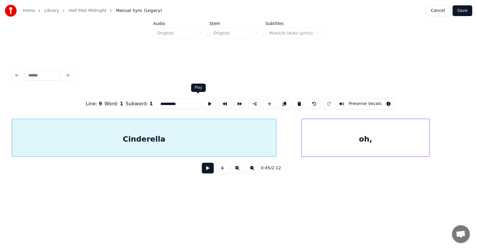
click at [203, 102] on button at bounding box center [209, 104] width 13 height 11
click at [202, 169] on button at bounding box center [208, 168] width 12 height 11
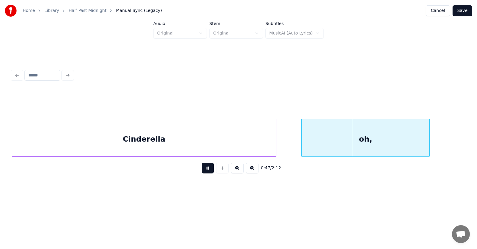
click at [202, 169] on button at bounding box center [208, 168] width 12 height 11
click at [286, 145] on div at bounding box center [285, 138] width 2 height 38
click at [206, 169] on button at bounding box center [208, 168] width 12 height 11
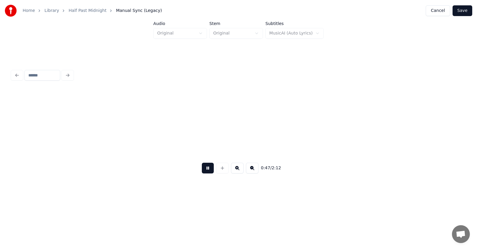
scroll to position [0, 10622]
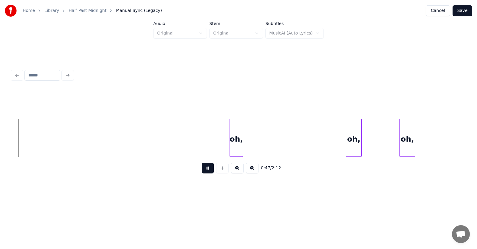
click at [206, 169] on button at bounding box center [208, 168] width 12 height 11
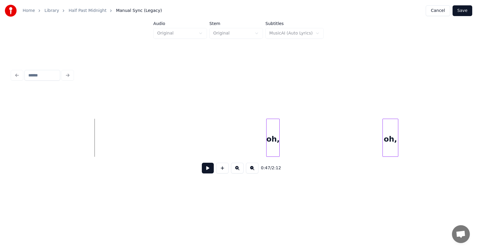
scroll to position [0, 10486]
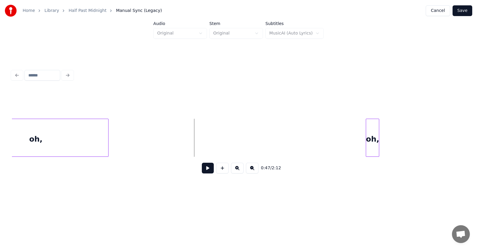
click at [202, 172] on button at bounding box center [208, 168] width 12 height 11
click at [258, 148] on div at bounding box center [257, 138] width 2 height 38
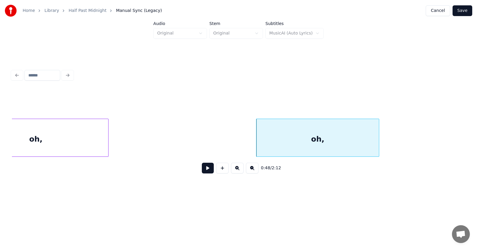
click at [315, 144] on div "oh," at bounding box center [317, 139] width 122 height 41
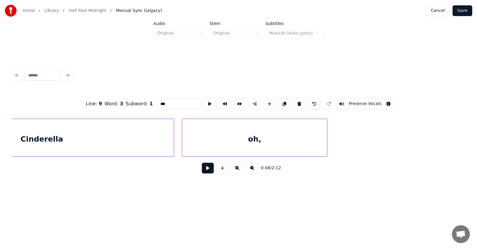
click at [104, 131] on div "Cinderella" at bounding box center [42, 139] width 264 height 41
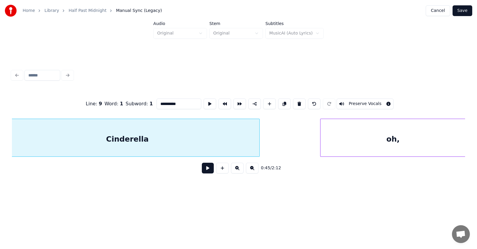
scroll to position [0, 10182]
click at [399, 141] on div "oh," at bounding box center [392, 139] width 145 height 41
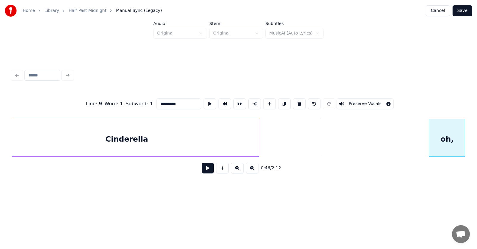
click at [431, 137] on div at bounding box center [430, 138] width 2 height 38
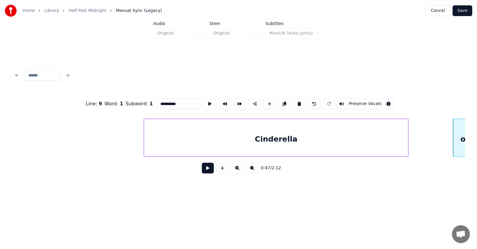
click at [320, 134] on div "Cinderella" at bounding box center [276, 139] width 264 height 41
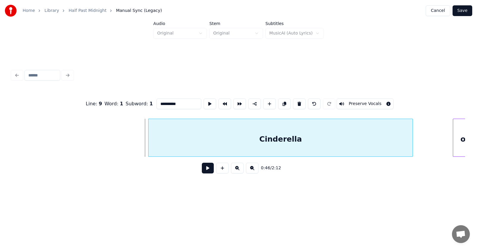
click at [148, 136] on div "Cinderella" at bounding box center [280, 138] width 265 height 38
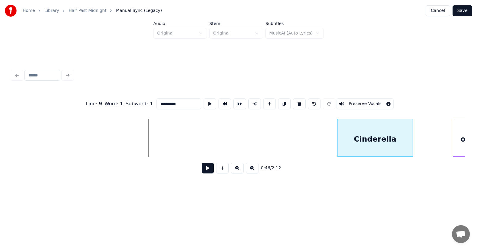
click at [337, 138] on div at bounding box center [338, 138] width 2 height 38
click at [347, 139] on div "Cinderella" at bounding box center [374, 139] width 77 height 41
click at [203, 99] on button at bounding box center [209, 104] width 13 height 11
drag, startPoint x: 166, startPoint y: 105, endPoint x: 146, endPoint y: 105, distance: 20.3
click at [156, 105] on input "**********" at bounding box center [178, 104] width 45 height 11
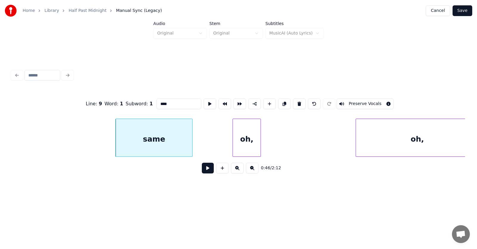
scroll to position [0, 10446]
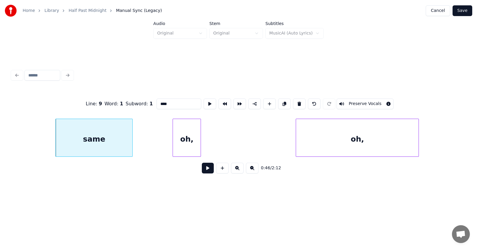
click at [201, 144] on div "oh," at bounding box center [186, 138] width 28 height 38
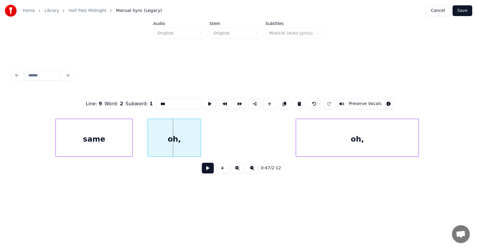
click at [148, 139] on div at bounding box center [149, 138] width 2 height 38
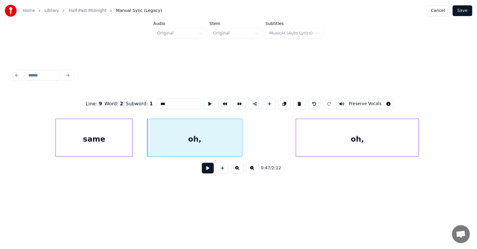
click at [242, 143] on div at bounding box center [241, 138] width 2 height 38
click at [232, 142] on div "oh," at bounding box center [196, 139] width 99 height 41
click at [203, 103] on button at bounding box center [209, 104] width 13 height 11
click at [172, 141] on div at bounding box center [172, 138] width 2 height 38
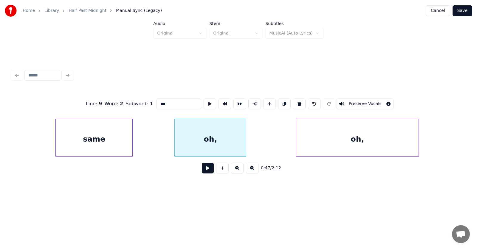
drag, startPoint x: 159, startPoint y: 101, endPoint x: 140, endPoint y: 101, distance: 19.1
click at [140, 101] on div "Line : 9 Word : 2 Subword : 1 *** Preserve Vocals" at bounding box center [238, 104] width 453 height 30
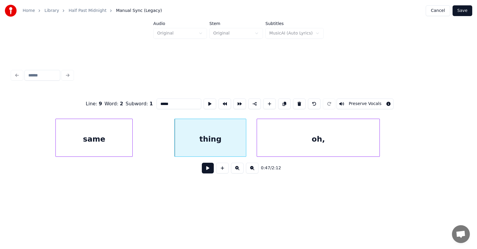
click at [277, 146] on div "oh," at bounding box center [318, 139] width 122 height 41
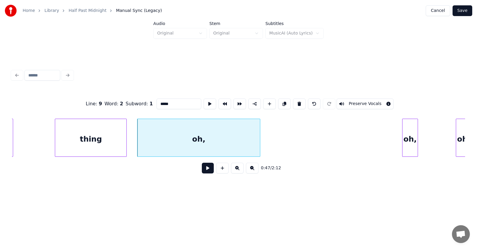
scroll to position [0, 10586]
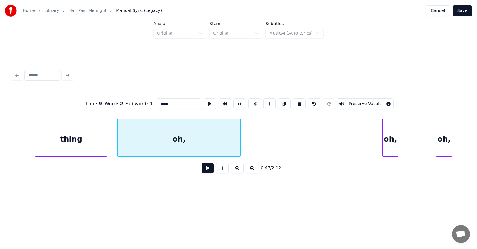
click at [209, 142] on div "oh," at bounding box center [179, 139] width 122 height 41
click at [203, 103] on button at bounding box center [209, 104] width 13 height 11
drag, startPoint x: 97, startPoint y: 172, endPoint x: 171, endPoint y: 174, distance: 73.6
click at [97, 172] on div "0:47 / 2:12" at bounding box center [238, 168] width 443 height 13
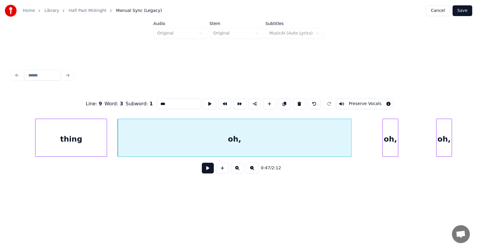
click at [350, 141] on div at bounding box center [350, 138] width 2 height 38
click at [288, 141] on div "oh," at bounding box center [234, 139] width 233 height 41
click at [203, 101] on button at bounding box center [209, 104] width 13 height 11
drag, startPoint x: 156, startPoint y: 102, endPoint x: 146, endPoint y: 103, distance: 10.2
click at [156, 103] on input "***" at bounding box center [178, 104] width 45 height 11
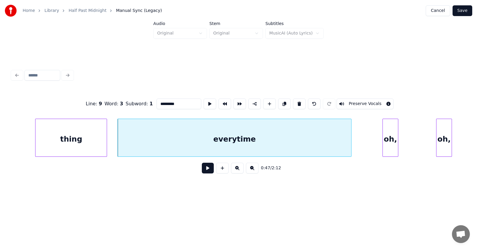
type input "*********"
click at [205, 170] on button at bounding box center [208, 168] width 12 height 11
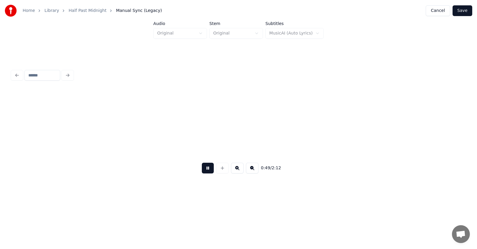
scroll to position [0, 11040]
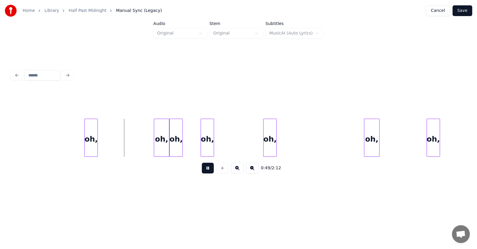
click at [206, 168] on button at bounding box center [208, 168] width 12 height 11
click at [90, 197] on div "0:50 / 2:12" at bounding box center [239, 123] width 458 height 150
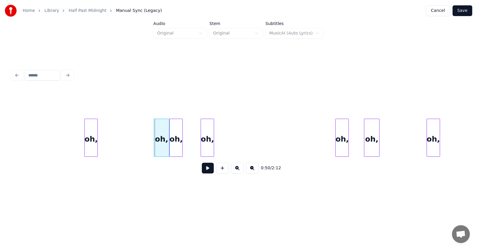
click at [343, 144] on div "oh," at bounding box center [341, 139] width 13 height 41
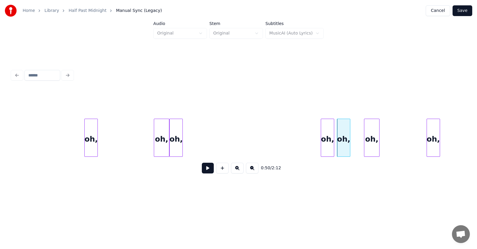
click at [329, 135] on div "oh," at bounding box center [327, 139] width 13 height 41
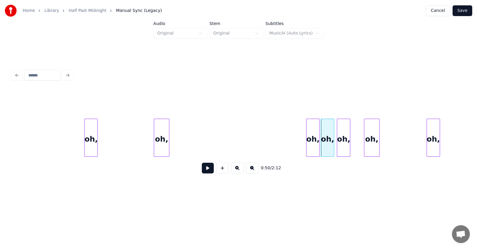
click at [312, 141] on div "oh," at bounding box center [312, 139] width 13 height 41
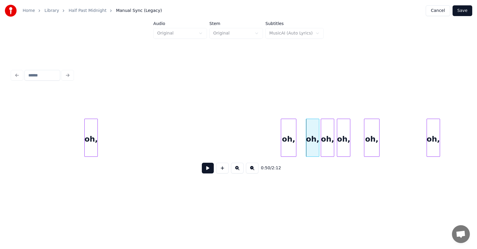
click at [287, 137] on div "oh," at bounding box center [288, 139] width 15 height 41
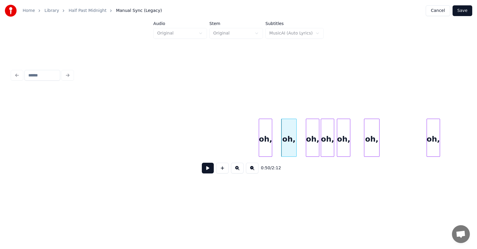
click at [268, 141] on div "oh," at bounding box center [265, 139] width 13 height 41
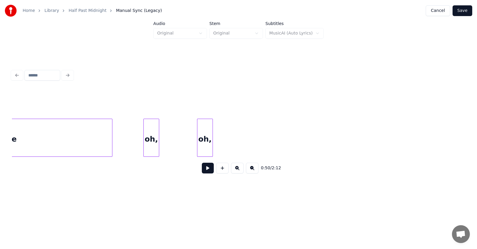
scroll to position [0, 10784]
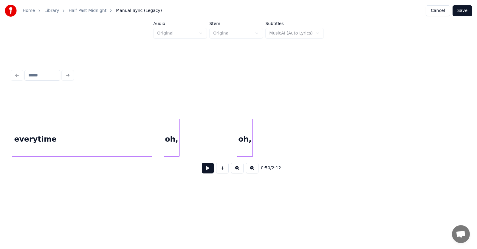
click at [171, 141] on div "oh," at bounding box center [171, 139] width 15 height 41
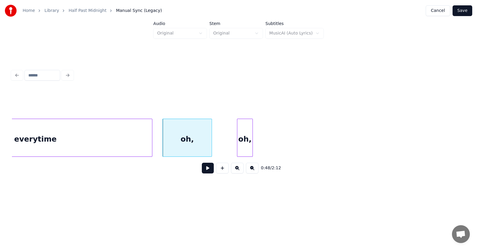
click at [211, 142] on div at bounding box center [211, 138] width 2 height 38
click at [192, 139] on div "oh," at bounding box center [187, 139] width 49 height 41
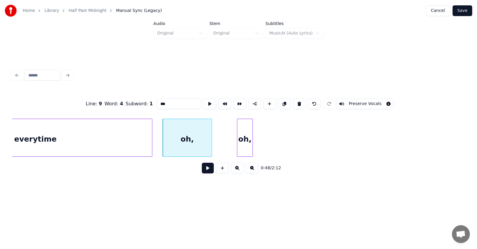
click at [204, 169] on button at bounding box center [208, 168] width 12 height 11
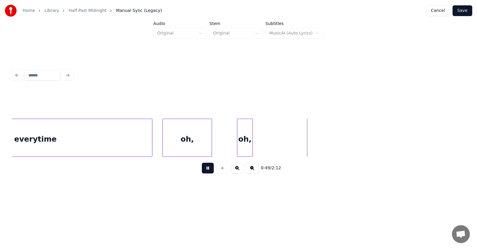
click at [204, 169] on button at bounding box center [208, 168] width 12 height 11
click at [220, 148] on div at bounding box center [221, 138] width 2 height 38
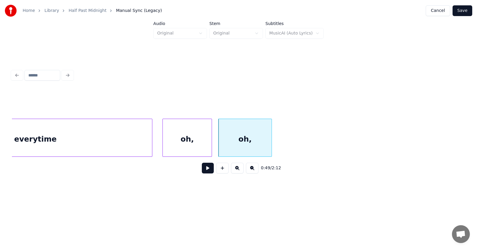
click at [270, 145] on div at bounding box center [271, 138] width 2 height 38
click at [251, 140] on div "oh," at bounding box center [244, 139] width 53 height 41
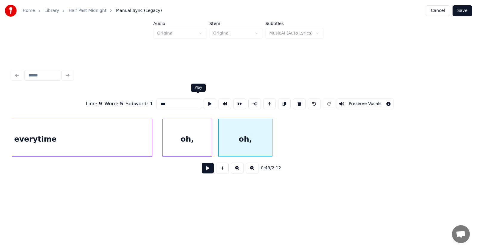
click at [203, 99] on button at bounding box center [209, 104] width 13 height 11
click at [182, 136] on div "oh," at bounding box center [187, 139] width 49 height 41
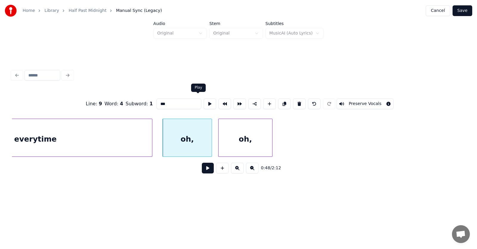
click at [203, 99] on button at bounding box center [209, 104] width 13 height 11
click at [112, 133] on div "everytime" at bounding box center [35, 139] width 233 height 41
type input "*********"
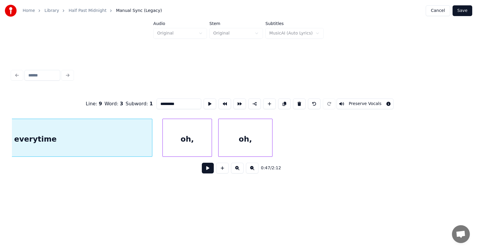
scroll to position [0, 10691]
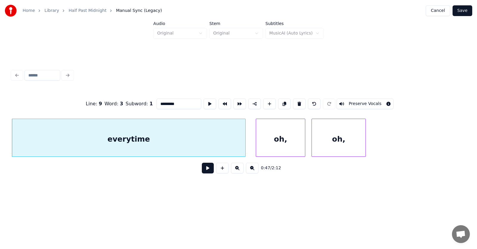
click at [202, 170] on button at bounding box center [208, 168] width 12 height 11
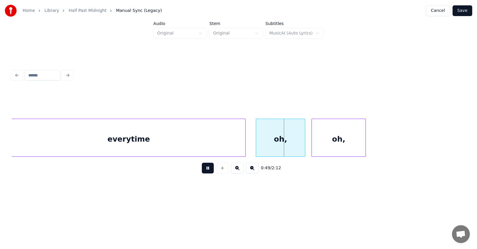
click at [202, 170] on button at bounding box center [208, 168] width 12 height 11
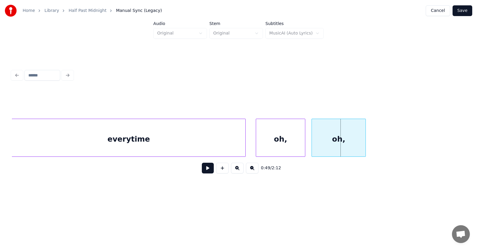
click at [173, 140] on div "everytime" at bounding box center [128, 139] width 233 height 41
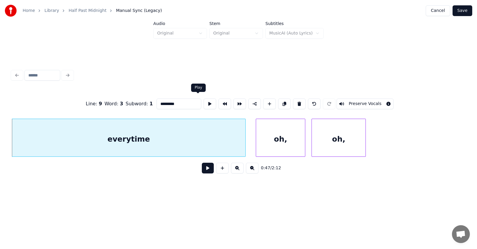
click at [203, 102] on button at bounding box center [209, 104] width 13 height 11
click at [214, 139] on div "everytime" at bounding box center [128, 139] width 233 height 41
click at [174, 102] on input "*********" at bounding box center [178, 104] width 45 height 11
click at [335, 145] on div "oh," at bounding box center [338, 139] width 53 height 41
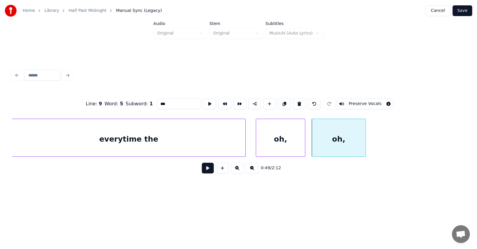
click at [364, 141] on div at bounding box center [364, 138] width 2 height 38
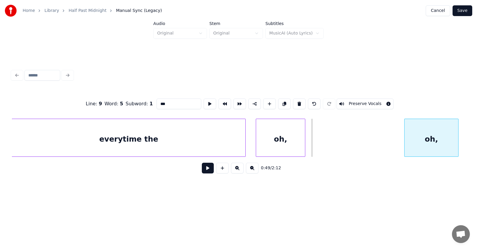
click at [429, 137] on div "oh," at bounding box center [431, 139] width 54 height 41
click at [378, 135] on div at bounding box center [378, 138] width 2 height 38
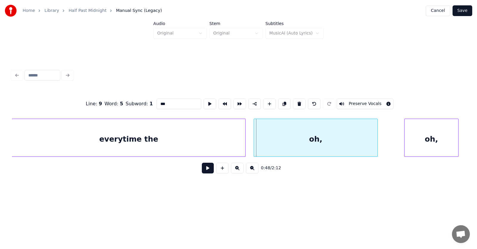
click at [287, 136] on div "oh," at bounding box center [315, 139] width 123 height 41
click at [203, 102] on button at bounding box center [209, 104] width 13 height 11
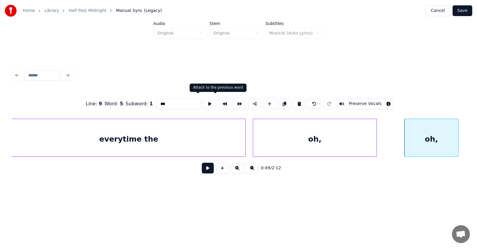
click at [280, 129] on div "oh," at bounding box center [314, 139] width 123 height 41
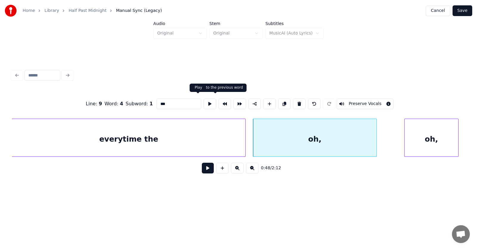
click at [203, 100] on button at bounding box center [209, 104] width 13 height 11
drag, startPoint x: 162, startPoint y: 101, endPoint x: 146, endPoint y: 102, distance: 15.5
click at [156, 102] on input "***" at bounding box center [178, 104] width 45 height 11
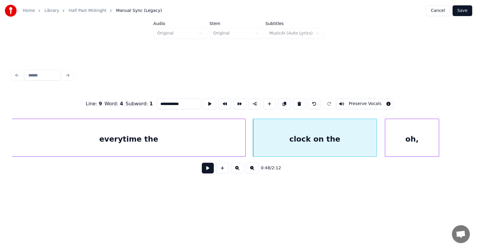
click at [399, 149] on div "oh," at bounding box center [412, 139] width 54 height 41
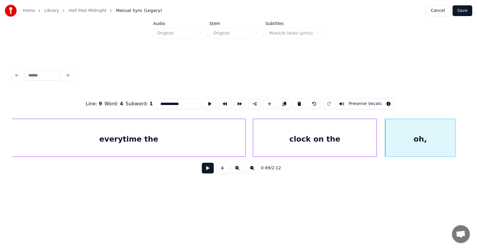
click at [454, 141] on div at bounding box center [454, 138] width 2 height 38
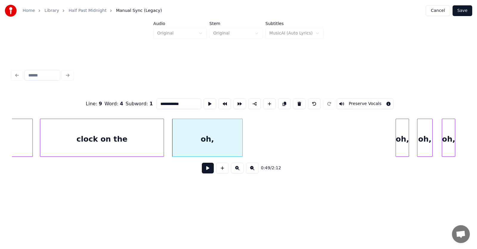
scroll to position [0, 10964]
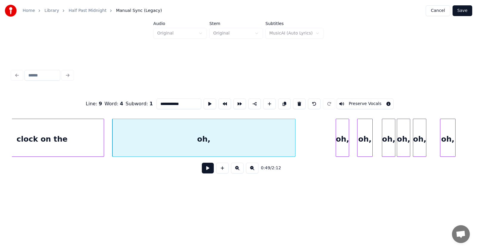
click at [294, 139] on div at bounding box center [294, 138] width 2 height 38
click at [220, 136] on div "oh," at bounding box center [203, 139] width 183 height 41
click at [203, 100] on button at bounding box center [209, 104] width 13 height 11
click at [203, 101] on button at bounding box center [209, 104] width 13 height 11
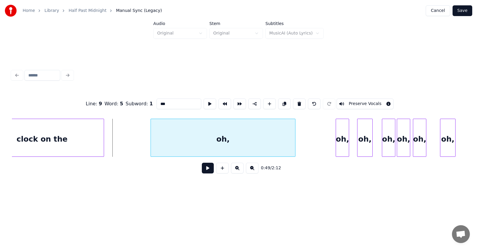
click at [151, 141] on div at bounding box center [152, 138] width 2 height 38
click at [143, 140] on div at bounding box center [142, 138] width 2 height 38
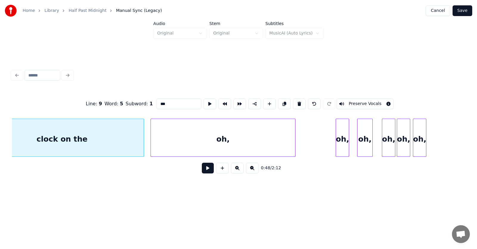
scroll to position [0, 10932]
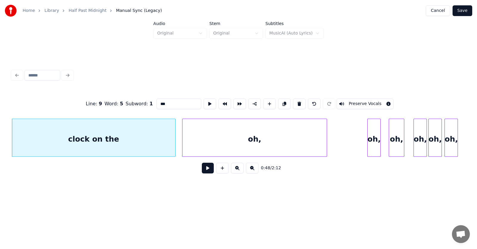
click at [216, 144] on div "oh," at bounding box center [254, 139] width 144 height 41
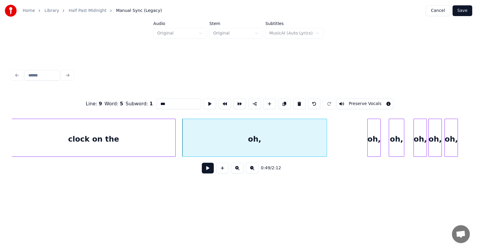
drag, startPoint x: 158, startPoint y: 104, endPoint x: 149, endPoint y: 104, distance: 9.5
click at [156, 104] on input "***" at bounding box center [178, 104] width 45 height 11
click at [156, 100] on input "***" at bounding box center [178, 104] width 45 height 11
drag, startPoint x: 154, startPoint y: 102, endPoint x: 146, endPoint y: 102, distance: 8.4
click at [156, 102] on input "***" at bounding box center [178, 104] width 45 height 11
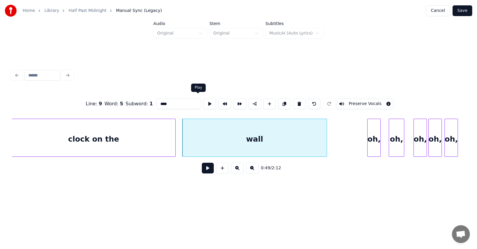
click at [203, 102] on button at bounding box center [209, 104] width 13 height 11
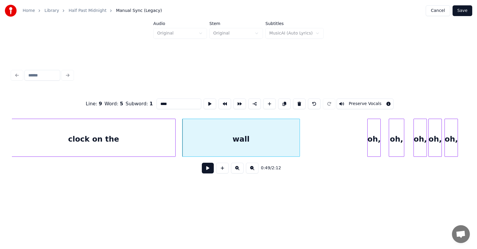
click at [298, 141] on div at bounding box center [299, 138] width 2 height 38
click at [374, 142] on div "oh," at bounding box center [373, 139] width 13 height 41
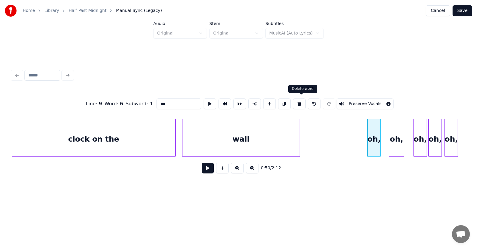
click at [302, 102] on button at bounding box center [299, 104] width 13 height 11
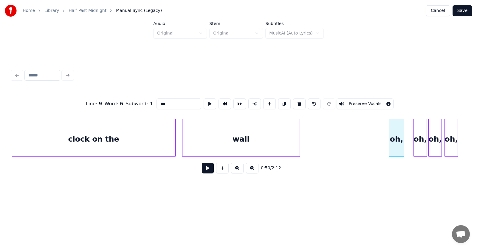
click at [396, 142] on div "oh," at bounding box center [396, 139] width 15 height 41
click at [303, 101] on button at bounding box center [299, 104] width 13 height 11
click at [419, 140] on div "oh," at bounding box center [419, 139] width 13 height 41
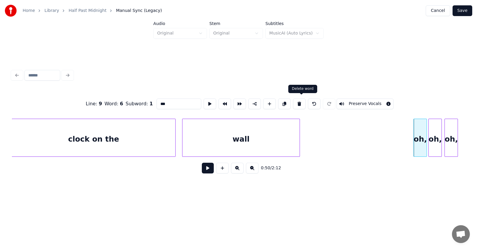
click at [301, 102] on button at bounding box center [299, 104] width 13 height 11
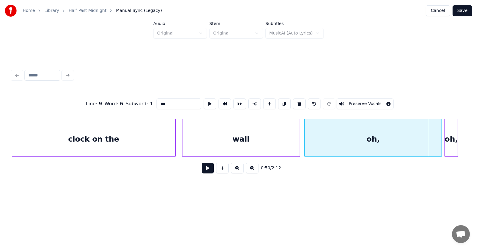
click at [304, 144] on div at bounding box center [305, 138] width 2 height 38
click at [306, 142] on div at bounding box center [305, 138] width 2 height 38
click at [346, 141] on div "oh," at bounding box center [374, 139] width 134 height 41
drag, startPoint x: 166, startPoint y: 102, endPoint x: 143, endPoint y: 103, distance: 23.3
click at [143, 103] on div "Line : 9 Word : 6 Subword : 1 *** Preserve Vocals" at bounding box center [238, 104] width 453 height 30
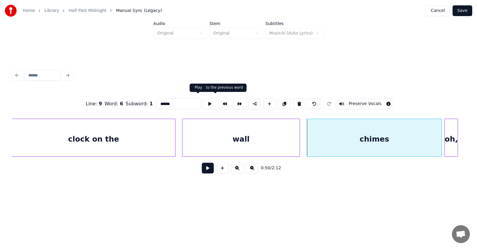
type input "******"
click at [203, 102] on button at bounding box center [209, 104] width 13 height 11
click at [202, 170] on button at bounding box center [208, 168] width 12 height 11
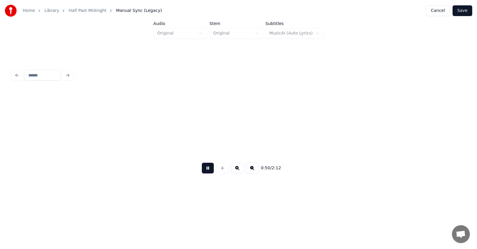
scroll to position [0, 11385]
click at [202, 170] on button at bounding box center [208, 168] width 12 height 11
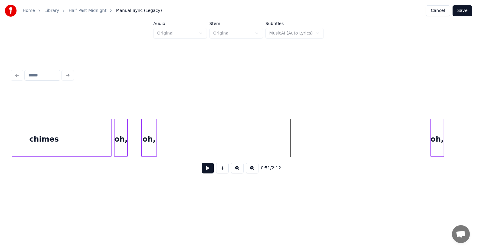
click at [438, 142] on div "oh," at bounding box center [436, 139] width 13 height 41
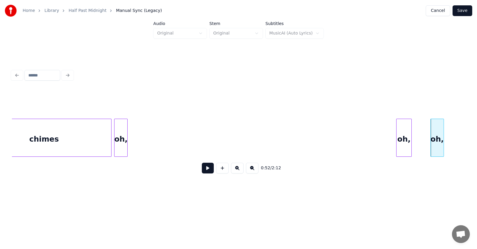
click at [407, 139] on div "oh," at bounding box center [403, 139] width 15 height 41
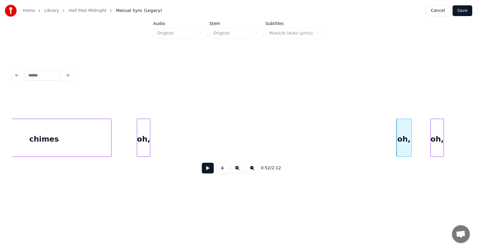
click at [139, 143] on div "oh," at bounding box center [143, 139] width 13 height 41
click at [203, 171] on button at bounding box center [208, 168] width 12 height 11
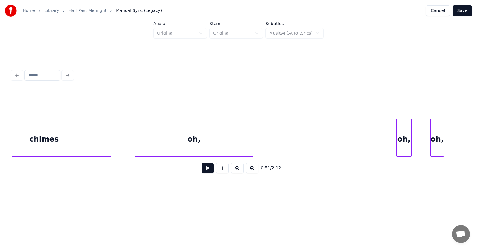
click at [252, 145] on div at bounding box center [252, 138] width 2 height 38
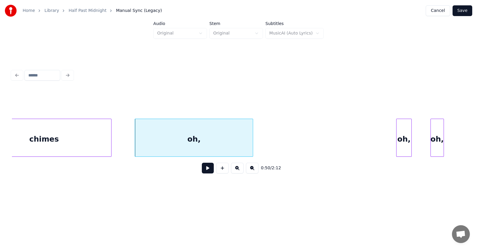
click at [232, 142] on div "oh," at bounding box center [194, 139] width 118 height 41
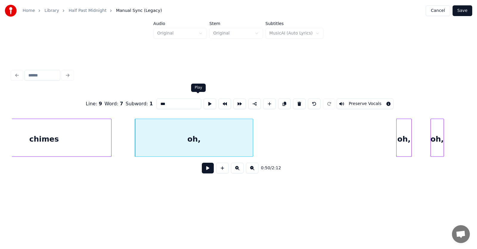
click at [203, 104] on button at bounding box center [209, 104] width 13 height 11
drag, startPoint x: 166, startPoint y: 102, endPoint x: 149, endPoint y: 103, distance: 17.3
click at [156, 103] on input "***" at bounding box center [178, 104] width 45 height 11
drag, startPoint x: 156, startPoint y: 103, endPoint x: 145, endPoint y: 103, distance: 11.0
click at [156, 103] on input "***" at bounding box center [178, 104] width 45 height 11
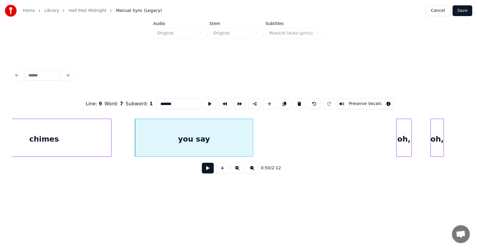
type input "*******"
click at [205, 167] on button at bounding box center [208, 168] width 12 height 11
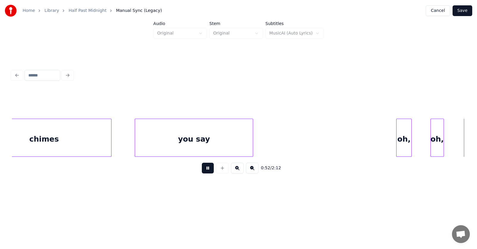
click at [205, 167] on button at bounding box center [208, 168] width 12 height 11
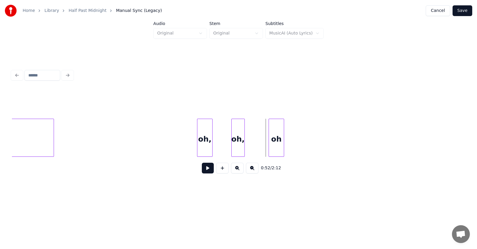
scroll to position [0, 11481]
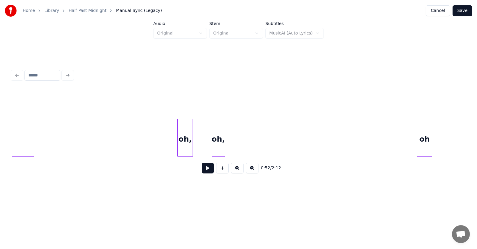
click at [427, 141] on div "oh" at bounding box center [424, 139] width 15 height 41
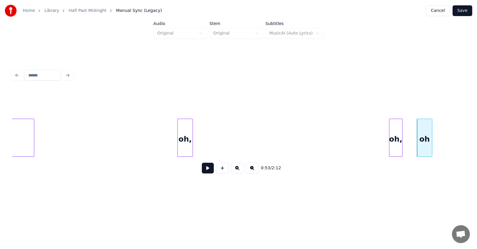
click at [394, 143] on div "oh," at bounding box center [395, 139] width 13 height 41
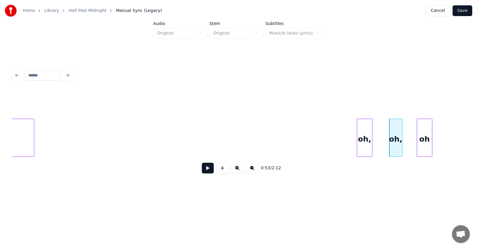
click at [372, 138] on div "oh," at bounding box center [364, 139] width 15 height 41
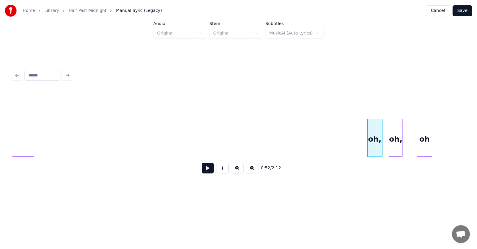
scroll to position [0, 11362]
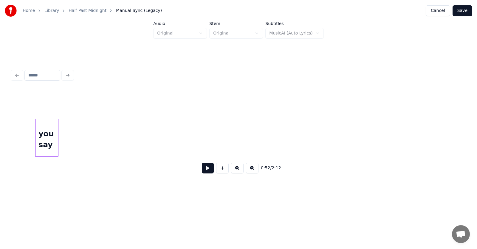
click at [58, 161] on div "0:52 / 2:12" at bounding box center [238, 134] width 453 height 91
click at [43, 150] on div "you say" at bounding box center [44, 139] width 23 height 41
click at [49, 143] on div "you say" at bounding box center [44, 139] width 23 height 41
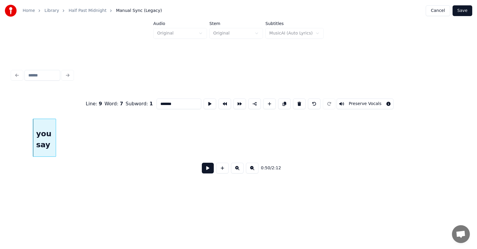
drag, startPoint x: 169, startPoint y: 102, endPoint x: 154, endPoint y: 104, distance: 14.4
click at [156, 104] on input "*******" at bounding box center [178, 104] width 45 height 11
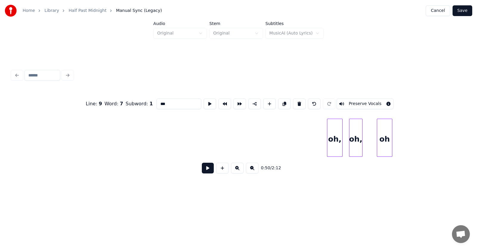
scroll to position [0, 11541]
click at [42, 144] on div "oh," at bounding box center [49, 139] width 15 height 41
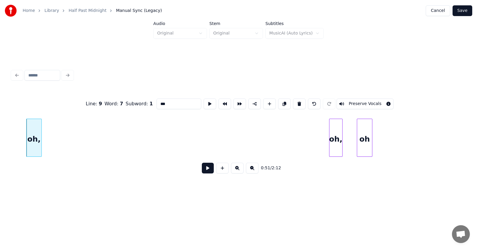
scroll to position [0, 11381]
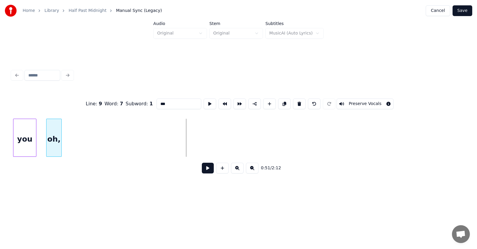
click at [51, 142] on div "oh," at bounding box center [53, 139] width 15 height 41
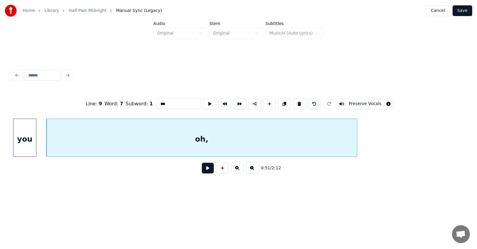
click at [356, 138] on div at bounding box center [356, 138] width 2 height 38
click at [275, 135] on div "oh," at bounding box center [201, 139] width 310 height 41
click at [203, 100] on button at bounding box center [209, 104] width 13 height 11
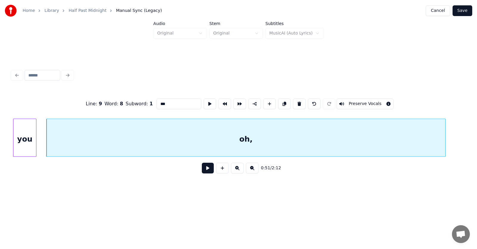
click at [444, 141] on div at bounding box center [444, 138] width 2 height 38
click at [213, 143] on div "oh," at bounding box center [245, 139] width 399 height 41
drag, startPoint x: 164, startPoint y: 103, endPoint x: 143, endPoint y: 103, distance: 21.4
click at [143, 103] on div "Line : 9 Word : 8 Subword : 1 *** Preserve Vocals" at bounding box center [238, 104] width 453 height 30
type input "***"
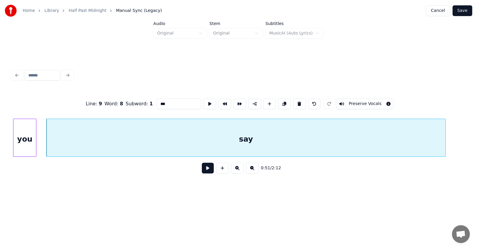
click at [202, 172] on button at bounding box center [208, 168] width 12 height 11
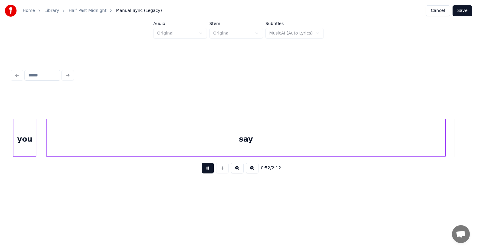
scroll to position [0, 11838]
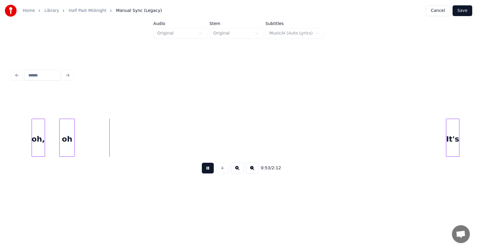
click at [202, 172] on button at bounding box center [208, 168] width 12 height 11
click at [422, 143] on div "oh" at bounding box center [421, 139] width 15 height 41
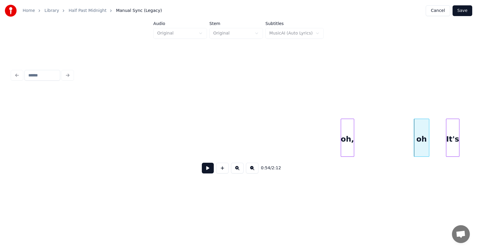
click at [354, 139] on div "oh," at bounding box center [347, 139] width 13 height 41
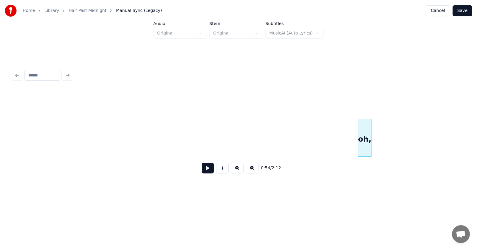
scroll to position [0, 11700]
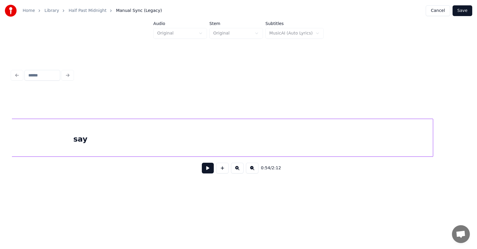
click at [432, 135] on div at bounding box center [432, 138] width 2 height 38
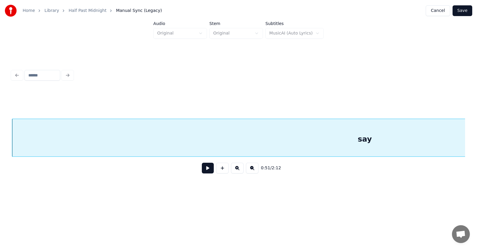
click at [204, 172] on button at bounding box center [208, 168] width 12 height 11
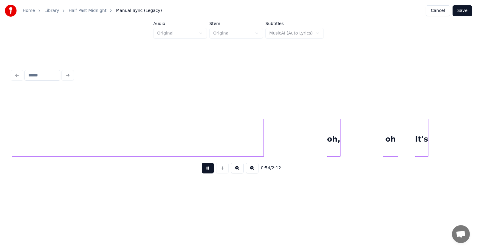
click at [203, 171] on button at bounding box center [208, 168] width 12 height 11
click at [330, 139] on div "oh," at bounding box center [333, 139] width 13 height 41
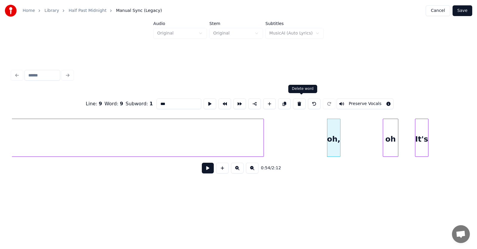
click at [301, 99] on button at bounding box center [299, 104] width 13 height 11
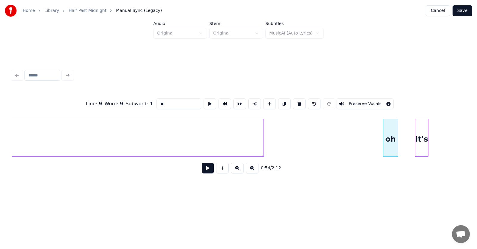
click at [388, 141] on div "oh" at bounding box center [390, 139] width 15 height 41
click at [300, 100] on button at bounding box center [299, 104] width 13 height 11
type input "****"
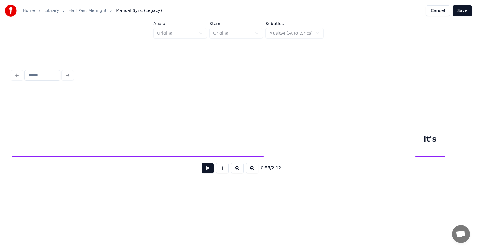
click at [443, 141] on div at bounding box center [444, 138] width 2 height 38
click at [434, 142] on div "It's" at bounding box center [425, 139] width 29 height 41
click at [441, 142] on div at bounding box center [441, 138] width 2 height 38
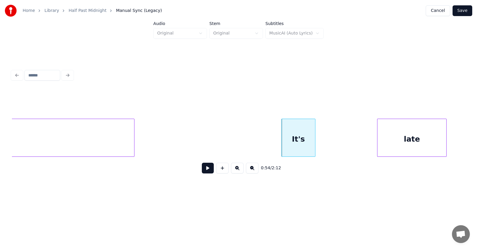
scroll to position [0, 12098]
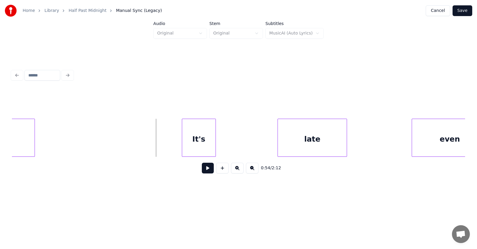
click at [202, 172] on button at bounding box center [208, 168] width 12 height 11
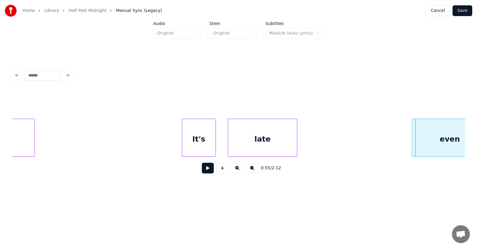
click at [259, 147] on div "late" at bounding box center [262, 139] width 69 height 41
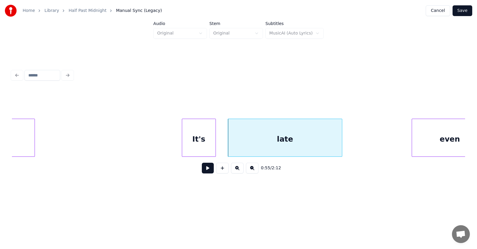
click at [341, 144] on div at bounding box center [341, 138] width 2 height 38
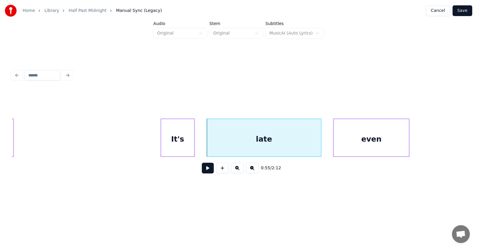
click at [379, 148] on div "even" at bounding box center [370, 139] width 75 height 41
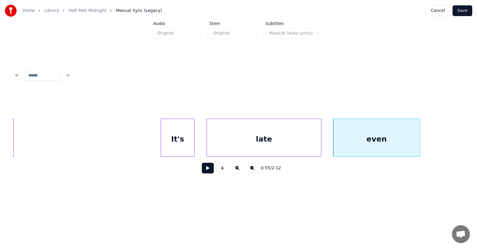
click at [419, 143] on div at bounding box center [419, 138] width 2 height 38
click at [404, 143] on div "even" at bounding box center [378, 139] width 91 height 41
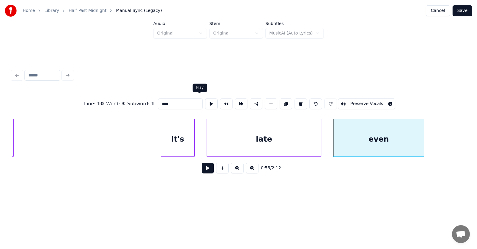
click at [205, 100] on button at bounding box center [211, 104] width 13 height 11
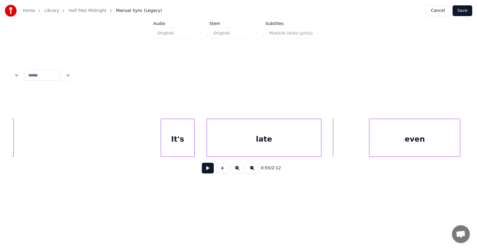
click at [391, 147] on div "even" at bounding box center [414, 139] width 91 height 41
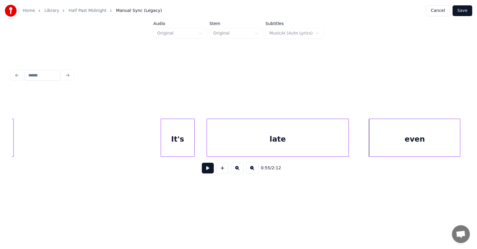
click at [347, 141] on div at bounding box center [347, 138] width 2 height 38
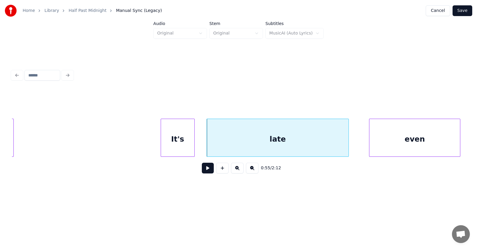
click at [279, 140] on div "late" at bounding box center [277, 139] width 141 height 41
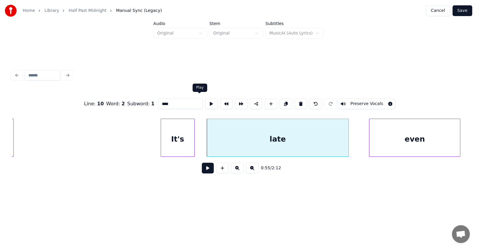
click at [205, 101] on button at bounding box center [211, 104] width 13 height 11
click at [230, 141] on div "late" at bounding box center [277, 139] width 141 height 41
click at [205, 100] on button at bounding box center [211, 104] width 13 height 11
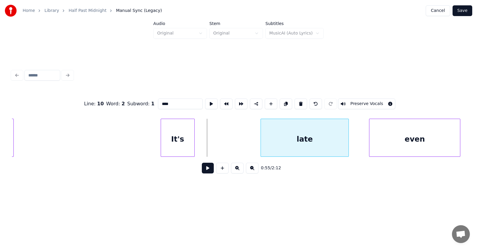
click at [261, 142] on div at bounding box center [262, 138] width 2 height 38
click at [247, 142] on div at bounding box center [248, 138] width 2 height 38
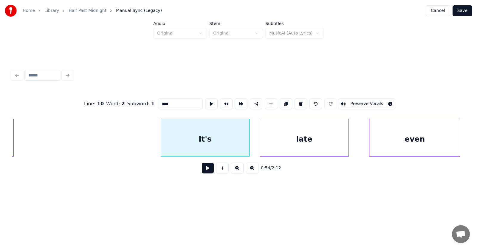
click at [232, 140] on div "It's" at bounding box center [205, 139] width 88 height 41
type input "****"
click at [205, 169] on button at bounding box center [208, 168] width 12 height 11
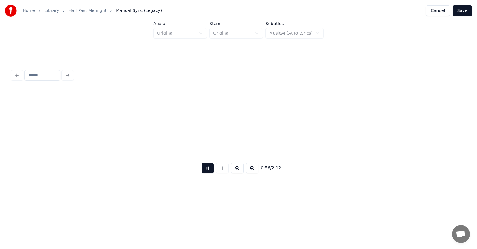
scroll to position [0, 12572]
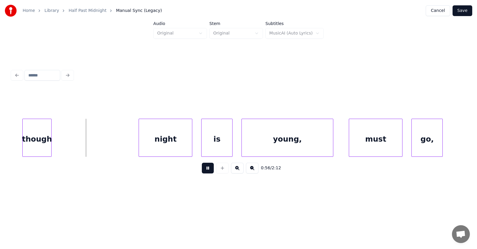
click at [206, 169] on button at bounding box center [208, 168] width 12 height 11
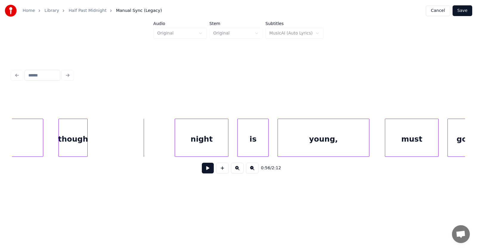
scroll to position [0, 12496]
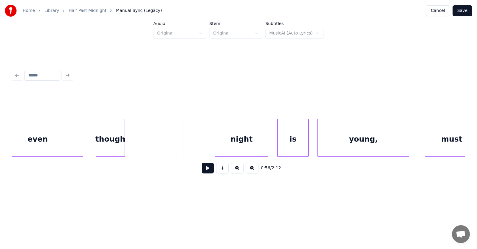
click at [116, 140] on div "though" at bounding box center [110, 139] width 28 height 41
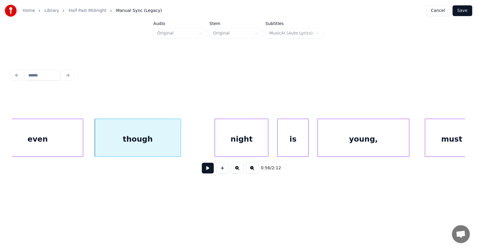
click at [180, 143] on div at bounding box center [180, 138] width 2 height 38
click at [232, 145] on div "night" at bounding box center [238, 139] width 53 height 41
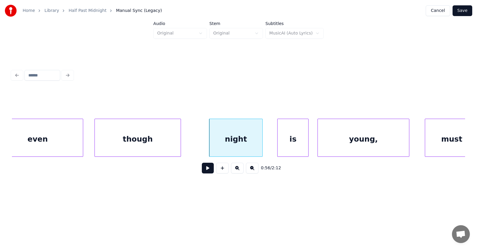
click at [140, 140] on div "though" at bounding box center [138, 139] width 86 height 41
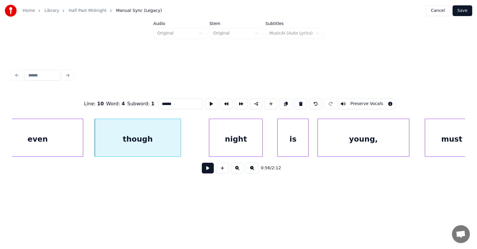
click at [202, 171] on button at bounding box center [208, 168] width 12 height 11
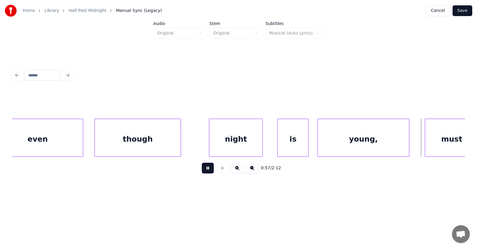
click at [202, 171] on button at bounding box center [208, 168] width 12 height 11
click at [281, 149] on div "is" at bounding box center [286, 139] width 31 height 41
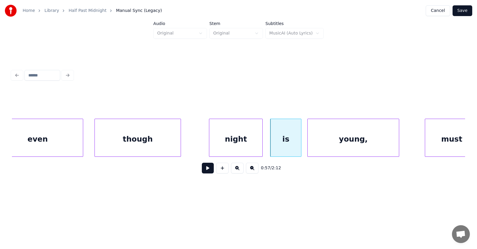
click at [332, 147] on div "young," at bounding box center [352, 139] width 91 height 41
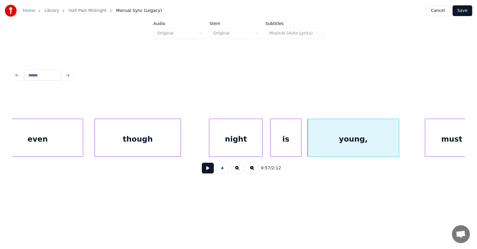
drag, startPoint x: 91, startPoint y: 93, endPoint x: 112, endPoint y: 108, distance: 25.6
click at [91, 93] on div at bounding box center [238, 104] width 453 height 30
click at [189, 147] on div at bounding box center [190, 138] width 2 height 38
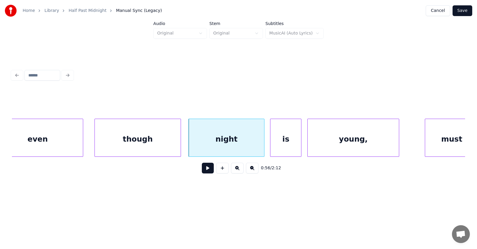
click at [264, 144] on div at bounding box center [263, 138] width 2 height 38
click at [239, 141] on div "night" at bounding box center [227, 139] width 76 height 41
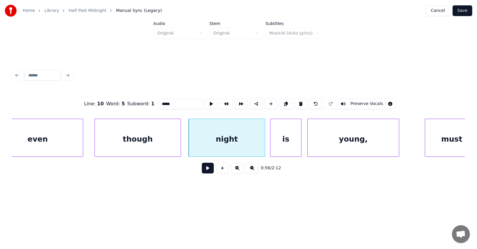
click at [158, 102] on input "*****" at bounding box center [180, 104] width 45 height 11
type input "*********"
click at [205, 171] on button at bounding box center [208, 168] width 12 height 11
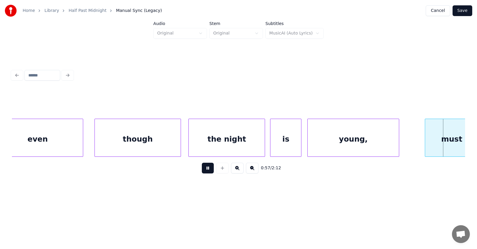
scroll to position [0, 12950]
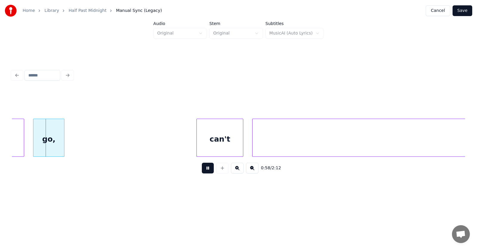
click at [205, 171] on button at bounding box center [208, 168] width 12 height 11
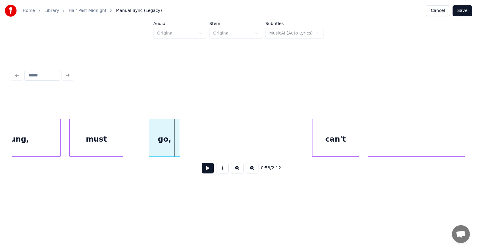
click at [109, 142] on div "must" at bounding box center [96, 139] width 53 height 41
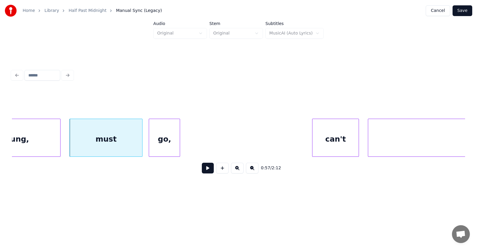
click at [141, 140] on div at bounding box center [141, 138] width 2 height 38
click at [256, 143] on div at bounding box center [256, 138] width 2 height 38
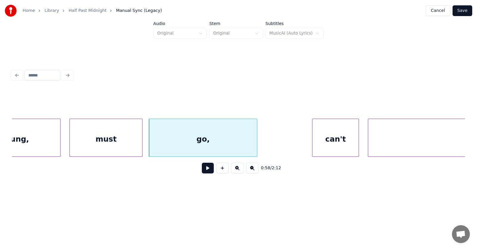
click at [228, 137] on div "go," at bounding box center [203, 139] width 108 height 41
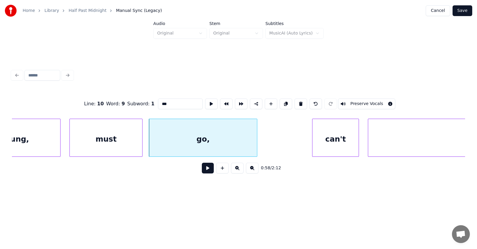
click at [116, 135] on div "must" at bounding box center [106, 139] width 72 height 41
type input "****"
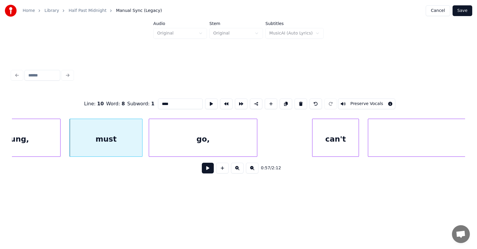
click at [202, 171] on button at bounding box center [208, 168] width 12 height 11
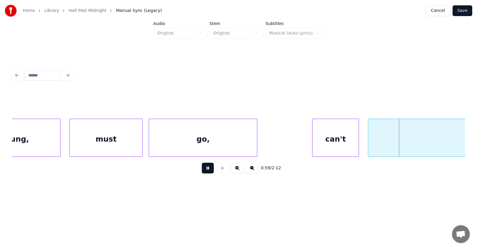
click at [202, 171] on button at bounding box center [208, 168] width 12 height 11
click at [325, 142] on div "can't" at bounding box center [333, 139] width 46 height 41
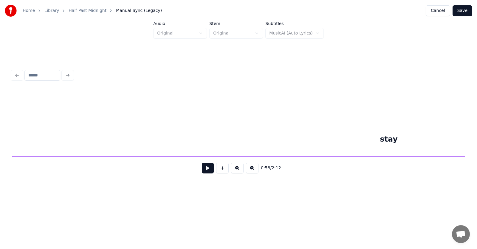
scroll to position [0, 13187]
click at [386, 142] on div "stay" at bounding box center [388, 139] width 752 height 41
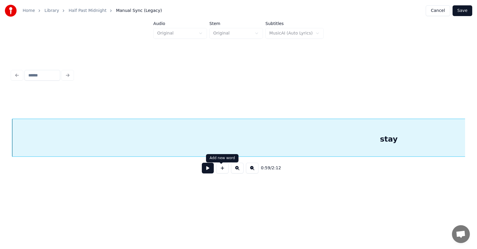
click at [209, 169] on button at bounding box center [208, 168] width 12 height 11
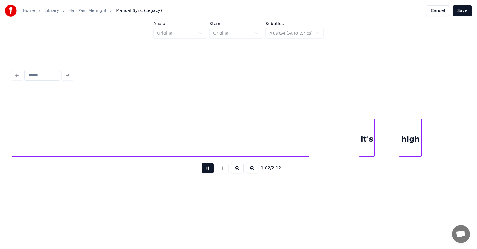
click at [209, 169] on button at bounding box center [208, 168] width 12 height 11
click at [326, 141] on div at bounding box center [326, 138] width 2 height 38
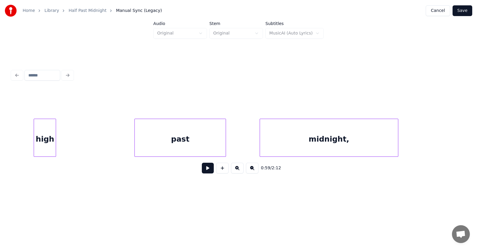
scroll to position [0, 13889]
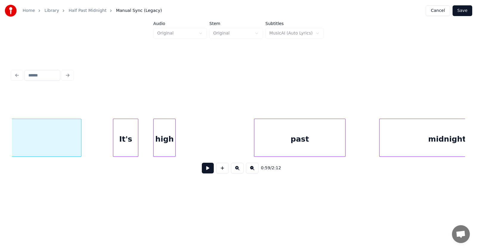
click at [138, 144] on div at bounding box center [137, 138] width 2 height 38
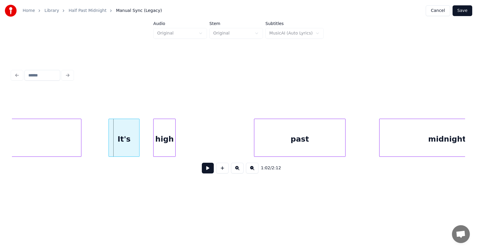
click at [109, 144] on div at bounding box center [110, 138] width 2 height 38
click at [235, 146] on div at bounding box center [235, 138] width 2 height 38
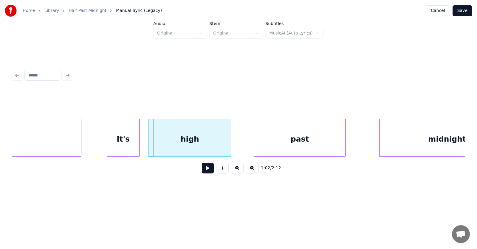
click at [211, 142] on div "high" at bounding box center [189, 139] width 83 height 41
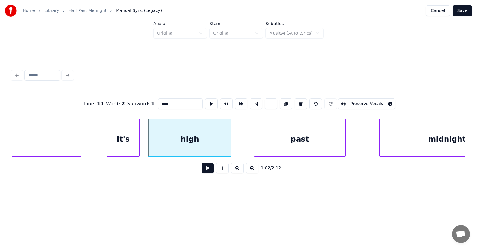
drag, startPoint x: 156, startPoint y: 102, endPoint x: 150, endPoint y: 103, distance: 5.4
click at [158, 103] on input "****" at bounding box center [180, 104] width 45 height 11
click at [301, 139] on div "past" at bounding box center [298, 139] width 91 height 41
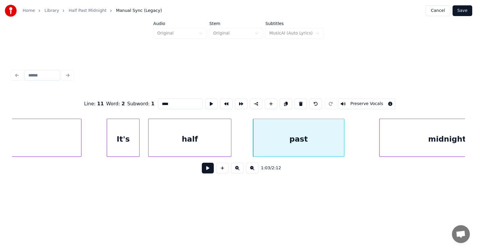
scroll to position [0, 13940]
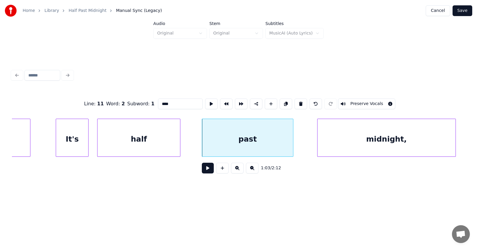
click at [389, 143] on div "midnight," at bounding box center [386, 139] width 138 height 41
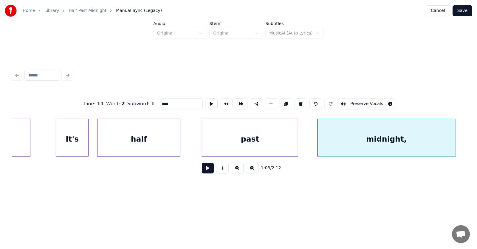
click at [298, 141] on div at bounding box center [297, 138] width 2 height 38
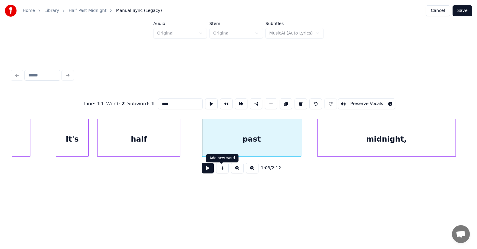
type input "****"
click at [204, 170] on button at bounding box center [208, 168] width 12 height 11
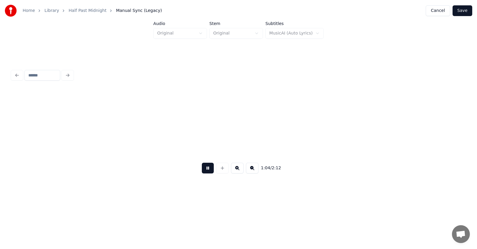
scroll to position [0, 14393]
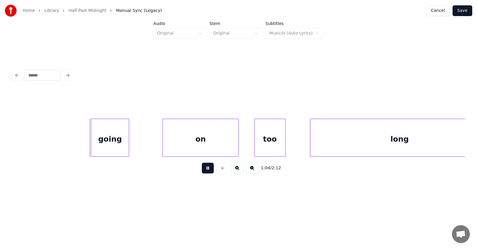
click at [204, 170] on button at bounding box center [208, 168] width 12 height 11
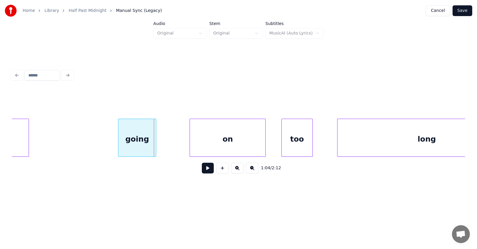
scroll to position [0, 14326]
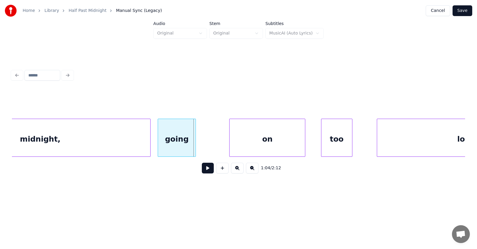
click at [150, 142] on div at bounding box center [149, 138] width 2 height 38
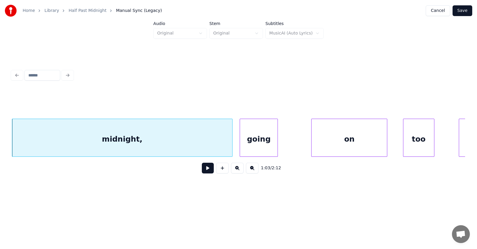
click at [116, 138] on div "midnight," at bounding box center [122, 139] width 220 height 41
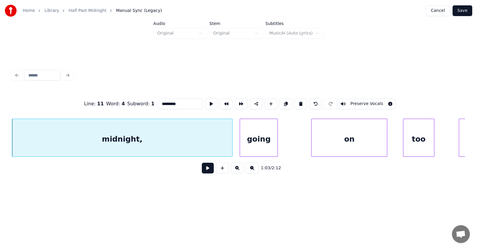
click at [169, 102] on input "*********" at bounding box center [180, 104] width 45 height 11
type input "********"
click at [204, 171] on button at bounding box center [208, 168] width 12 height 11
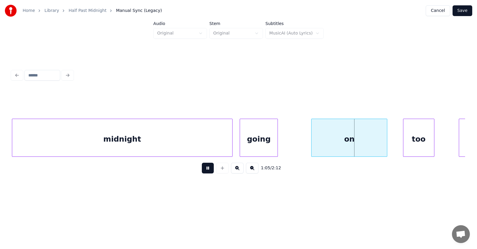
click at [204, 171] on button at bounding box center [208, 168] width 12 height 11
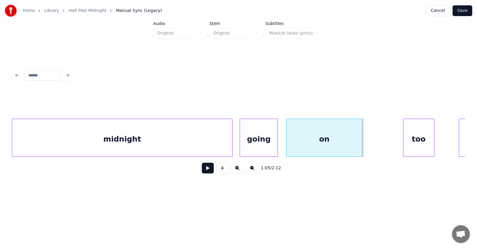
click at [317, 143] on div "on" at bounding box center [323, 139] width 75 height 41
click at [400, 147] on div "too" at bounding box center [409, 139] width 31 height 41
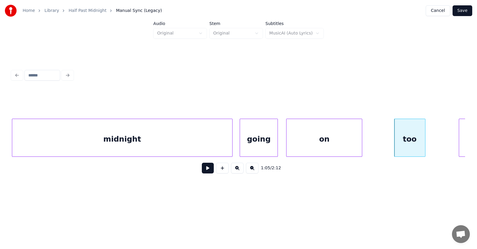
click at [406, 142] on div "too" at bounding box center [409, 139] width 31 height 41
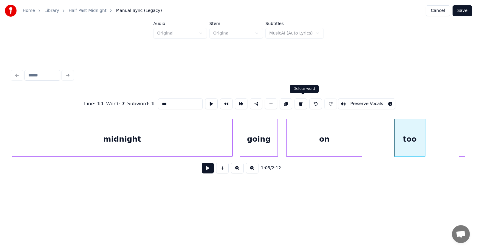
click at [300, 99] on button at bounding box center [300, 104] width 13 height 11
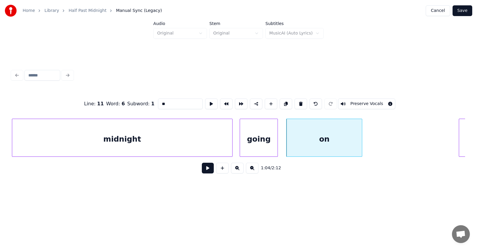
click at [251, 138] on div "going" at bounding box center [259, 139] width 38 height 41
type input "*****"
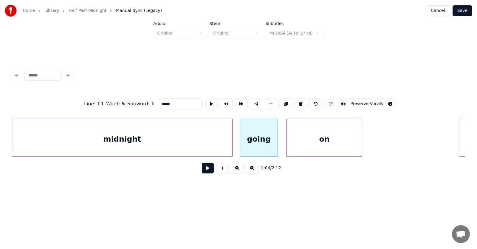
click at [207, 167] on button at bounding box center [208, 168] width 12 height 11
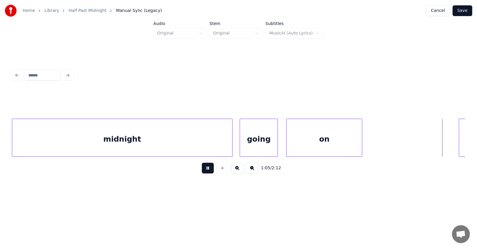
click at [207, 167] on button at bounding box center [208, 168] width 12 height 11
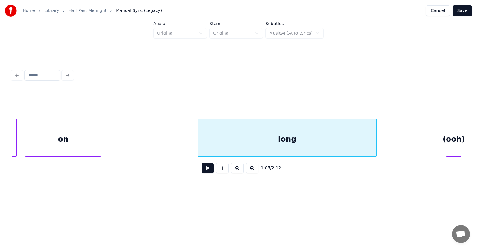
scroll to position [0, 14466]
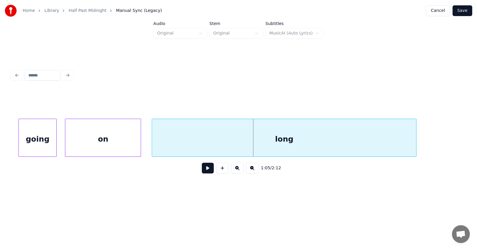
click at [153, 145] on div at bounding box center [153, 138] width 2 height 38
click at [229, 141] on div "long" at bounding box center [284, 139] width 264 height 41
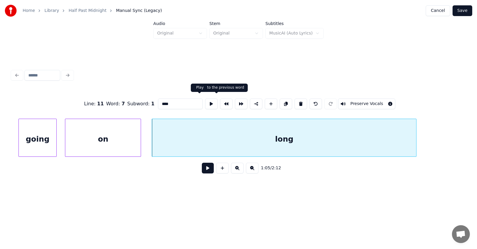
click at [205, 101] on button at bounding box center [211, 104] width 13 height 11
drag, startPoint x: 172, startPoint y: 105, endPoint x: 144, endPoint y: 105, distance: 28.0
click at [144, 105] on div "Line : 11 Word : 7 Subword : 1 **** Preserve Vocals" at bounding box center [238, 104] width 453 height 30
type input "********"
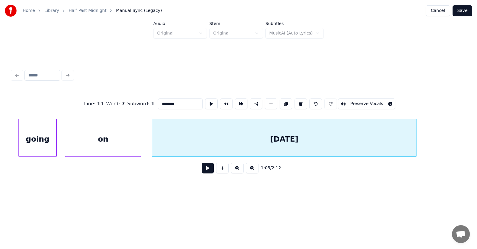
click at [204, 171] on button at bounding box center [208, 168] width 12 height 11
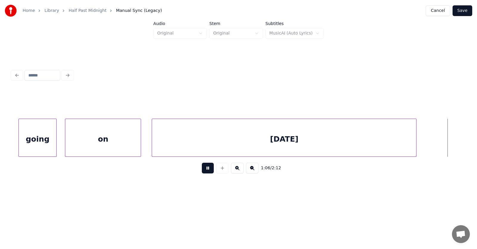
scroll to position [0, 14920]
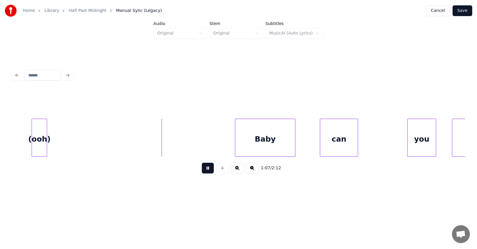
click at [204, 171] on button at bounding box center [208, 168] width 12 height 11
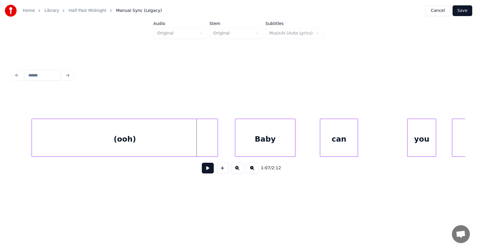
click at [217, 140] on div at bounding box center [217, 138] width 2 height 38
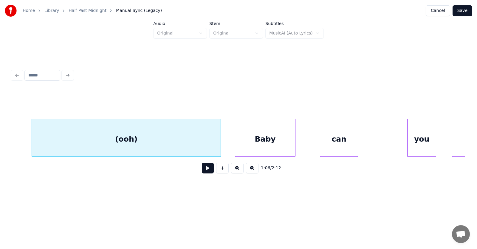
click at [202, 170] on button at bounding box center [208, 168] width 12 height 11
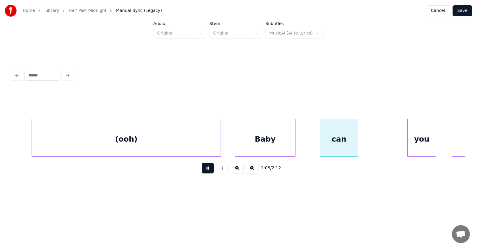
click at [202, 170] on button at bounding box center [208, 168] width 12 height 11
click at [273, 149] on div "Baby" at bounding box center [271, 139] width 60 height 41
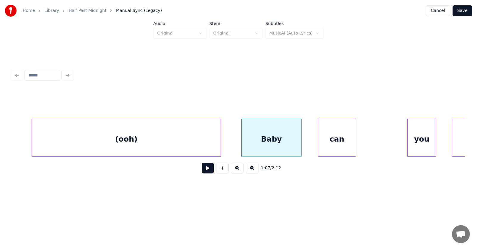
click at [333, 150] on div "can" at bounding box center [336, 139] width 37 height 41
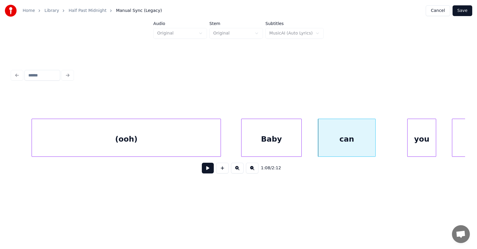
click at [374, 145] on div at bounding box center [374, 138] width 2 height 38
click at [418, 145] on div "you" at bounding box center [412, 139] width 28 height 41
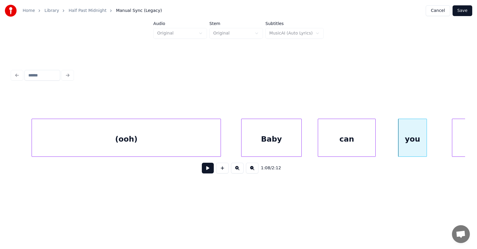
drag, startPoint x: 102, startPoint y: 173, endPoint x: 156, endPoint y: 170, distance: 53.7
click at [102, 173] on div "1:08 / 2:12" at bounding box center [238, 168] width 443 height 13
click at [393, 151] on div "you" at bounding box center [396, 139] width 28 height 41
click at [432, 144] on div at bounding box center [431, 138] width 2 height 38
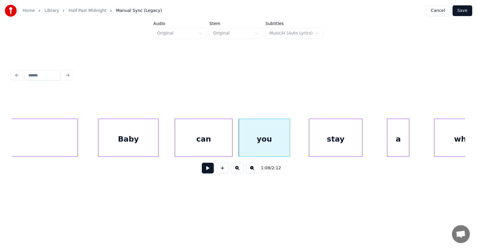
scroll to position [0, 15082]
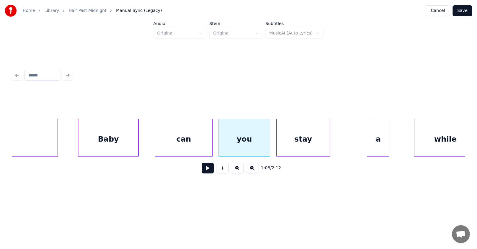
click at [302, 144] on div "stay" at bounding box center [302, 139] width 53 height 41
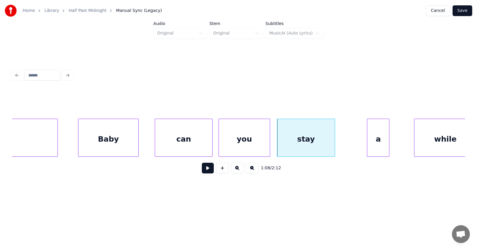
click at [334, 143] on div at bounding box center [334, 138] width 2 height 38
click at [316, 143] on div "stay" at bounding box center [305, 139] width 57 height 41
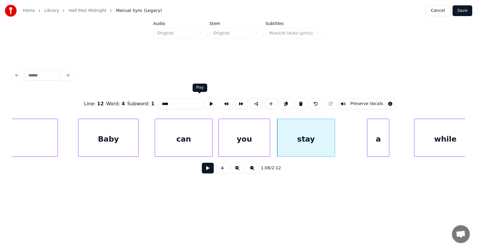
click at [205, 101] on button at bounding box center [211, 104] width 13 height 11
click at [385, 148] on div "a" at bounding box center [378, 139] width 22 height 41
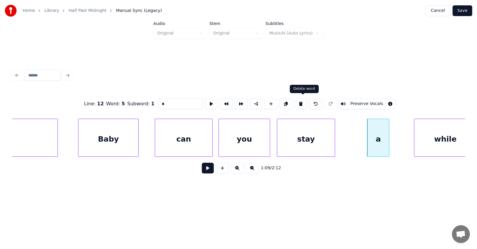
click at [303, 102] on button at bounding box center [300, 104] width 13 height 11
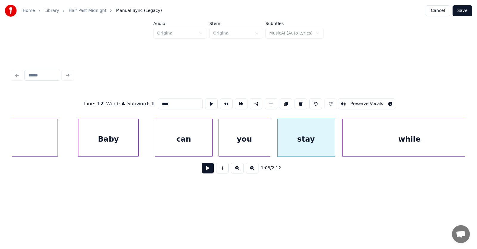
click at [343, 150] on div at bounding box center [343, 138] width 2 height 38
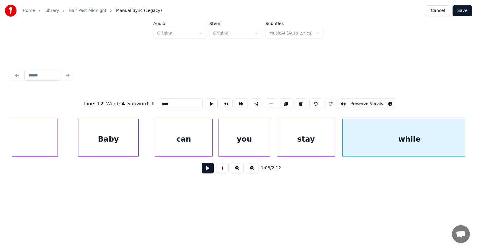
click at [361, 147] on div "while" at bounding box center [409, 139] width 134 height 41
type input "*****"
click at [205, 101] on button at bounding box center [211, 104] width 13 height 11
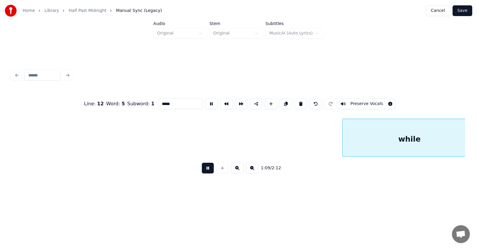
scroll to position [0, 15413]
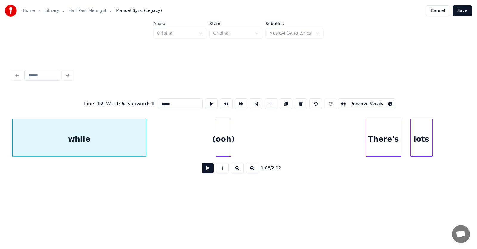
click at [205, 101] on button at bounding box center [211, 104] width 13 height 11
click at [206, 171] on button at bounding box center [208, 168] width 12 height 11
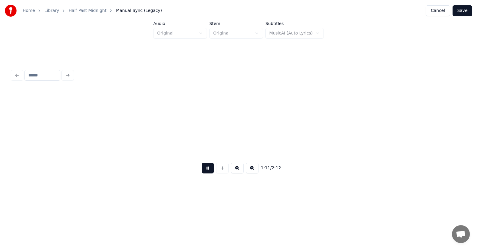
scroll to position [0, 15869]
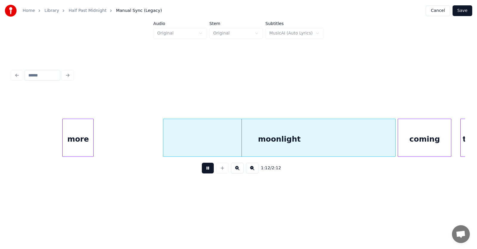
click at [204, 175] on div "1:12 / 2:12" at bounding box center [238, 168] width 443 height 13
click at [203, 174] on button at bounding box center [208, 168] width 12 height 11
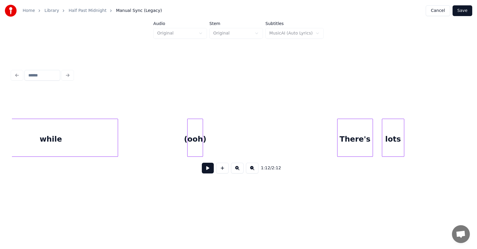
scroll to position [0, 15401]
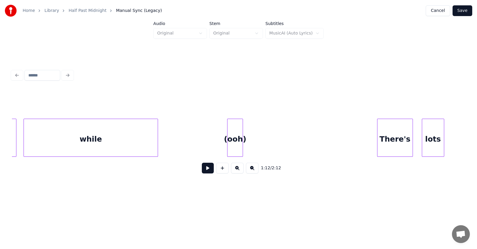
click at [231, 137] on div "(ooh)" at bounding box center [234, 139] width 15 height 41
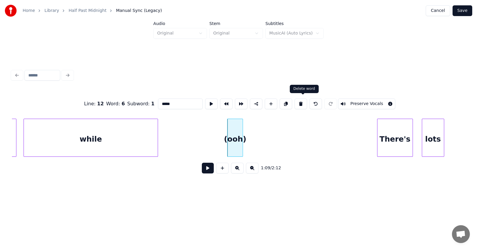
click at [301, 100] on button at bounding box center [300, 104] width 13 height 11
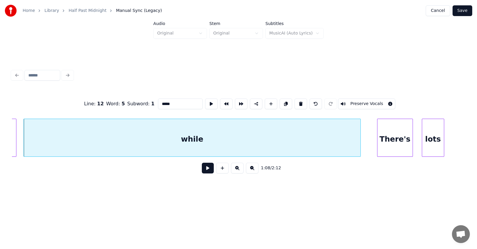
click at [360, 144] on div at bounding box center [359, 138] width 2 height 38
click at [262, 134] on div "while" at bounding box center [192, 139] width 337 height 41
click at [158, 102] on input "*****" at bounding box center [180, 104] width 45 height 11
type input "******"
click at [205, 173] on button at bounding box center [208, 168] width 12 height 11
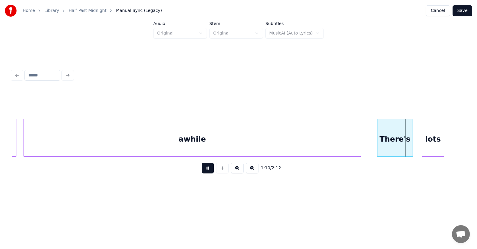
click at [205, 173] on button at bounding box center [208, 168] width 12 height 11
click at [387, 145] on div "There's" at bounding box center [392, 139] width 35 height 41
click at [427, 145] on div "lots" at bounding box center [431, 139] width 22 height 41
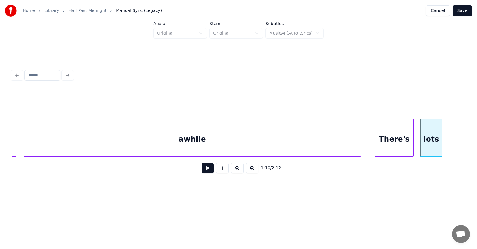
click at [413, 142] on div at bounding box center [412, 138] width 2 height 38
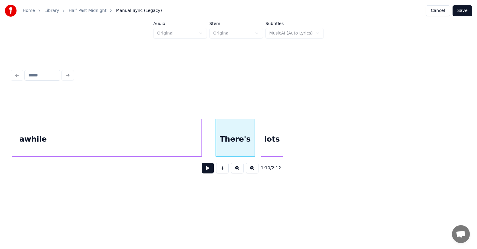
scroll to position [0, 15620]
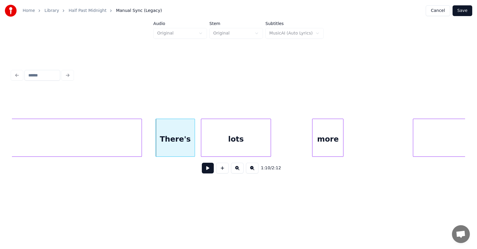
click at [270, 144] on div at bounding box center [270, 138] width 2 height 38
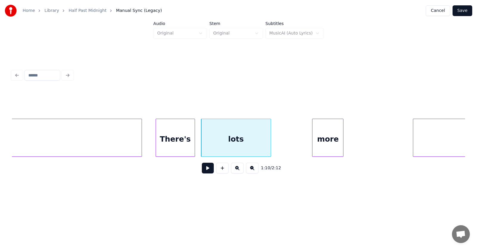
click at [252, 140] on div "lots" at bounding box center [235, 139] width 69 height 41
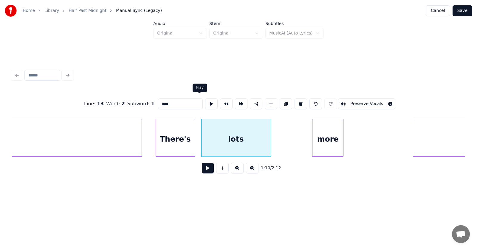
click at [205, 104] on button at bounding box center [211, 104] width 13 height 11
click at [296, 146] on div at bounding box center [296, 138] width 2 height 38
click at [205, 101] on button at bounding box center [211, 104] width 13 height 11
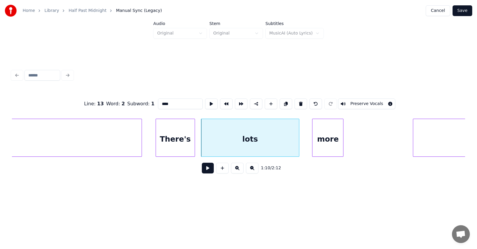
click at [343, 147] on div "more" at bounding box center [327, 138] width 31 height 38
type input "****"
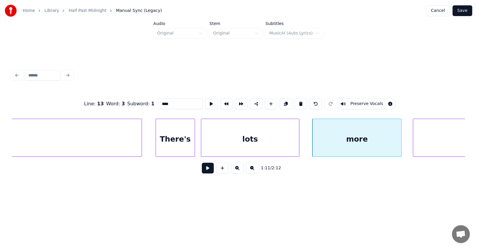
click at [401, 157] on div "There's lots awhile more moonlight" at bounding box center [238, 138] width 453 height 38
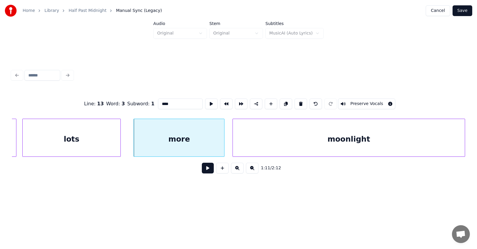
click at [431, 143] on div "moonlight" at bounding box center [349, 139] width 232 height 41
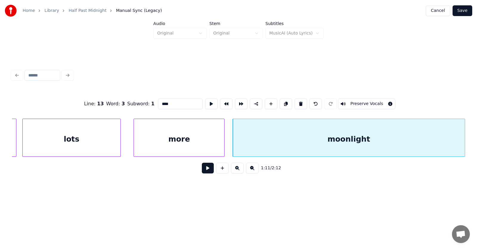
click at [203, 138] on div "more" at bounding box center [179, 139] width 90 height 41
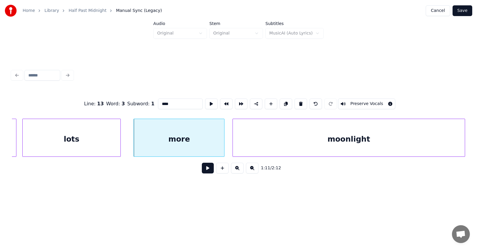
click at [207, 170] on button at bounding box center [208, 168] width 12 height 11
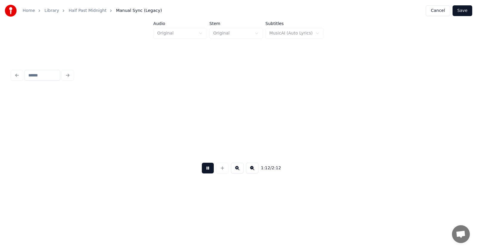
scroll to position [0, 16251]
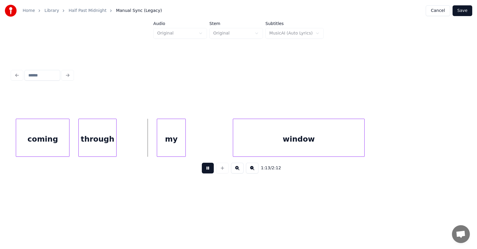
click at [207, 170] on button at bounding box center [208, 168] width 12 height 11
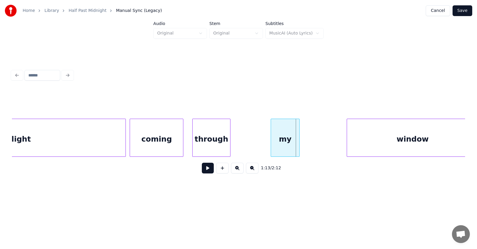
scroll to position [0, 16097]
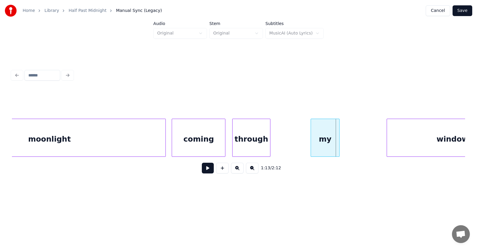
click at [205, 143] on div "coming" at bounding box center [198, 139] width 53 height 41
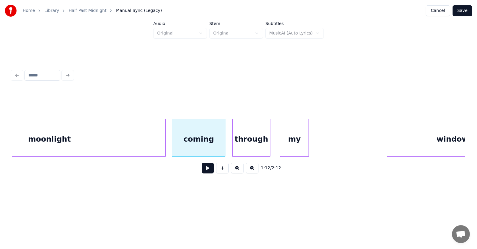
click at [295, 146] on div "my" at bounding box center [294, 139] width 29 height 41
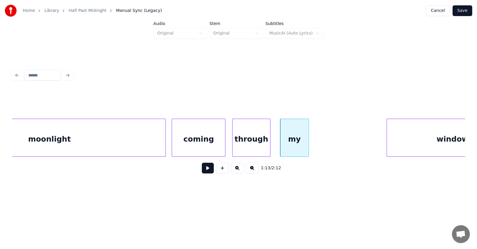
scroll to position [0, 16149]
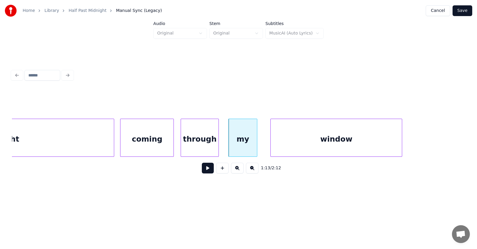
click at [339, 150] on div "window" at bounding box center [335, 139] width 131 height 41
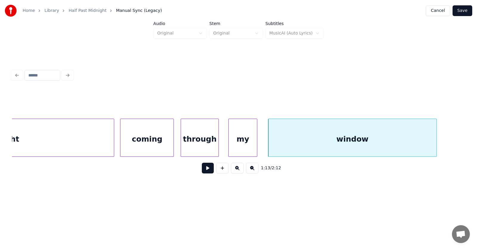
click at [436, 136] on div at bounding box center [435, 138] width 2 height 38
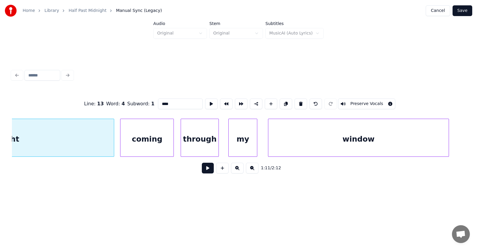
type input "*********"
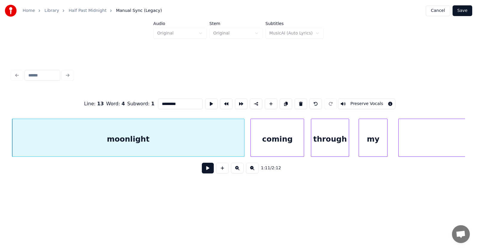
click at [205, 169] on button at bounding box center [208, 168] width 12 height 11
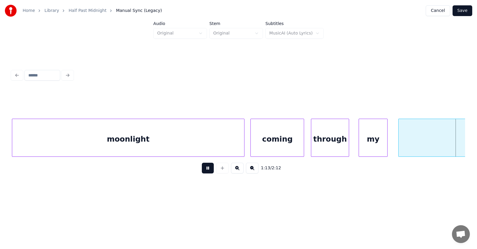
scroll to position [0, 16472]
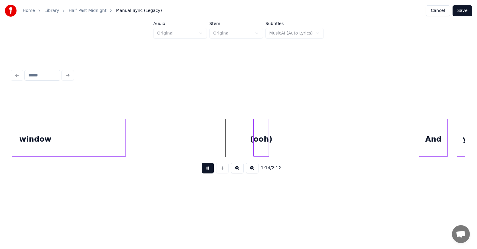
click at [205, 169] on button at bounding box center [208, 168] width 12 height 11
click at [205, 171] on button at bounding box center [208, 168] width 12 height 11
click at [193, 144] on div at bounding box center [193, 138] width 2 height 38
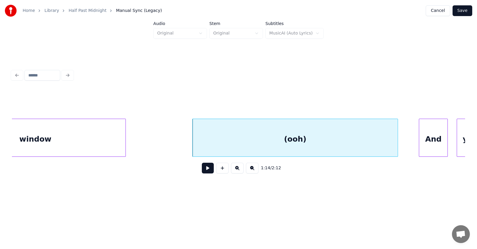
click at [396, 154] on div at bounding box center [397, 138] width 2 height 38
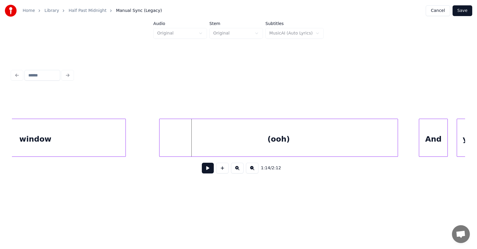
click at [160, 146] on div at bounding box center [160, 138] width 2 height 38
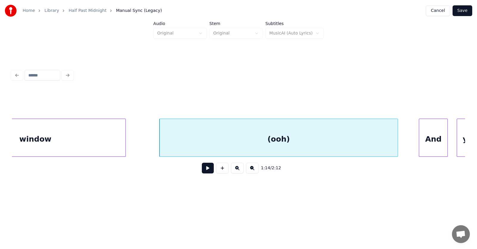
click at [195, 142] on div "(ooh)" at bounding box center [278, 139] width 238 height 41
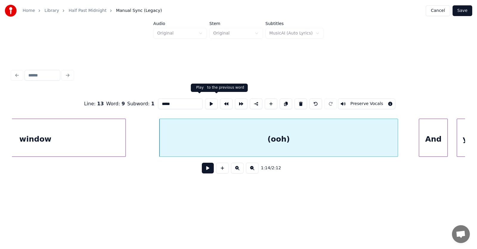
click at [205, 99] on button at bounding box center [211, 104] width 13 height 11
click at [205, 100] on button at bounding box center [211, 104] width 13 height 11
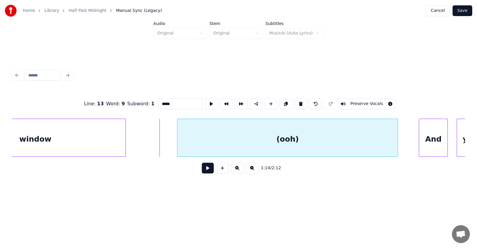
click at [179, 142] on div at bounding box center [178, 138] width 2 height 38
click at [428, 145] on div "And" at bounding box center [426, 139] width 29 height 41
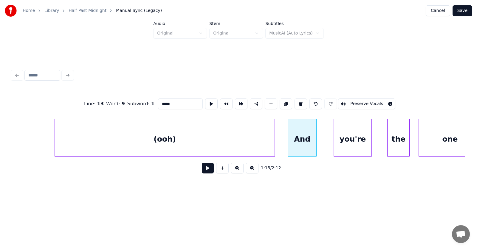
scroll to position [0, 16674]
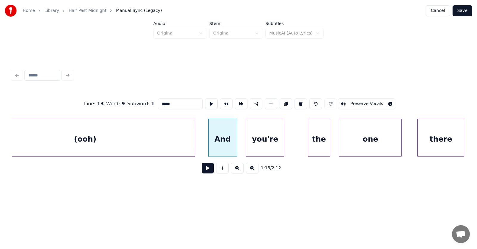
click at [262, 147] on div "you're" at bounding box center [265, 139] width 38 height 41
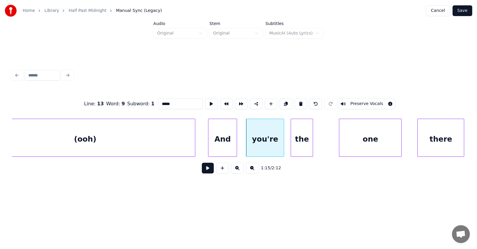
click at [303, 149] on div "the" at bounding box center [302, 139] width 22 height 41
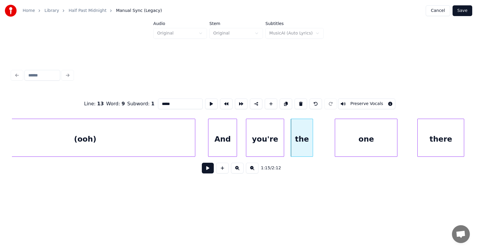
click at [366, 151] on div "one" at bounding box center [366, 139] width 62 height 41
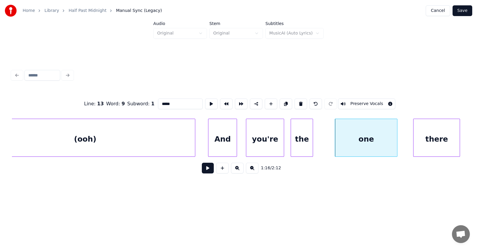
click at [437, 149] on div "there" at bounding box center [436, 139] width 46 height 41
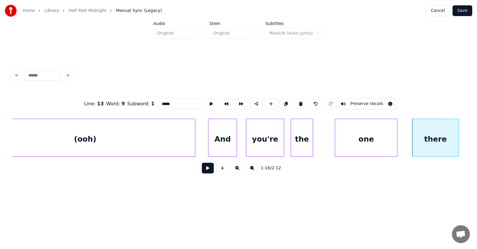
click at [223, 140] on div "And" at bounding box center [222, 139] width 28 height 41
type input "***"
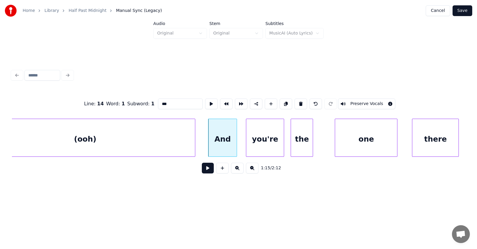
click at [204, 170] on button at bounding box center [208, 168] width 12 height 11
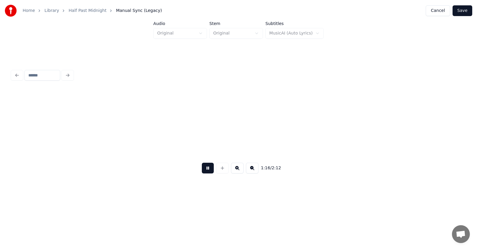
scroll to position [0, 17129]
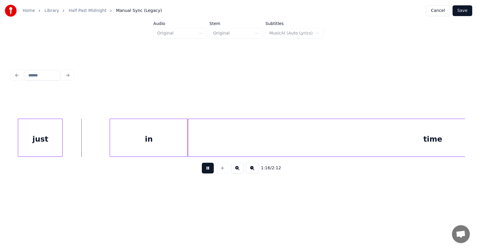
click at [204, 170] on button at bounding box center [208, 168] width 12 height 11
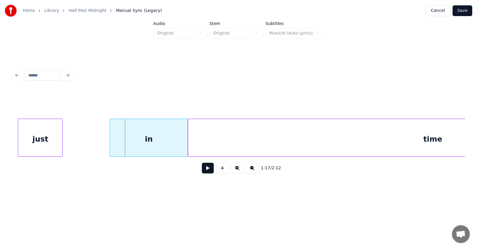
drag, startPoint x: 92, startPoint y: 90, endPoint x: 95, endPoint y: 99, distance: 9.0
click at [92, 90] on div at bounding box center [238, 104] width 453 height 30
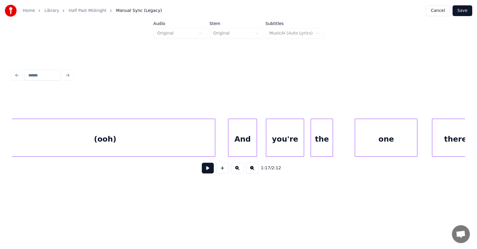
scroll to position [0, 16714]
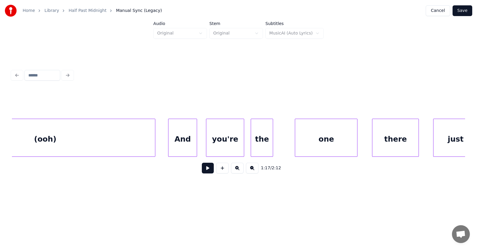
click at [180, 132] on div "And" at bounding box center [182, 139] width 28 height 41
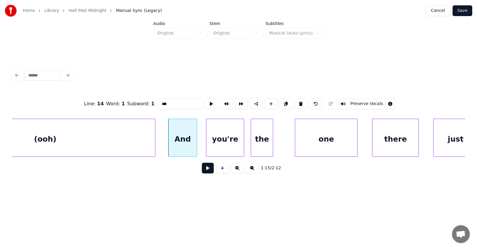
click at [204, 172] on button at bounding box center [208, 168] width 12 height 11
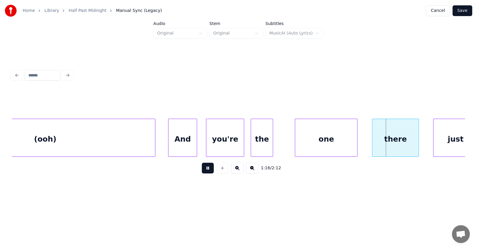
click at [204, 172] on button at bounding box center [208, 168] width 12 height 11
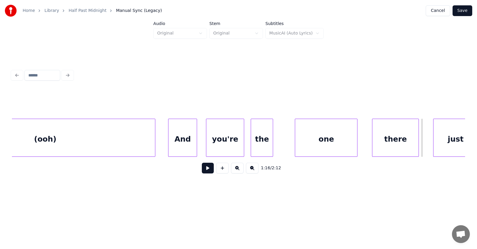
click at [260, 139] on div "the" at bounding box center [262, 139] width 22 height 41
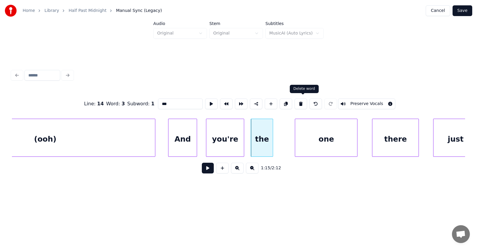
click at [301, 101] on button at bounding box center [300, 104] width 13 height 11
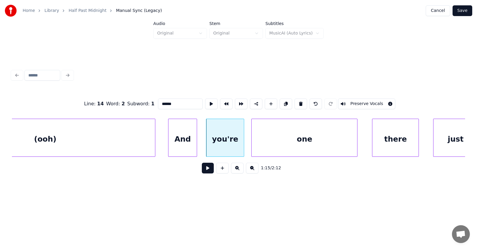
click at [252, 142] on div at bounding box center [252, 138] width 2 height 38
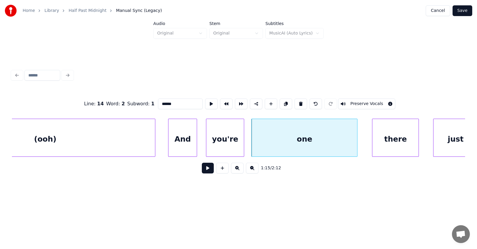
click at [308, 141] on div "one" at bounding box center [303, 139] width 105 height 41
click at [205, 101] on button at bounding box center [211, 104] width 13 height 11
click at [231, 144] on div "you're" at bounding box center [225, 139] width 38 height 41
type input "******"
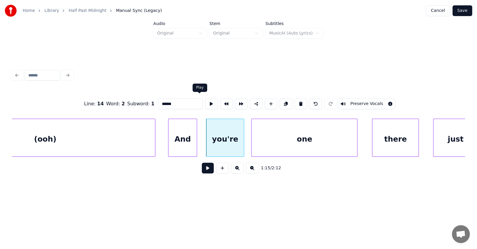
click at [205, 102] on button at bounding box center [211, 104] width 13 height 11
click at [205, 169] on button at bounding box center [208, 168] width 12 height 11
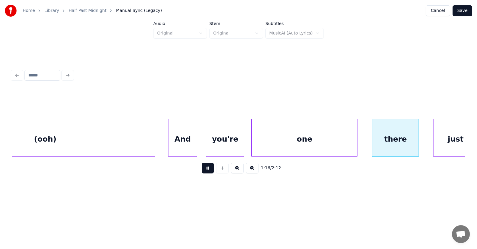
click at [205, 169] on button at bounding box center [208, 168] width 12 height 11
click at [296, 136] on div at bounding box center [297, 138] width 2 height 38
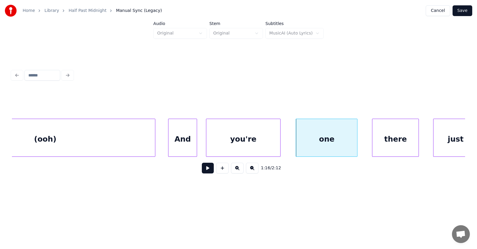
click at [279, 136] on div at bounding box center [279, 138] width 2 height 38
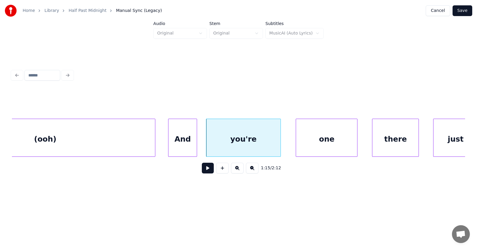
click at [261, 136] on div "you're" at bounding box center [243, 139] width 74 height 41
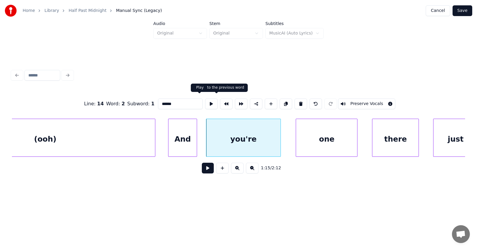
click at [205, 101] on button at bounding box center [211, 104] width 13 height 11
click at [164, 102] on input "******" at bounding box center [180, 104] width 45 height 11
click at [393, 144] on div "there" at bounding box center [395, 139] width 46 height 41
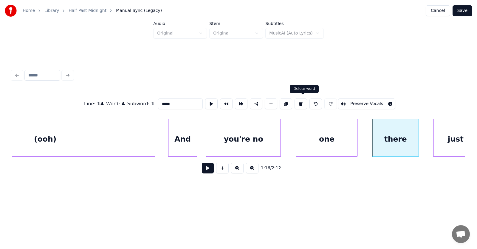
click at [302, 101] on button at bounding box center [300, 104] width 13 height 11
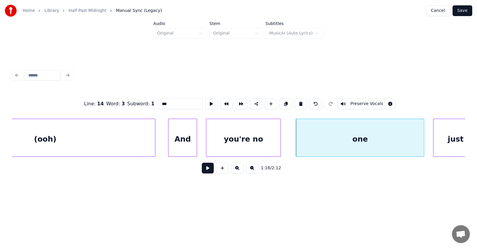
click at [423, 141] on div at bounding box center [423, 138] width 2 height 38
click at [395, 139] on div "one" at bounding box center [360, 139] width 128 height 41
drag, startPoint x: 166, startPoint y: 101, endPoint x: 150, endPoint y: 101, distance: 15.8
click at [158, 101] on input "***" at bounding box center [180, 104] width 45 height 11
type input "*"
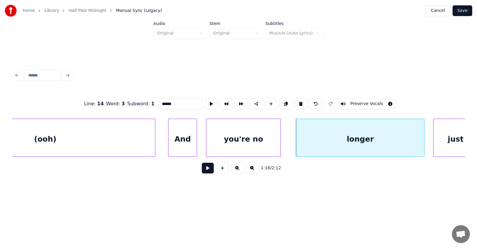
type input "******"
click at [204, 171] on button at bounding box center [208, 168] width 12 height 11
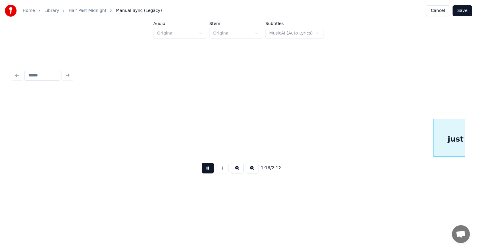
click at [204, 171] on button at bounding box center [208, 168] width 12 height 11
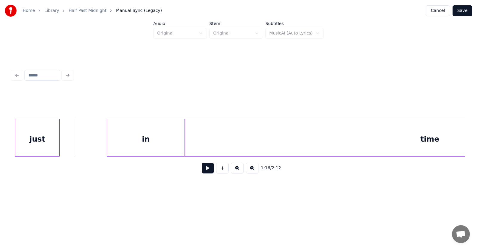
scroll to position [0, 17092]
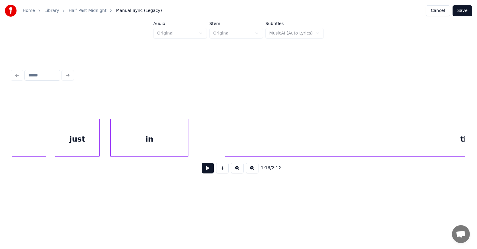
click at [150, 144] on div "in" at bounding box center [150, 139] width 78 height 41
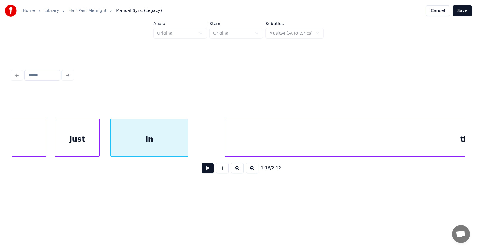
click at [166, 142] on div "in" at bounding box center [150, 139] width 78 height 41
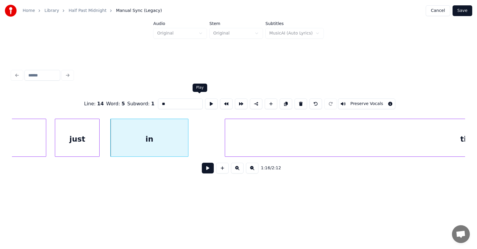
click at [205, 103] on button at bounding box center [211, 104] width 13 height 11
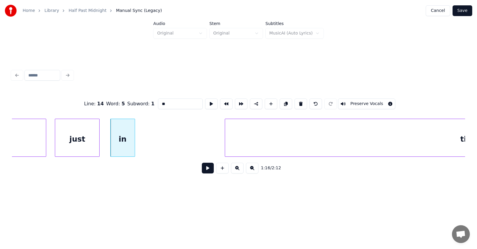
click at [134, 144] on div at bounding box center [134, 138] width 2 height 38
click at [119, 143] on div "in" at bounding box center [115, 139] width 24 height 41
click at [99, 143] on div "just" at bounding box center [77, 138] width 45 height 38
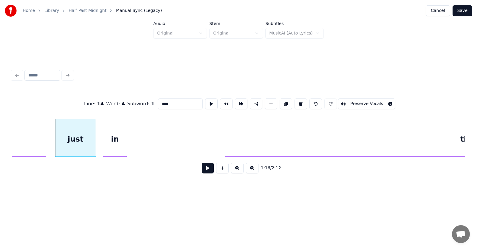
click at [94, 143] on div at bounding box center [95, 138] width 2 height 38
click at [84, 141] on div "just" at bounding box center [72, 139] width 38 height 41
click at [108, 145] on div "in" at bounding box center [109, 139] width 24 height 41
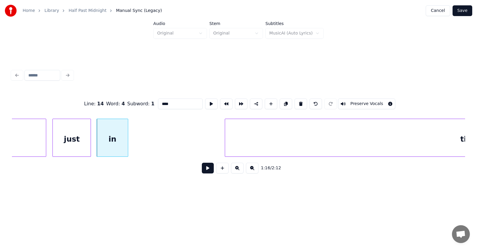
click at [127, 144] on div at bounding box center [127, 138] width 2 height 38
click at [158, 102] on input "****" at bounding box center [180, 104] width 45 height 11
click at [109, 134] on div "in" at bounding box center [113, 139] width 32 height 41
drag, startPoint x: 155, startPoint y: 103, endPoint x: 145, endPoint y: 102, distance: 9.6
click at [158, 103] on input "**" at bounding box center [180, 104] width 45 height 11
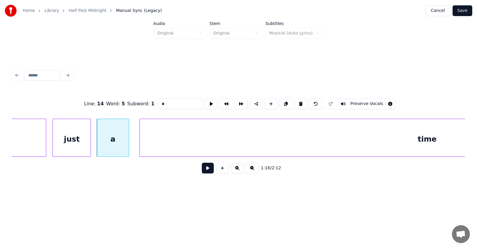
click at [140, 143] on div at bounding box center [141, 138] width 2 height 38
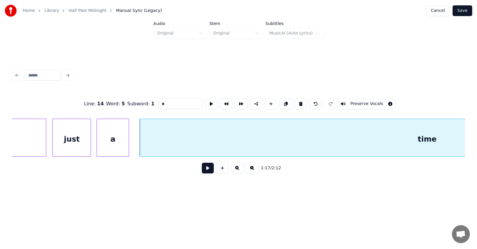
click at [169, 142] on div "time" at bounding box center [427, 139] width 574 height 41
click at [205, 100] on button at bounding box center [211, 104] width 13 height 11
drag, startPoint x: 159, startPoint y: 102, endPoint x: 147, endPoint y: 102, distance: 12.2
click at [158, 102] on input "****" at bounding box center [180, 104] width 45 height 11
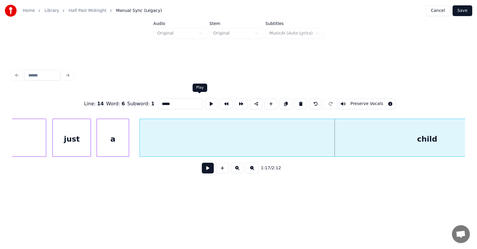
type input "*****"
click at [205, 102] on button at bounding box center [211, 104] width 13 height 11
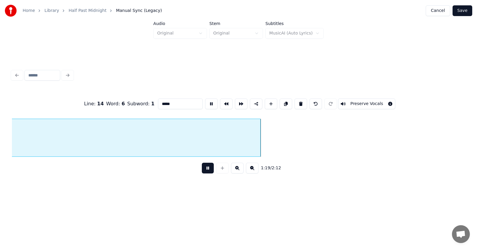
scroll to position [0, 17220]
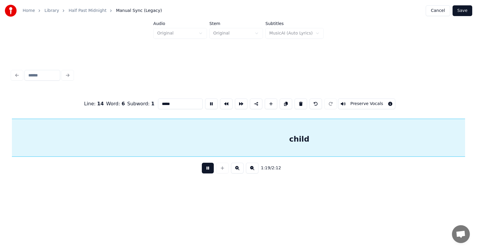
click at [205, 102] on button at bounding box center [211, 104] width 13 height 11
click at [202, 172] on button at bounding box center [208, 168] width 12 height 11
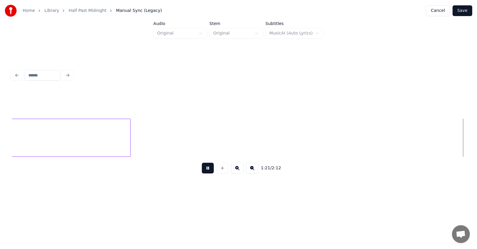
scroll to position [0, 18130]
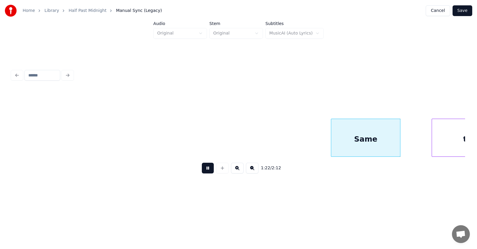
click at [204, 172] on button at bounding box center [208, 168] width 12 height 11
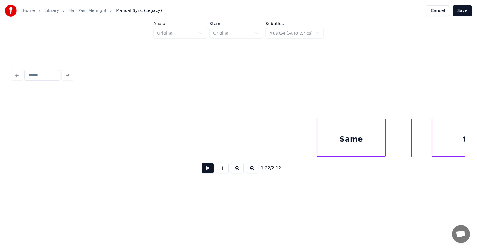
click at [371, 144] on div "Same" at bounding box center [351, 139] width 69 height 41
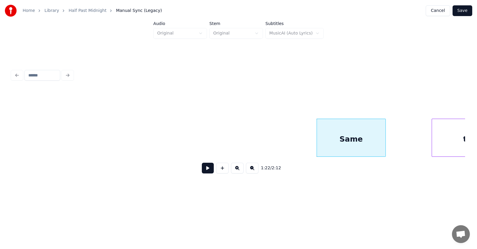
click at [91, 104] on div at bounding box center [238, 104] width 453 height 30
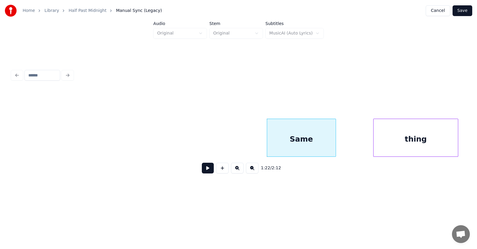
click at [436, 142] on div "thing" at bounding box center [415, 139] width 84 height 41
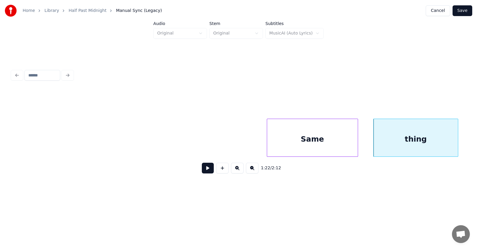
click at [357, 143] on div at bounding box center [357, 138] width 2 height 38
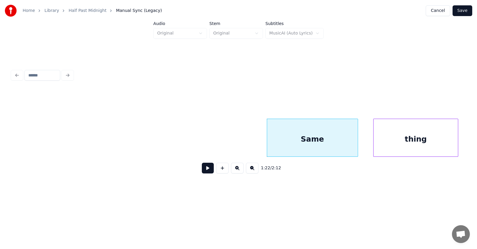
click at [206, 170] on button at bounding box center [208, 168] width 12 height 11
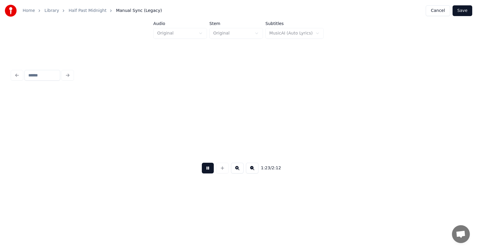
scroll to position [0, 18633]
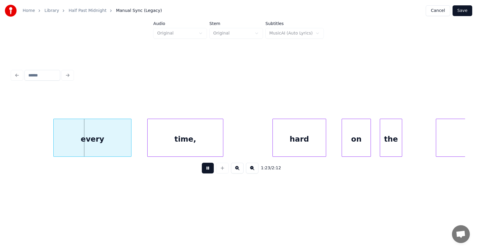
click at [208, 170] on button at bounding box center [208, 168] width 12 height 11
click at [105, 143] on div "every" at bounding box center [83, 139] width 78 height 41
click at [132, 142] on div at bounding box center [131, 138] width 2 height 38
click at [191, 147] on div "time," at bounding box center [183, 139] width 75 height 41
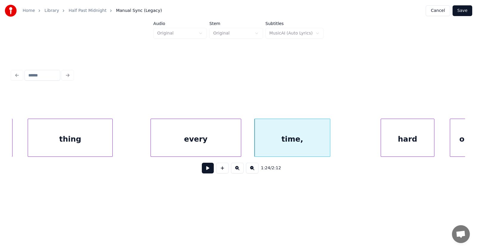
scroll to position [0, 18485]
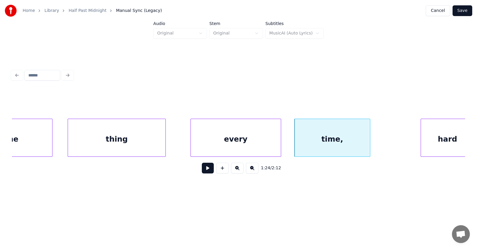
click at [165, 138] on div at bounding box center [165, 138] width 2 height 38
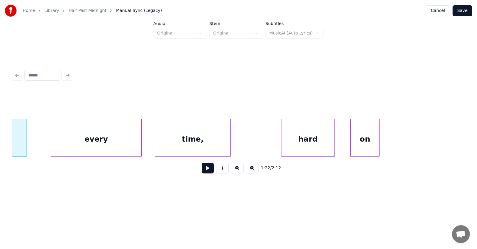
scroll to position [0, 18704]
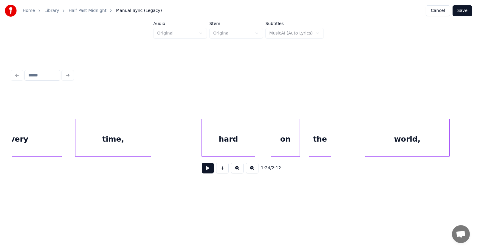
click at [205, 172] on button at bounding box center [208, 168] width 12 height 11
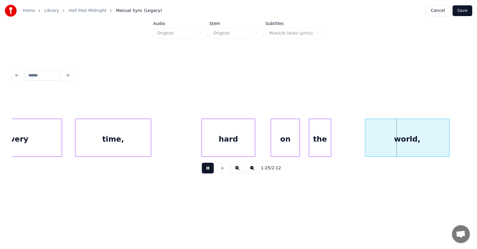
click at [205, 172] on button at bounding box center [208, 168] width 12 height 11
click at [113, 140] on div "time," at bounding box center [112, 139] width 75 height 41
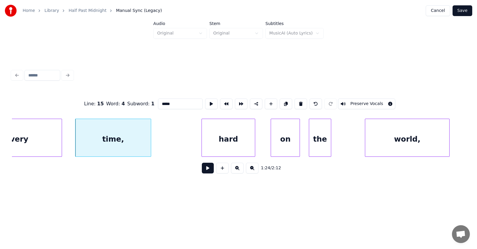
click at [161, 101] on input "*****" at bounding box center [180, 104] width 45 height 11
click at [227, 134] on div "hard" at bounding box center [228, 139] width 53 height 41
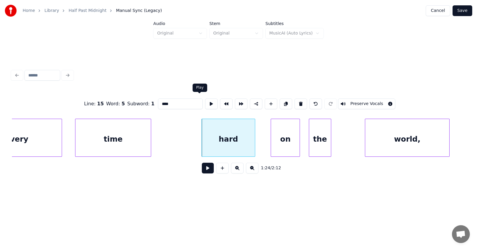
click at [205, 101] on button at bounding box center [211, 104] width 13 height 11
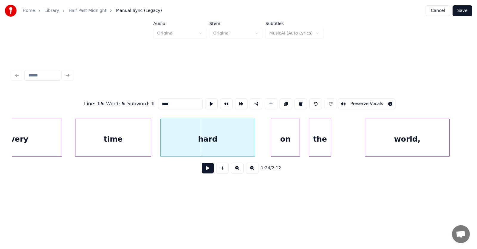
click at [161, 139] on div at bounding box center [162, 138] width 2 height 38
drag, startPoint x: 163, startPoint y: 103, endPoint x: 145, endPoint y: 102, distance: 18.2
click at [158, 102] on input "****" at bounding box center [180, 104] width 45 height 11
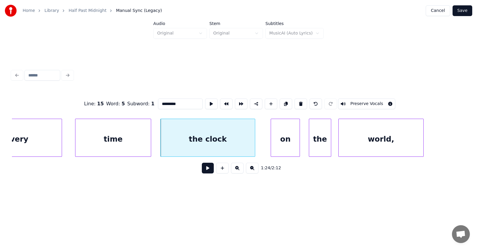
click at [356, 151] on div "world," at bounding box center [380, 139] width 84 height 41
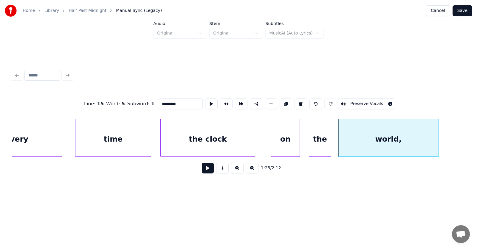
click at [438, 142] on div at bounding box center [437, 138] width 2 height 38
click at [405, 140] on div "world," at bounding box center [389, 139] width 103 height 41
click at [205, 100] on button at bounding box center [211, 104] width 13 height 11
drag, startPoint x: 160, startPoint y: 103, endPoint x: 148, endPoint y: 103, distance: 11.9
click at [158, 103] on input "******" at bounding box center [180, 104] width 45 height 11
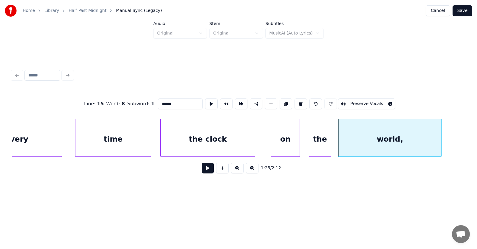
type input "*"
click at [309, 146] on div at bounding box center [310, 138] width 2 height 38
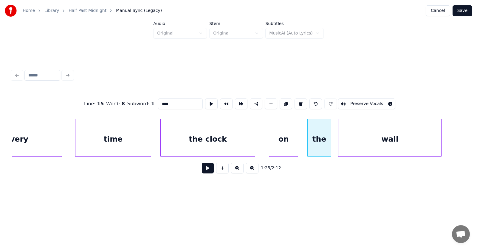
click at [283, 142] on div "on" at bounding box center [283, 139] width 29 height 41
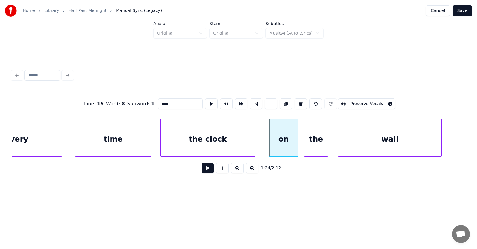
click at [308, 146] on div "the" at bounding box center [315, 139] width 23 height 41
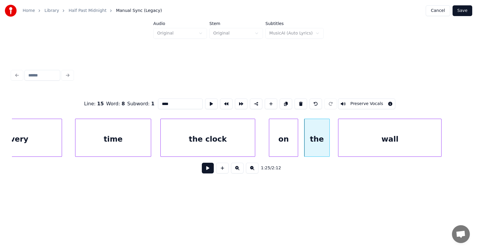
click at [329, 147] on div at bounding box center [328, 138] width 2 height 38
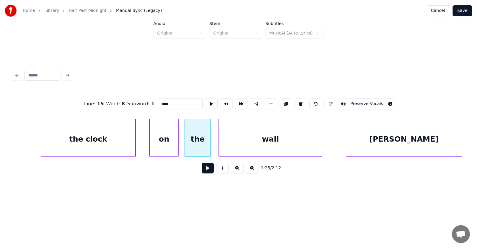
scroll to position [0, 18843]
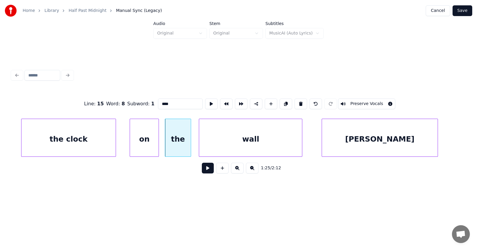
click at [352, 144] on div "[PERSON_NAME]" at bounding box center [380, 139] width 116 height 41
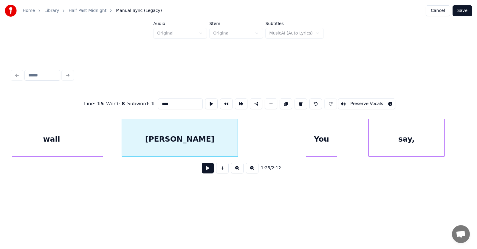
scroll to position [0, 19062]
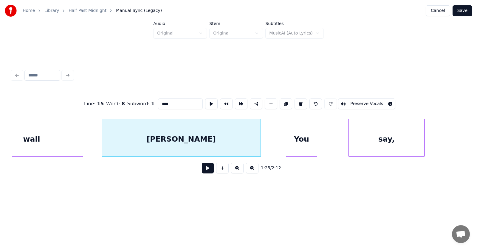
click at [259, 141] on div at bounding box center [260, 138] width 2 height 38
click at [237, 139] on div "[PERSON_NAME]" at bounding box center [181, 139] width 158 height 41
click at [205, 103] on button at bounding box center [211, 104] width 13 height 11
drag, startPoint x: 164, startPoint y: 103, endPoint x: 149, endPoint y: 103, distance: 15.8
click at [158, 103] on input "****" at bounding box center [180, 104] width 45 height 11
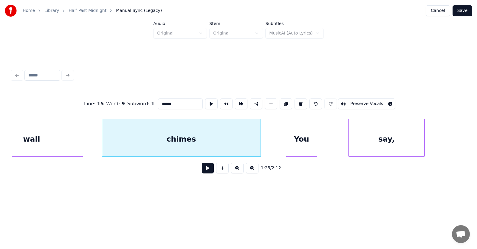
type input "******"
click at [207, 170] on button at bounding box center [208, 168] width 12 height 11
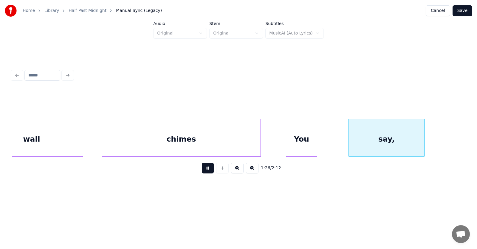
click at [207, 170] on button at bounding box center [208, 168] width 12 height 11
click at [321, 142] on div at bounding box center [322, 138] width 2 height 38
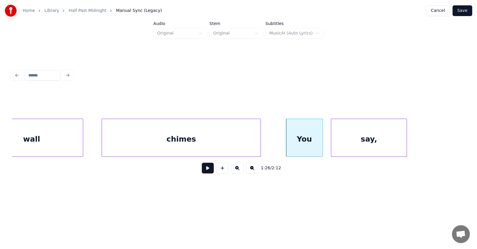
click at [356, 144] on div "say," at bounding box center [368, 139] width 75 height 41
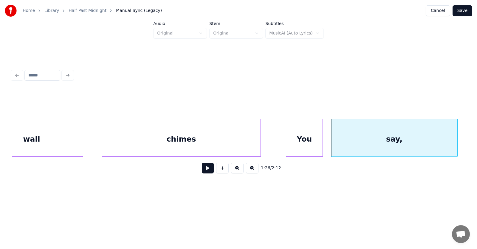
click at [455, 141] on div at bounding box center [456, 138] width 2 height 38
click at [407, 142] on div "say," at bounding box center [394, 139] width 126 height 41
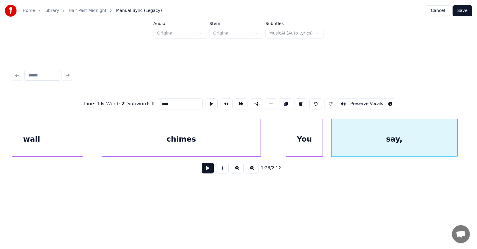
click at [158, 101] on input "****" at bounding box center [180, 104] width 45 height 11
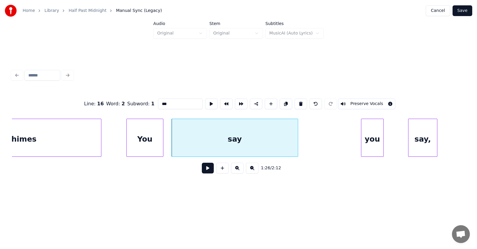
scroll to position [0, 19281]
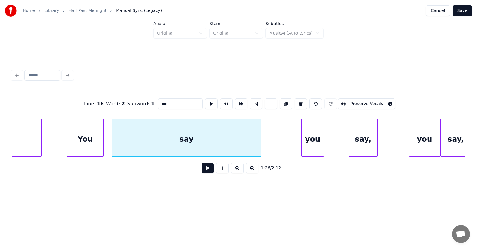
click at [260, 142] on div at bounding box center [260, 138] width 2 height 38
click at [282, 149] on div "you" at bounding box center [281, 139] width 22 height 41
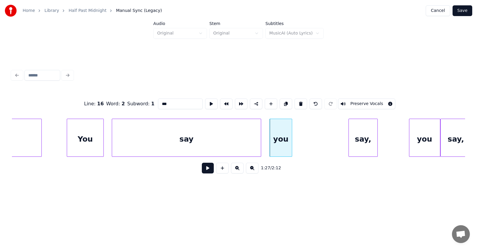
type input "***"
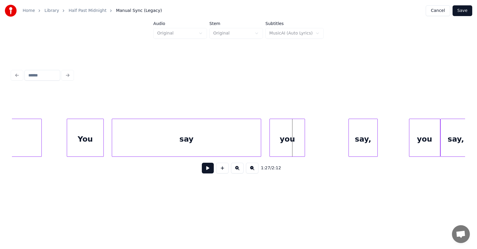
click at [304, 144] on div at bounding box center [304, 138] width 2 height 38
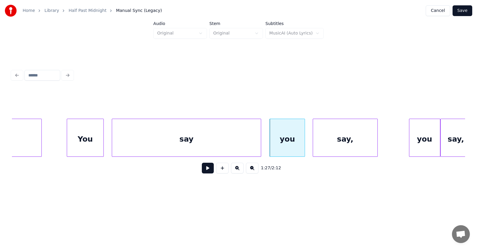
click at [314, 145] on div at bounding box center [314, 138] width 2 height 38
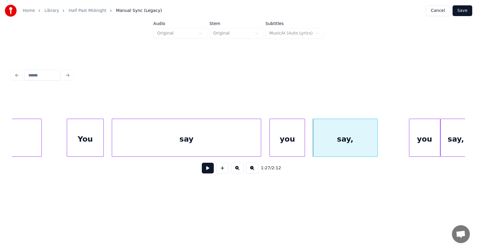
click at [94, 143] on div "You" at bounding box center [85, 139] width 36 height 41
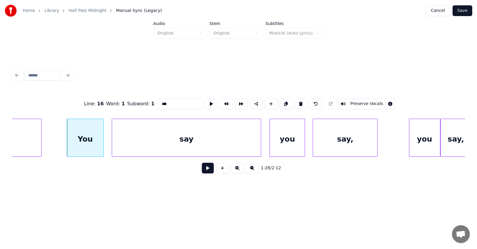
click at [202, 172] on button at bounding box center [208, 168] width 12 height 11
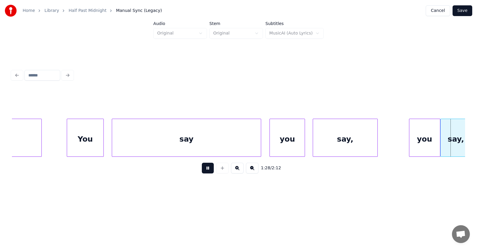
scroll to position [0, 19734]
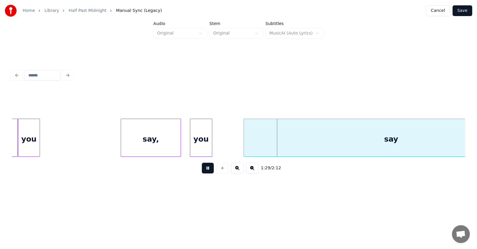
click at [202, 172] on button at bounding box center [208, 168] width 12 height 11
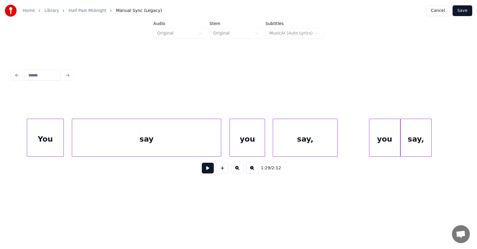
scroll to position [0, 19281]
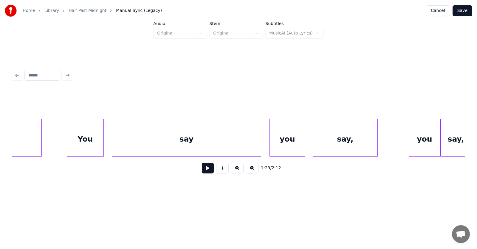
click at [192, 136] on div "say" at bounding box center [186, 139] width 149 height 41
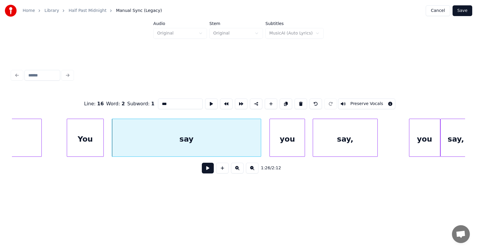
click at [204, 168] on button at bounding box center [208, 168] width 12 height 11
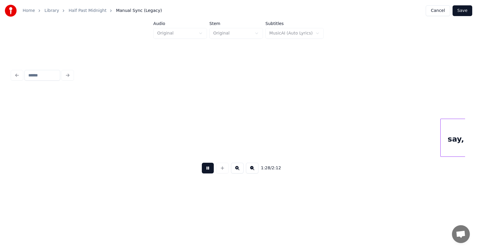
scroll to position [0, 19736]
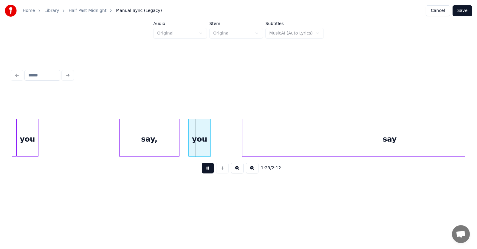
click at [204, 168] on button at bounding box center [208, 168] width 12 height 11
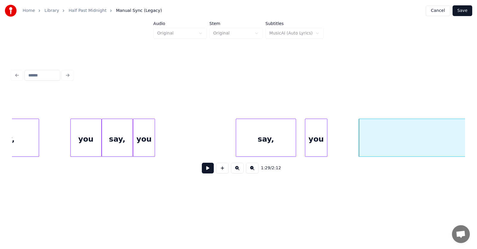
scroll to position [0, 19540]
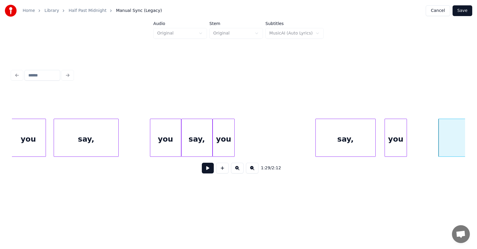
click at [226, 139] on div "you" at bounding box center [224, 139] width 22 height 41
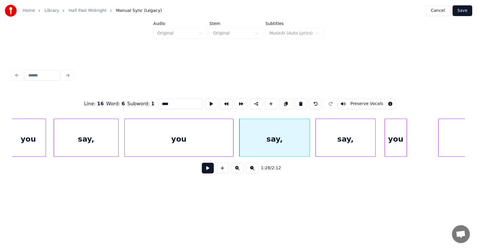
type input "***"
drag, startPoint x: 163, startPoint y: 102, endPoint x: 144, endPoint y: 102, distance: 19.4
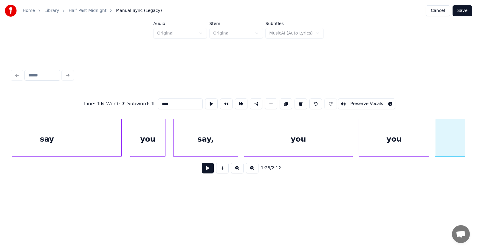
scroll to position [0, 19381]
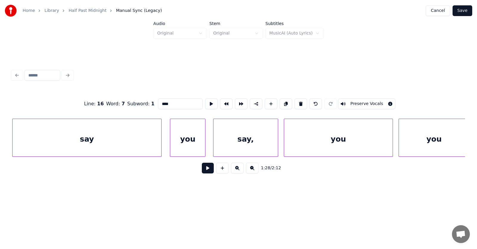
type input "***"
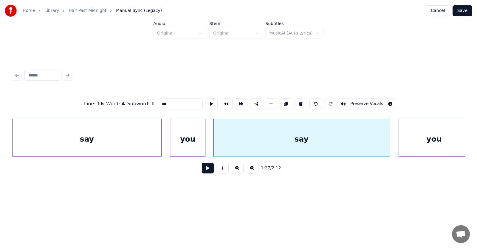
type input "***"
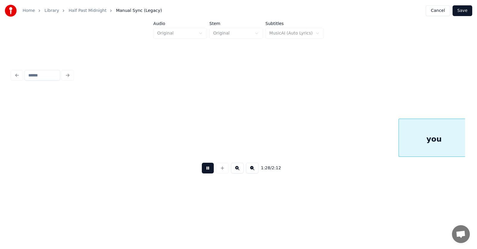
scroll to position [0, 19836]
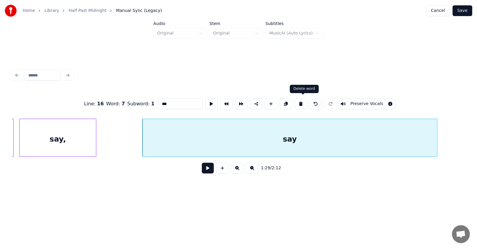
type input "****"
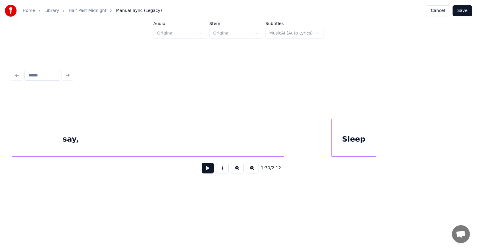
scroll to position [0, 19843]
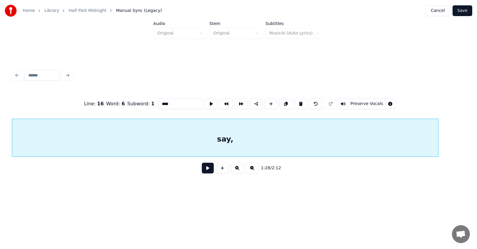
drag, startPoint x: 161, startPoint y: 101, endPoint x: 154, endPoint y: 102, distance: 6.3
type input "***"
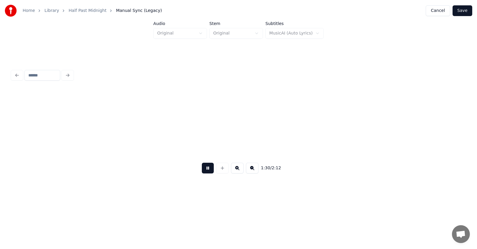
scroll to position [0, 20298]
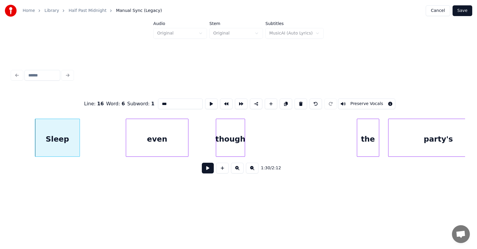
type input "*****"
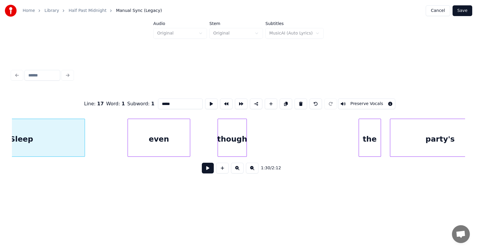
scroll to position [0, 20243]
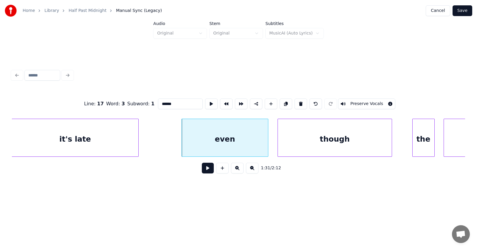
type input "****"
type input "******"
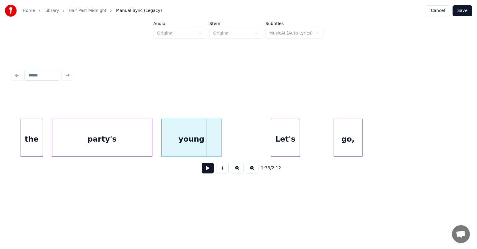
scroll to position [0, 20515]
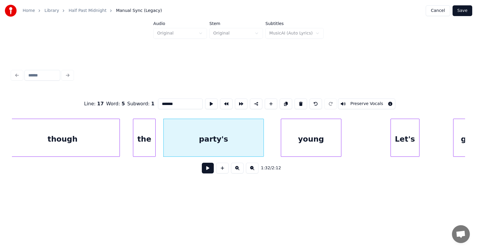
drag, startPoint x: 168, startPoint y: 102, endPoint x: 147, endPoint y: 103, distance: 20.3
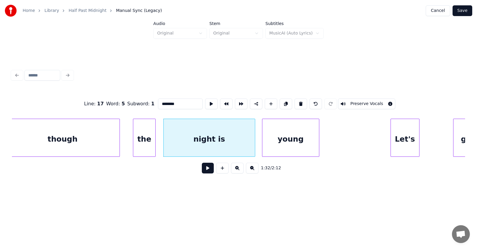
type input "********"
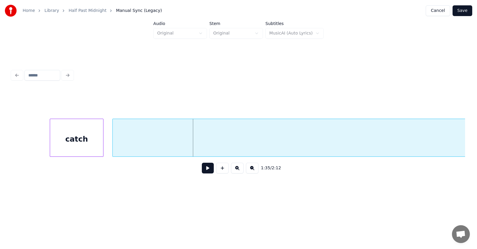
scroll to position [0, 20913]
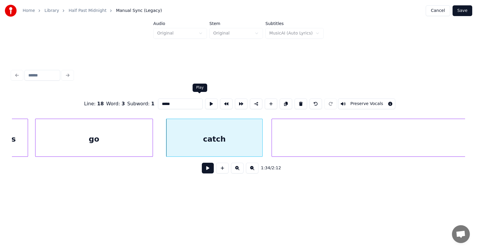
type input "*****"
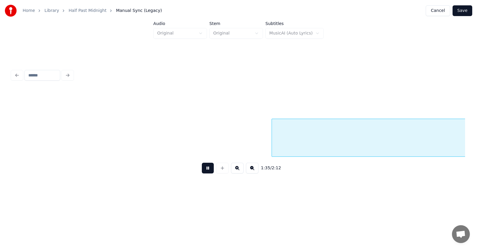
scroll to position [0, 21369]
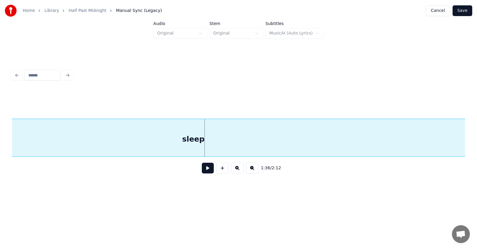
drag, startPoint x: 91, startPoint y: 88, endPoint x: 153, endPoint y: 125, distance: 71.9
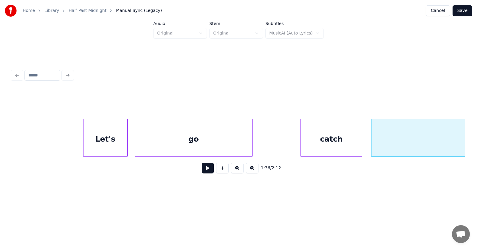
scroll to position [0, 20853]
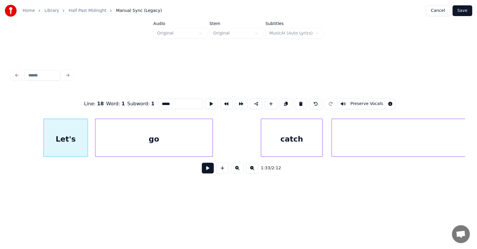
drag, startPoint x: 170, startPoint y: 104, endPoint x: 146, endPoint y: 105, distance: 24.1
type input "****"
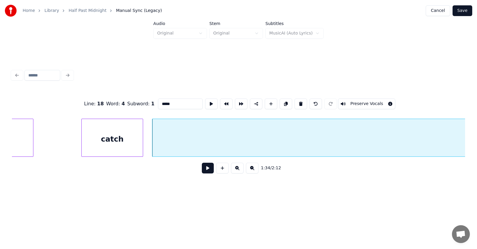
scroll to position [0, 20952]
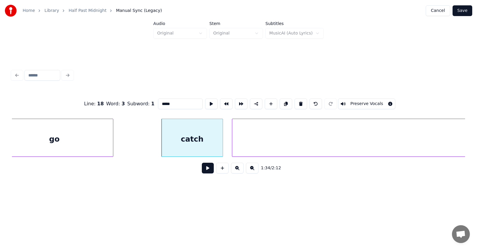
drag, startPoint x: 163, startPoint y: 103, endPoint x: 153, endPoint y: 102, distance: 10.7
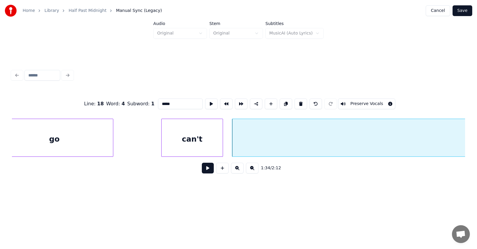
drag, startPoint x: 158, startPoint y: 101, endPoint x: 150, endPoint y: 102, distance: 8.4
type input "****"
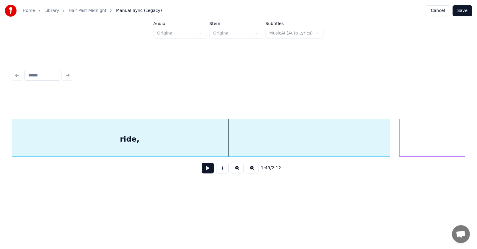
scroll to position [0, 24215]
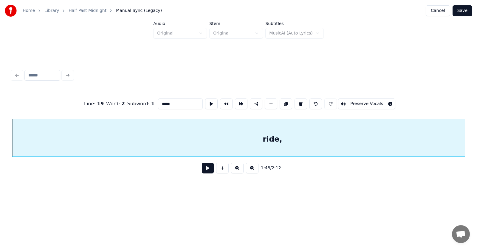
drag, startPoint x: 157, startPoint y: 105, endPoint x: 150, endPoint y: 105, distance: 7.1
type input "***"
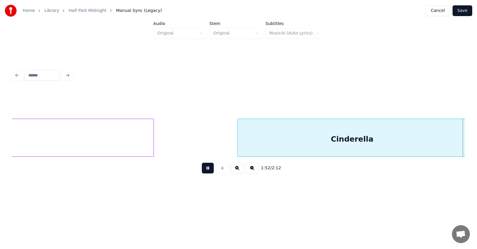
scroll to position [0, 25047]
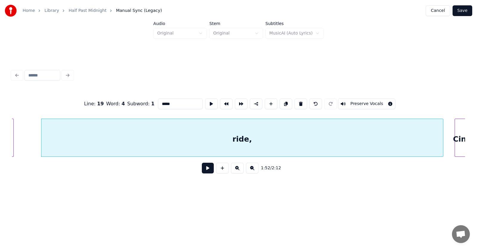
drag, startPoint x: 161, startPoint y: 104, endPoint x: 149, endPoint y: 104, distance: 11.3
type input "***"
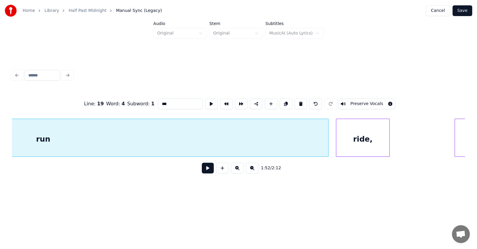
scroll to position [0, 25390]
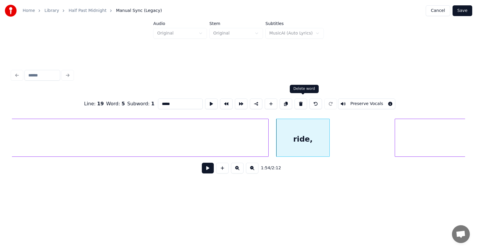
type input "***"
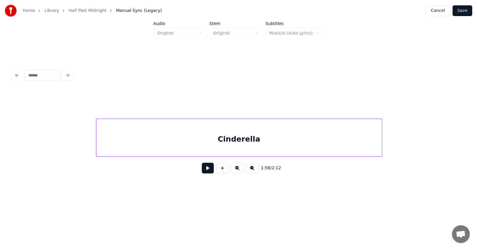
scroll to position [0, 25728]
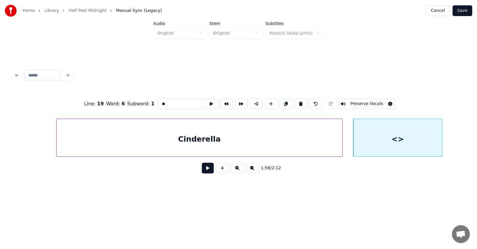
drag, startPoint x: 166, startPoint y: 100, endPoint x: 147, endPoint y: 102, distance: 19.1
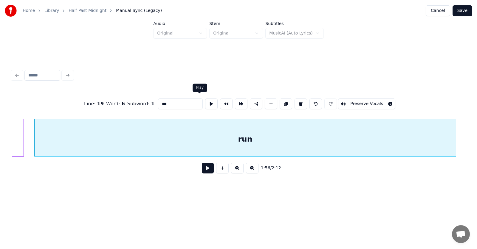
type input "***"
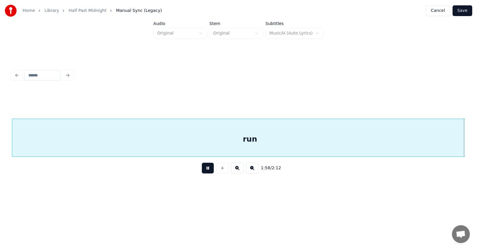
scroll to position [0, 26524]
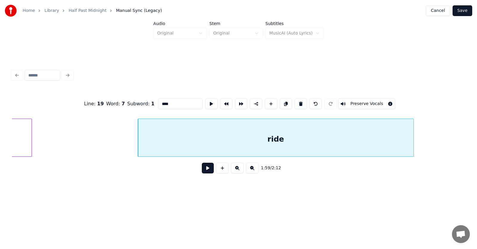
drag, startPoint x: 160, startPoint y: 100, endPoint x: 147, endPoint y: 102, distance: 12.9
type input "**********"
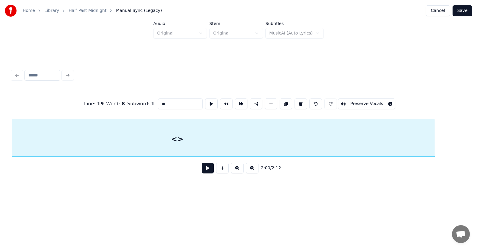
scroll to position [0, 26949]
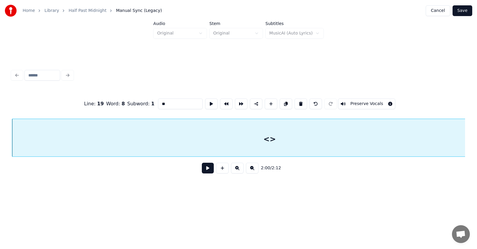
drag, startPoint x: 168, startPoint y: 101, endPoint x: 145, endPoint y: 102, distance: 22.9
type input "***"
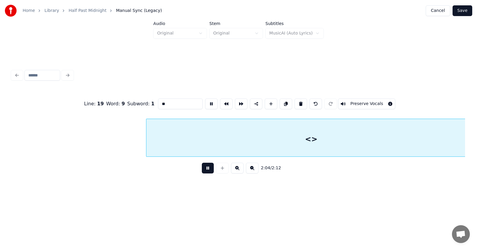
scroll to position [0, 27573]
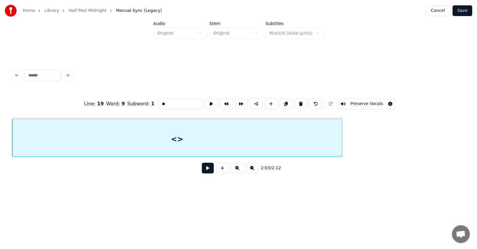
drag, startPoint x: 162, startPoint y: 100, endPoint x: 144, endPoint y: 100, distance: 17.9
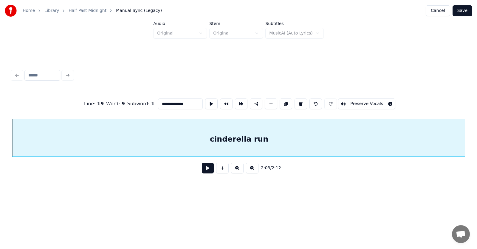
type input "**********"
